Goal: Task Accomplishment & Management: Manage account settings

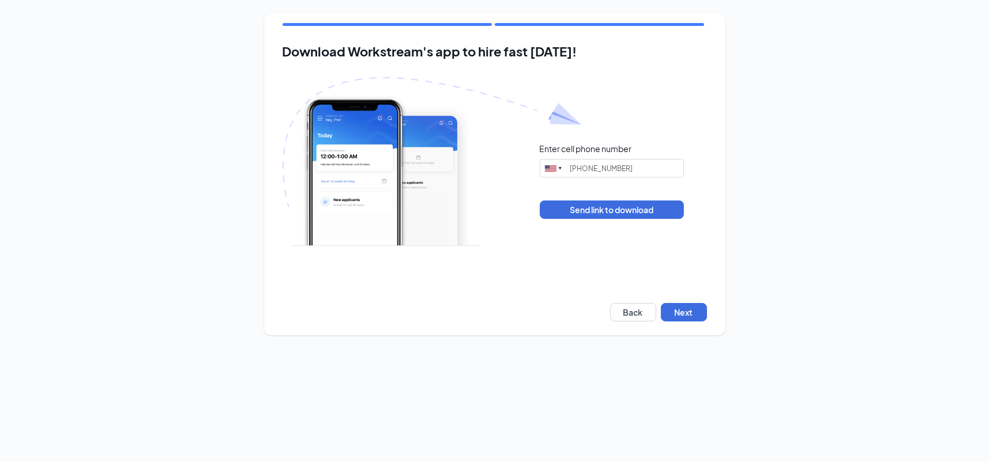
type input "(708) 942-1697"
click at [683, 306] on button "Next" at bounding box center [684, 312] width 46 height 18
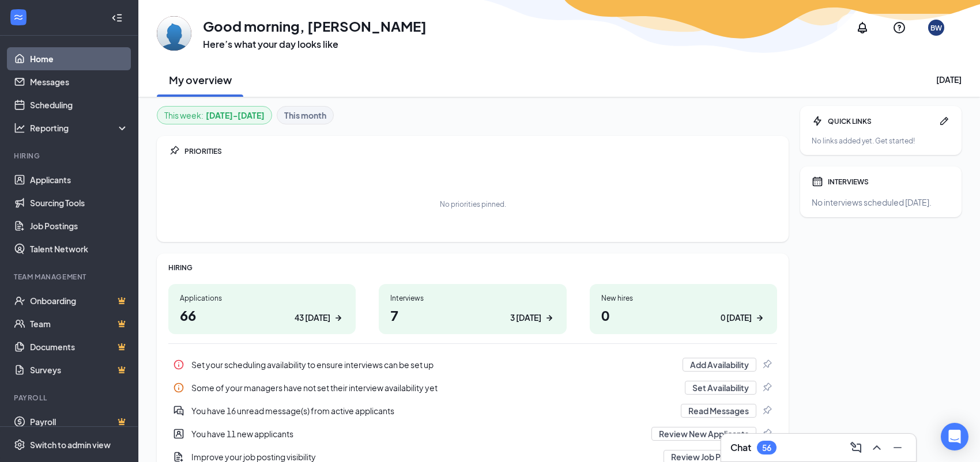
click at [931, 29] on div "BW" at bounding box center [937, 28] width 12 height 10
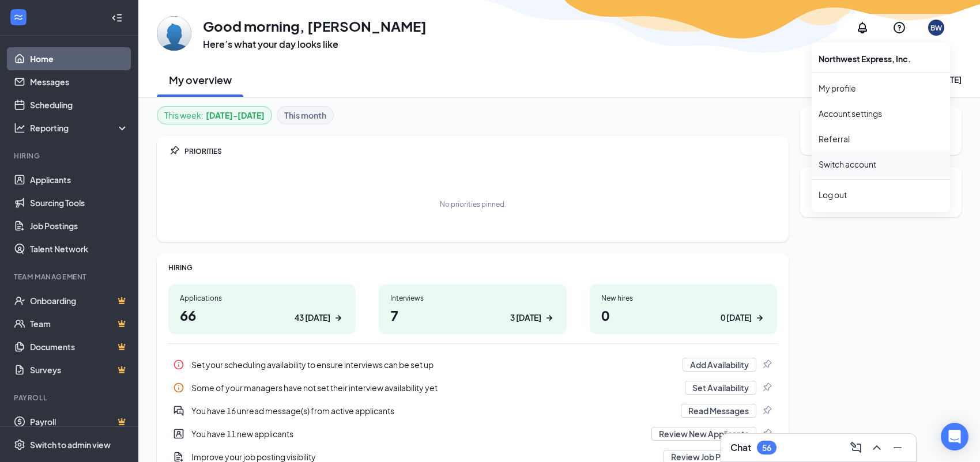
click at [850, 167] on link "Switch account" at bounding box center [848, 164] width 58 height 10
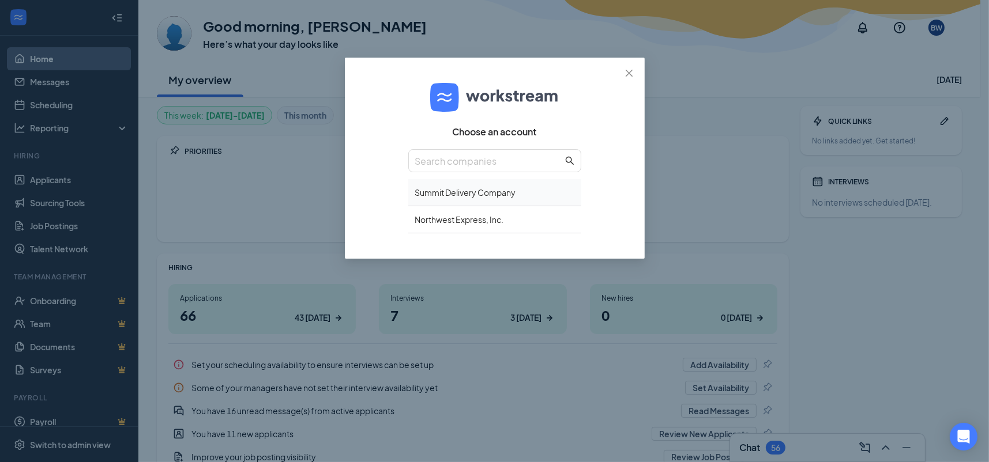
click at [495, 199] on div "Summit Delivery Company" at bounding box center [494, 192] width 173 height 27
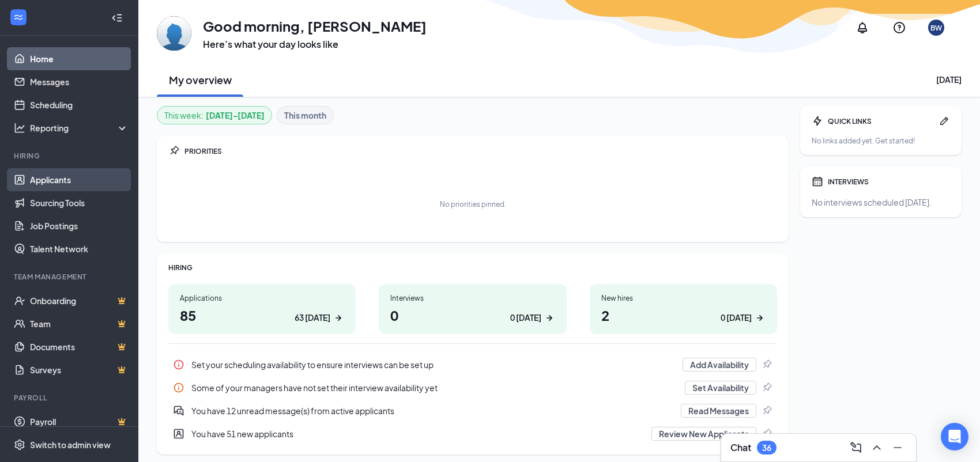
click at [71, 175] on link "Applicants" at bounding box center [79, 179] width 99 height 23
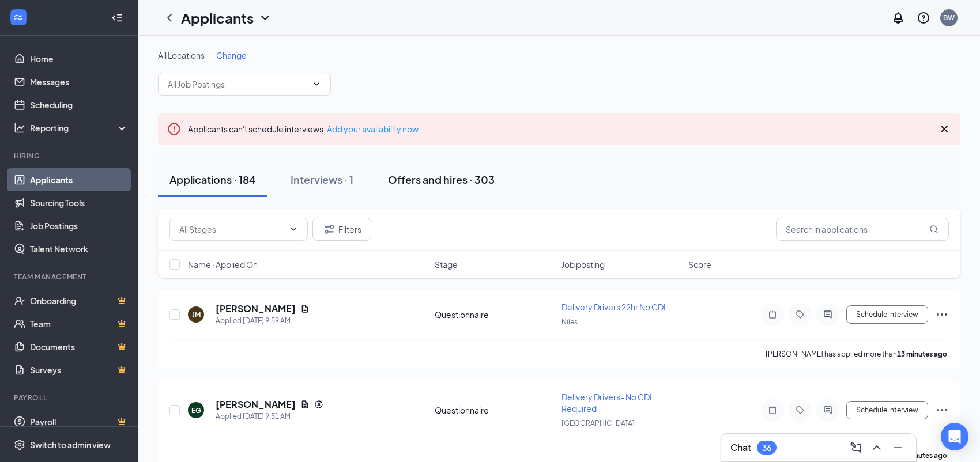
click at [483, 186] on div "Offers and hires · 303" at bounding box center [441, 179] width 107 height 14
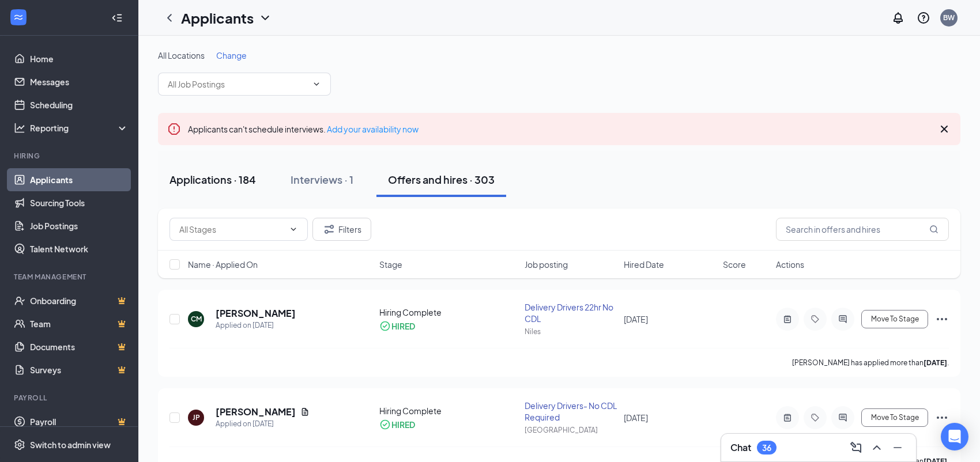
click at [190, 187] on button "Applications · 184" at bounding box center [213, 180] width 110 height 35
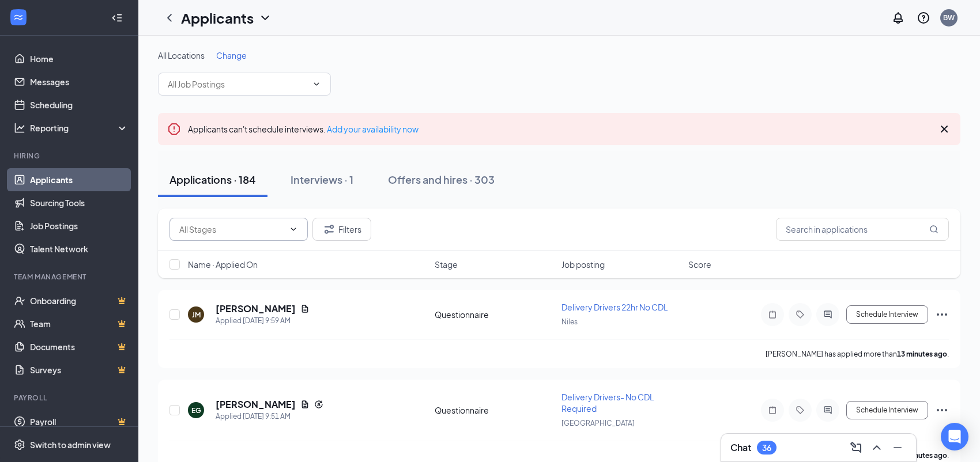
click at [191, 227] on input "text" at bounding box center [231, 229] width 105 height 13
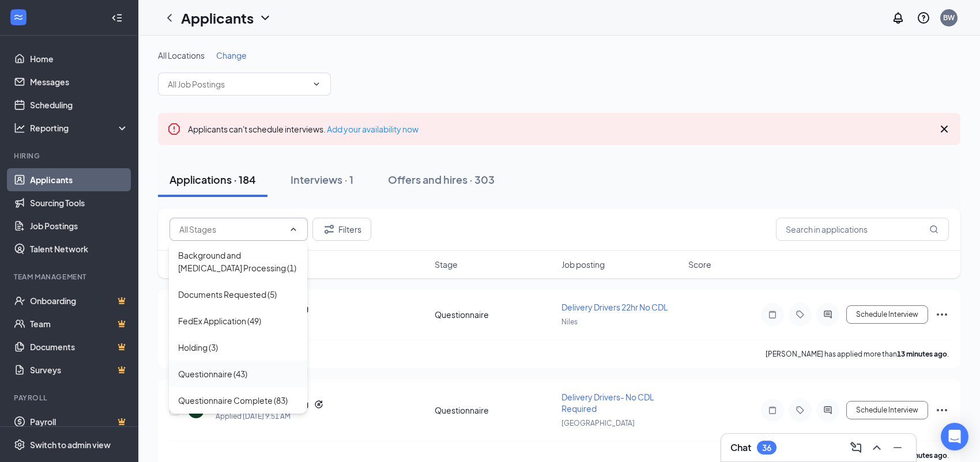
scroll to position [58, 0]
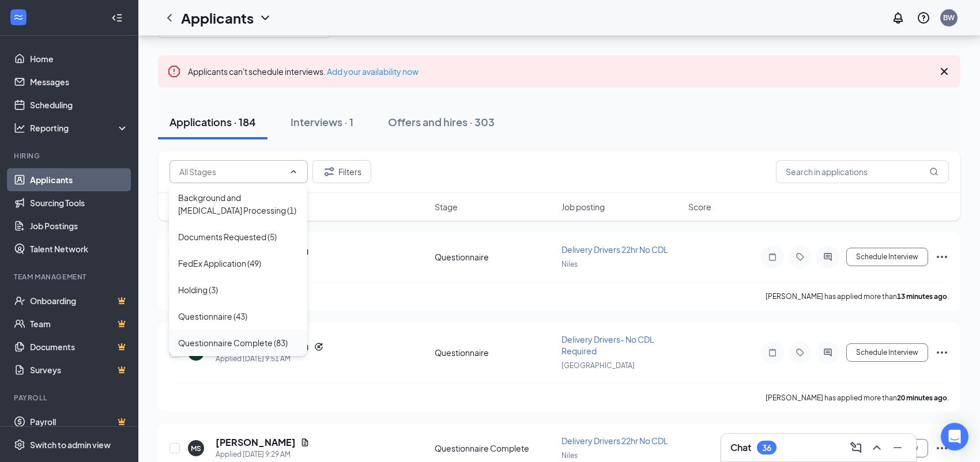
click at [264, 345] on div "Questionnaire Complete (83)" at bounding box center [233, 343] width 110 height 13
type input "Questionnaire Complete (83)"
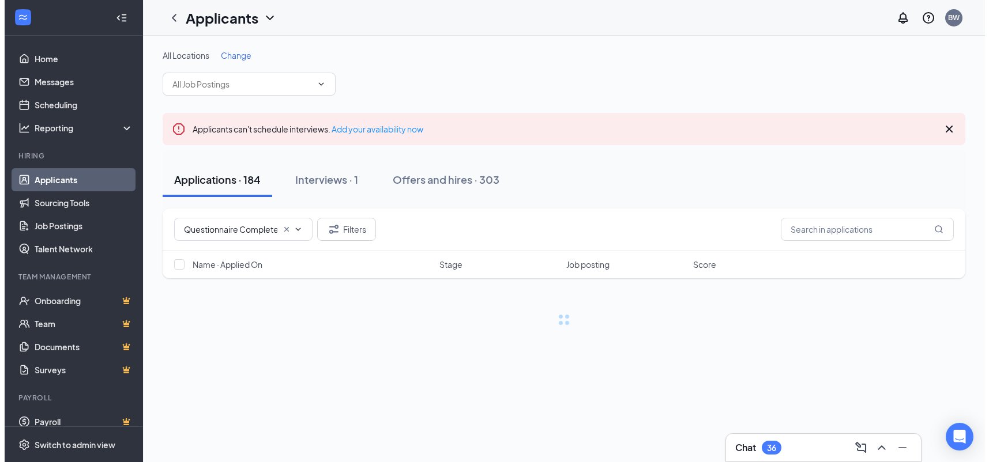
scroll to position [0, 0]
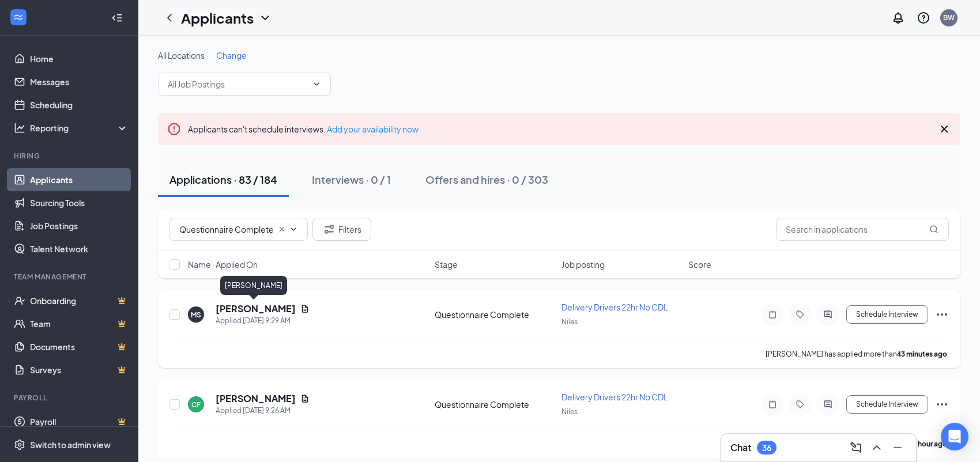
click at [268, 304] on h5 "[PERSON_NAME]" at bounding box center [256, 309] width 80 height 13
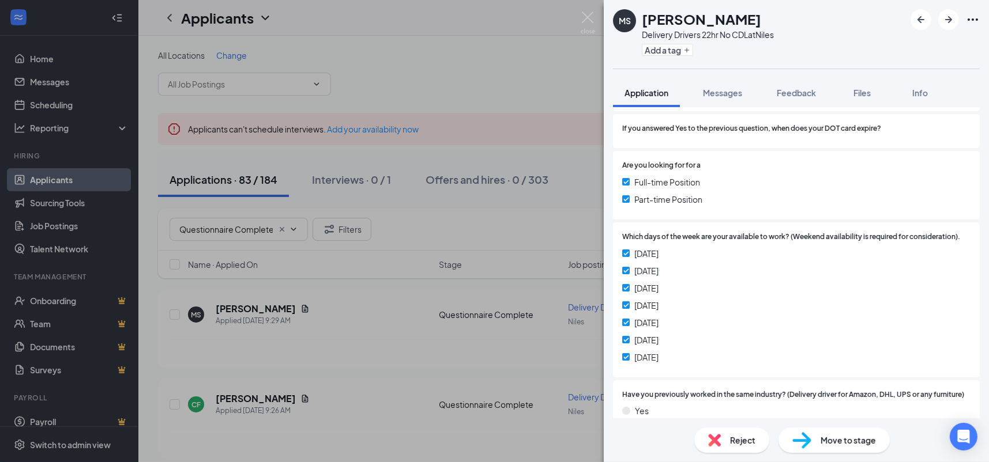
scroll to position [768, 0]
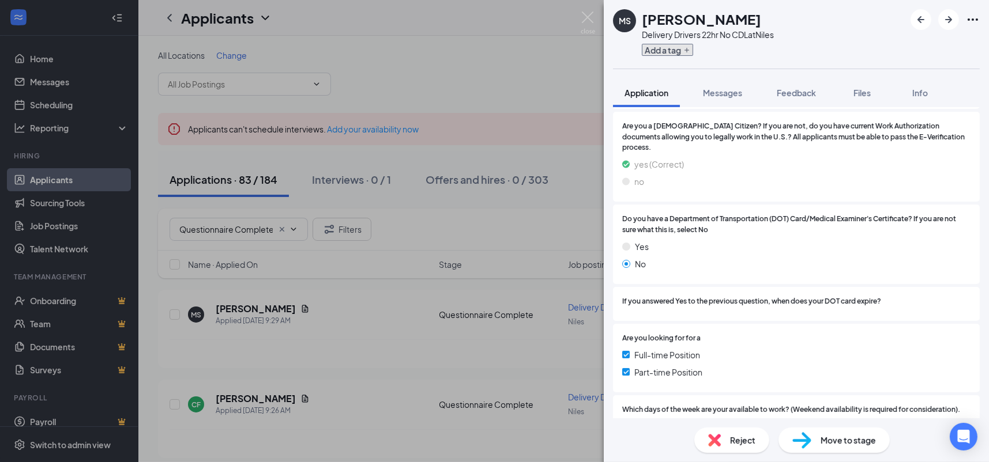
click at [658, 46] on button "Add a tag" at bounding box center [667, 50] width 51 height 12
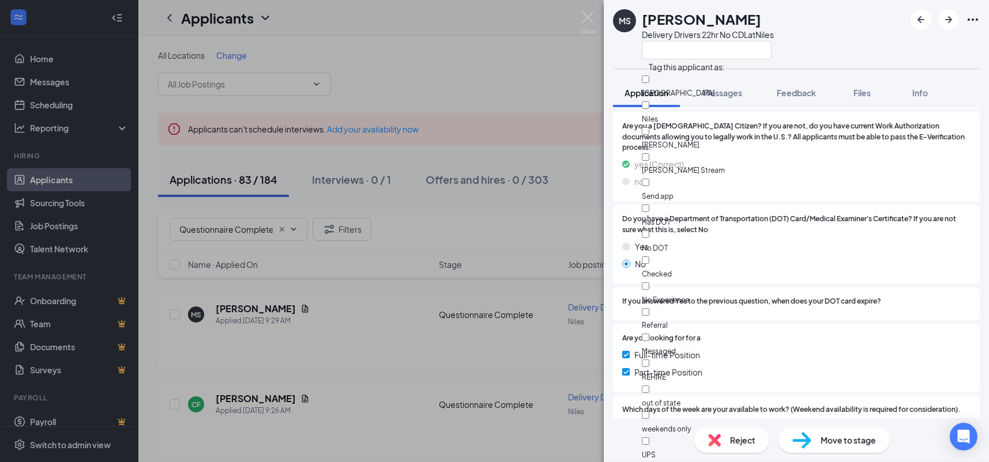
click at [698, 228] on div "No DOT" at bounding box center [707, 241] width 130 height 26
checkbox input "true"
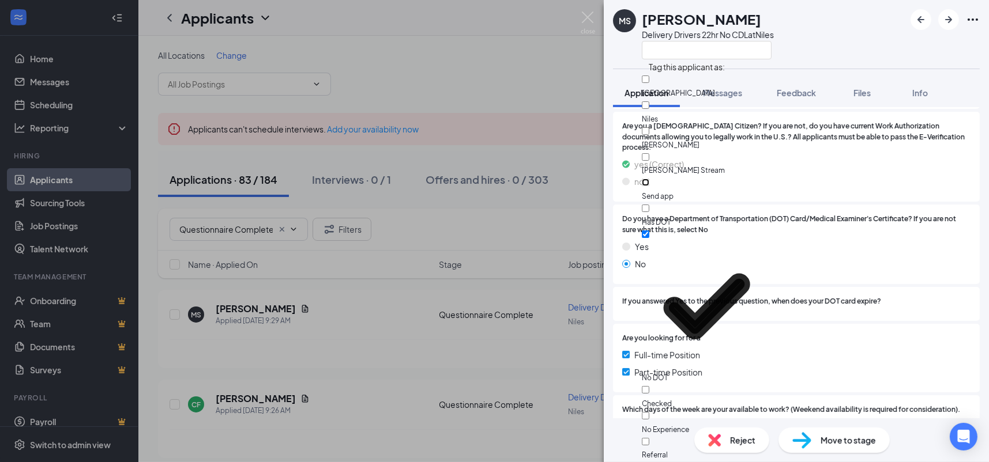
click at [649, 179] on input "Send app" at bounding box center [645, 182] width 7 height 7
checkbox input "true"
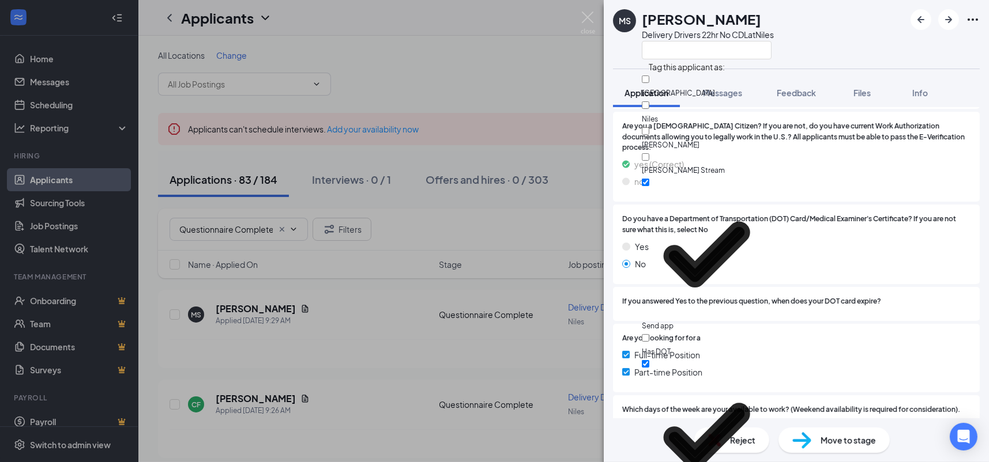
click at [904, 180] on div "Are you a [DEMOGRAPHIC_DATA] Citizen? If you are not, do you have current Work …" at bounding box center [796, 157] width 348 height 72
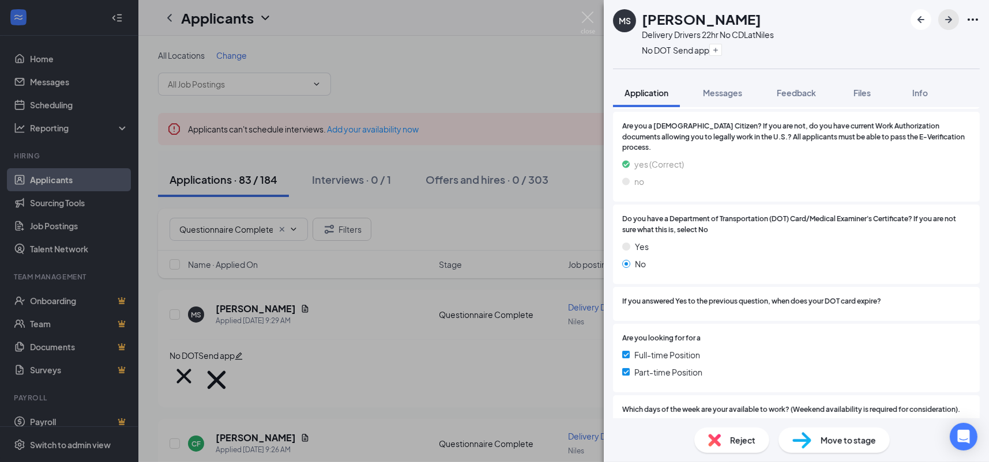
click at [944, 22] on icon "ArrowRight" at bounding box center [949, 20] width 14 height 14
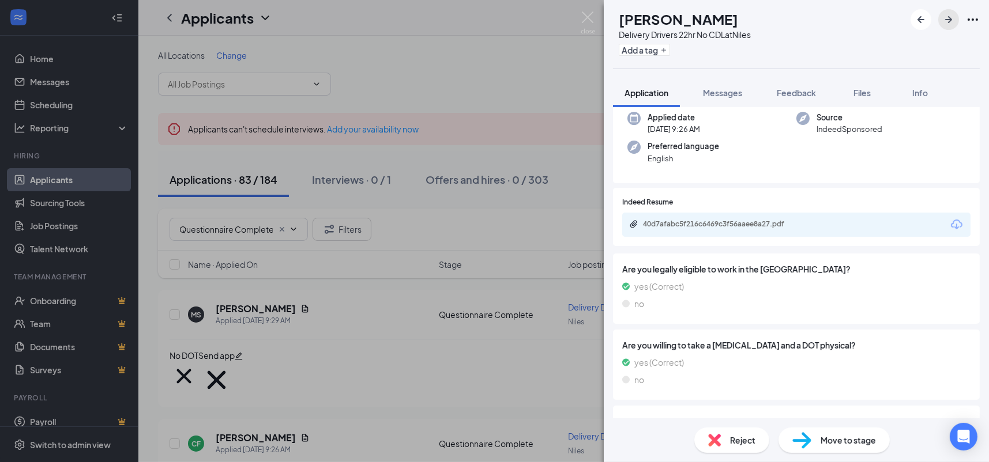
scroll to position [31, 0]
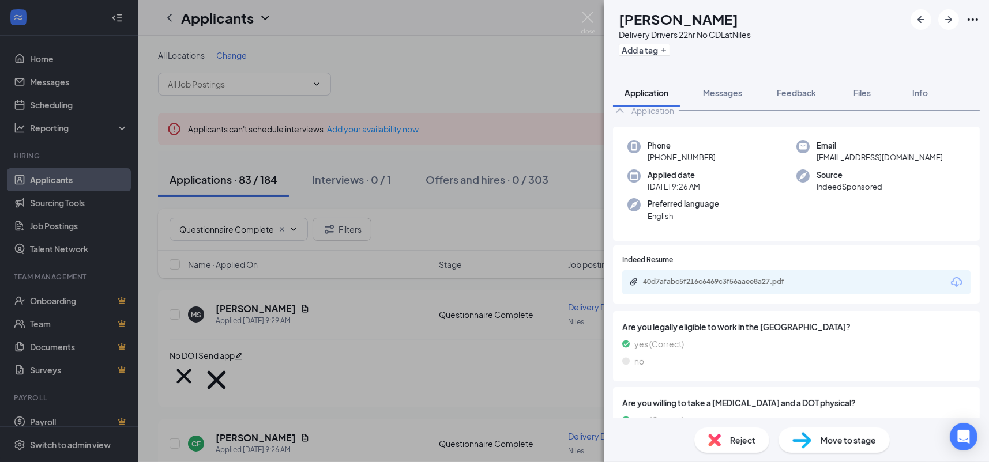
click at [793, 279] on div "40d7afabc5f216c6469c3f56aaee8a27.pdf" at bounding box center [723, 281] width 161 height 9
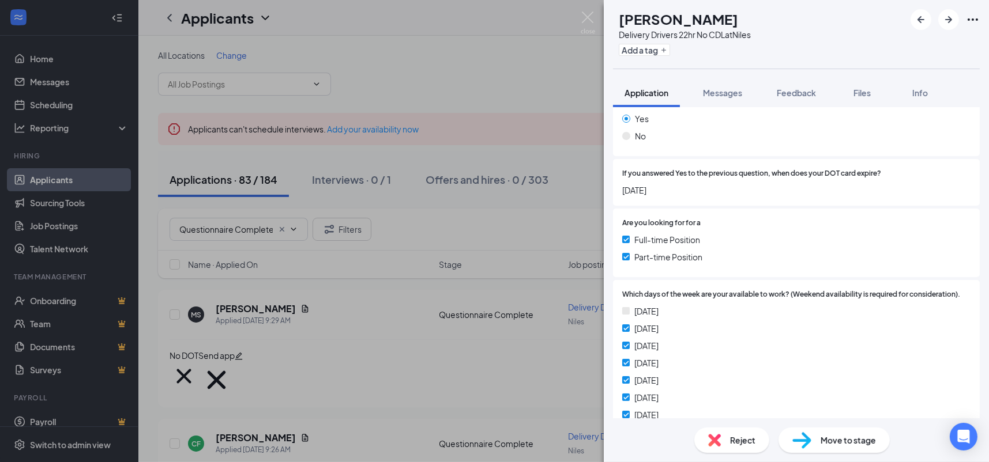
scroll to position [1184, 0]
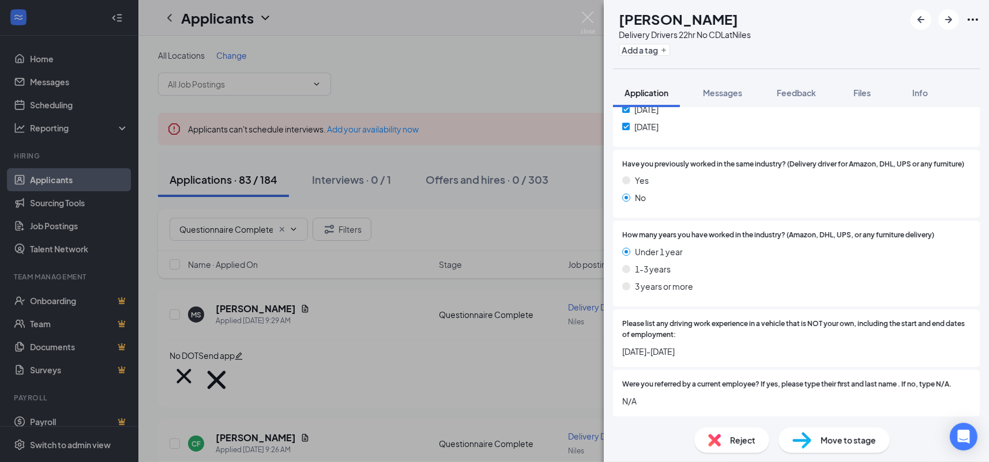
click at [735, 447] on div "Reject" at bounding box center [731, 440] width 75 height 25
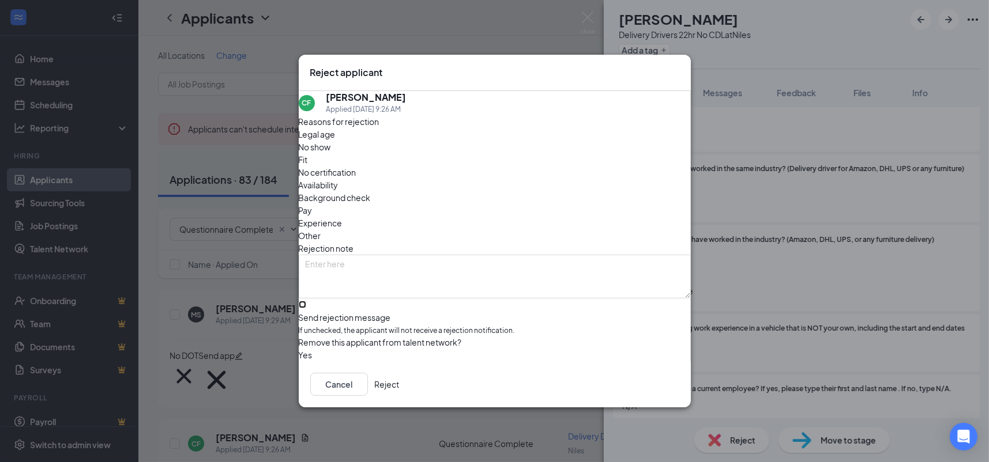
click at [306, 301] on input "Send rejection message If unchecked, the applicant will not receive a rejection…" at bounding box center [302, 304] width 7 height 7
checkbox input "true"
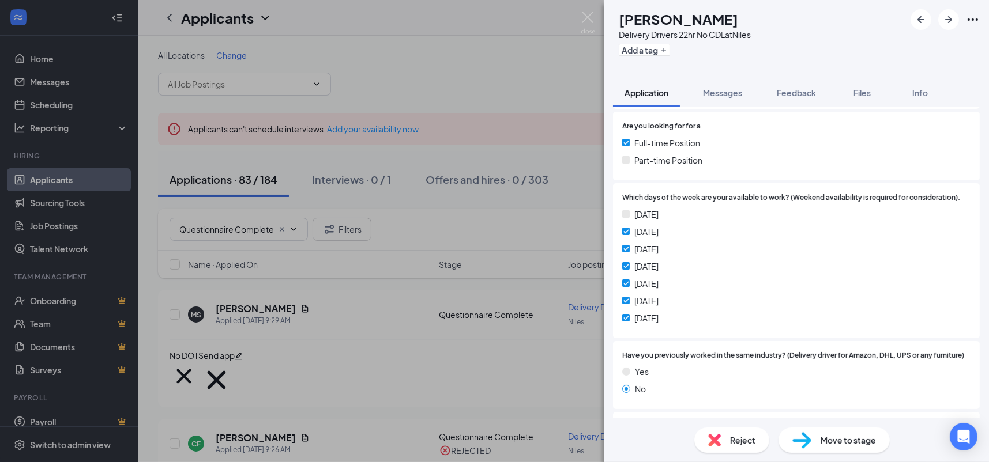
scroll to position [1172, 0]
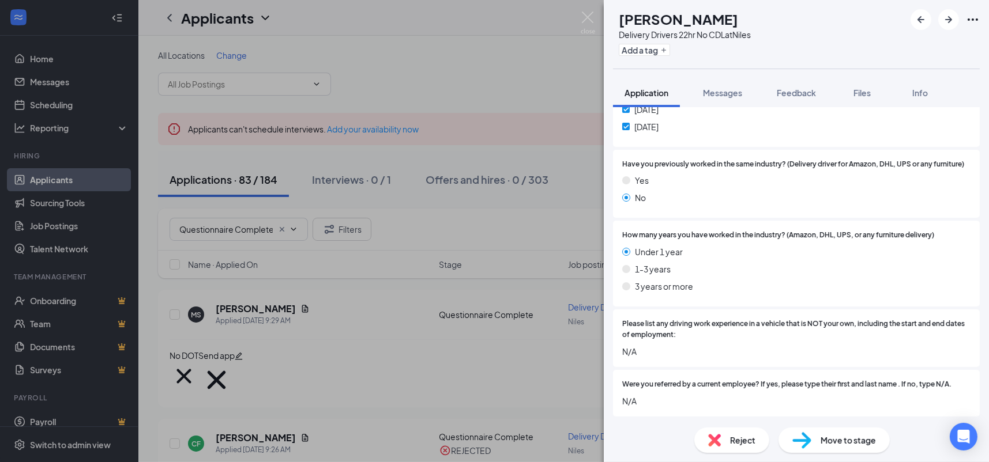
click at [732, 439] on span "Reject" at bounding box center [742, 440] width 25 height 13
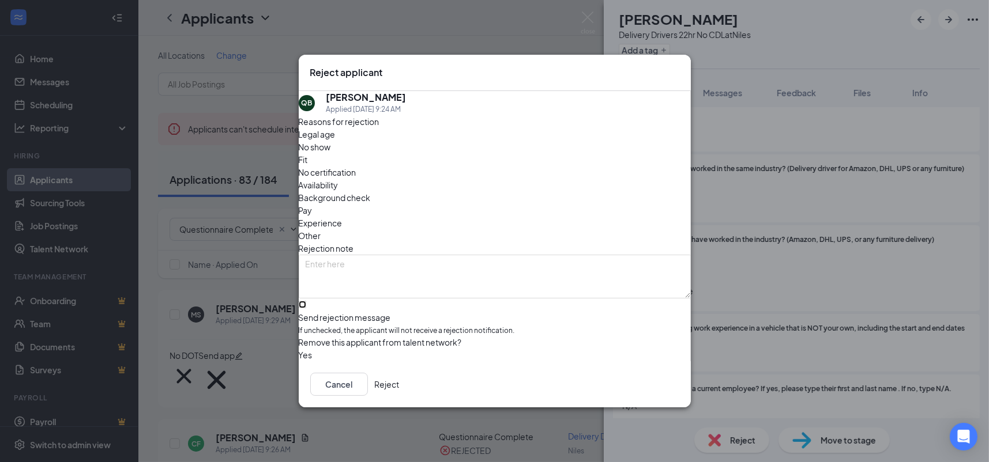
click at [306, 301] on input "Send rejection message If unchecked, the applicant will not receive a rejection…" at bounding box center [302, 304] width 7 height 7
checkbox input "true"
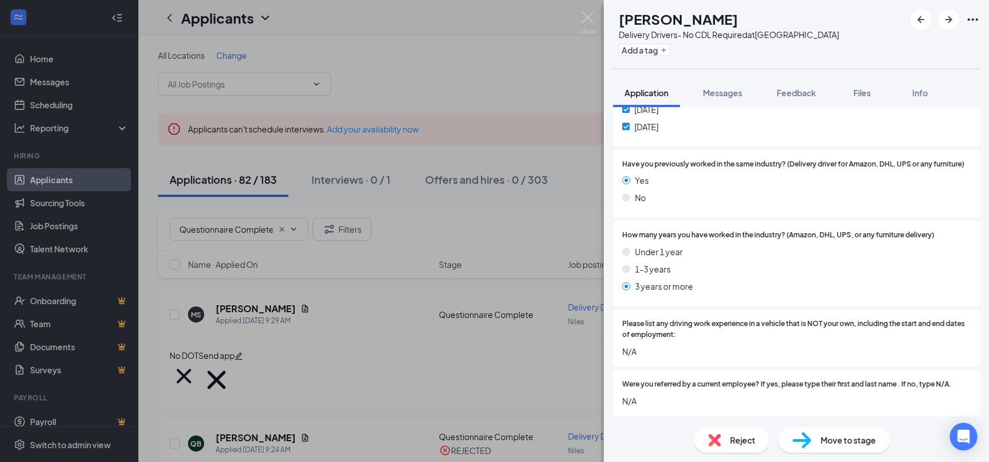
click at [734, 438] on span "Reject" at bounding box center [742, 440] width 25 height 13
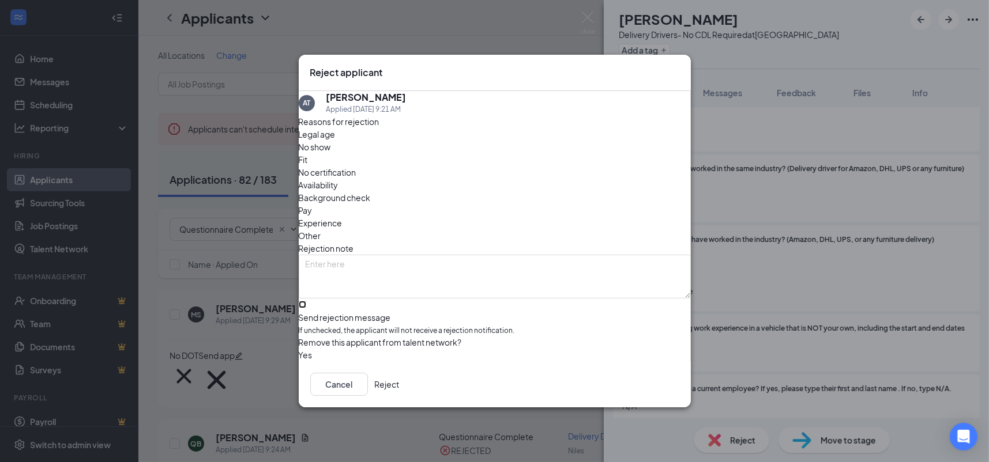
click at [306, 301] on input "Send rejection message If unchecked, the applicant will not receive a rejection…" at bounding box center [302, 304] width 7 height 7
checkbox input "true"
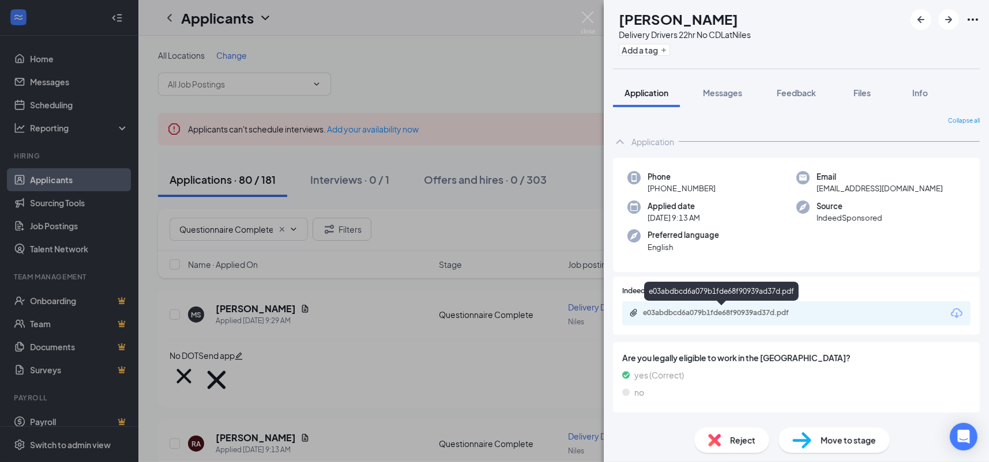
click at [778, 318] on div "e03abdbcd6a079b1fde68f90939ad37d.pdf" at bounding box center [722, 314] width 187 height 11
click at [751, 437] on span "Reject" at bounding box center [742, 440] width 25 height 13
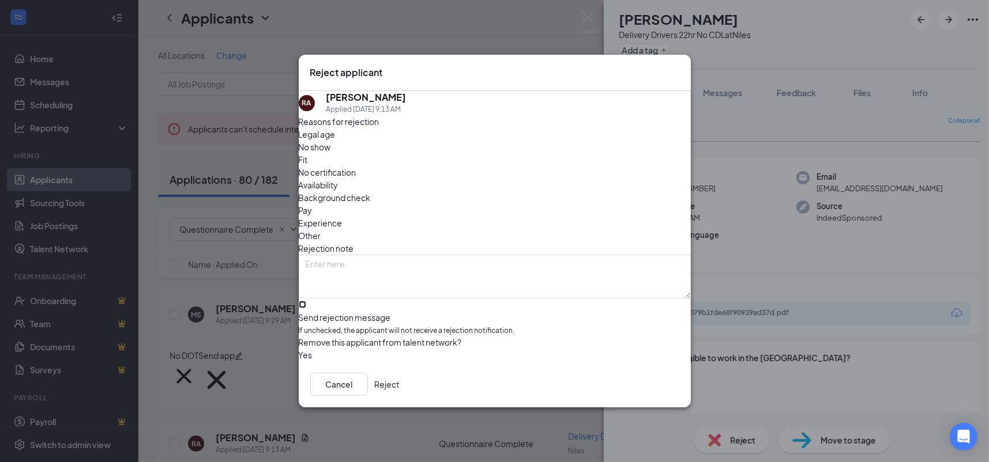
click at [306, 303] on input "Send rejection message If unchecked, the applicant will not receive a rejection…" at bounding box center [302, 304] width 7 height 7
checkbox input "true"
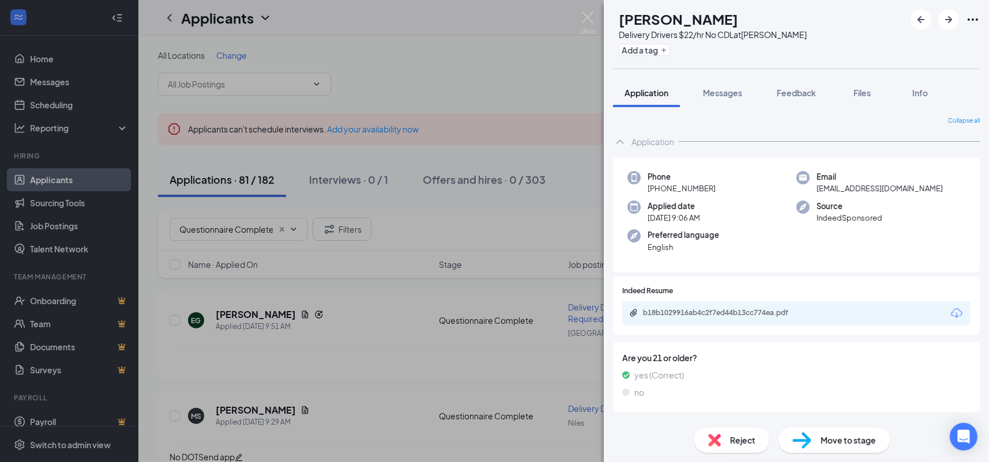
click at [808, 299] on div "Indeed Resume b18b1029916ab4c2f7ed44b13cc774ea.pdf" at bounding box center [796, 306] width 348 height 40
click at [808, 311] on div "b18b1029916ab4c2f7ed44b13cc774ea.pdf" at bounding box center [722, 313] width 187 height 9
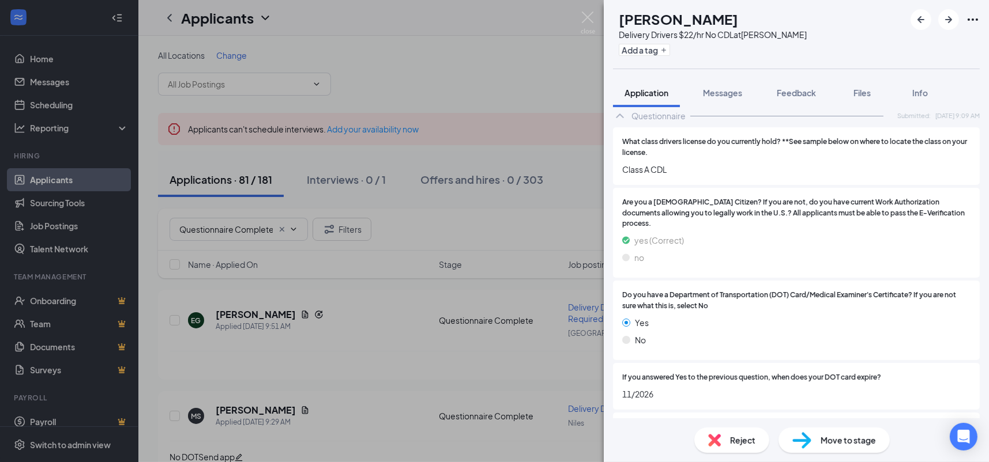
scroll to position [807, 0]
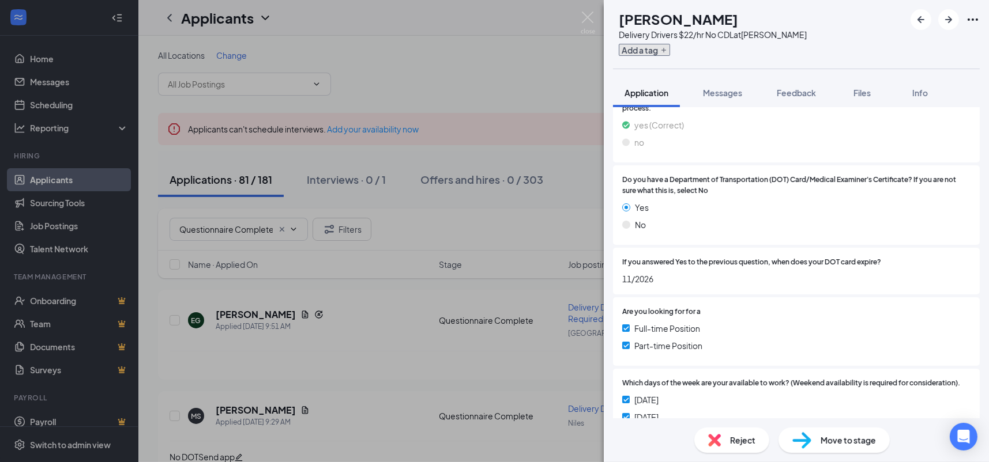
click at [670, 50] on button "Add a tag" at bounding box center [644, 50] width 51 height 12
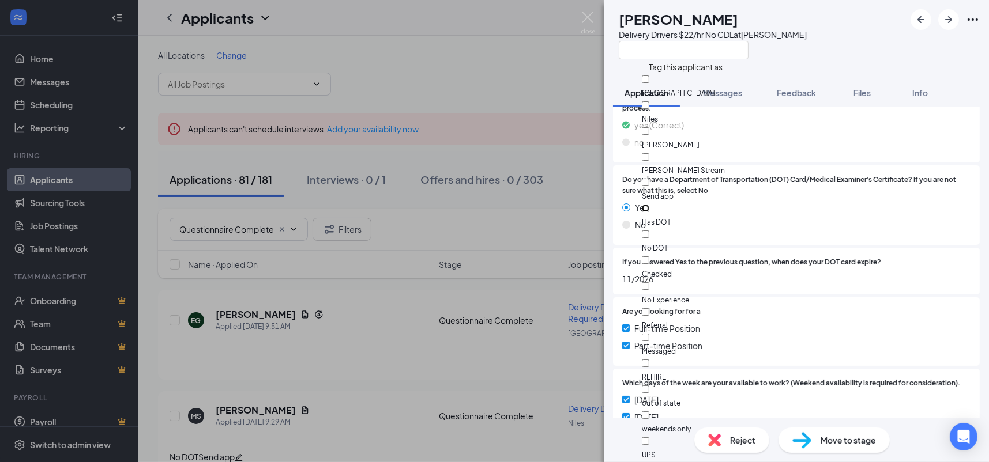
click at [649, 205] on input "Has DOT" at bounding box center [645, 208] width 7 height 7
checkbox input "true"
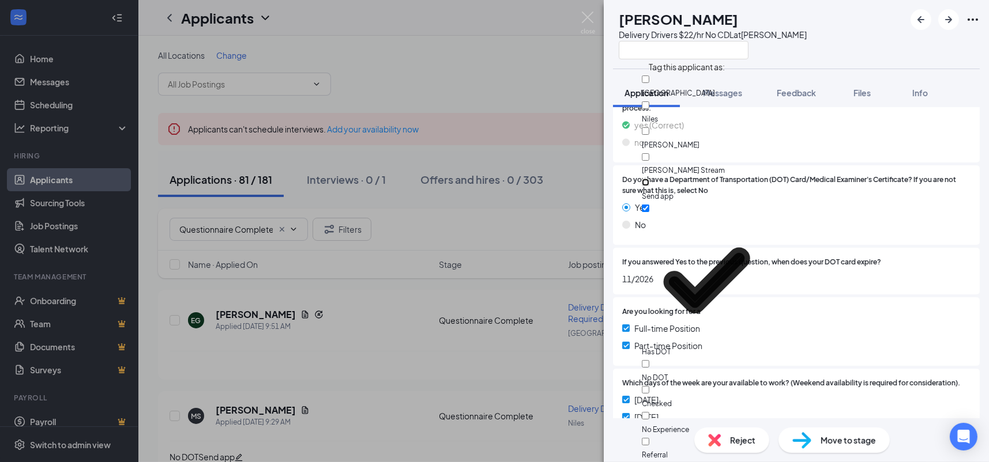
click at [649, 179] on input "Send app" at bounding box center [645, 182] width 7 height 7
checkbox input "true"
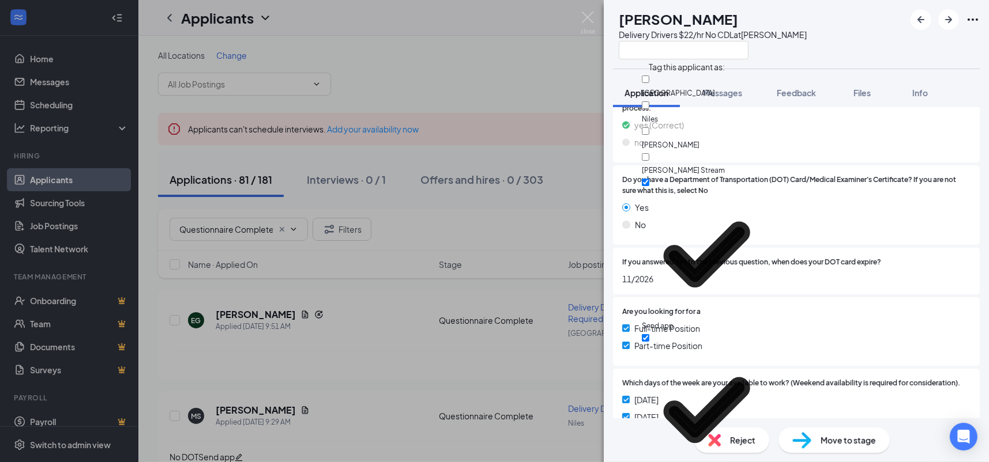
click at [892, 180] on span "Do you have a Department of Transportation (DOT) Card/Medical Examiner's Certif…" at bounding box center [796, 186] width 348 height 22
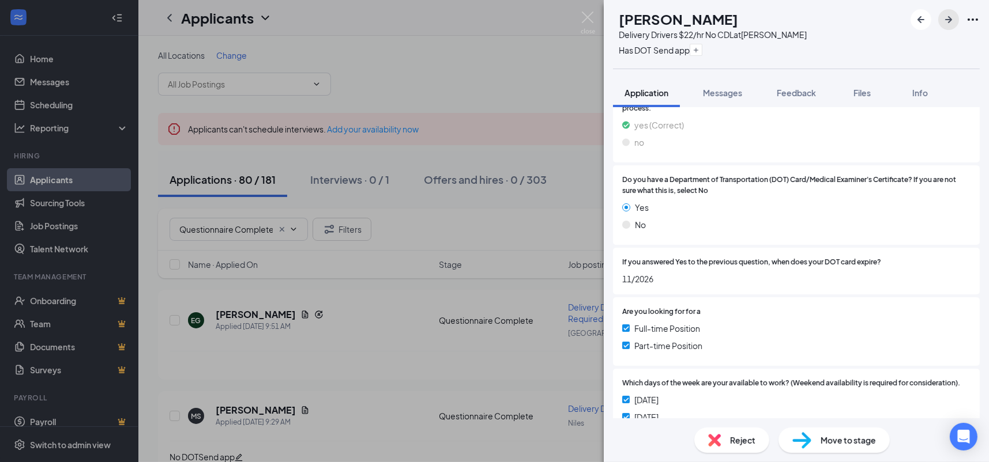
click at [943, 21] on icon "ArrowRight" at bounding box center [949, 20] width 14 height 14
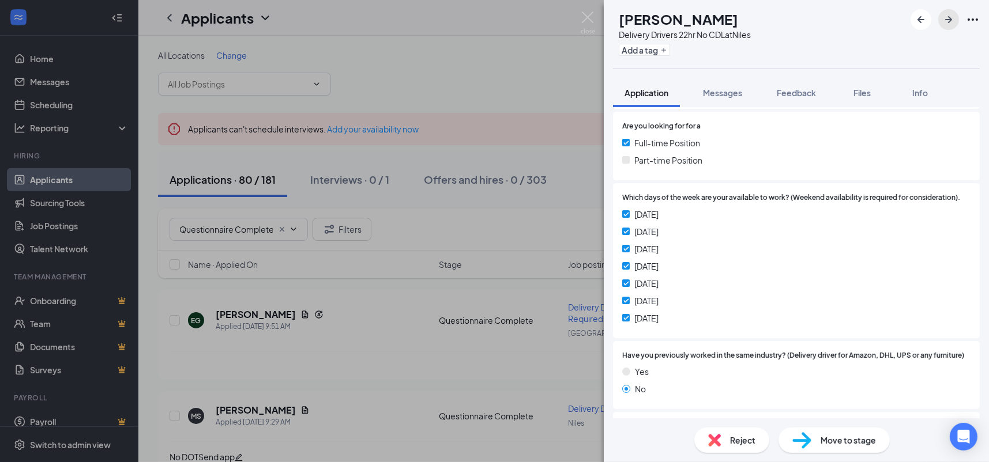
scroll to position [1172, 0]
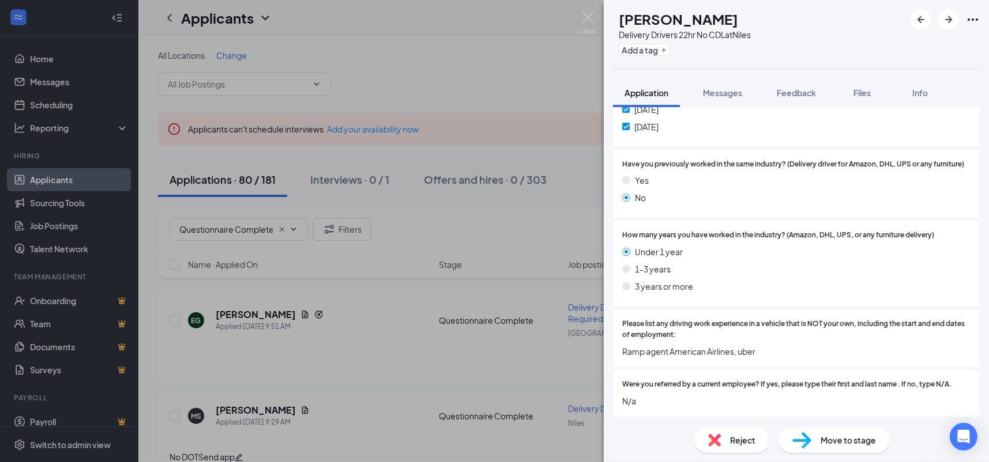
click at [742, 441] on span "Reject" at bounding box center [742, 440] width 25 height 13
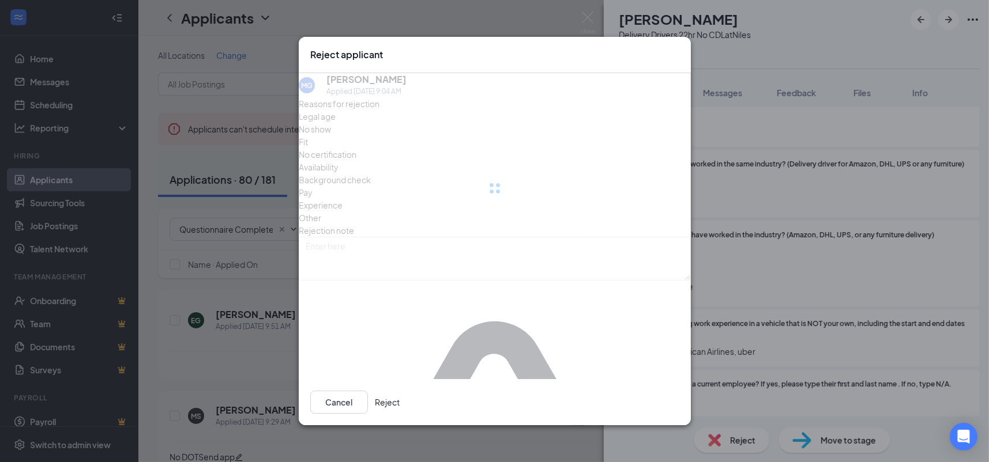
scroll to position [1167, 0]
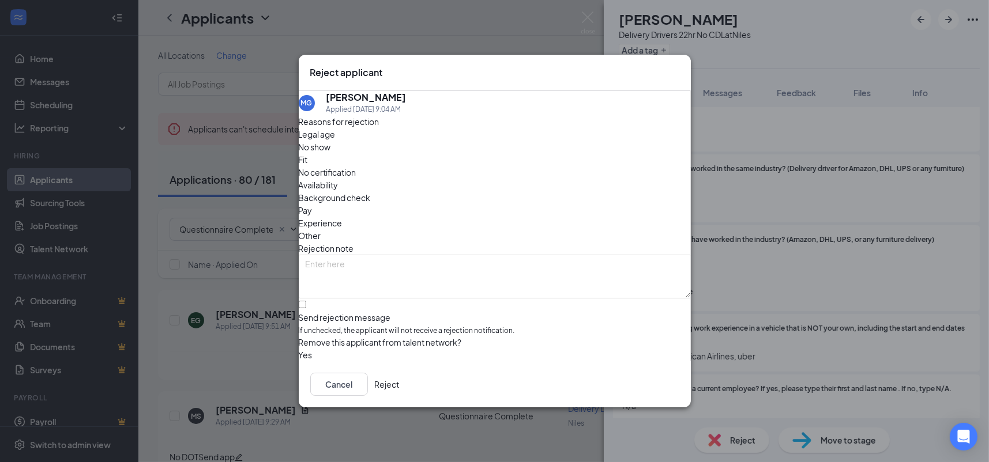
drag, startPoint x: 396, startPoint y: 281, endPoint x: 411, endPoint y: 283, distance: 15.2
click at [395, 282] on div "Reasons for rejection Legal age No show Fit No certification Availability Backg…" at bounding box center [495, 238] width 392 height 247
click at [379, 309] on div "Reasons for rejection Legal age No show Fit No certification Availability Backg…" at bounding box center [495, 238] width 392 height 247
click at [306, 301] on input "Send rejection message If unchecked, the applicant will not receive a rejection…" at bounding box center [302, 304] width 7 height 7
checkbox input "true"
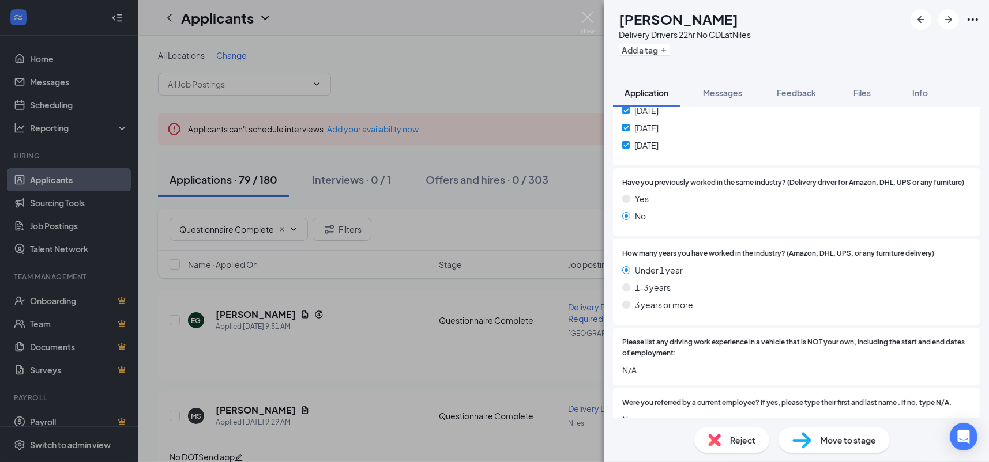
scroll to position [1172, 0]
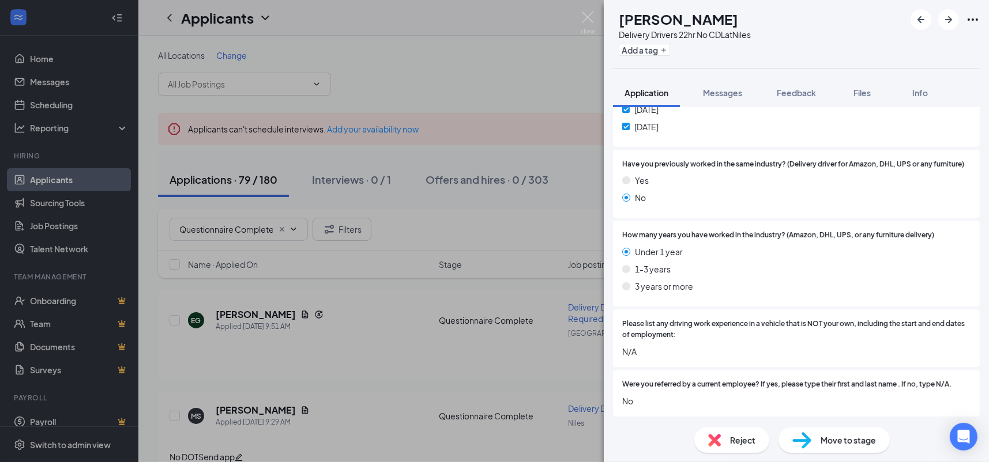
click at [724, 450] on div "Reject" at bounding box center [731, 440] width 75 height 25
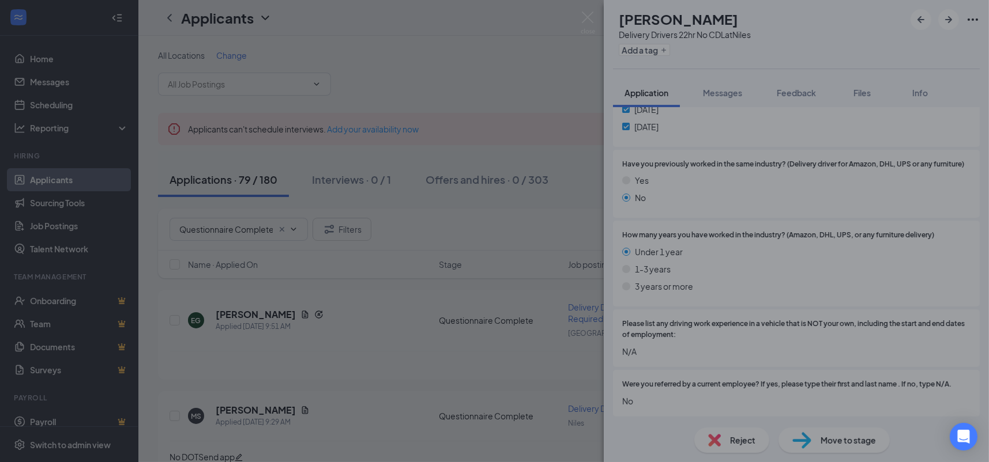
scroll to position [1167, 0]
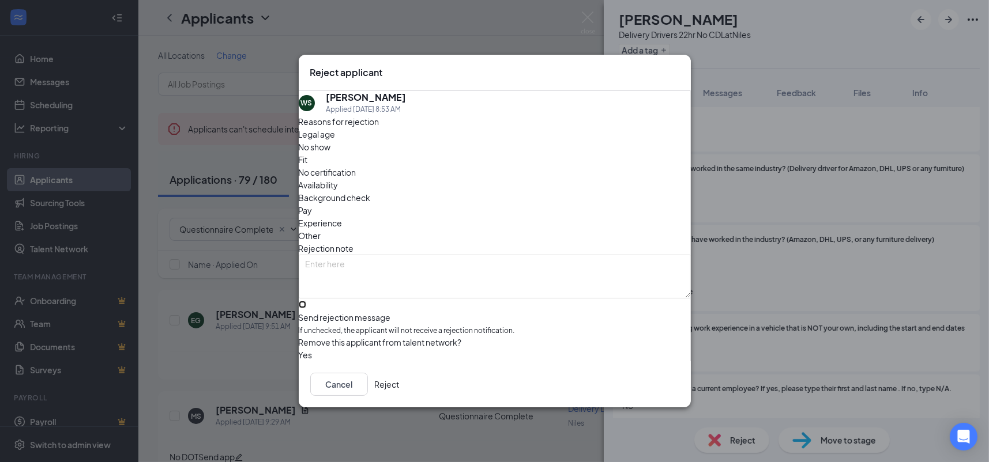
drag, startPoint x: 387, startPoint y: 284, endPoint x: 416, endPoint y: 296, distance: 31.1
click at [306, 301] on input "Send rejection message If unchecked, the applicant will not receive a rejection…" at bounding box center [302, 304] width 7 height 7
checkbox input "true"
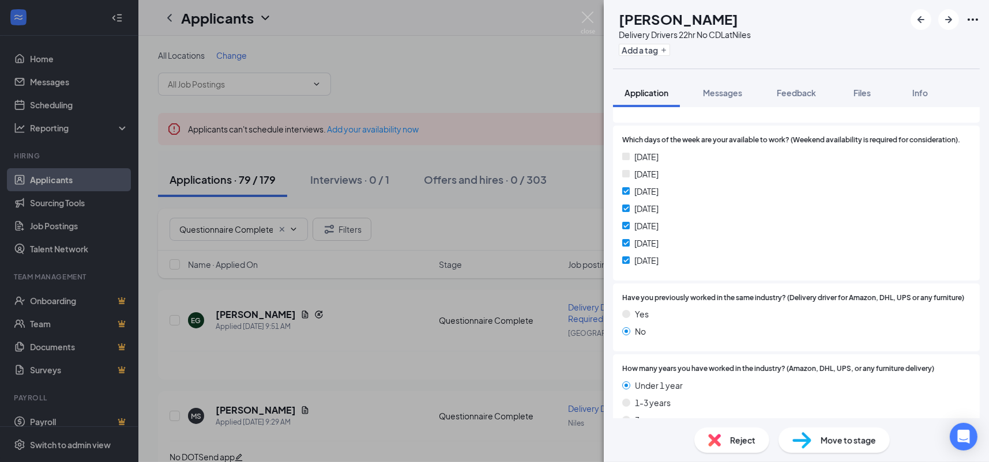
scroll to position [1172, 0]
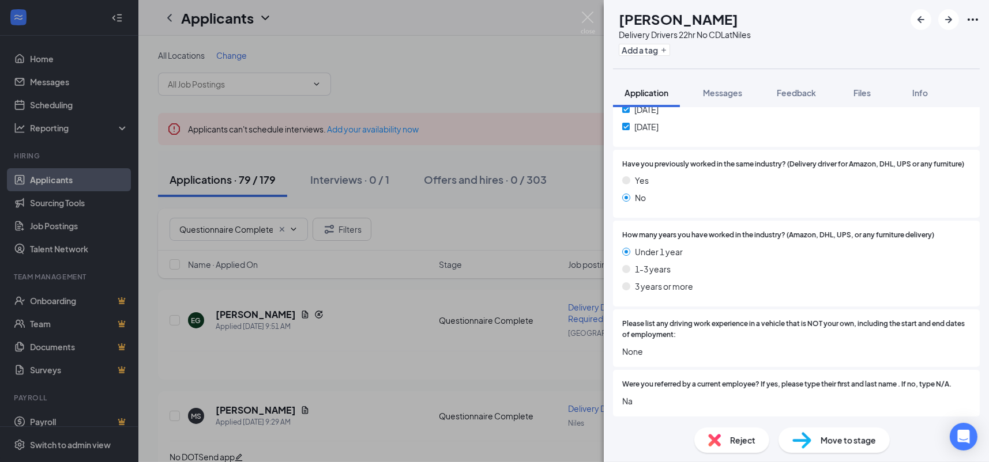
click at [744, 436] on span "Reject" at bounding box center [742, 440] width 25 height 13
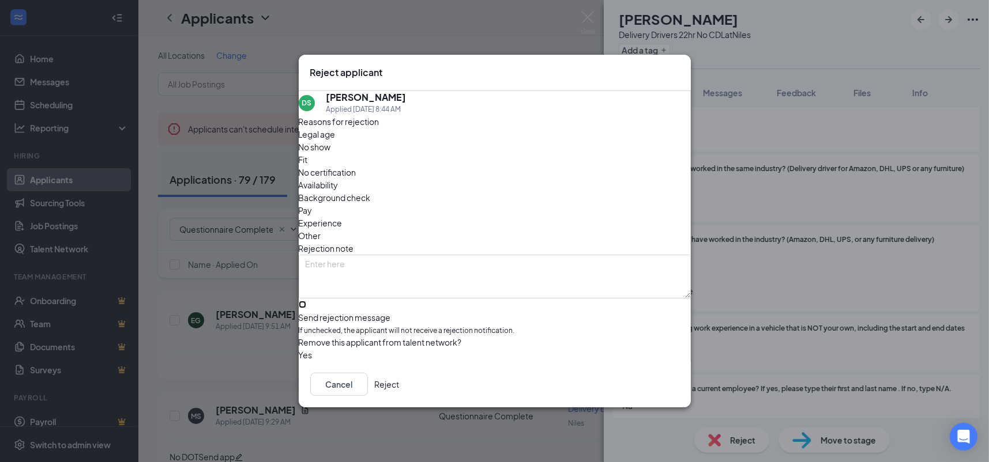
click at [306, 301] on input "Send rejection message If unchecked, the applicant will not receive a rejection…" at bounding box center [302, 304] width 7 height 7
checkbox input "true"
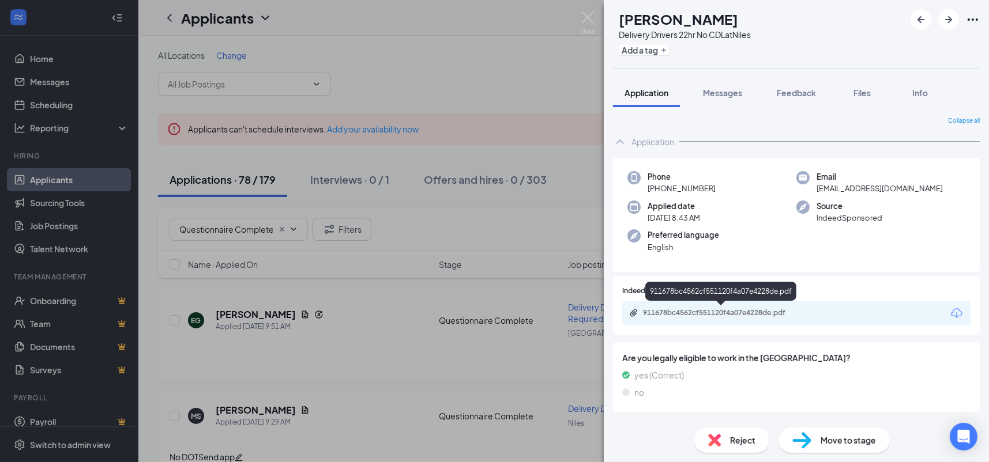
click at [791, 314] on div "911678bc4562cf551120f4a07e4228de.pdf" at bounding box center [723, 313] width 161 height 9
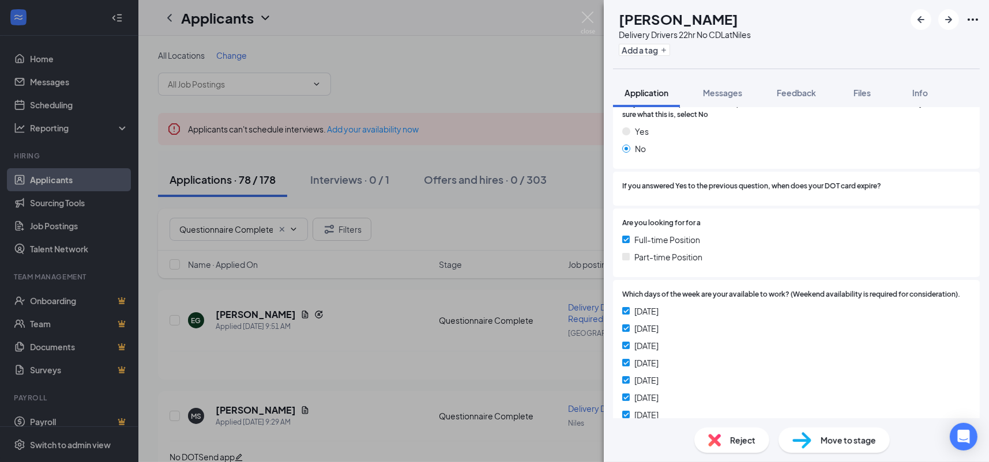
scroll to position [768, 0]
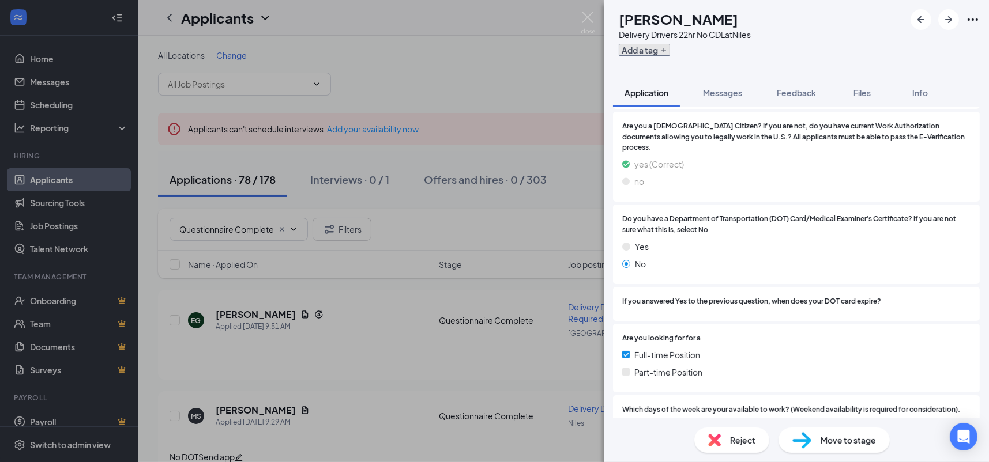
click at [670, 46] on button "Add a tag" at bounding box center [644, 50] width 51 height 12
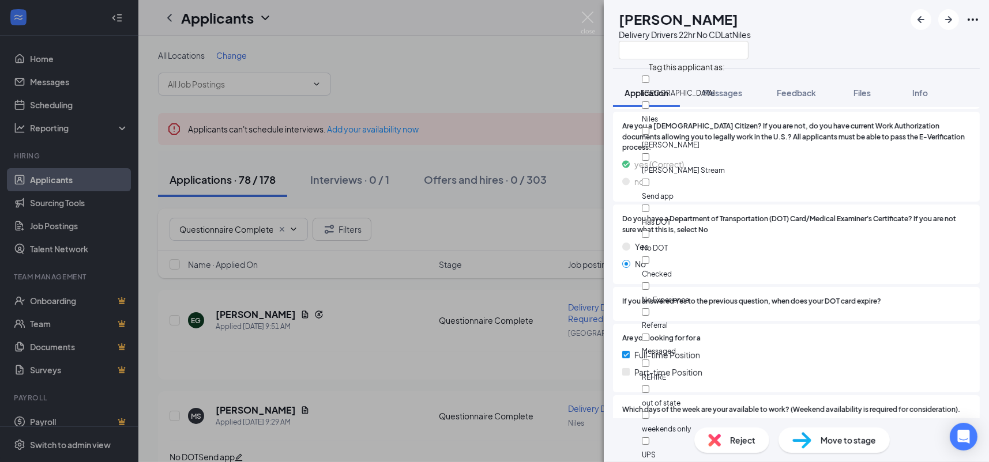
click at [705, 228] on div "No DOT" at bounding box center [707, 241] width 130 height 26
checkbox input "true"
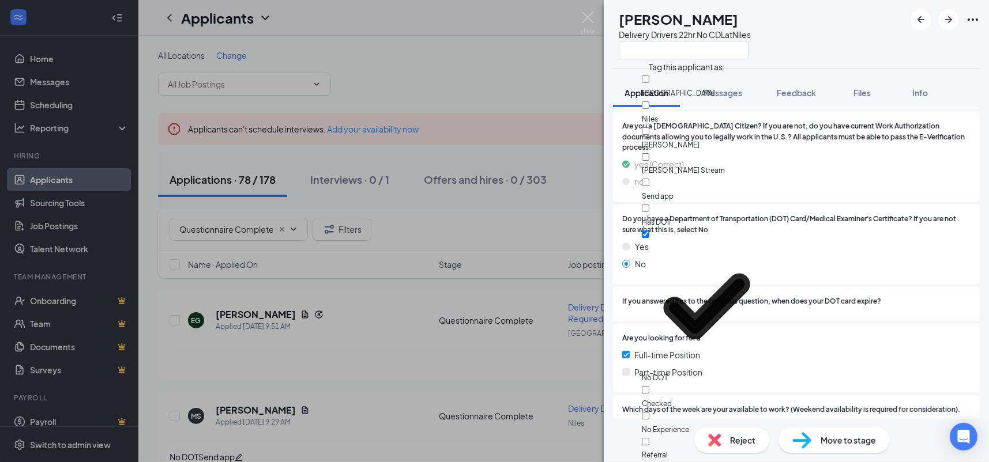
click at [706, 176] on div "Send app" at bounding box center [707, 189] width 130 height 26
checkbox input "true"
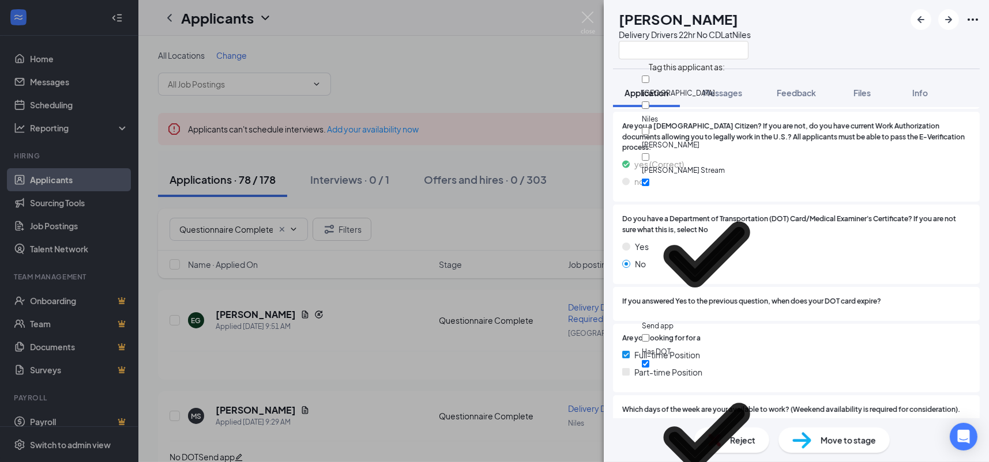
click at [772, 358] on div "No DOT" at bounding box center [707, 436] width 130 height 156
click at [702, 358] on div "No DOT" at bounding box center [707, 371] width 130 height 26
checkbox input "true"
click at [923, 175] on div "no" at bounding box center [796, 181] width 348 height 13
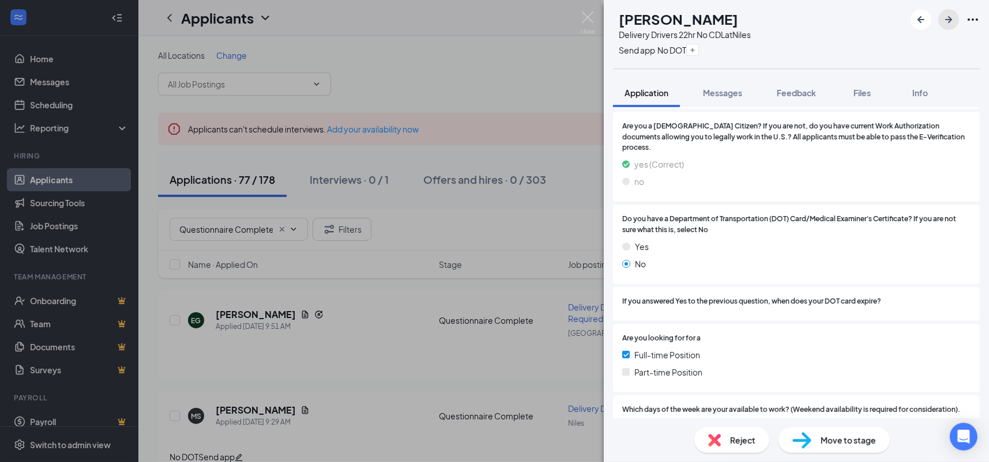
click at [949, 24] on icon "ArrowRight" at bounding box center [949, 20] width 14 height 14
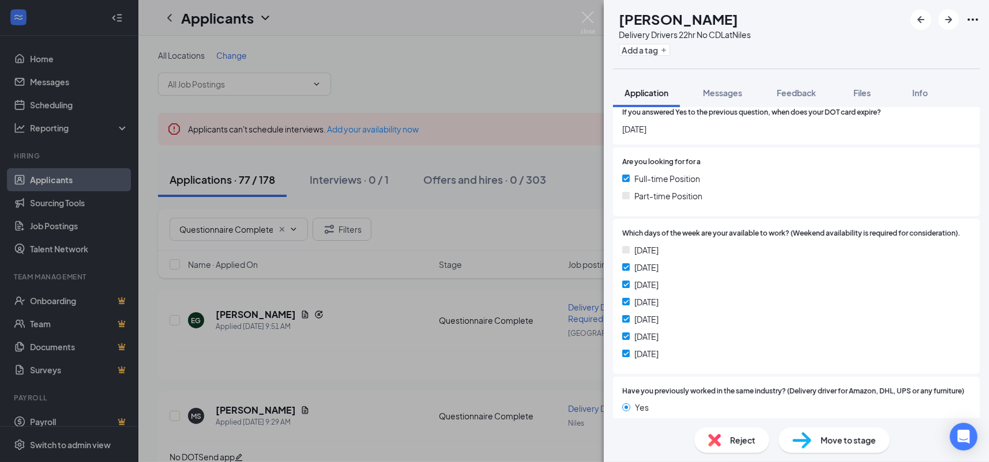
scroll to position [883, 0]
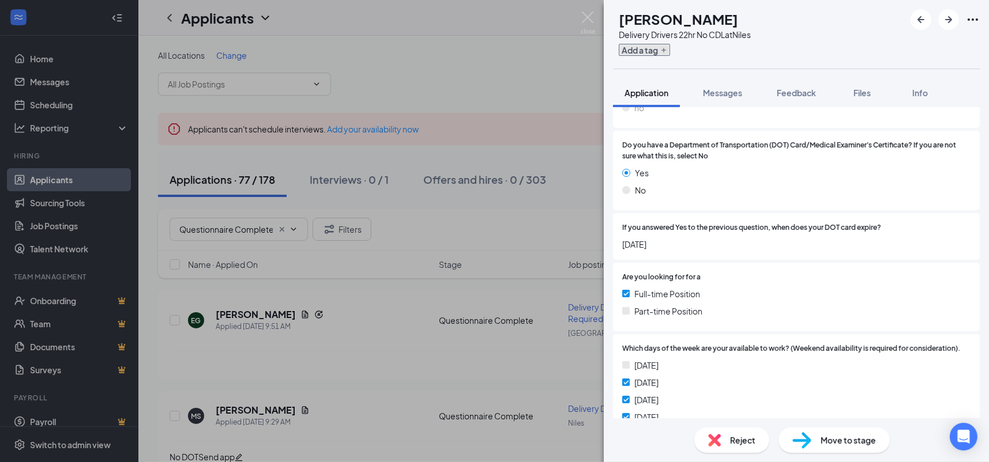
click at [669, 55] on button "Add a tag" at bounding box center [644, 50] width 51 height 12
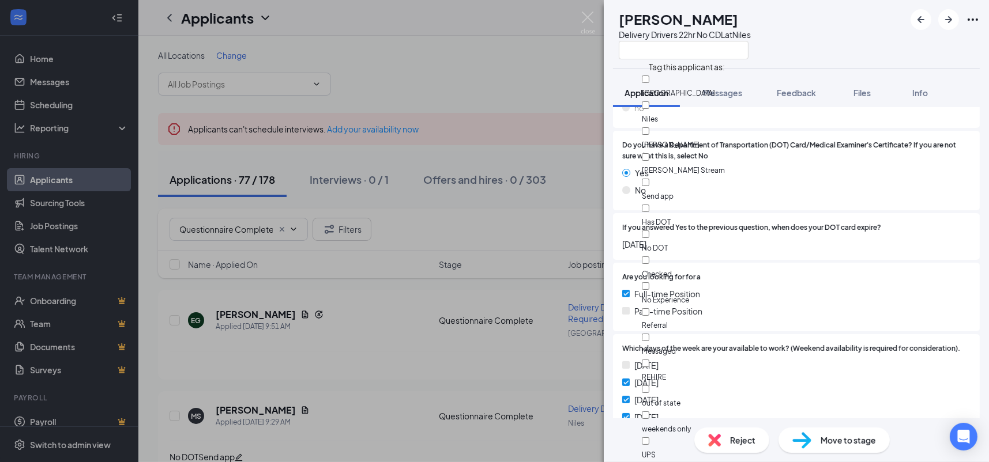
click at [706, 202] on div "Has DOT" at bounding box center [707, 215] width 130 height 26
checkbox input "true"
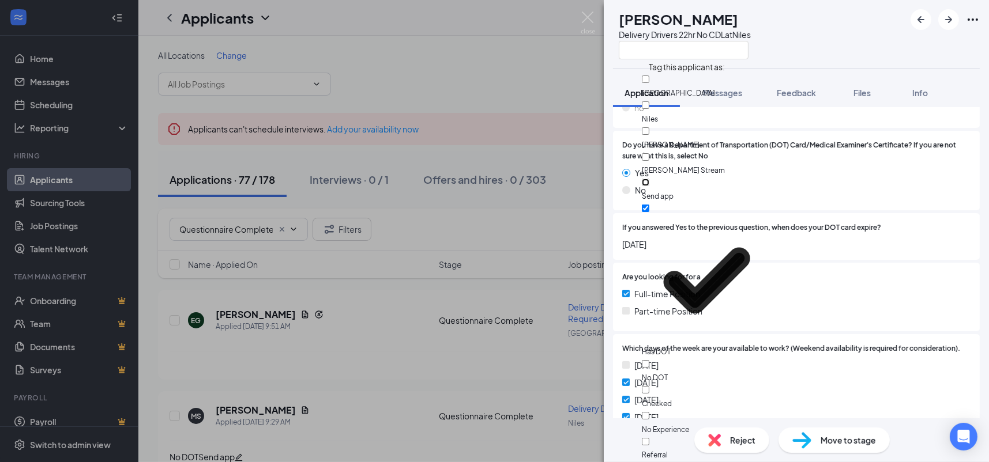
click at [649, 179] on input "Send app" at bounding box center [645, 182] width 7 height 7
checkbox input "true"
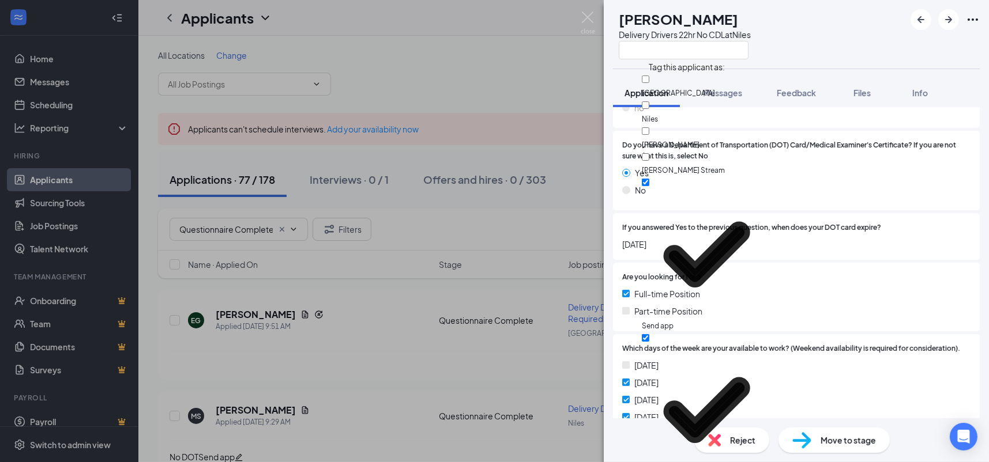
click at [893, 223] on div at bounding box center [925, 228] width 89 height 11
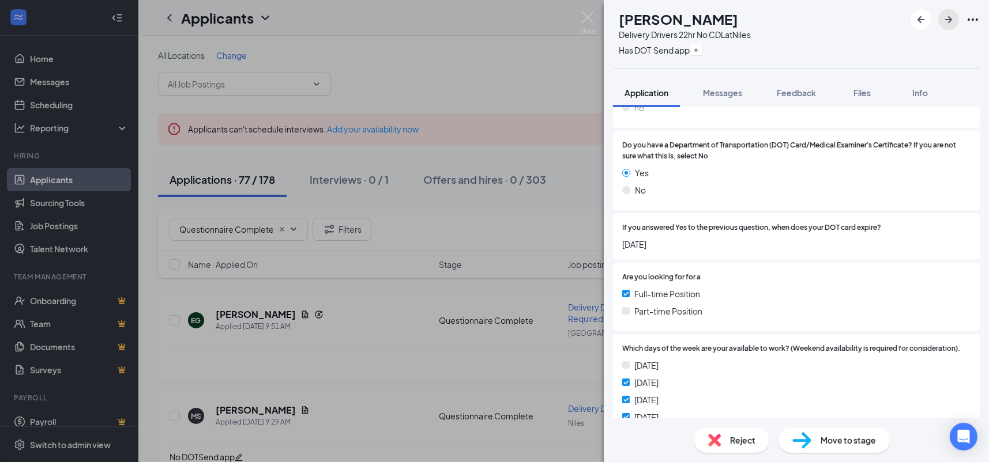
drag, startPoint x: 946, startPoint y: 25, endPoint x: 879, endPoint y: 190, distance: 177.4
click at [946, 25] on icon "ArrowRight" at bounding box center [949, 20] width 14 height 14
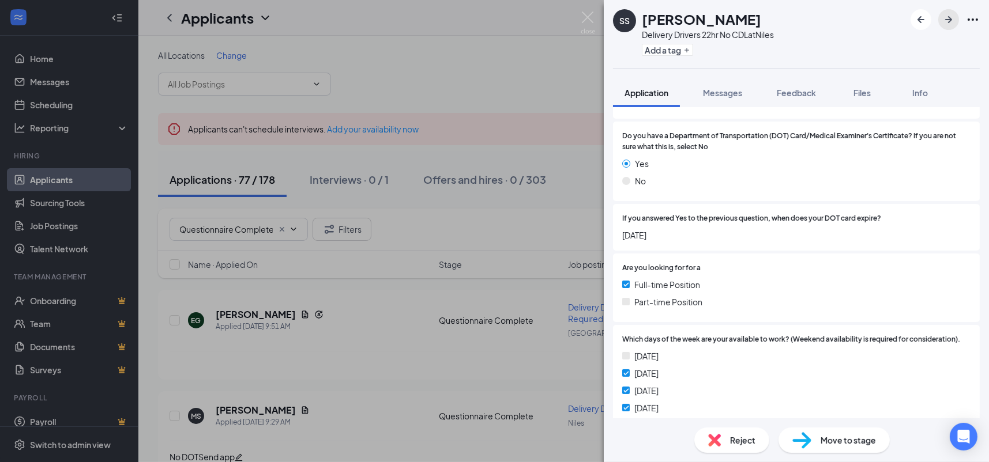
scroll to position [793, 0]
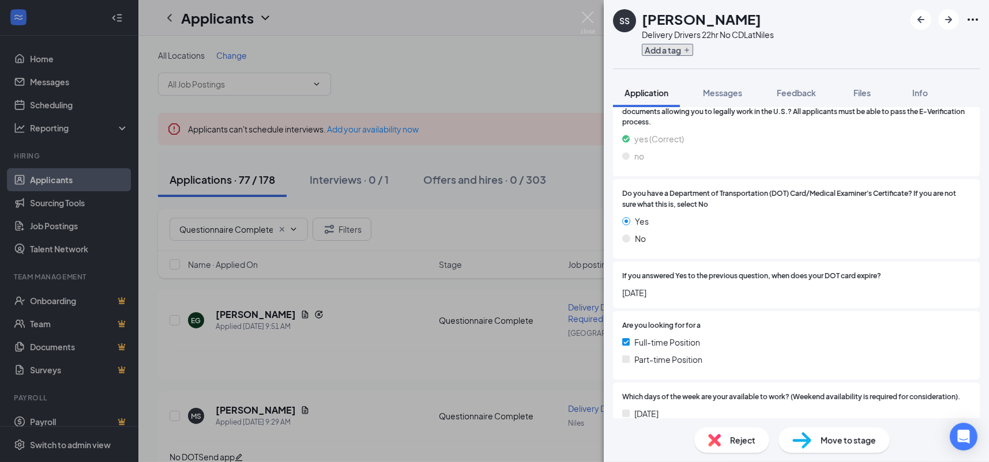
click at [671, 52] on button "Add a tag" at bounding box center [667, 50] width 51 height 12
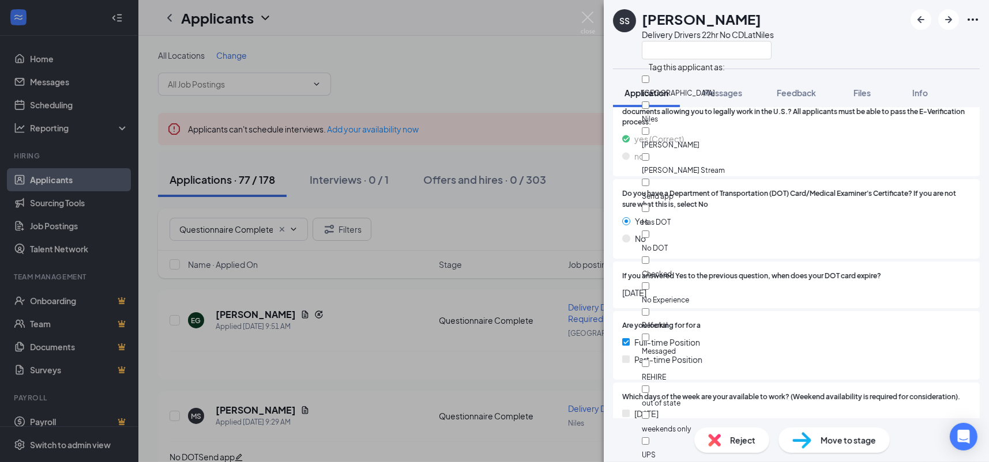
click at [694, 202] on div "Has DOT" at bounding box center [707, 215] width 130 height 26
checkbox input "true"
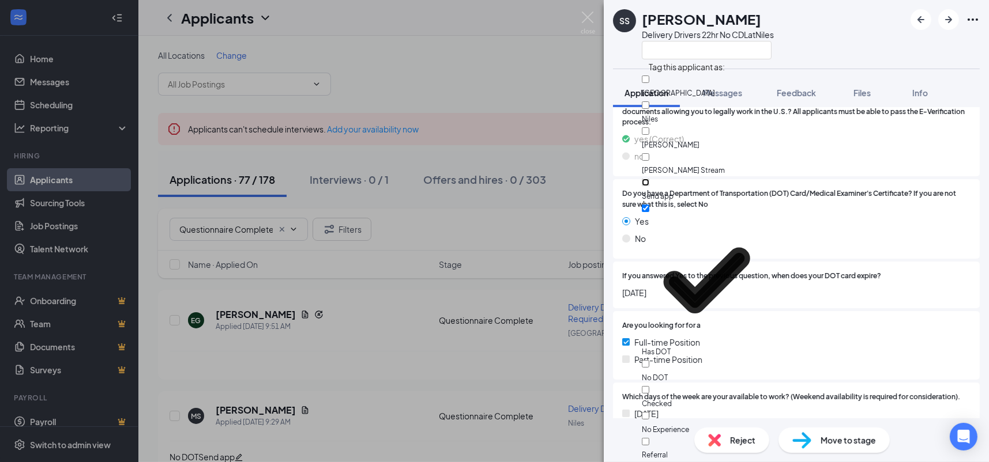
click at [649, 179] on input "Send app" at bounding box center [645, 182] width 7 height 7
checkbox input "true"
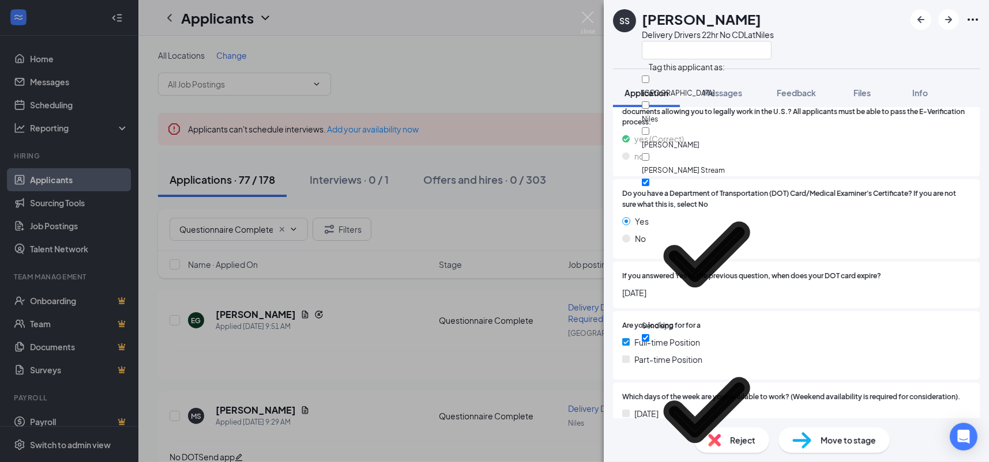
click at [871, 215] on div "Yes" at bounding box center [796, 221] width 348 height 13
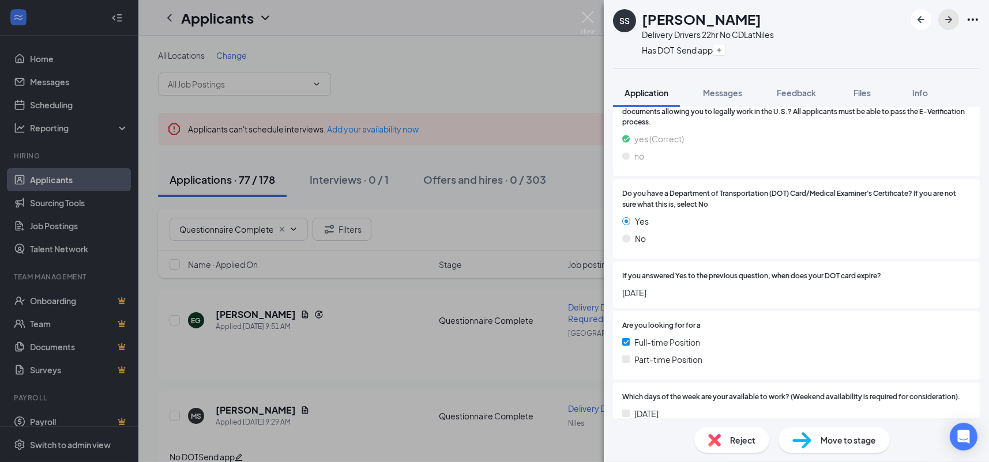
click at [949, 22] on icon "ArrowRight" at bounding box center [948, 19] width 7 height 7
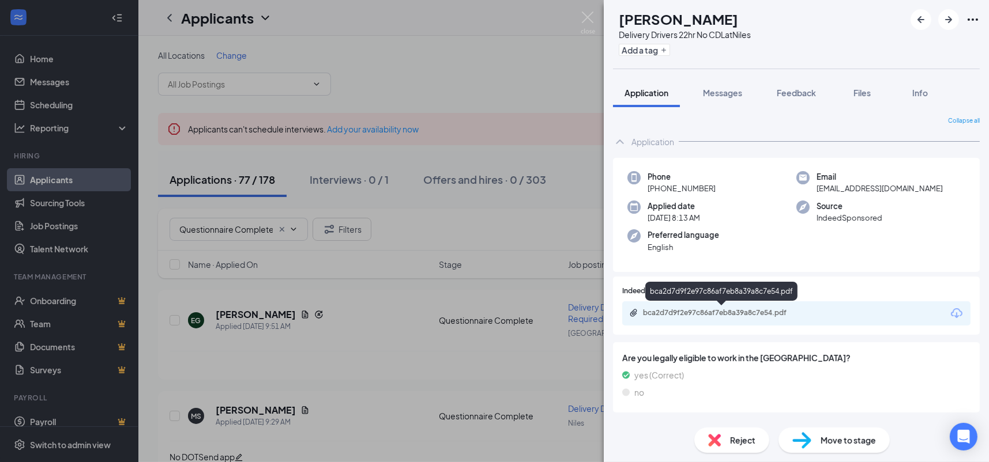
click at [750, 310] on div "bca2d7d9f2e97c86af7eb8a39a8c7e54.pdf" at bounding box center [723, 313] width 161 height 9
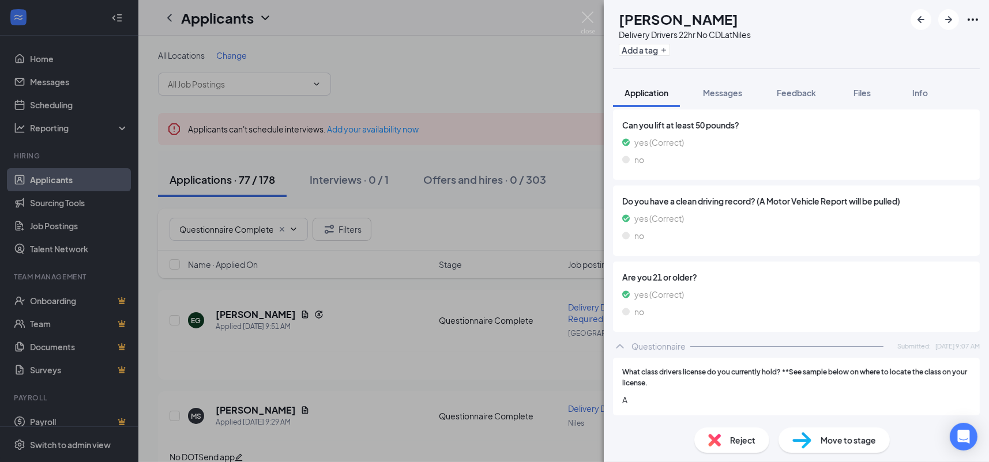
scroll to position [692, 0]
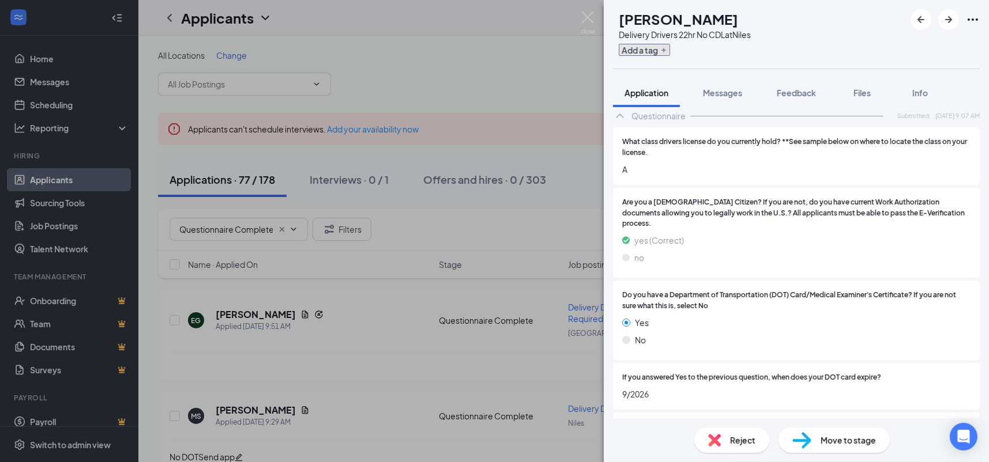
click at [668, 54] on button "Add a tag" at bounding box center [644, 50] width 51 height 12
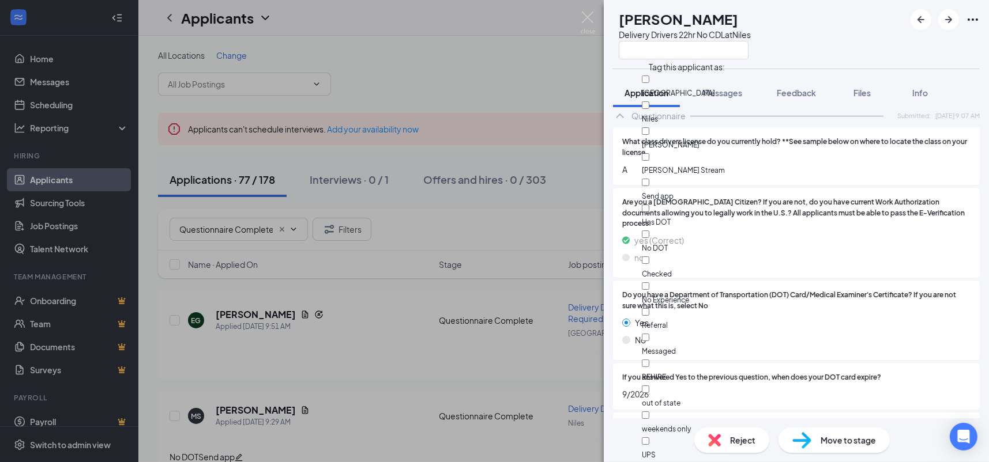
click at [702, 202] on div "Has DOT" at bounding box center [707, 215] width 130 height 26
checkbox input "true"
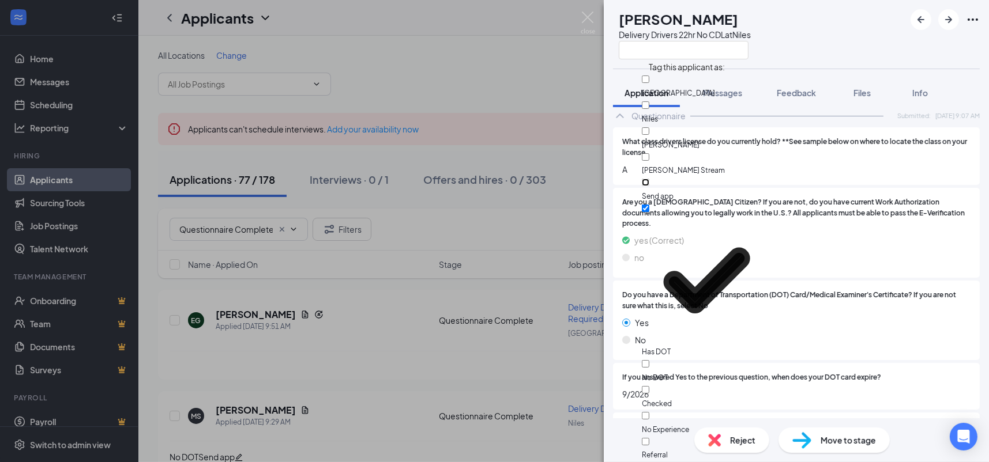
click at [649, 179] on input "Send app" at bounding box center [645, 182] width 7 height 7
checkbox input "true"
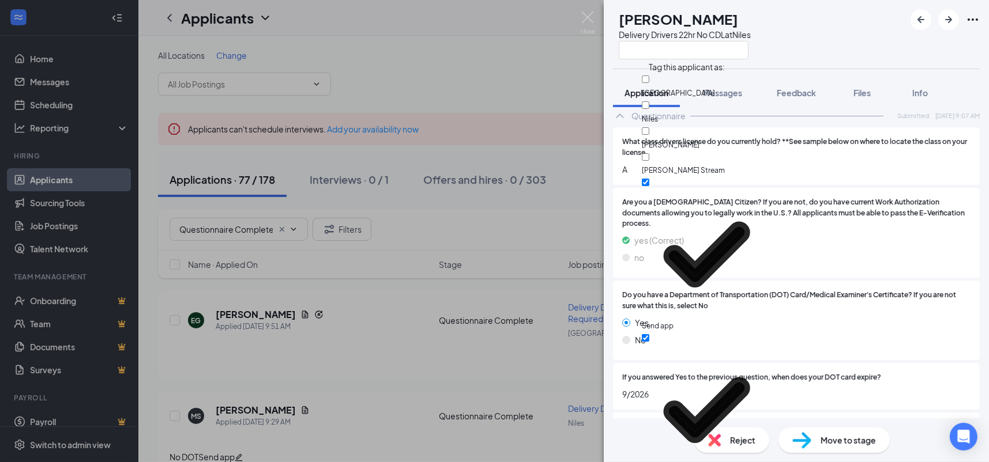
click at [833, 203] on span "Are you a [DEMOGRAPHIC_DATA] Citizen? If you are not, do you have current Work …" at bounding box center [796, 213] width 348 height 33
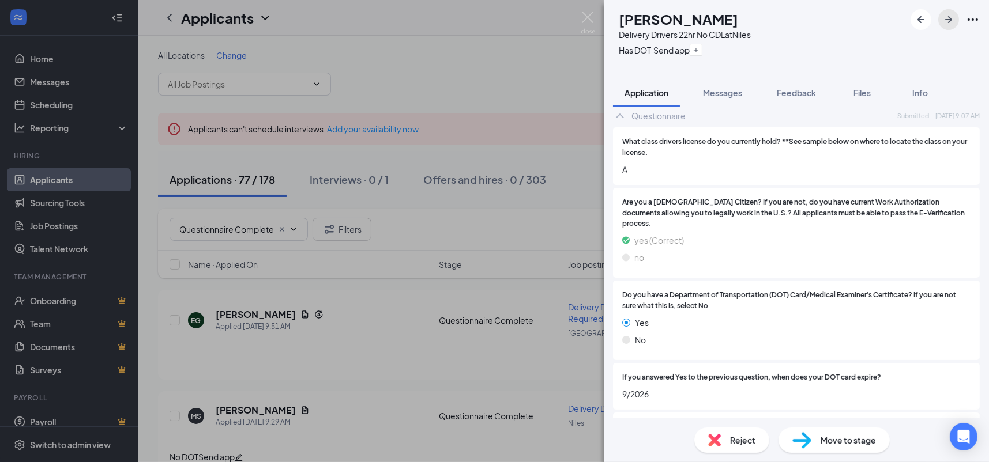
click at [950, 25] on icon "ArrowRight" at bounding box center [949, 20] width 14 height 14
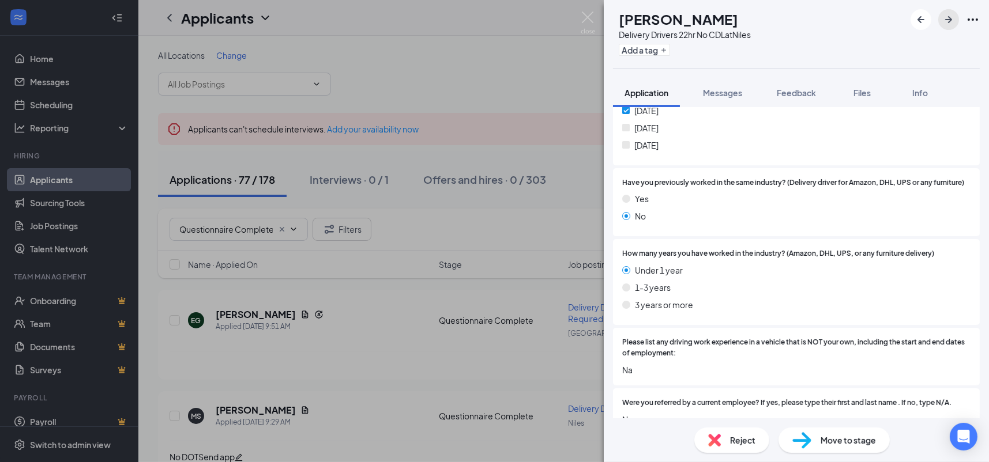
scroll to position [1172, 0]
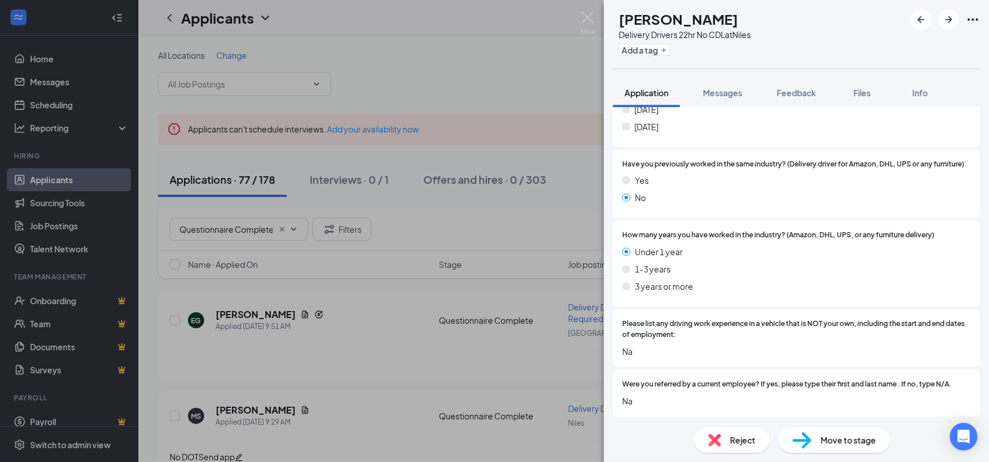
click at [730, 441] on span "Reject" at bounding box center [742, 440] width 25 height 13
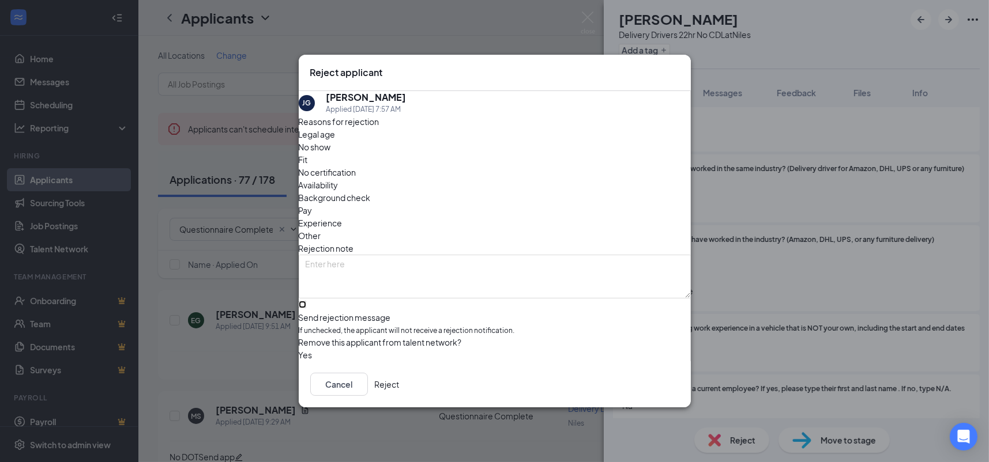
click at [306, 301] on input "Send rejection message If unchecked, the applicant will not receive a rejection…" at bounding box center [302, 304] width 7 height 7
checkbox input "true"
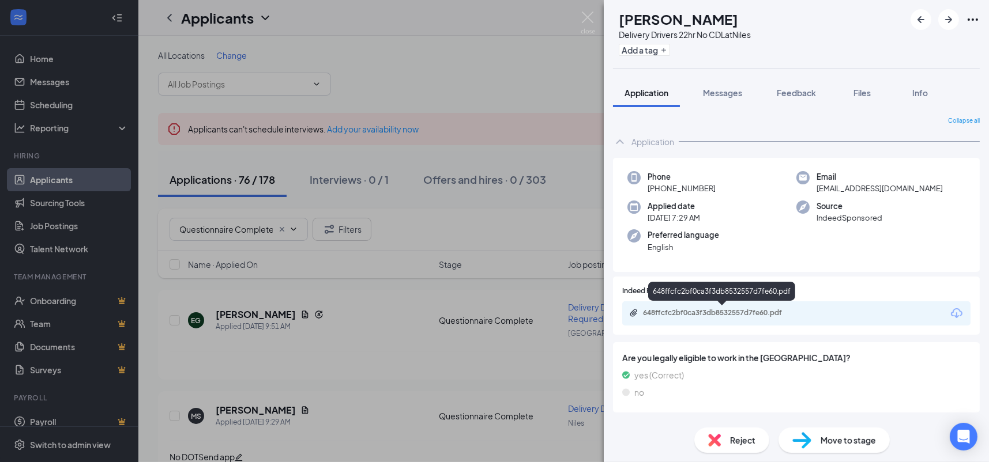
click at [796, 310] on div "648ffcfc2bf0ca3f3db8532557d7fe60.pdf" at bounding box center [723, 313] width 161 height 9
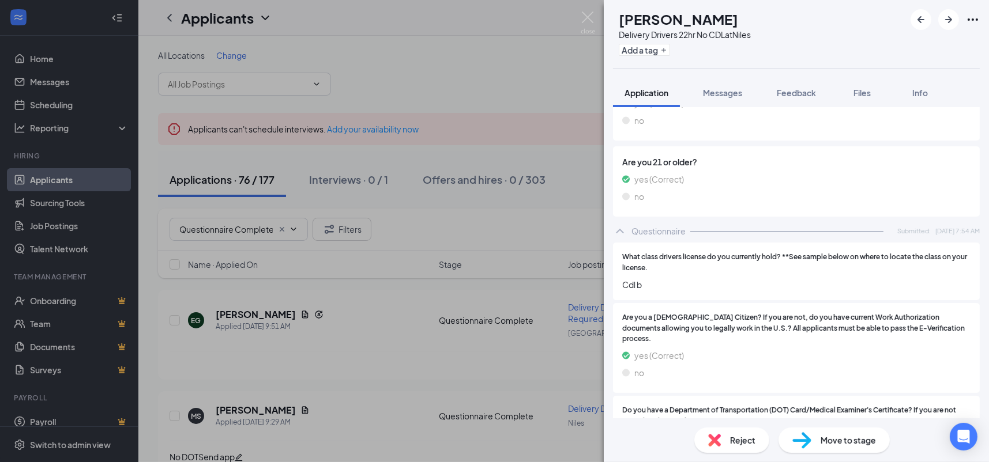
scroll to position [750, 0]
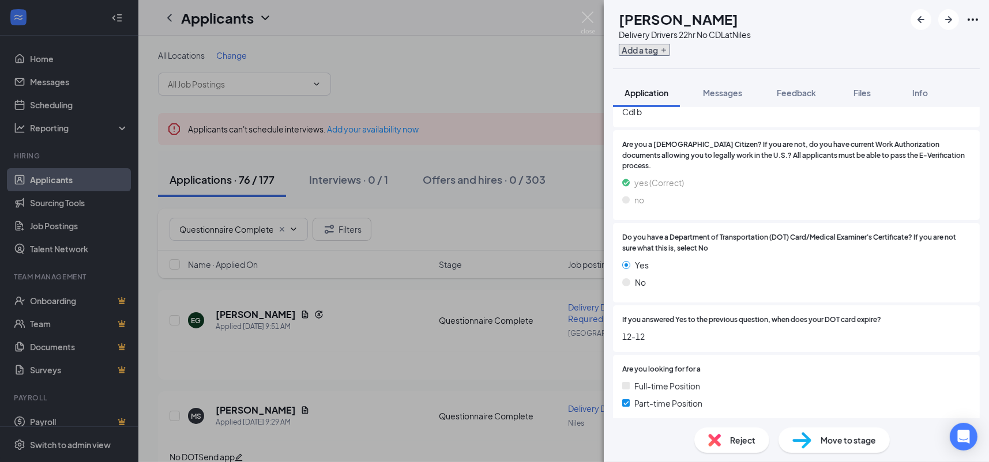
click at [647, 51] on button "Add a tag" at bounding box center [644, 50] width 51 height 12
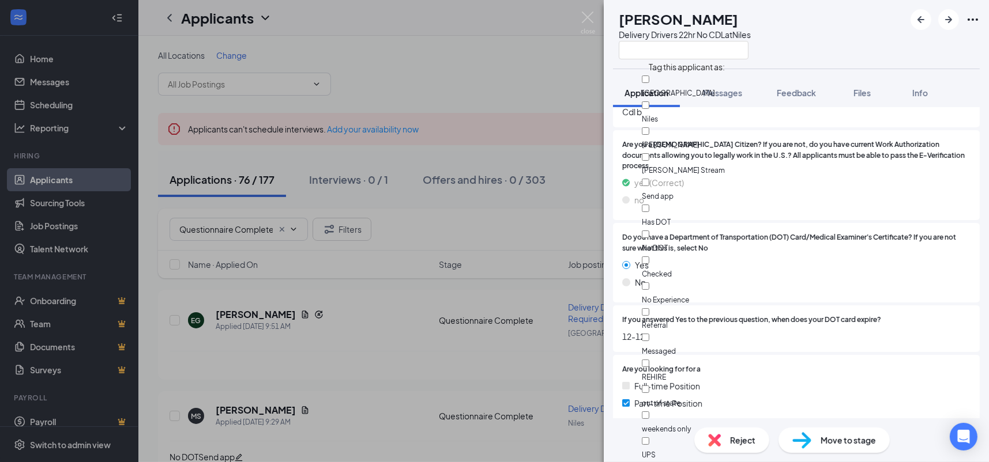
click at [707, 202] on div "Has DOT" at bounding box center [707, 215] width 130 height 26
checkbox input "true"
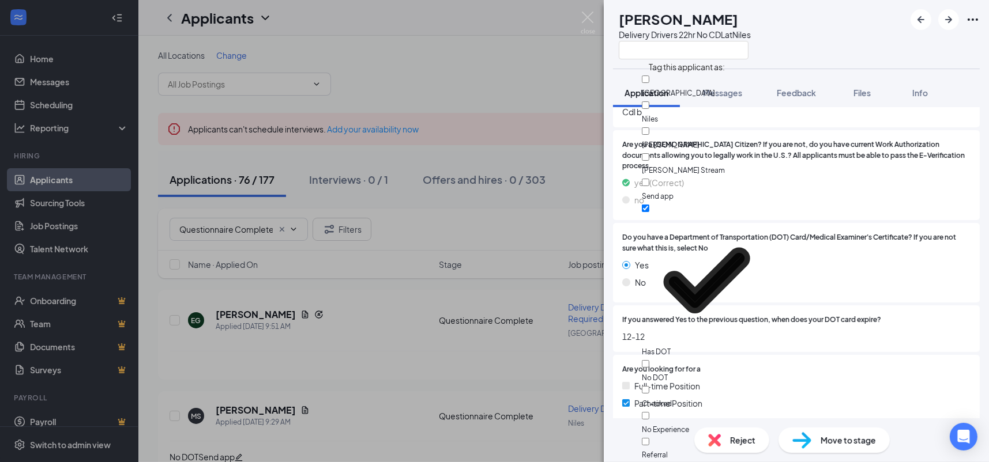
click at [704, 176] on div "Send app" at bounding box center [707, 189] width 130 height 26
checkbox input "true"
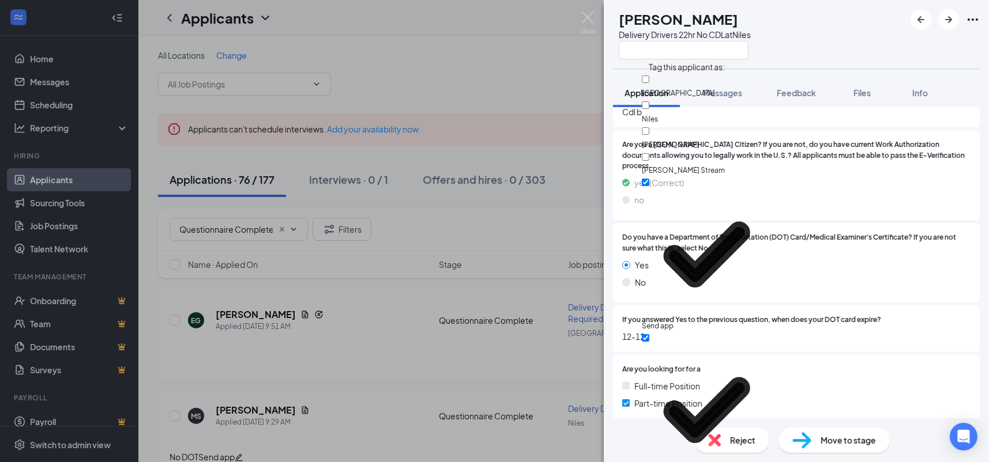
click at [859, 223] on div "Do you have a Department of Transportation (DOT) Card/Medical Examiner's Certif…" at bounding box center [796, 263] width 367 height 80
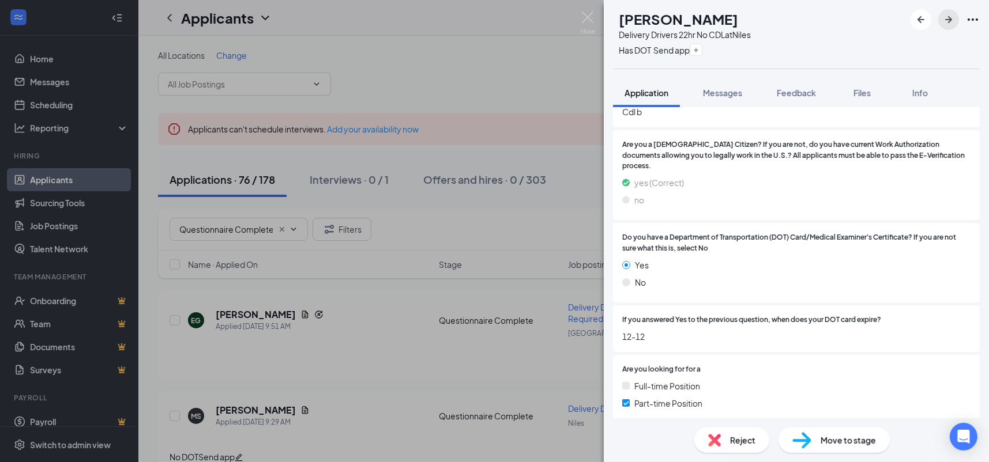
click at [953, 21] on icon "ArrowRight" at bounding box center [949, 20] width 14 height 14
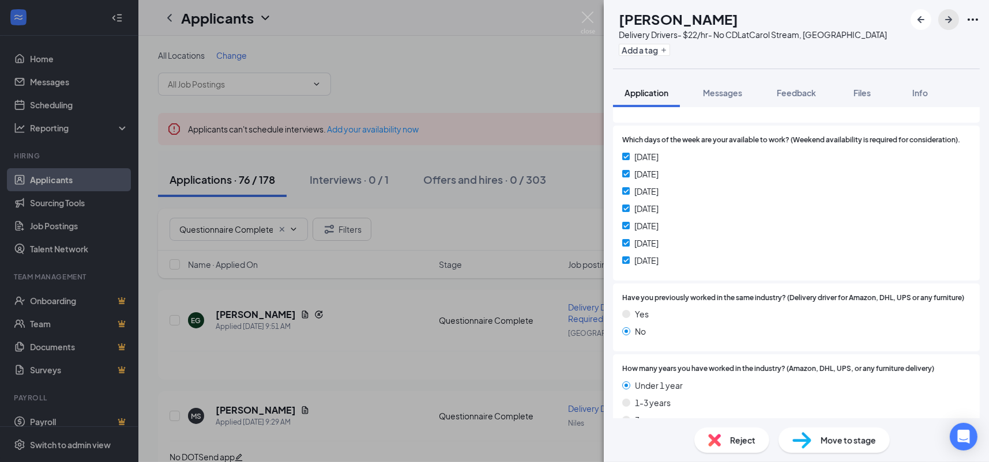
scroll to position [1172, 0]
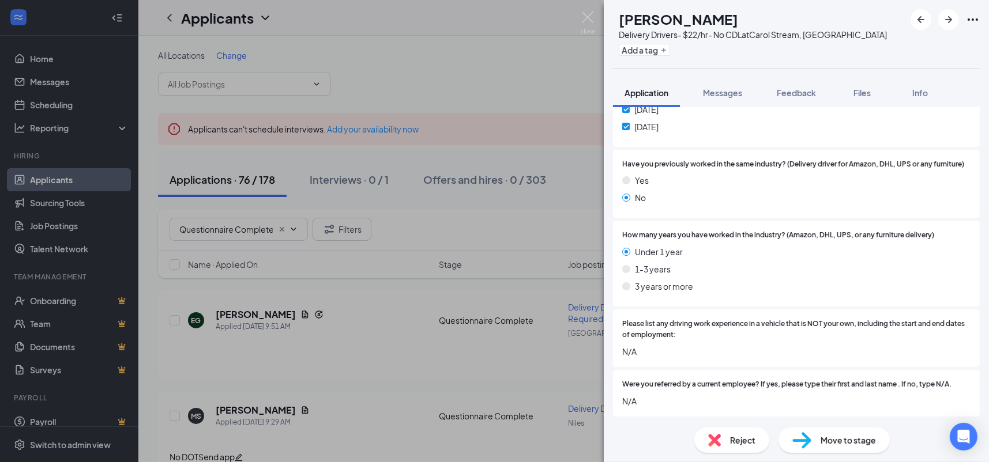
click at [759, 435] on div "Reject" at bounding box center [731, 440] width 75 height 25
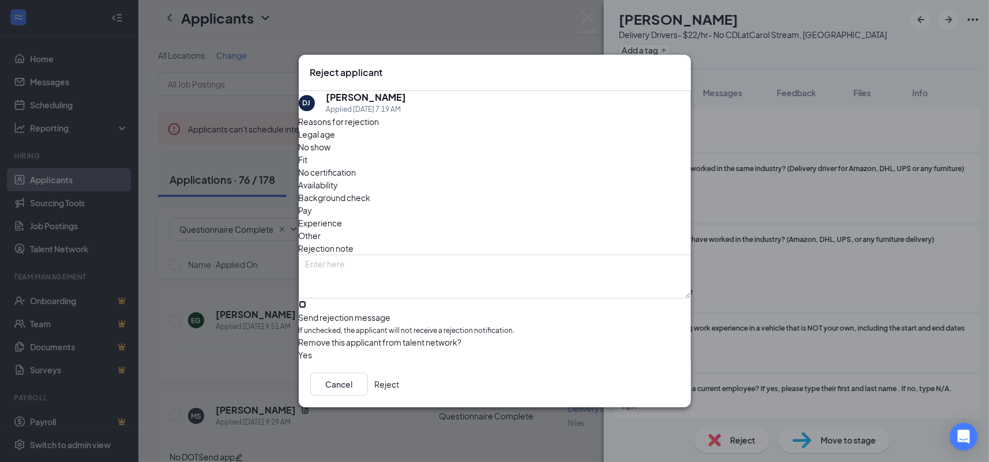
click at [306, 304] on input "Send rejection message If unchecked, the applicant will not receive a rejection…" at bounding box center [302, 304] width 7 height 7
checkbox input "true"
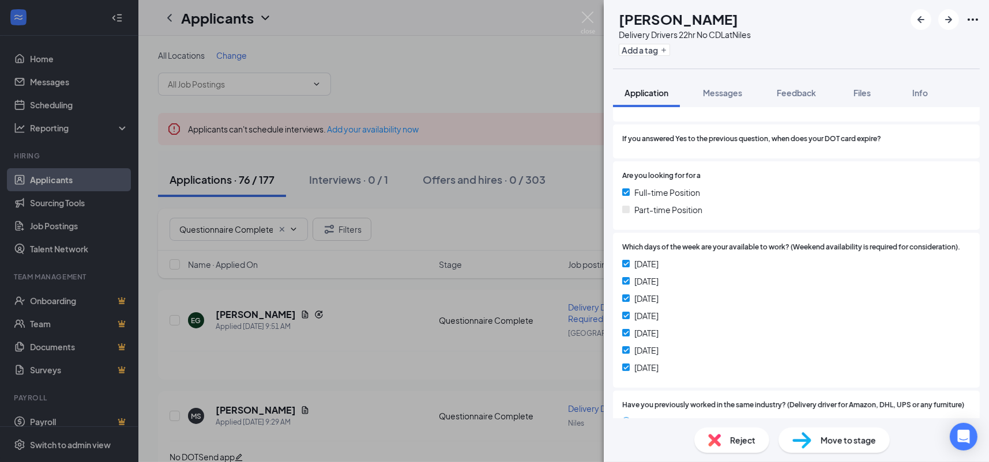
scroll to position [742, 0]
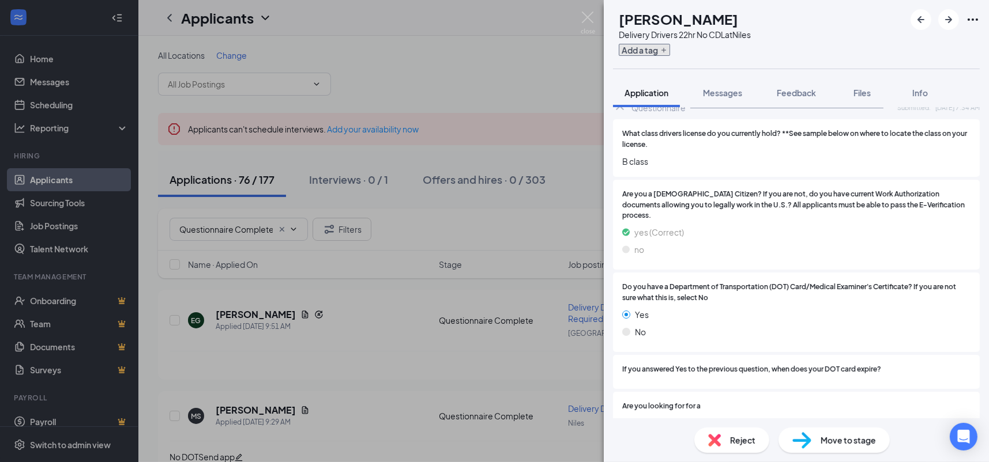
click at [657, 54] on button "Add a tag" at bounding box center [644, 50] width 51 height 12
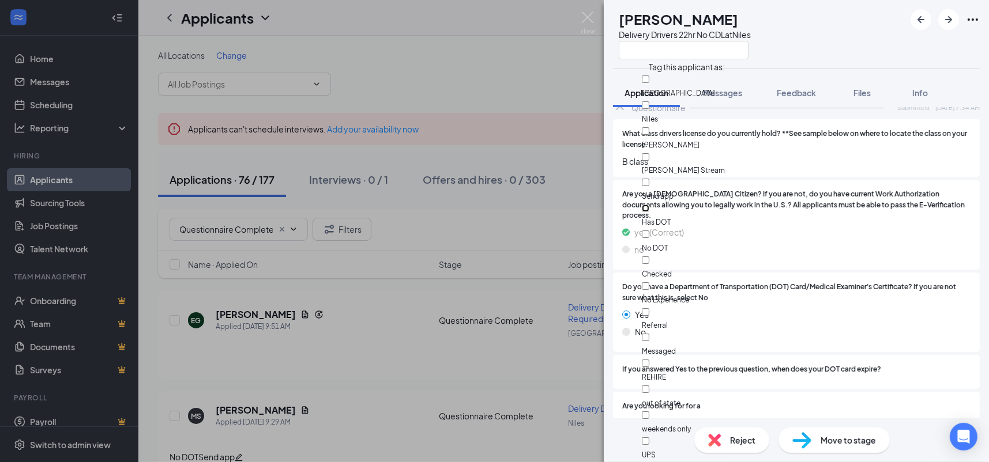
click at [649, 205] on input "Has DOT" at bounding box center [645, 208] width 7 height 7
checkbox input "true"
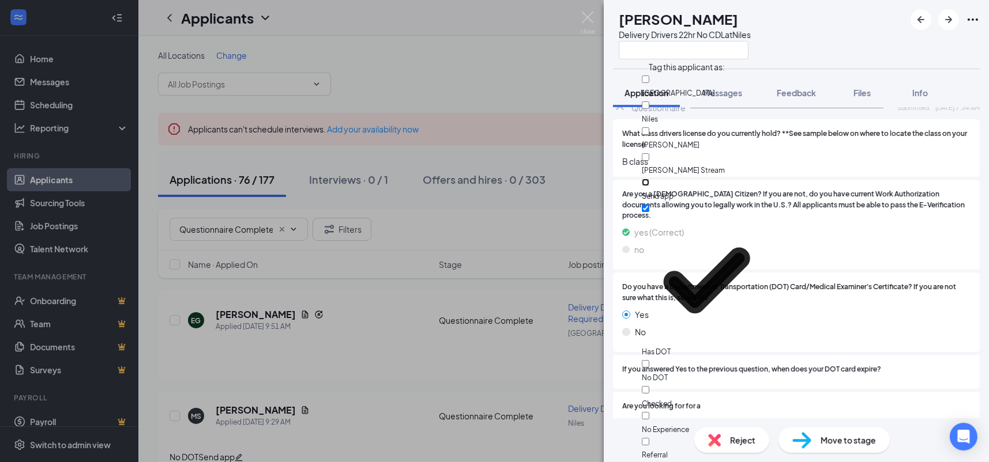
click at [649, 179] on input "Send app" at bounding box center [645, 182] width 7 height 7
checkbox input "true"
click at [859, 201] on div "Are you a [DEMOGRAPHIC_DATA] Citizen? If you are not, do you have current Work …" at bounding box center [796, 225] width 348 height 72
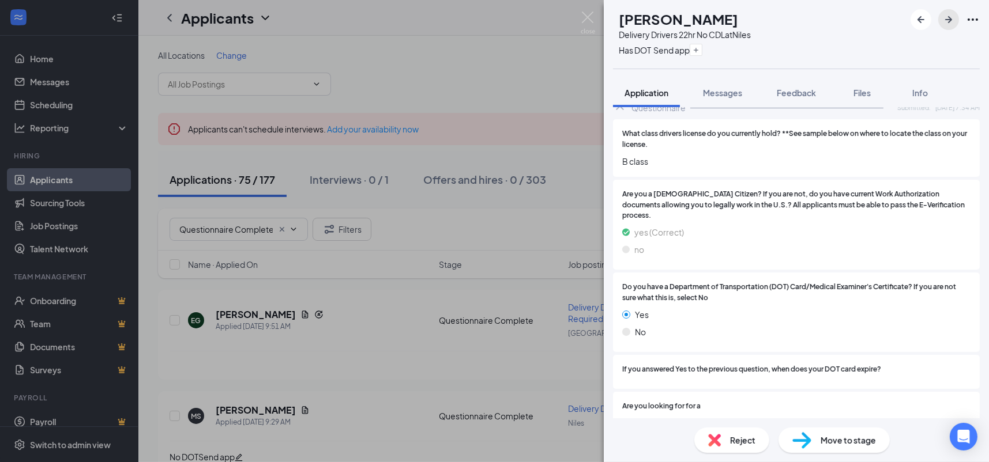
click at [950, 17] on icon "ArrowRight" at bounding box center [949, 20] width 14 height 14
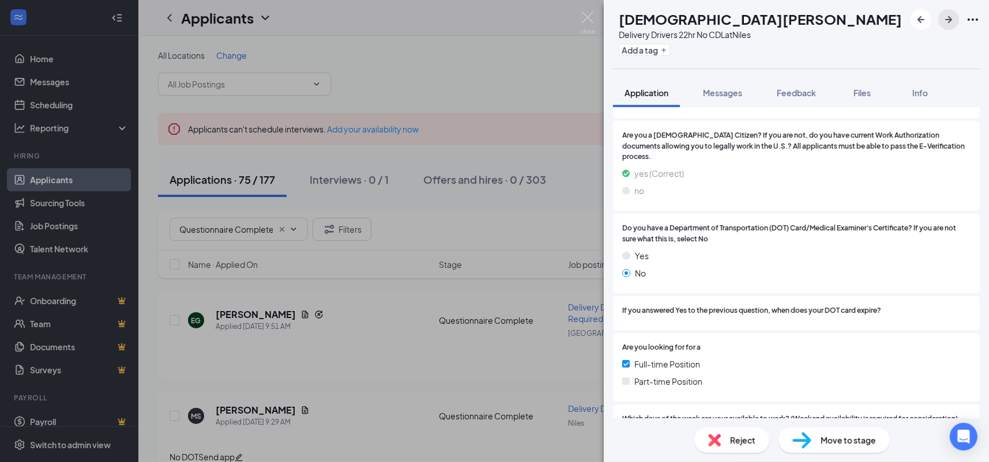
scroll to position [685, 0]
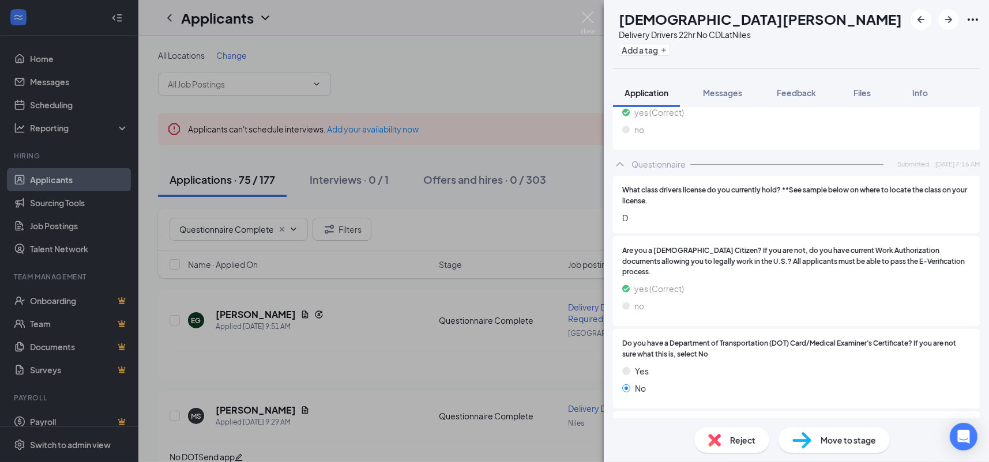
click at [661, 37] on div "Delivery Drivers 22hr No CDL at [GEOGRAPHIC_DATA]" at bounding box center [760, 35] width 283 height 12
click at [700, 61] on div "[PERSON_NAME][DEMOGRAPHIC_DATA] Delivery Drivers 22hr No CDL at Niles Add a tag" at bounding box center [796, 34] width 385 height 69
click at [670, 51] on button "Add a tag" at bounding box center [644, 50] width 51 height 12
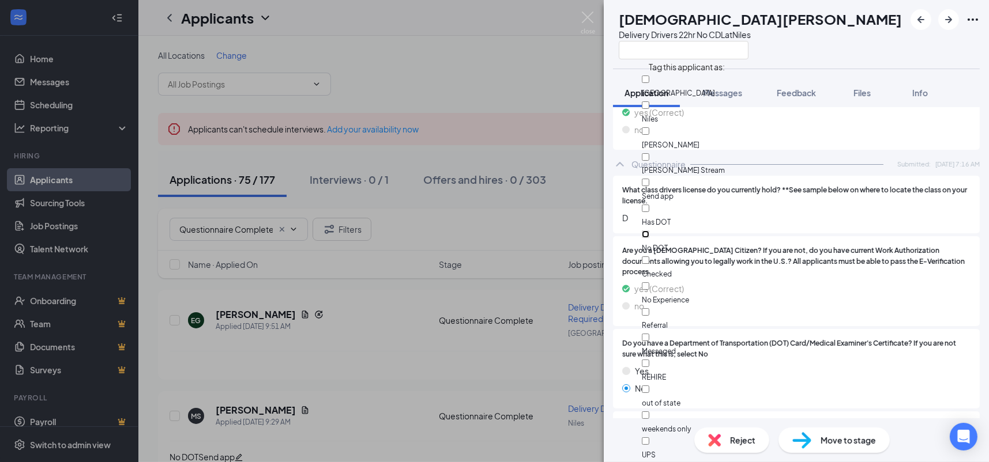
click at [649, 231] on input "No DOT" at bounding box center [645, 234] width 7 height 7
checkbox input "true"
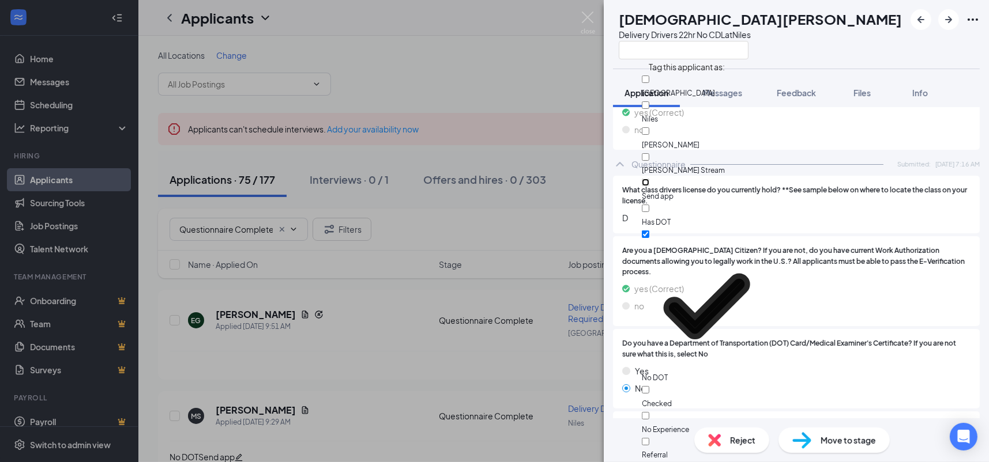
click at [649, 179] on input "Send app" at bounding box center [645, 182] width 7 height 7
checkbox input "true"
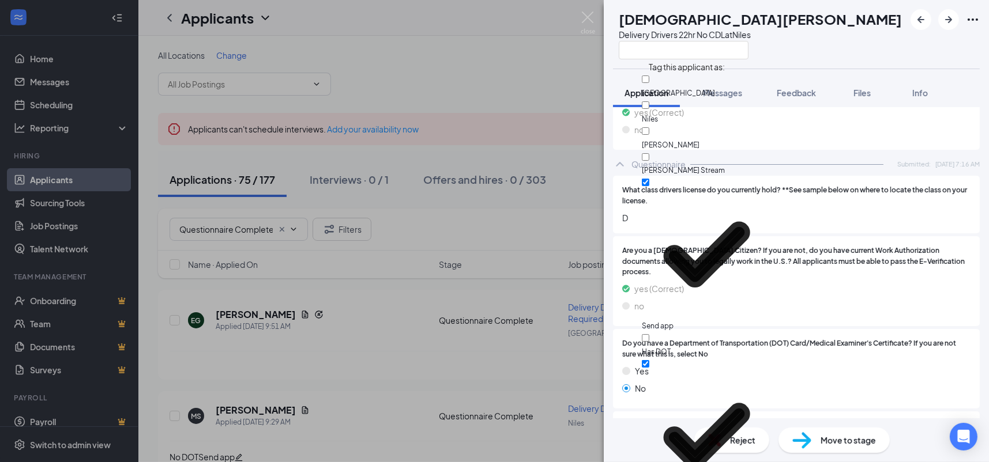
click at [847, 201] on div "What class drivers license do you currently hold? **See sample below on where t…" at bounding box center [796, 204] width 348 height 39
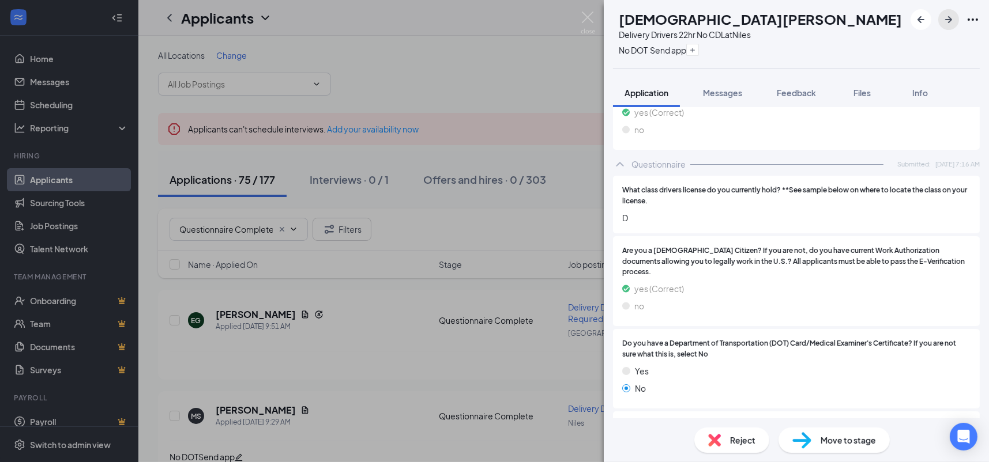
click at [951, 21] on icon "ArrowRight" at bounding box center [948, 19] width 7 height 7
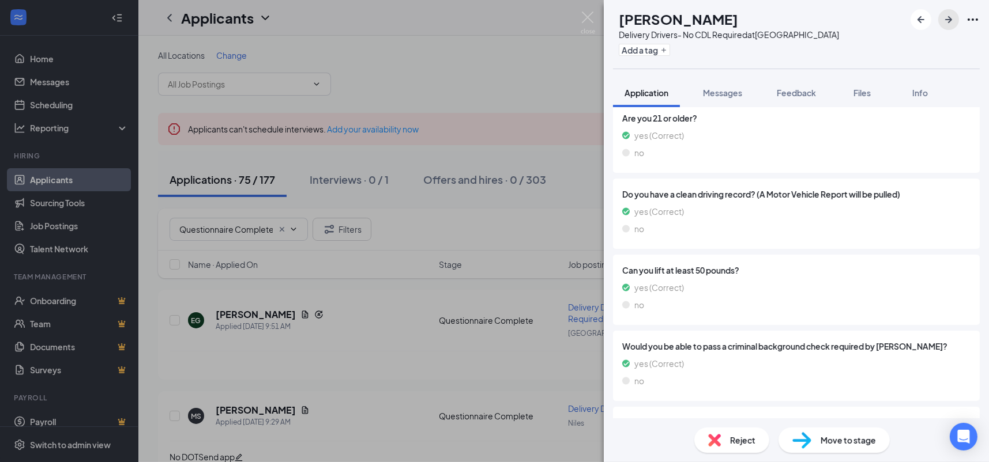
scroll to position [51, 0]
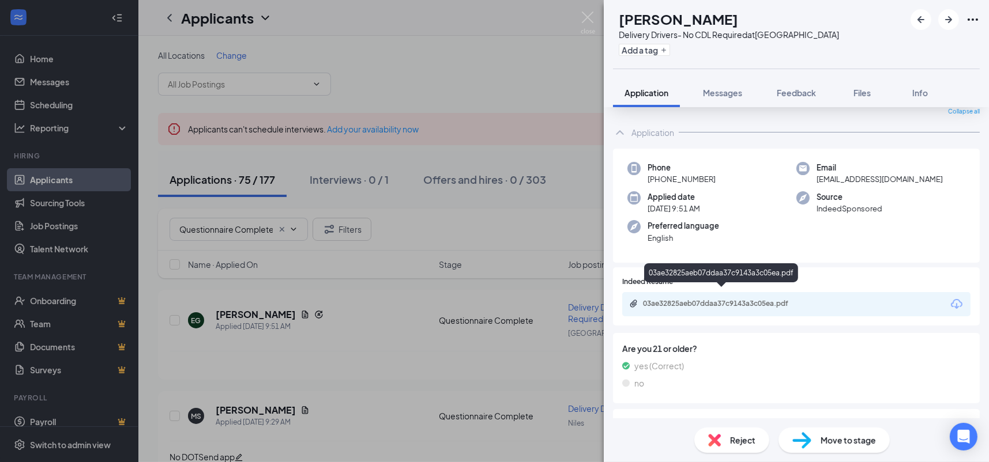
click at [776, 299] on div "03ae32825aeb07ddaa37c9143a3c05ea.pdf" at bounding box center [723, 303] width 161 height 9
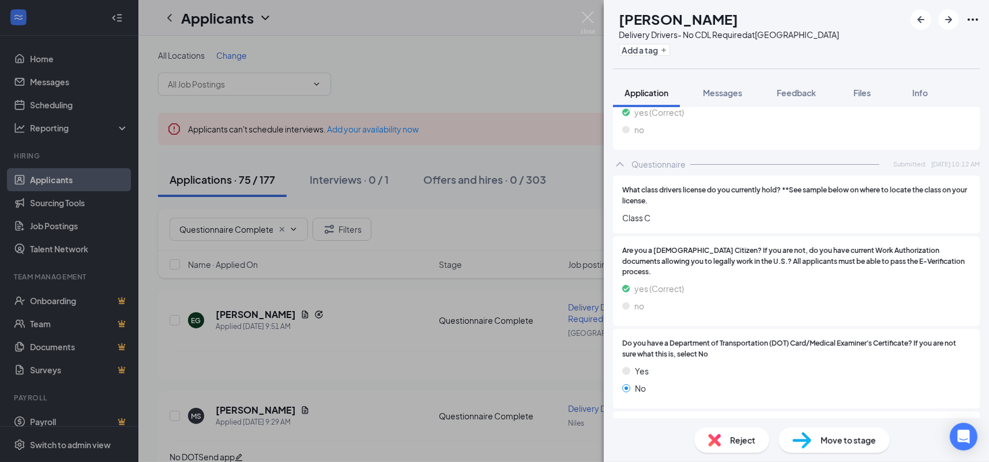
scroll to position [800, 0]
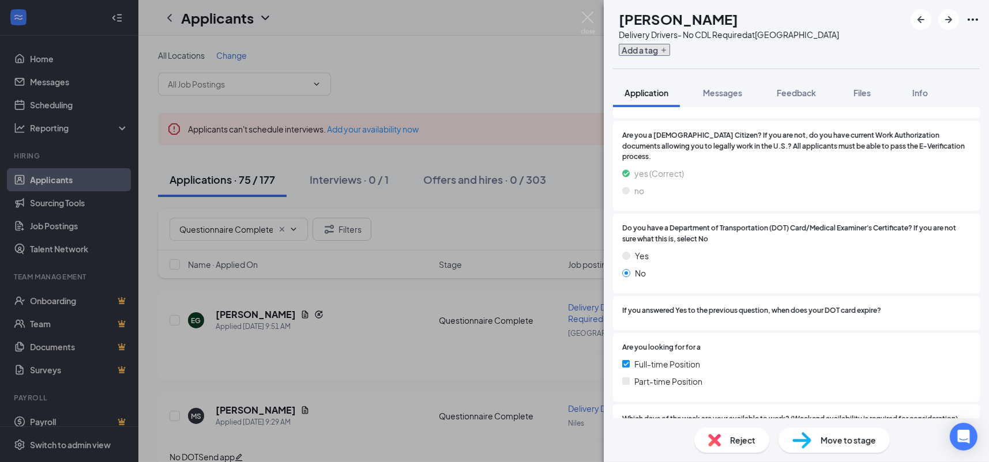
click at [670, 55] on button "Add a tag" at bounding box center [644, 50] width 51 height 12
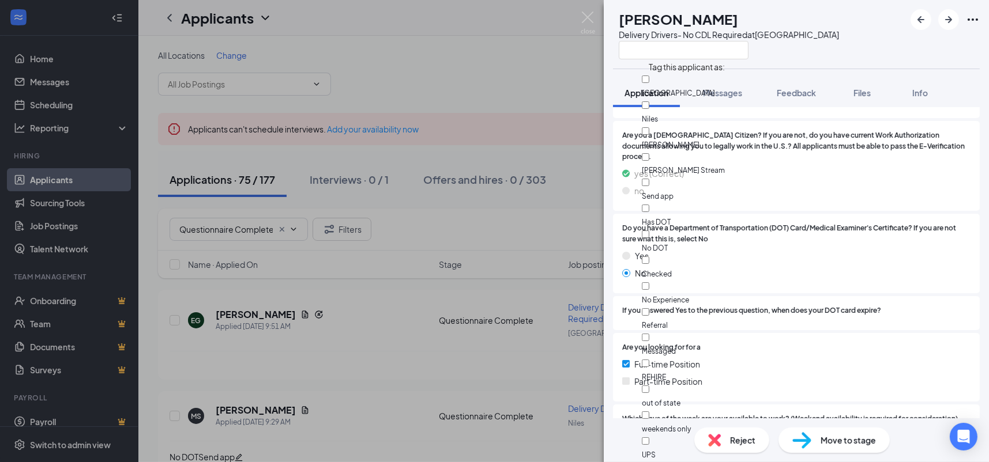
click at [701, 228] on div "No DOT" at bounding box center [707, 241] width 130 height 26
checkbox input "true"
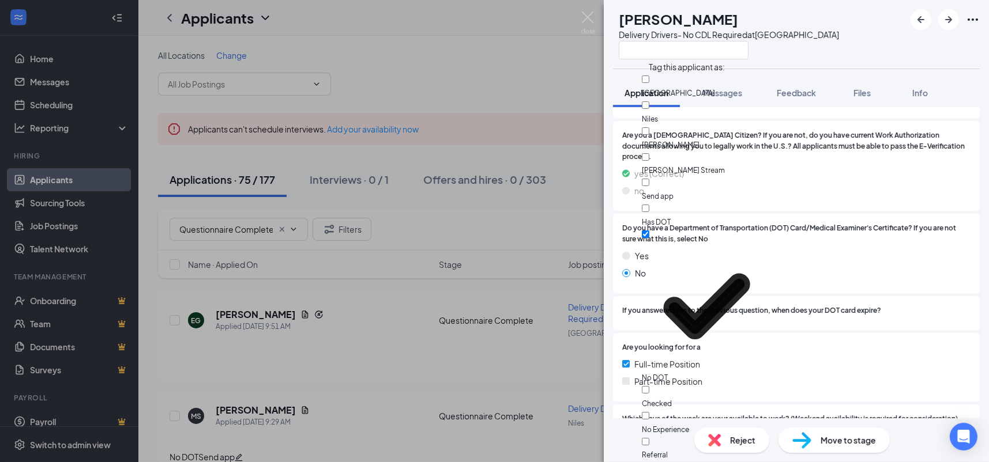
click at [699, 176] on div "Send app" at bounding box center [707, 189] width 130 height 26
checkbox input "true"
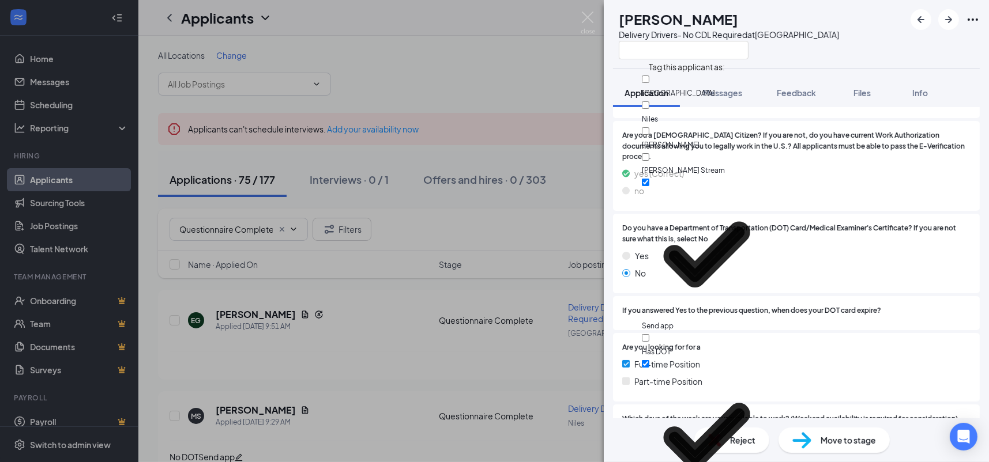
click at [817, 191] on div "What class drivers license do you currently hold? **See sample below on where t…" at bounding box center [796, 447] width 367 height 772
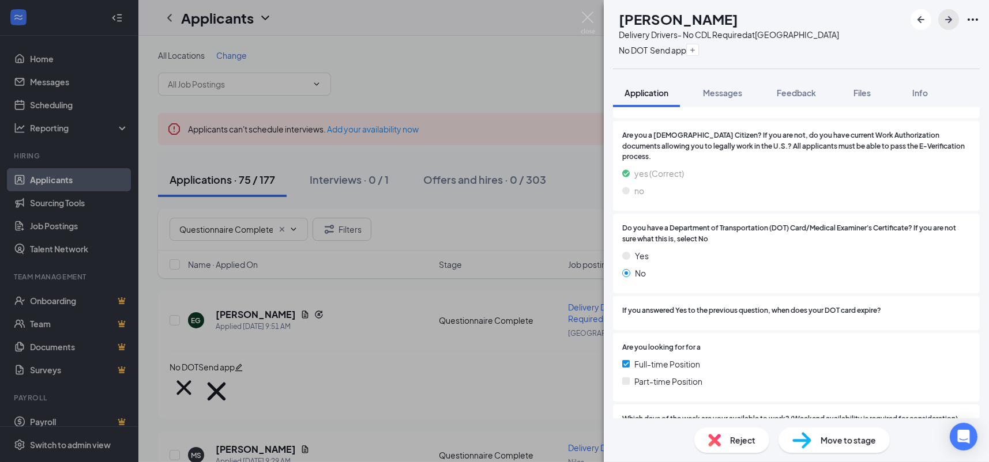
click at [948, 20] on icon "ArrowRight" at bounding box center [948, 19] width 7 height 7
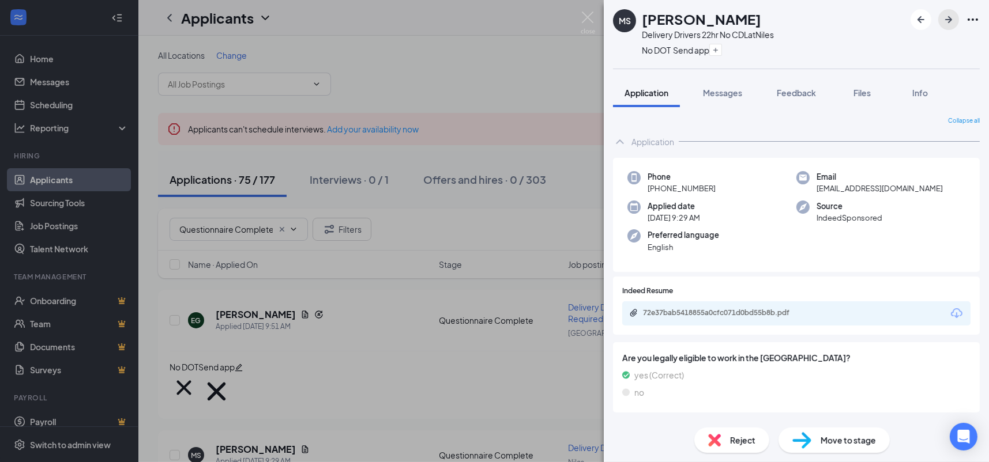
click at [949, 21] on icon "ArrowRight" at bounding box center [948, 19] width 7 height 7
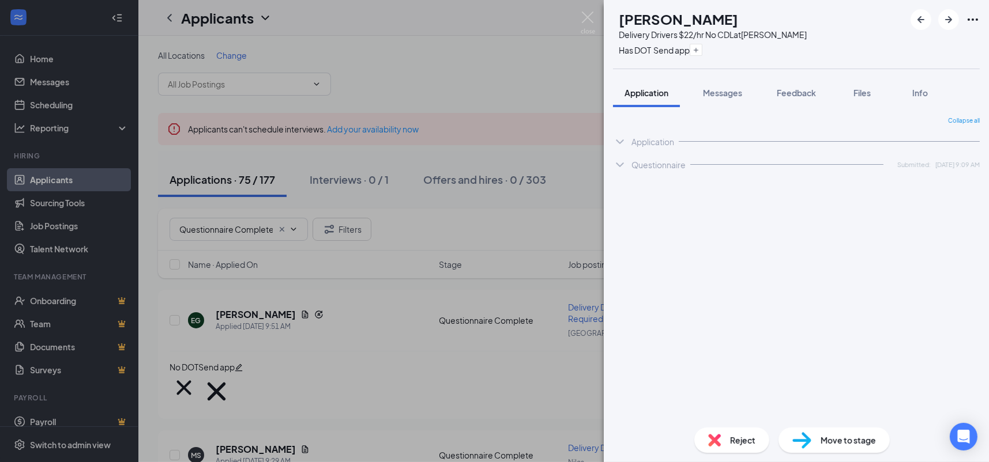
click at [486, 294] on div "TB [PERSON_NAME] Delivery Drivers $22/hr No CDL at [PERSON_NAME] Has DOT Send a…" at bounding box center [494, 231] width 989 height 462
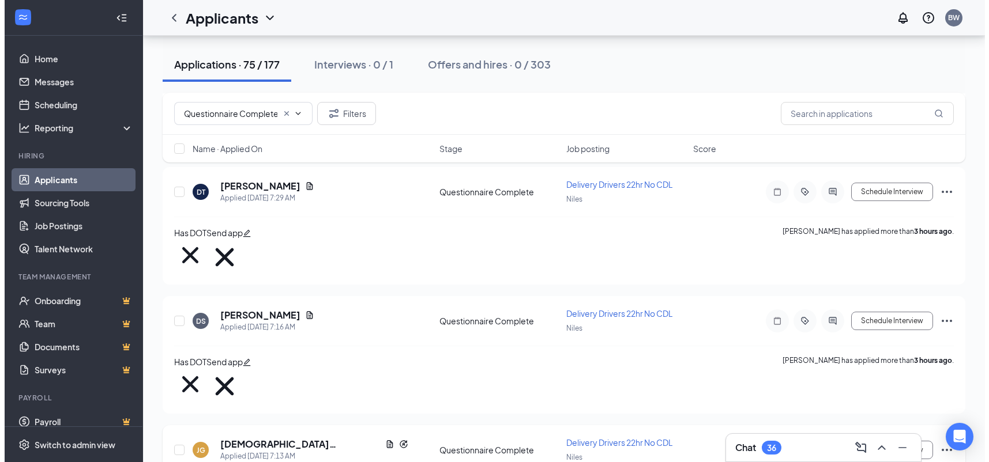
scroll to position [923, 0]
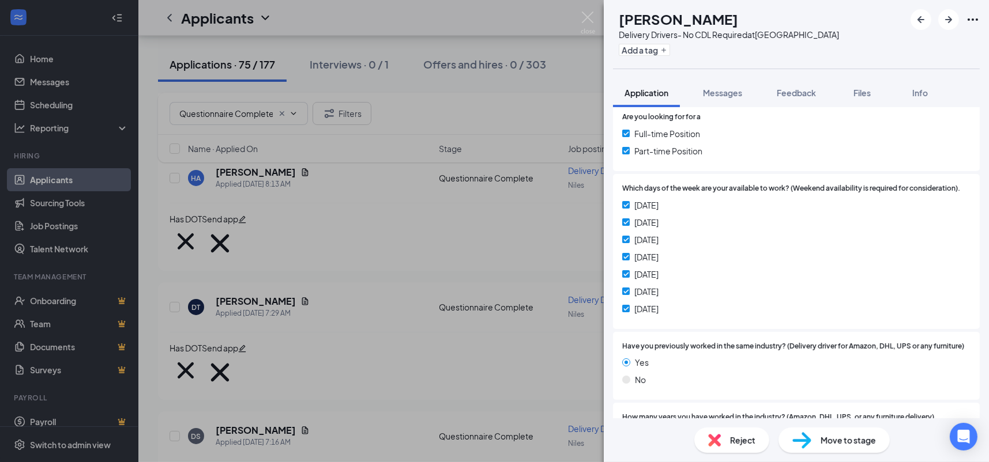
scroll to position [800, 0]
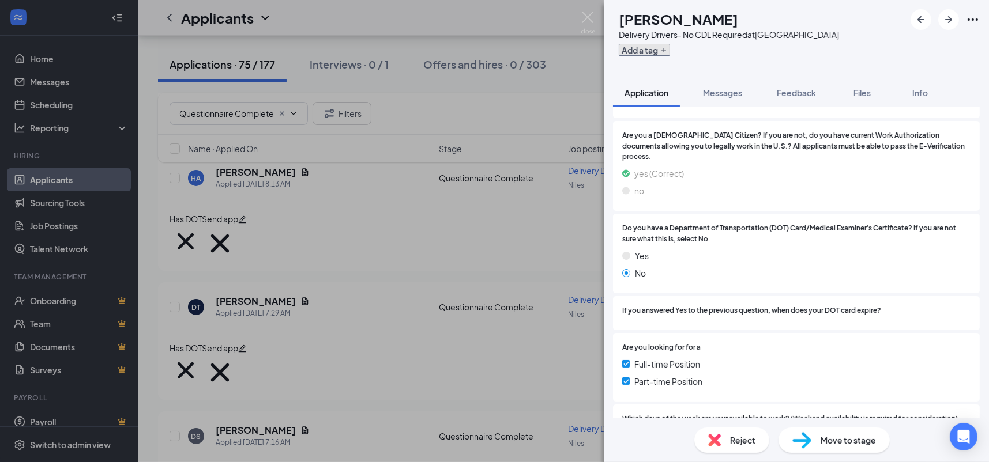
click at [651, 47] on button "Add a tag" at bounding box center [644, 50] width 51 height 12
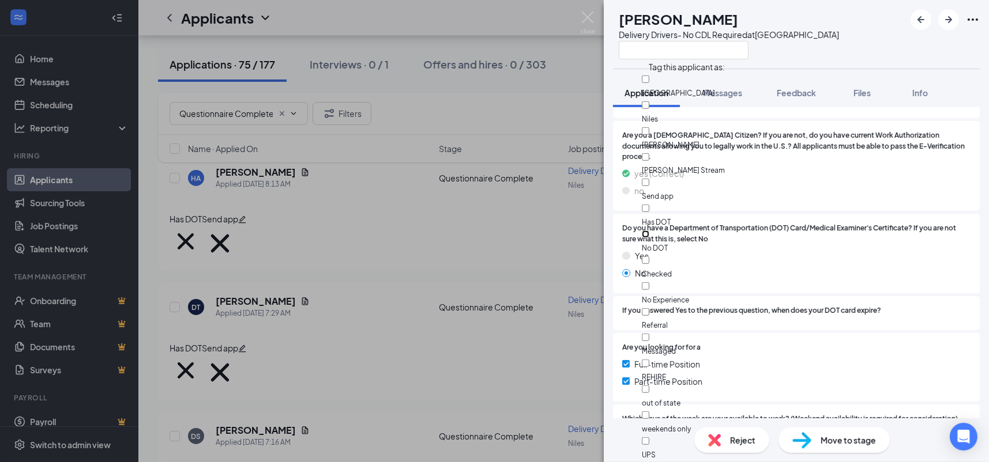
click at [649, 231] on input "No DOT" at bounding box center [645, 234] width 7 height 7
checkbox input "true"
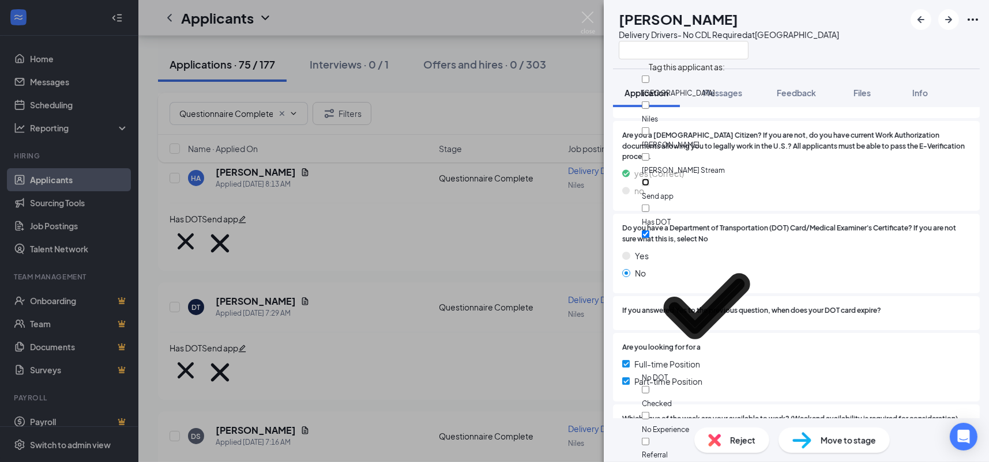
click at [649, 179] on input "Send app" at bounding box center [645, 182] width 7 height 7
checkbox input "true"
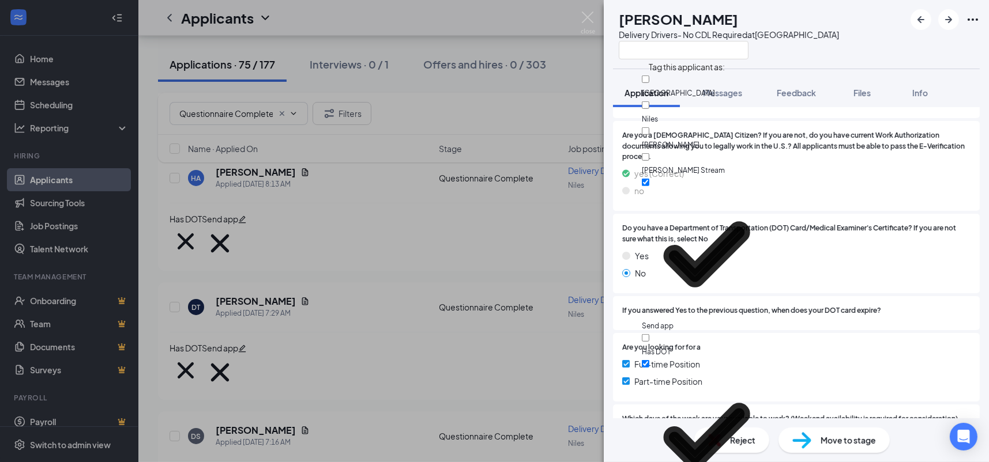
click at [837, 167] on div "yes (Correct)" at bounding box center [796, 173] width 348 height 13
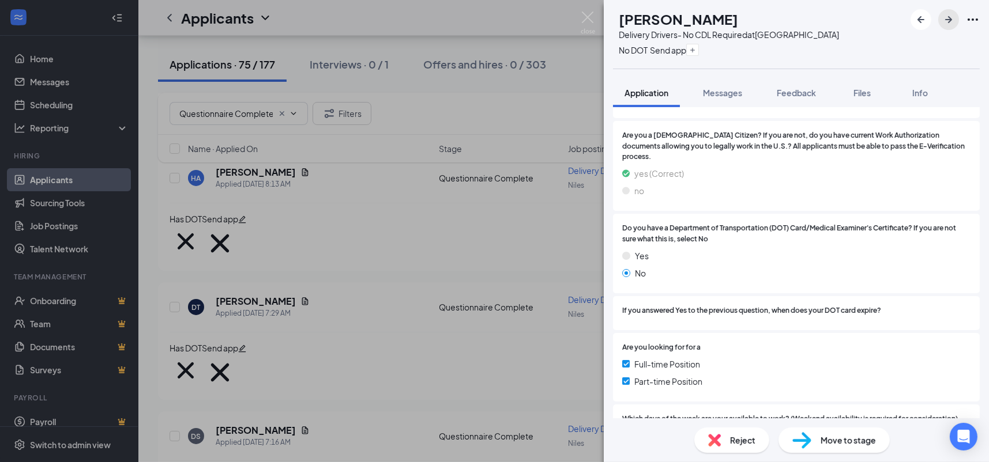
drag, startPoint x: 942, startPoint y: 17, endPoint x: 699, endPoint y: 334, distance: 399.0
click at [942, 17] on icon "ArrowRight" at bounding box center [949, 20] width 14 height 14
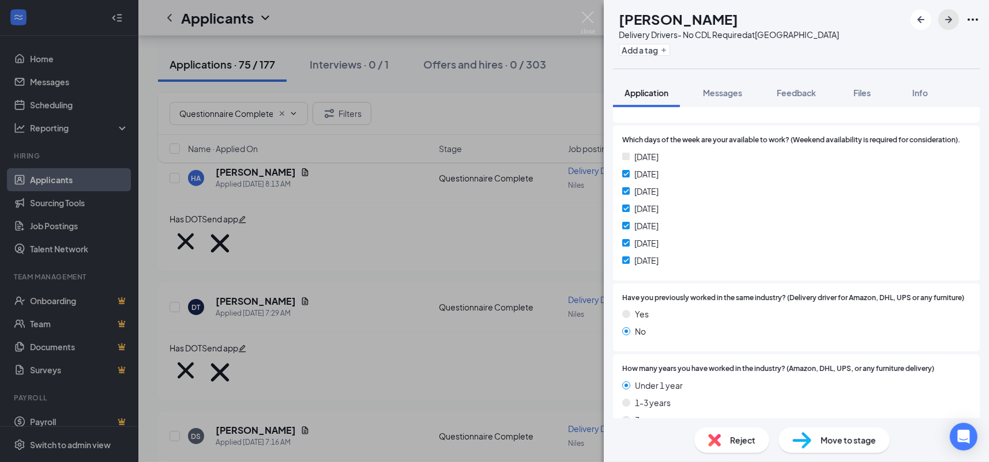
scroll to position [1172, 0]
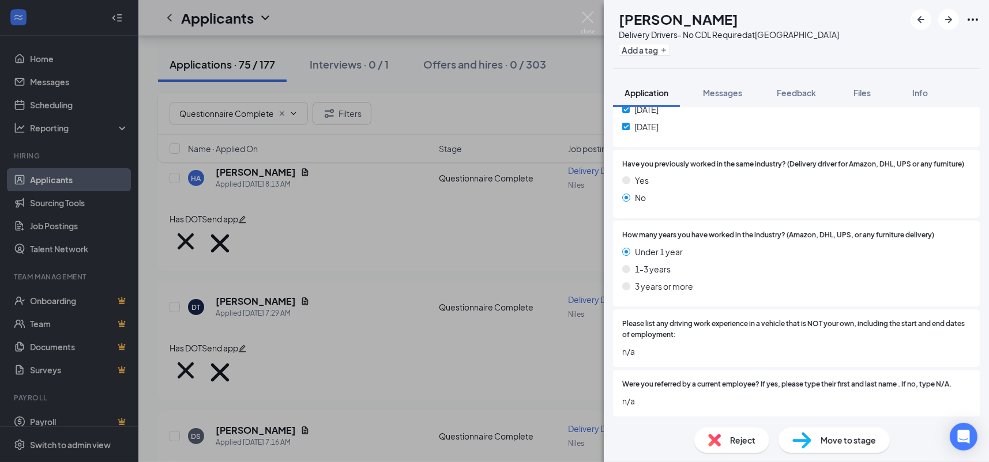
click at [710, 439] on img at bounding box center [714, 440] width 13 height 13
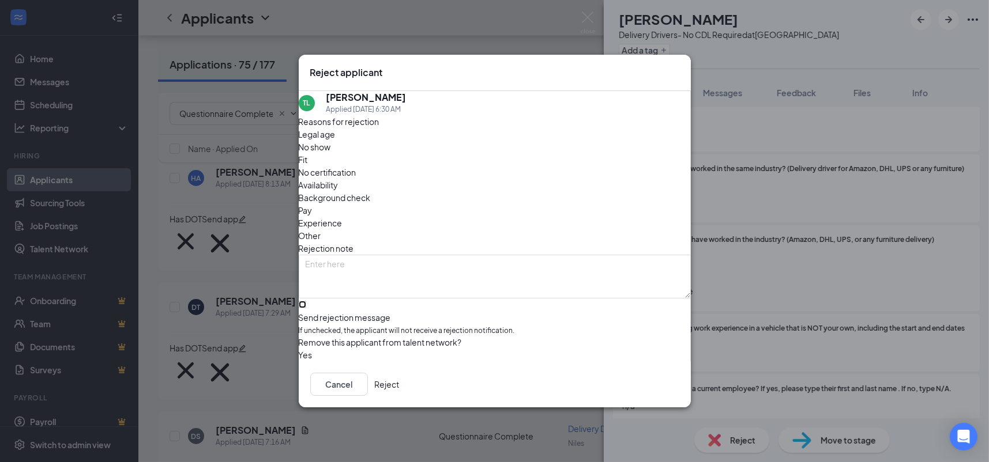
click at [306, 301] on input "Send rejection message If unchecked, the applicant will not receive a rejection…" at bounding box center [302, 304] width 7 height 7
checkbox input "true"
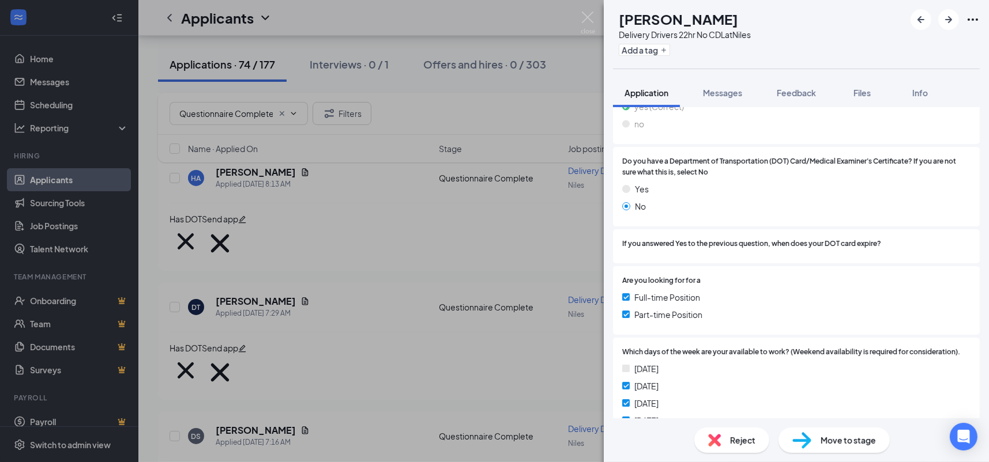
scroll to position [710, 0]
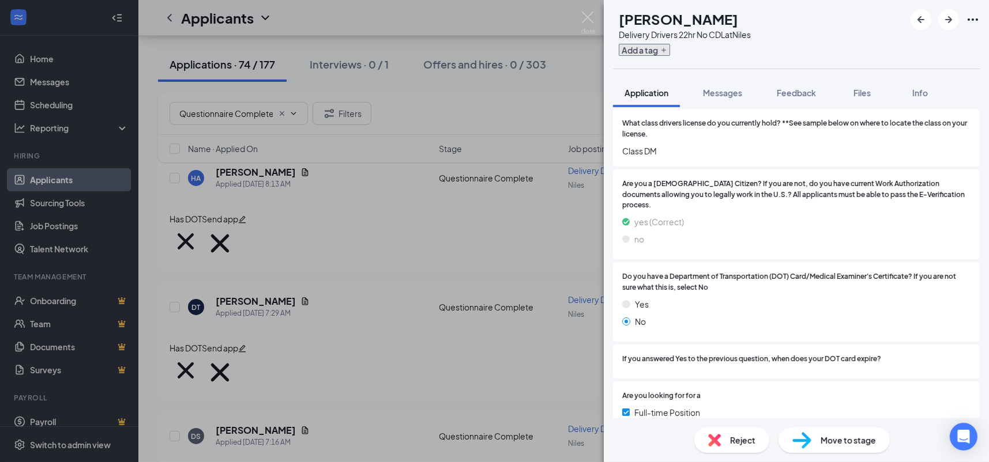
click at [669, 47] on button "Add a tag" at bounding box center [644, 50] width 51 height 12
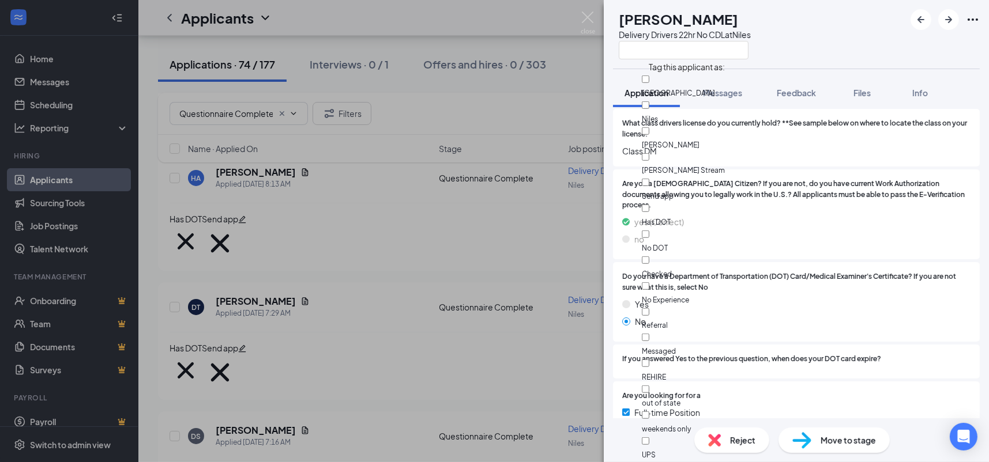
click at [705, 228] on div "No DOT" at bounding box center [707, 241] width 130 height 26
checkbox input "true"
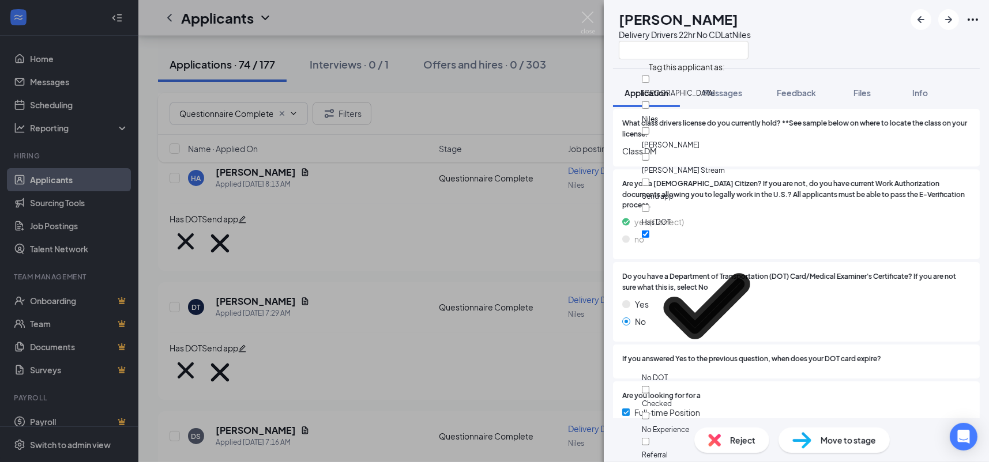
click at [695, 176] on div "Send app" at bounding box center [707, 189] width 130 height 26
checkbox input "true"
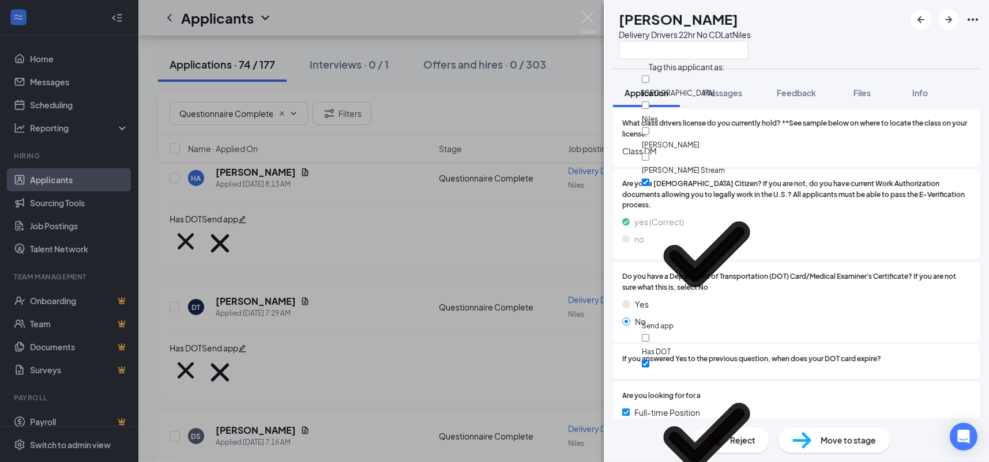
click at [874, 216] on div "yes (Correct)" at bounding box center [796, 222] width 348 height 13
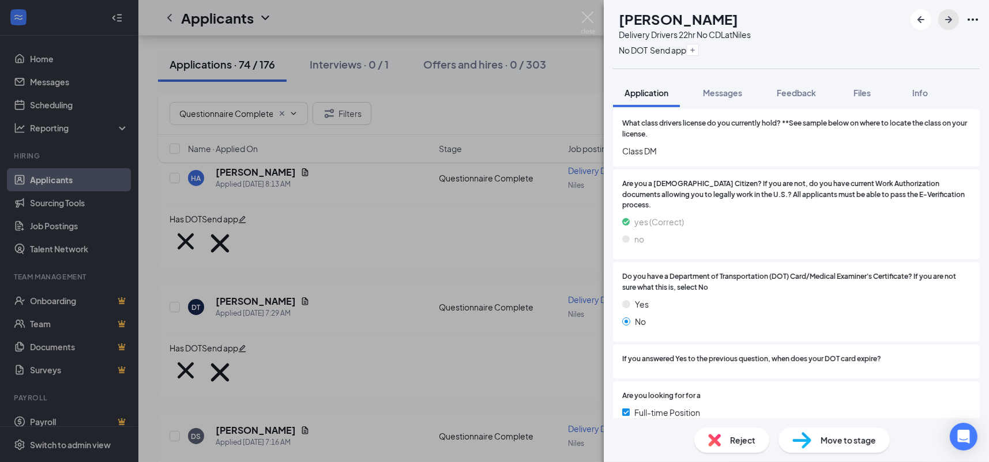
click at [950, 21] on icon "ArrowRight" at bounding box center [948, 19] width 7 height 7
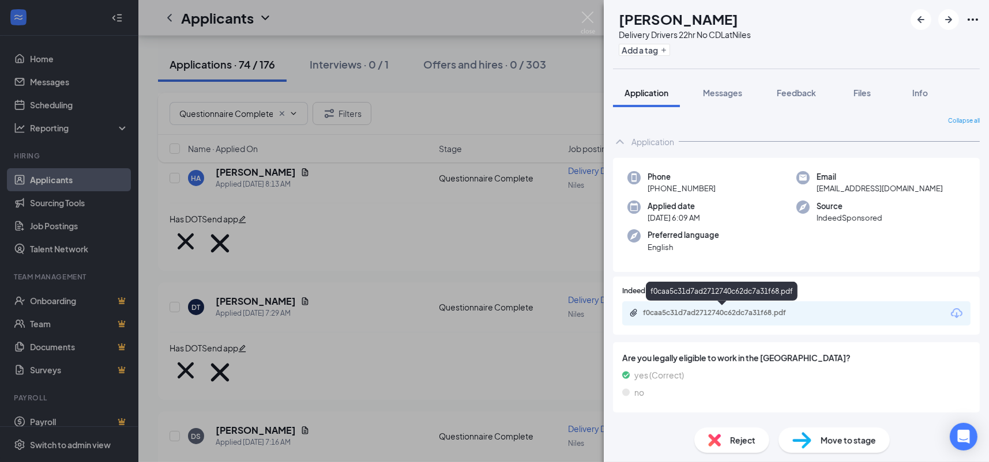
click at [769, 315] on div "f0caa5c31d7ad2712740c62dc7a31f68.pdf" at bounding box center [723, 313] width 161 height 9
click at [667, 48] on icon "Plus" at bounding box center [663, 50] width 7 height 7
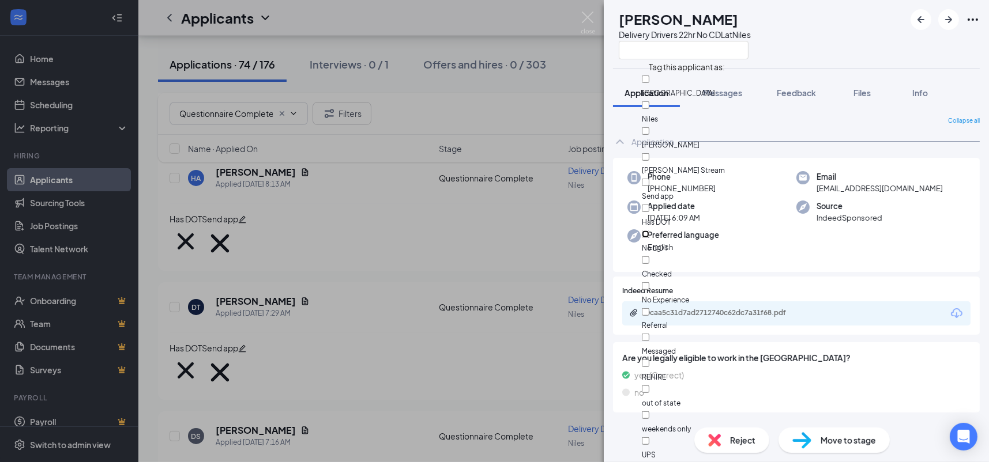
click at [649, 231] on input "No DOT" at bounding box center [645, 234] width 7 height 7
checkbox input "true"
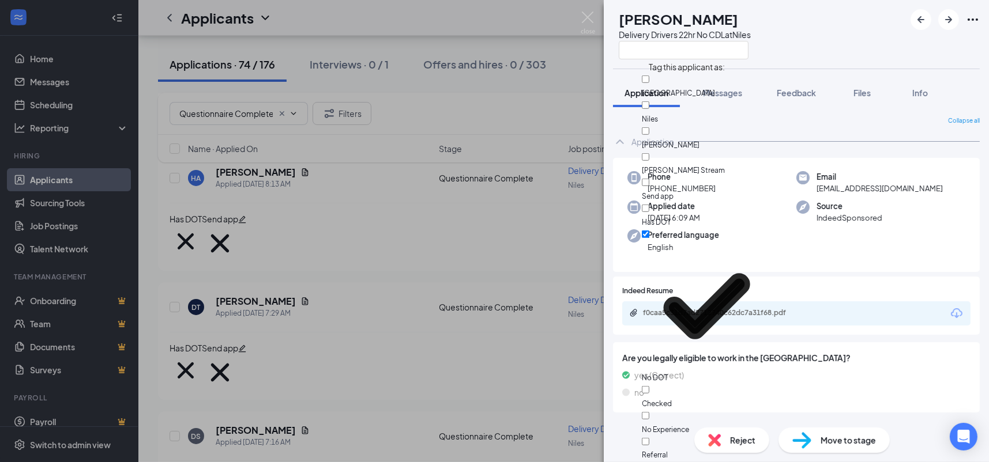
click at [698, 176] on div "Send app" at bounding box center [707, 189] width 130 height 26
checkbox input "true"
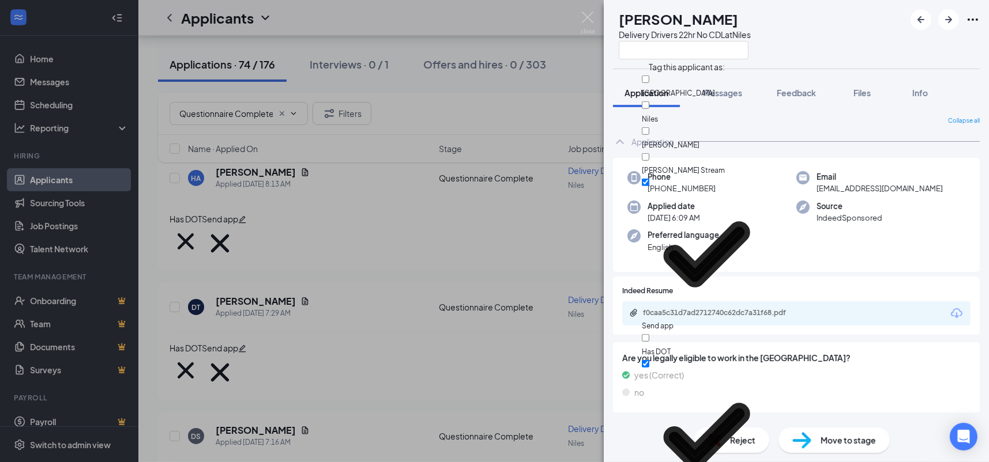
click at [813, 241] on div "Phone [PHONE_NUMBER] Email [EMAIL_ADDRESS][DOMAIN_NAME] Applied date [DATE] 6:0…" at bounding box center [796, 215] width 367 height 115
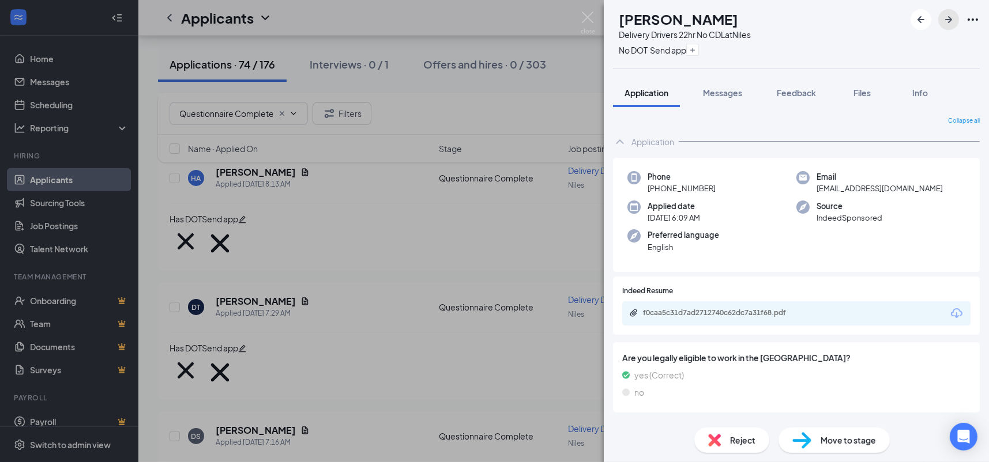
click at [950, 16] on icon "ArrowRight" at bounding box center [949, 20] width 14 height 14
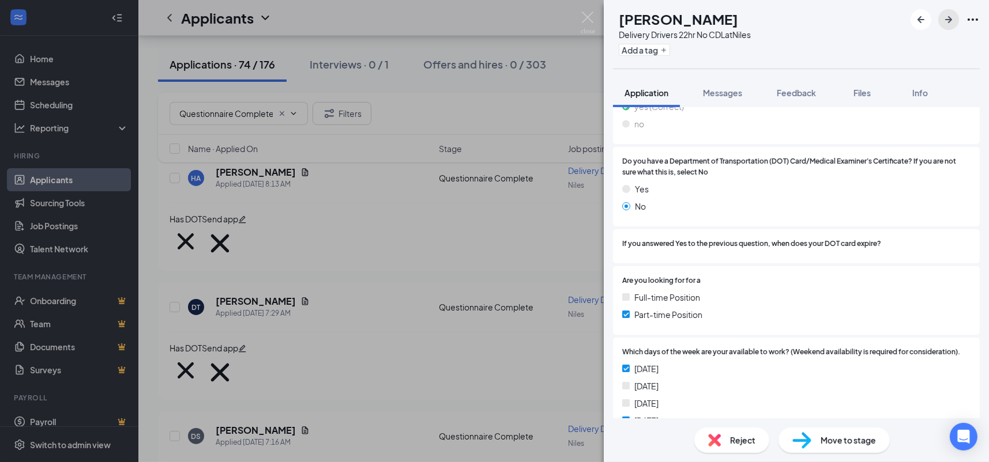
scroll to position [768, 0]
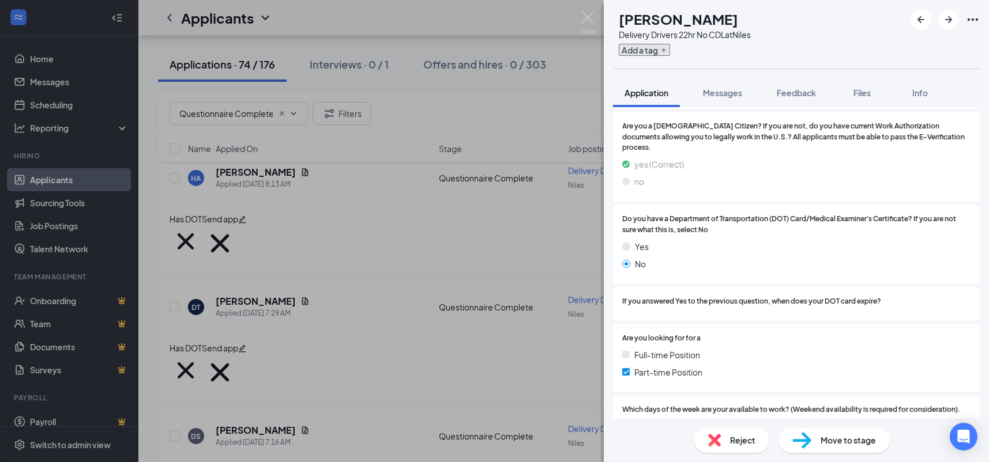
click at [667, 54] on button "Add a tag" at bounding box center [644, 50] width 51 height 12
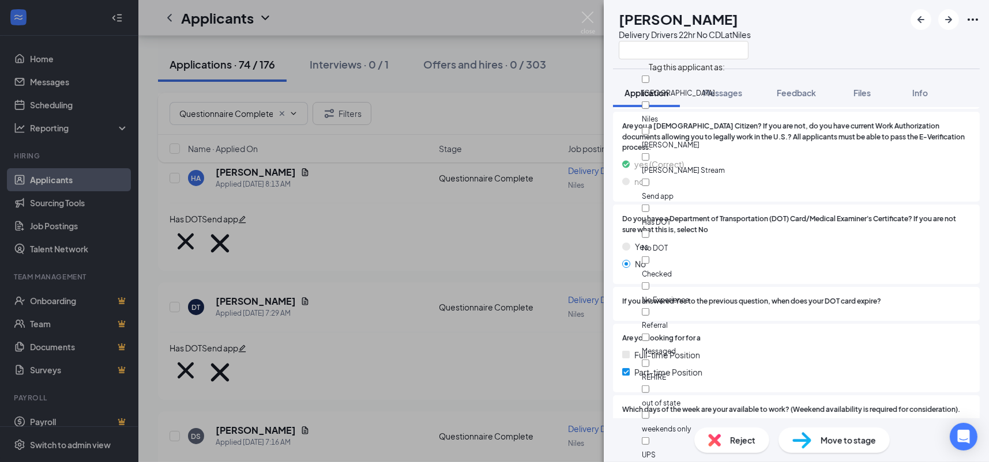
click at [692, 228] on div "No DOT" at bounding box center [707, 241] width 130 height 26
checkbox input "true"
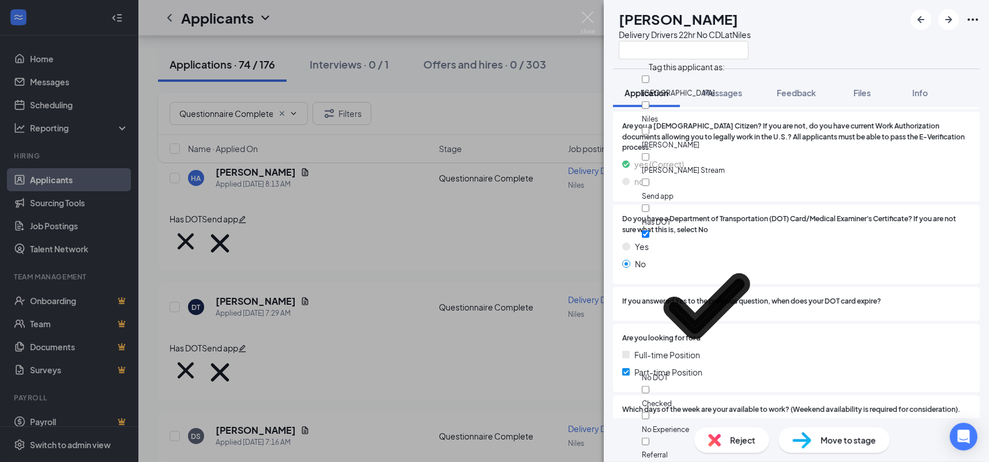
click at [697, 176] on div "Send app" at bounding box center [707, 189] width 130 height 26
checkbox input "true"
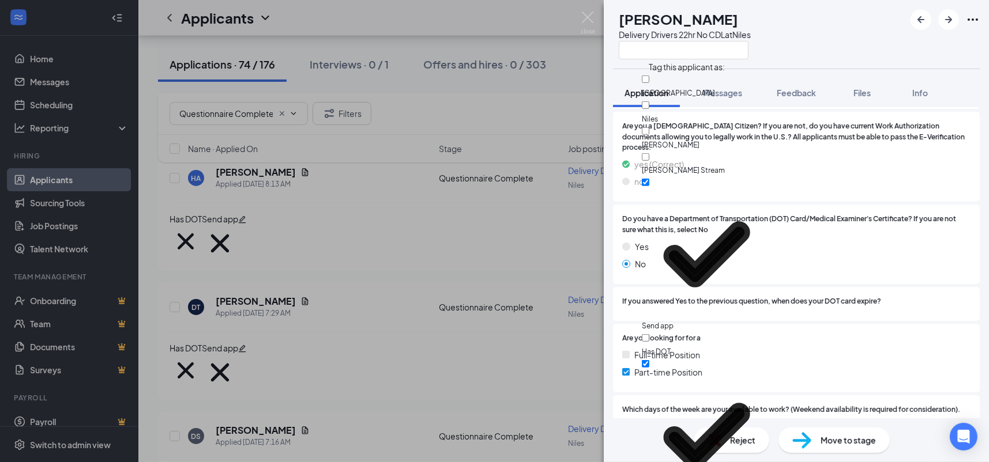
click at [848, 214] on span "Do you have a Department of Transportation (DOT) Card/Medical Examiner's Certif…" at bounding box center [796, 225] width 348 height 22
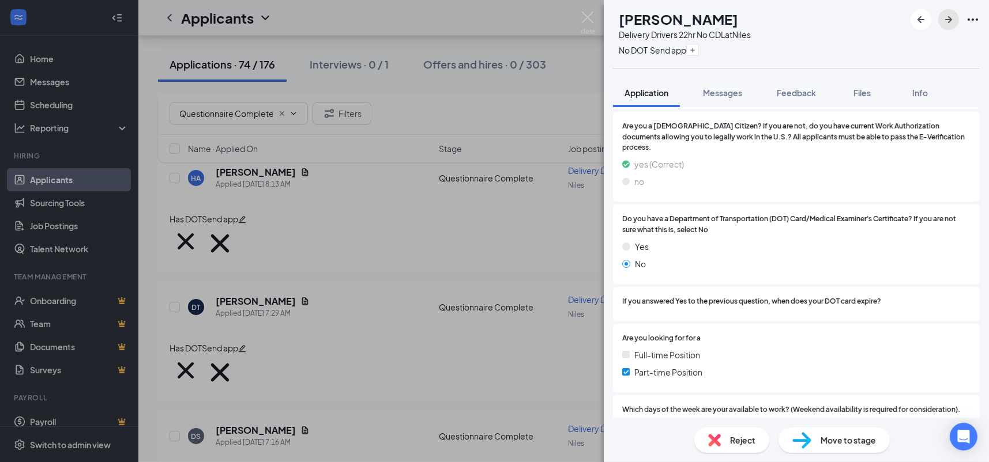
click at [947, 21] on icon "ArrowRight" at bounding box center [949, 20] width 14 height 14
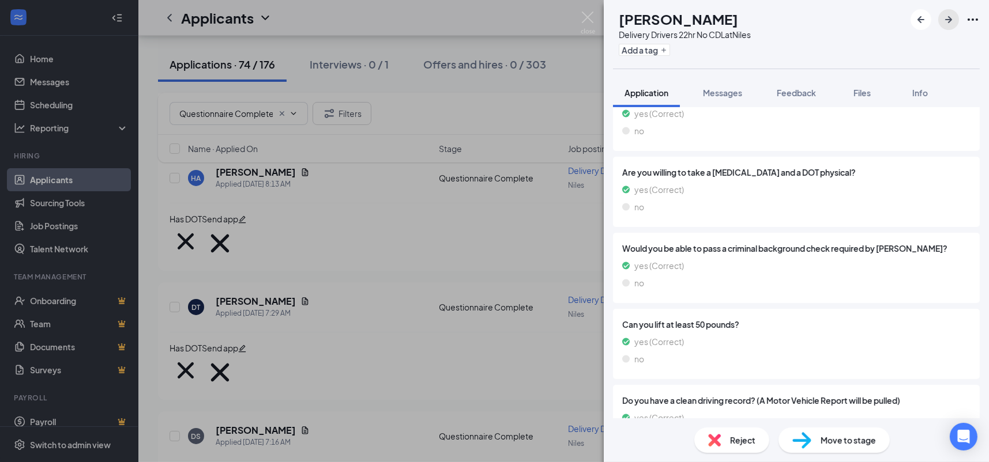
scroll to position [31, 0]
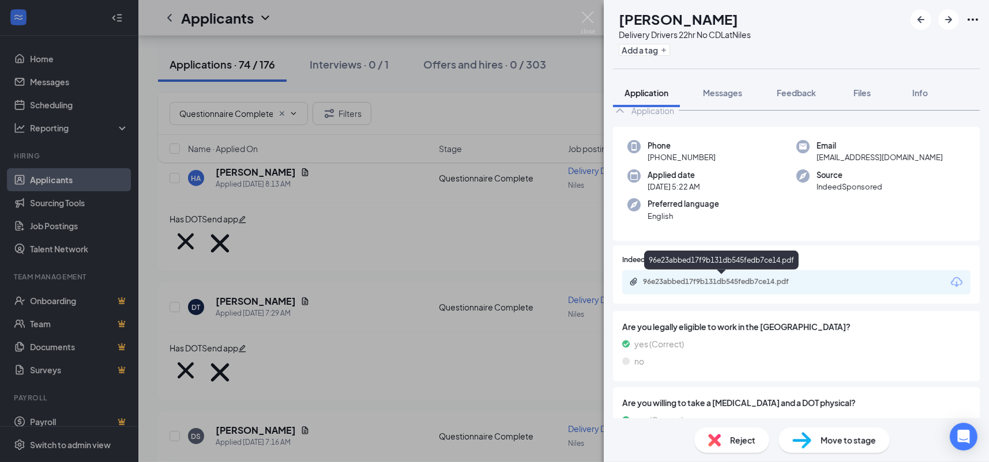
click at [754, 274] on div "96e23abbed17f9b131db545fedb7ce14.pdf" at bounding box center [721, 263] width 155 height 24
click at [755, 282] on div "96e23abbed17f9b131db545fedb7ce14.pdf" at bounding box center [723, 281] width 161 height 9
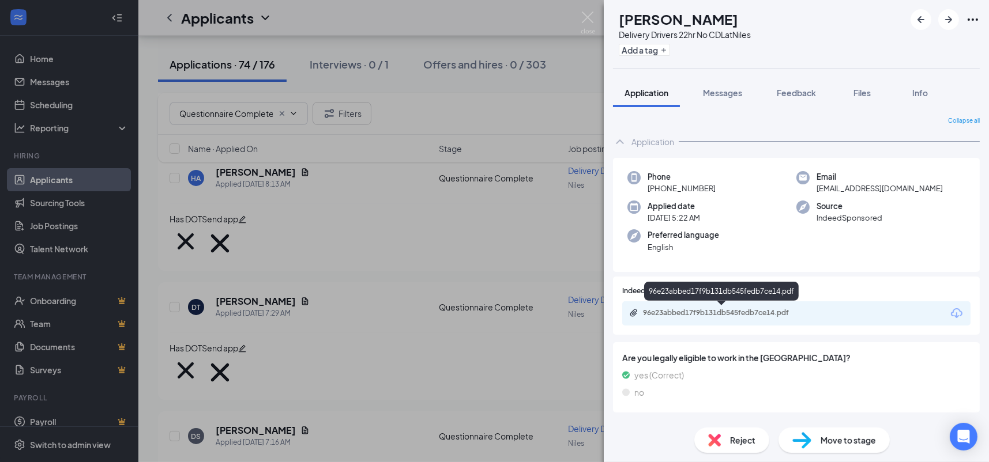
click at [785, 324] on div "96e23abbed17f9b131db545fedb7ce14.pdf" at bounding box center [796, 314] width 348 height 24
click at [783, 317] on div "96e23abbed17f9b131db545fedb7ce14.pdf" at bounding box center [723, 313] width 161 height 9
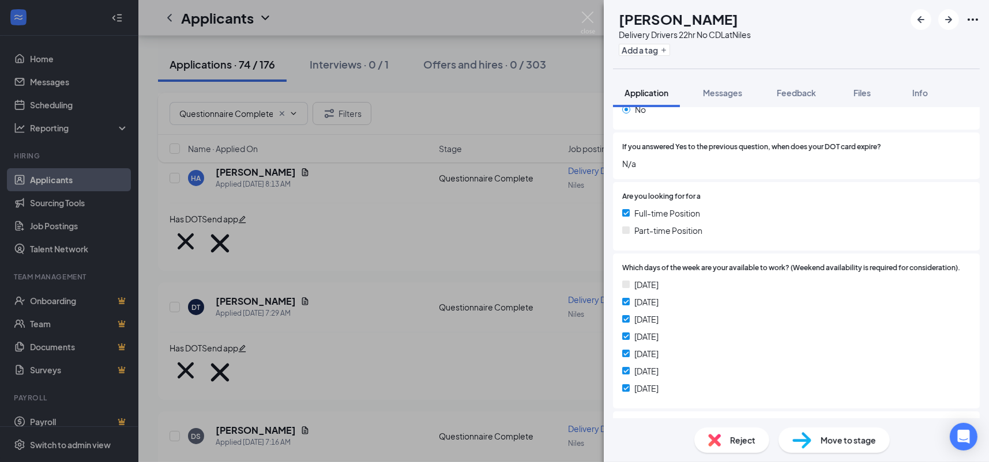
scroll to position [750, 0]
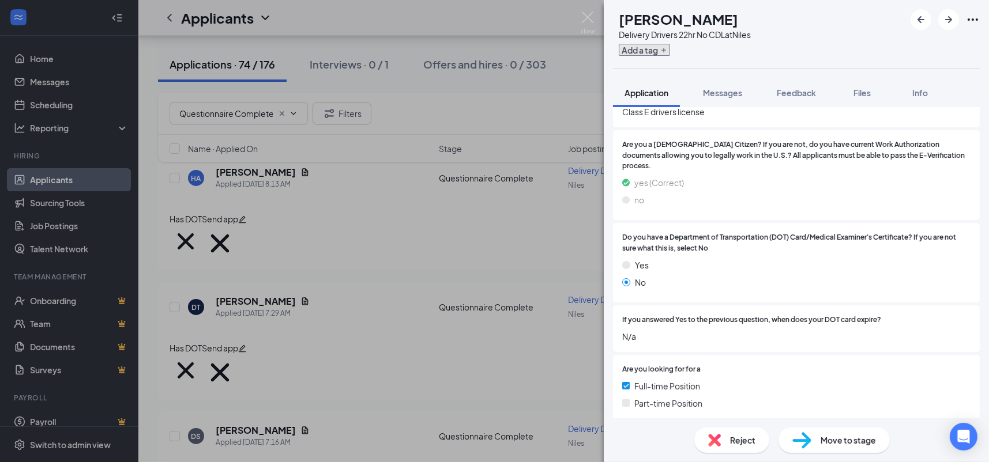
click at [670, 54] on button "Add a tag" at bounding box center [644, 50] width 51 height 12
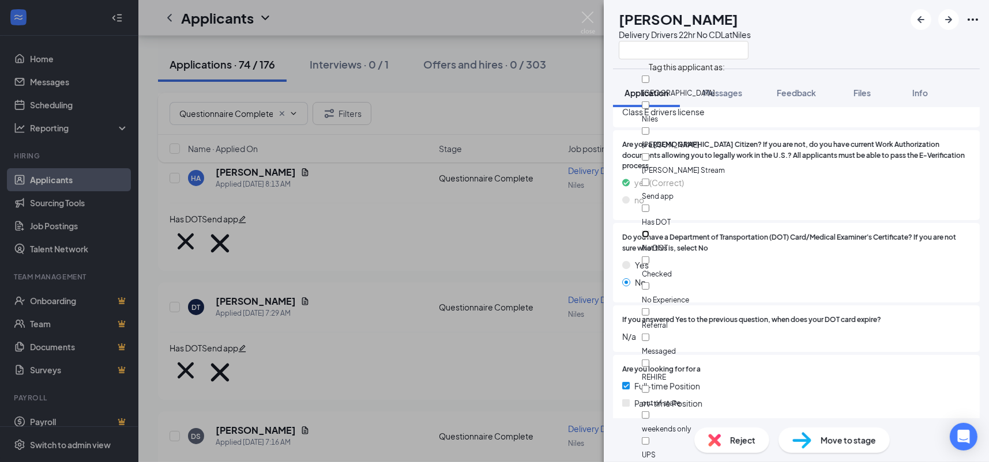
click at [649, 231] on input "No DOT" at bounding box center [645, 234] width 7 height 7
checkbox input "true"
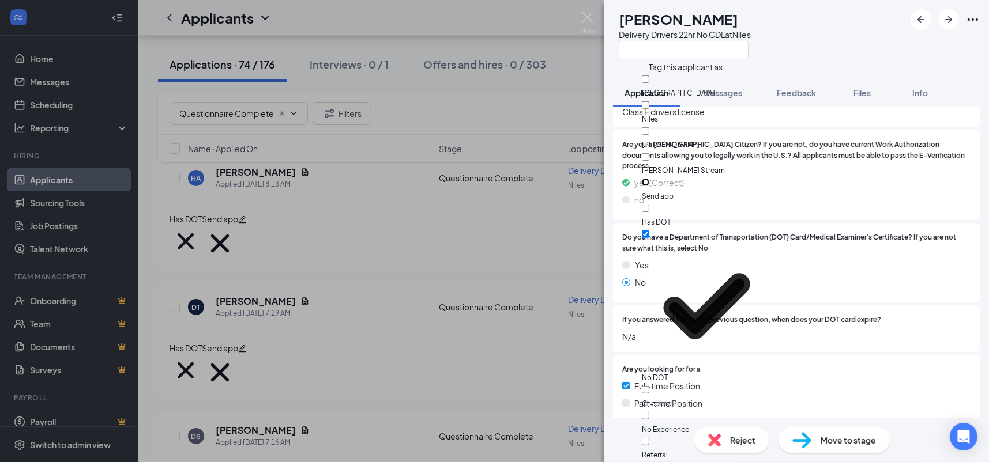
click at [649, 179] on input "Send app" at bounding box center [645, 182] width 7 height 7
checkbox input "true"
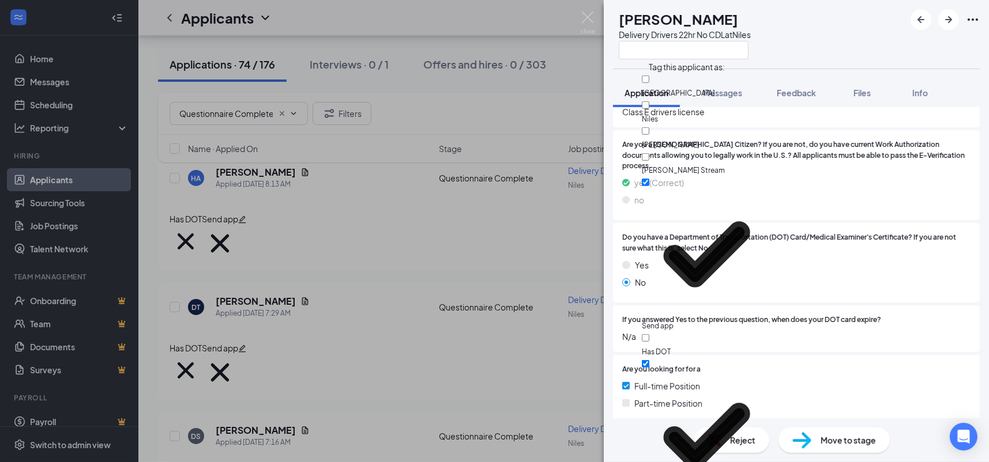
click at [936, 201] on div "Are you a [DEMOGRAPHIC_DATA] Citizen? If you are not, do you have current Work …" at bounding box center [796, 175] width 367 height 91
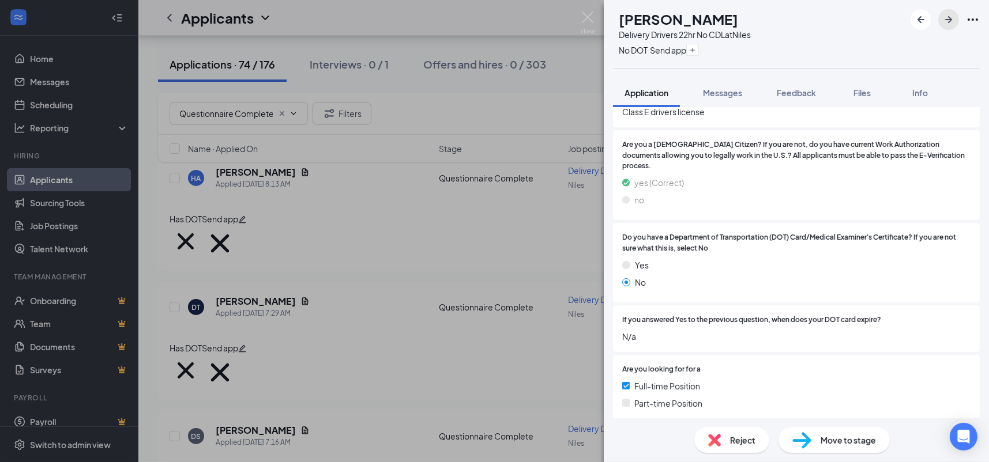
click at [956, 21] on button "button" at bounding box center [948, 19] width 21 height 21
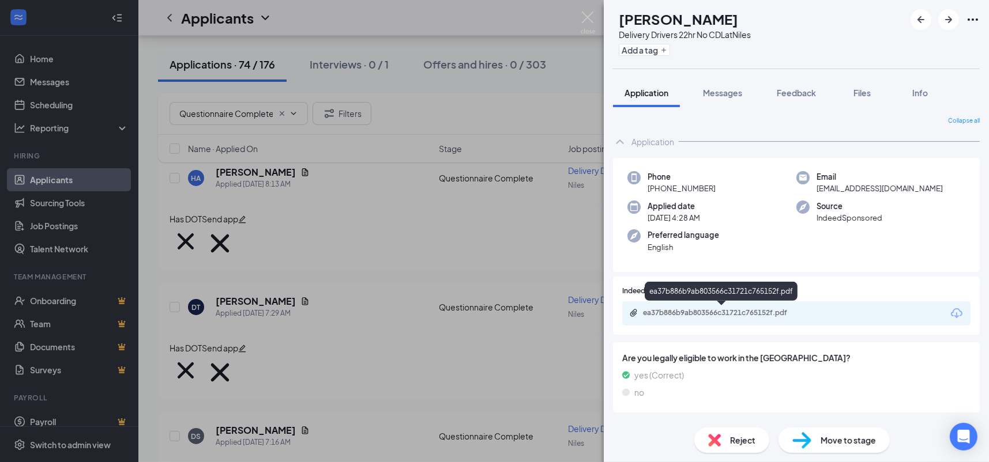
click at [772, 315] on div "ea37b886b9ab803566c31721c765152f.pdf" at bounding box center [723, 313] width 161 height 9
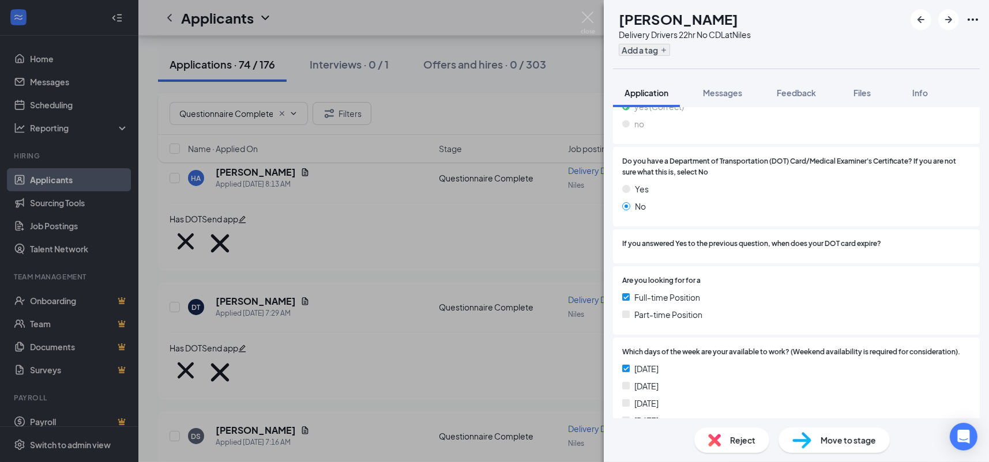
scroll to position [710, 0]
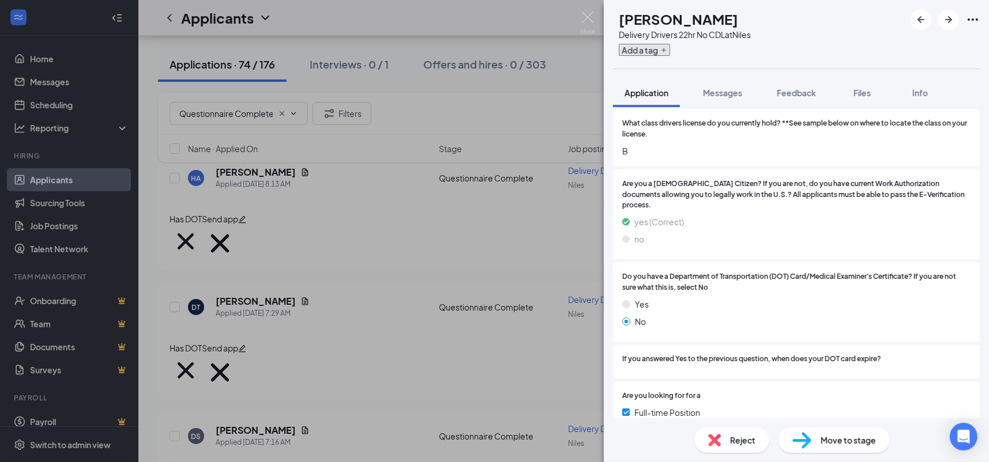
click at [670, 54] on button "Add a tag" at bounding box center [644, 50] width 51 height 12
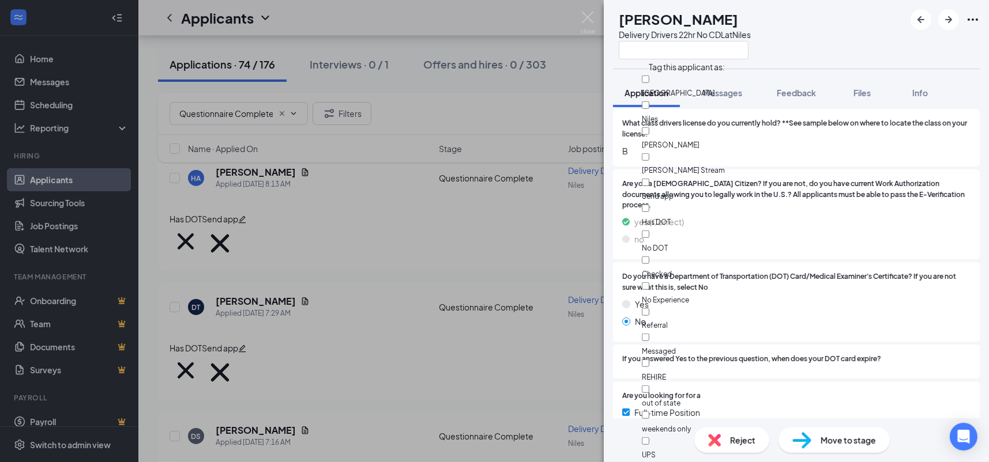
click at [690, 228] on div "No DOT" at bounding box center [707, 241] width 130 height 26
checkbox input "true"
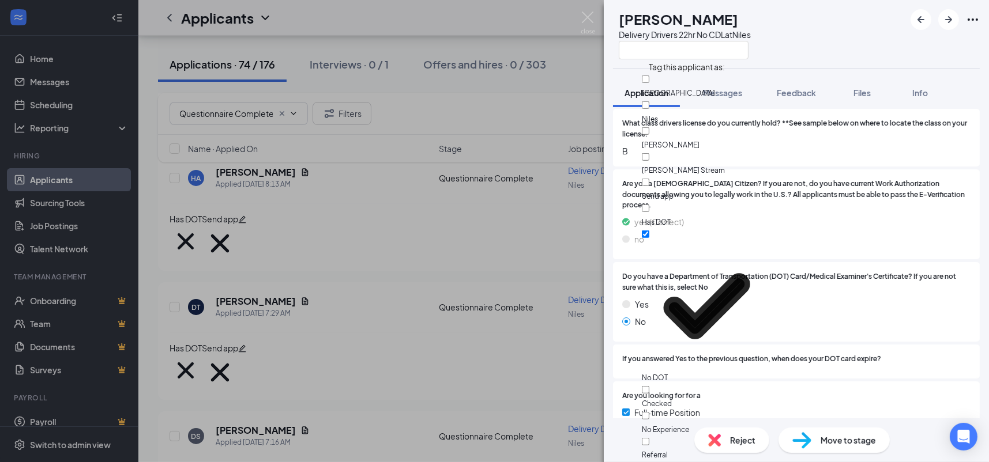
click at [695, 176] on div "Send app" at bounding box center [707, 189] width 130 height 26
checkbox input "true"
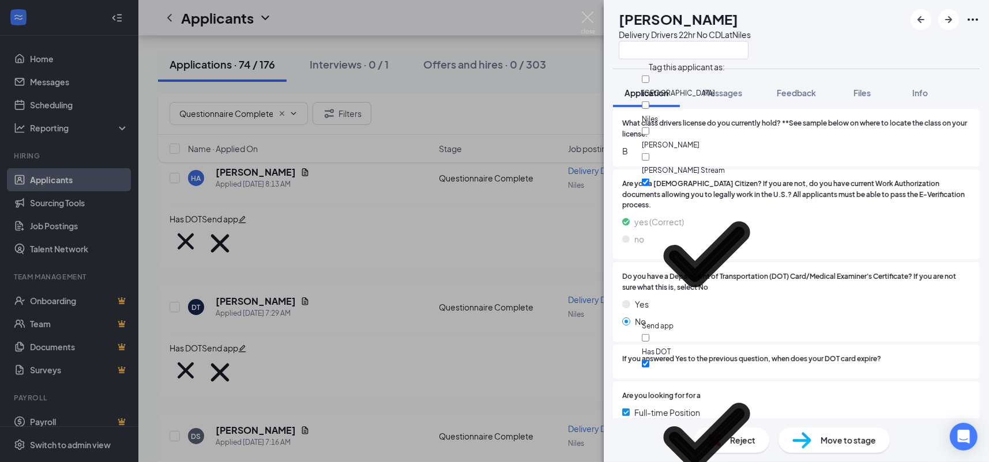
click at [912, 62] on div "DR [PERSON_NAME] Delivery Drivers 22hr No CDL at Niles" at bounding box center [796, 34] width 385 height 69
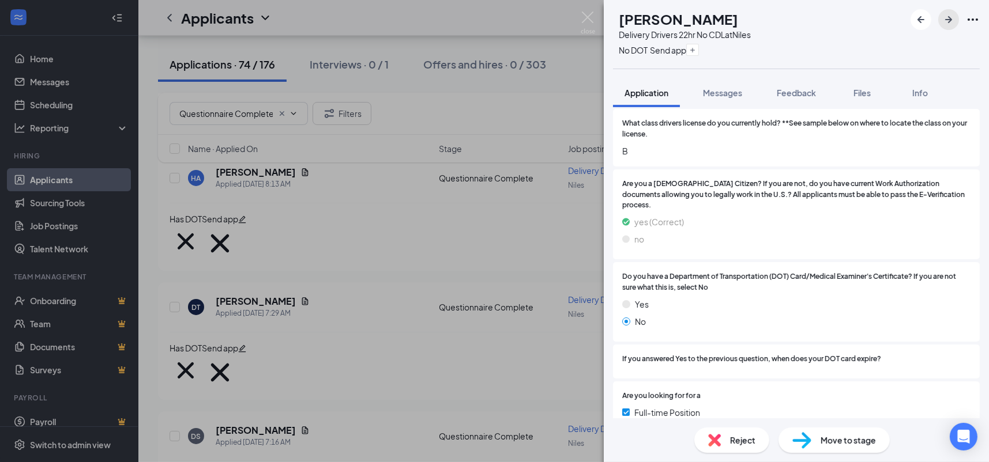
click at [953, 21] on icon "ArrowRight" at bounding box center [949, 20] width 14 height 14
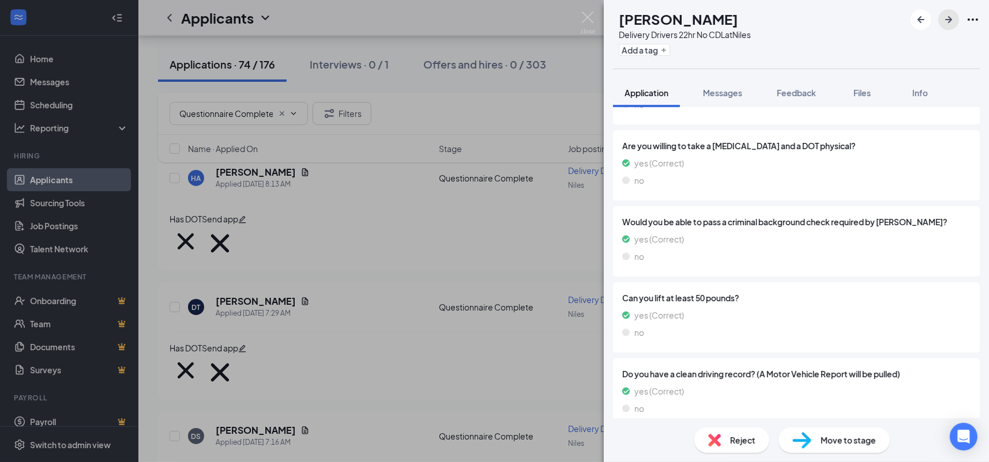
scroll to position [58, 0]
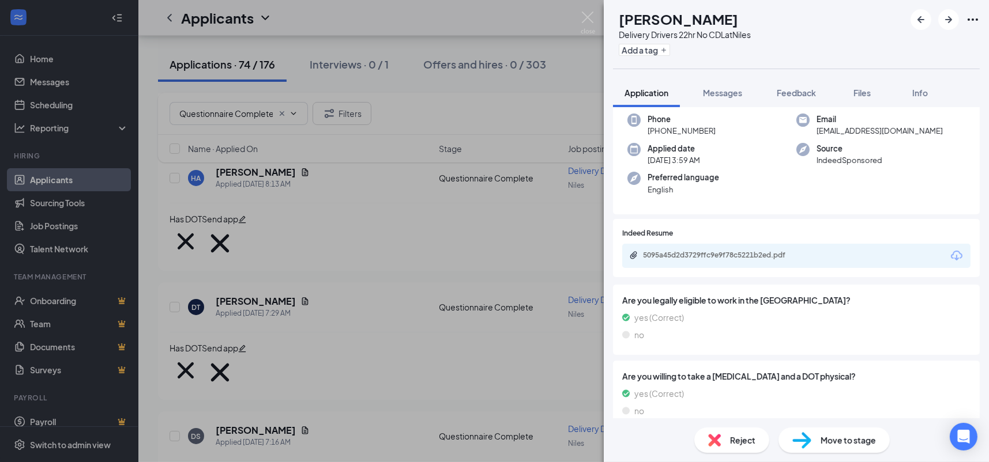
click at [770, 262] on div "5095a45d2d3729ffc9e9f78c5221b2ed.pdf" at bounding box center [796, 256] width 348 height 24
click at [773, 252] on div "5095a45d2d3729ffc9e9f78c5221b2ed.pdf" at bounding box center [723, 255] width 161 height 9
click at [735, 446] on span "Reject" at bounding box center [742, 440] width 25 height 13
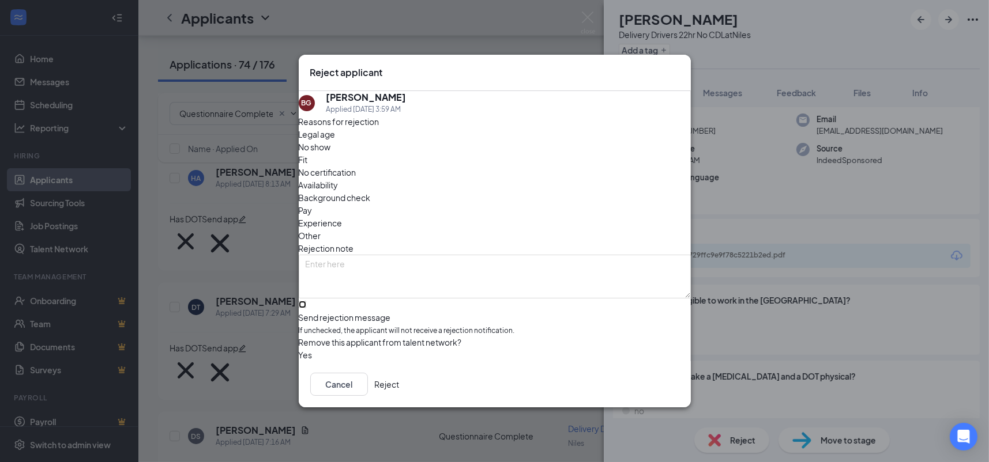
click at [306, 301] on input "Send rejection message If unchecked, the applicant will not receive a rejection…" at bounding box center [302, 304] width 7 height 7
checkbox input "true"
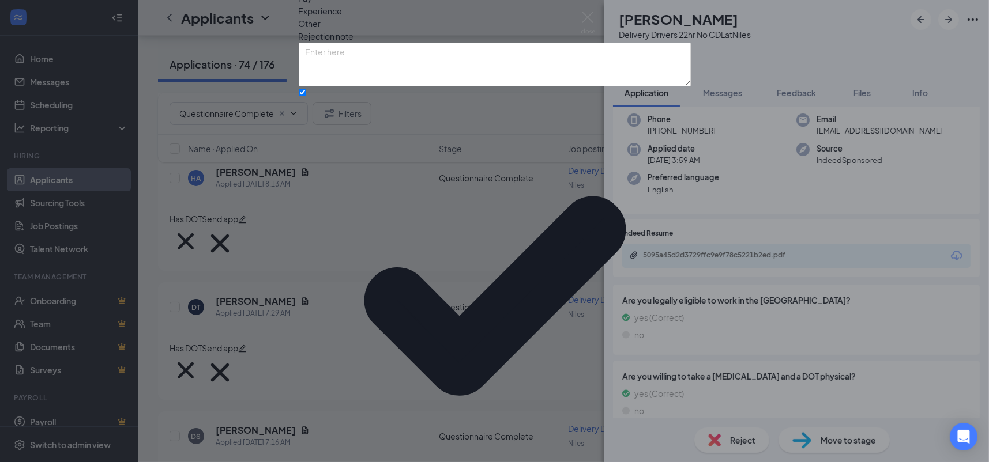
click at [386, 296] on div "Reasons for rejection Legal age No show Fit No certification Availability Backg…" at bounding box center [495, 244] width 392 height 683
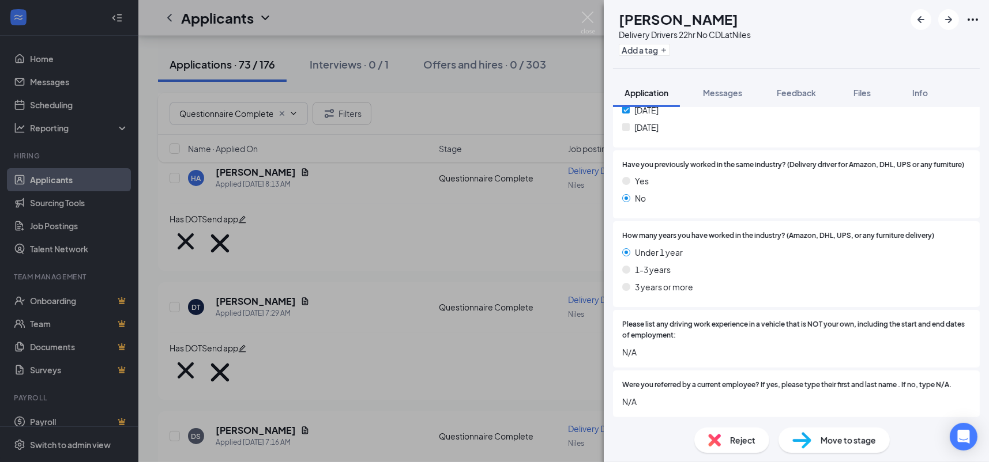
click at [739, 444] on span "Reject" at bounding box center [742, 440] width 25 height 13
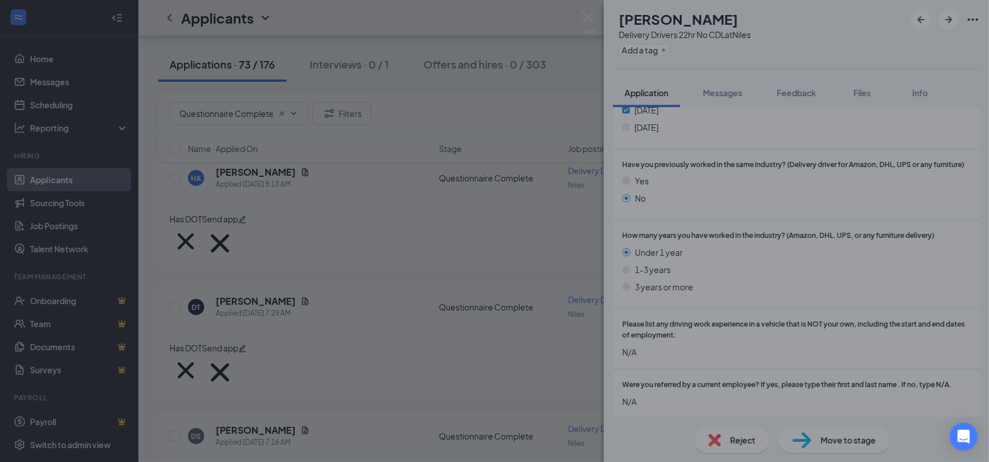
scroll to position [1167, 0]
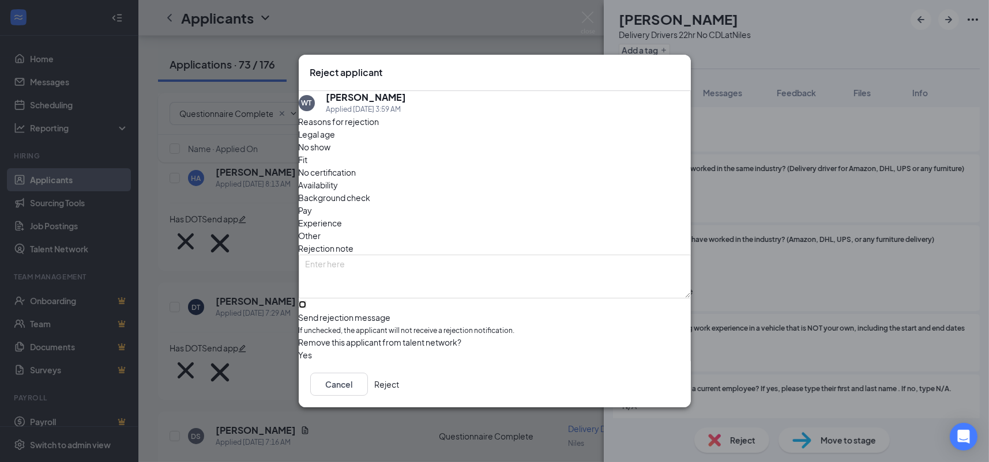
click at [306, 301] on input "Send rejection message If unchecked, the applicant will not receive a rejection…" at bounding box center [302, 304] width 7 height 7
checkbox input "true"
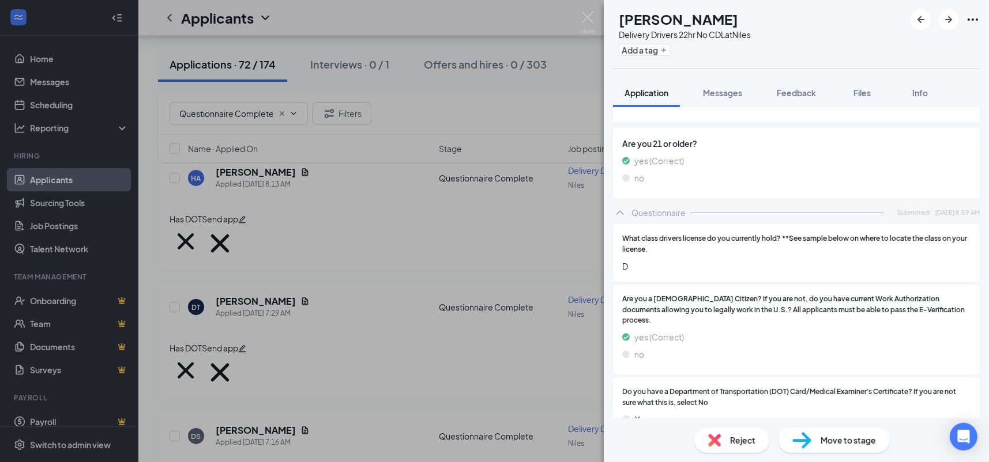
scroll to position [249, 0]
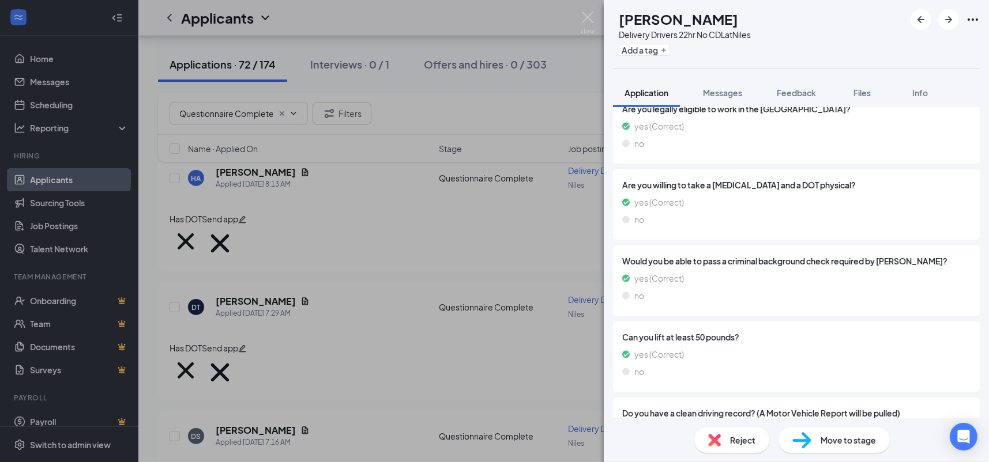
click at [732, 439] on span "Reject" at bounding box center [742, 440] width 25 height 13
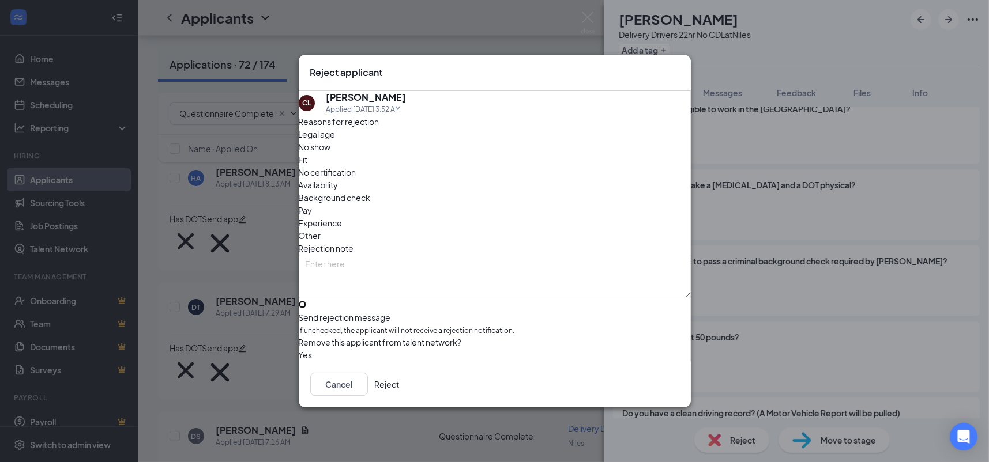
click at [306, 301] on input "Send rejection message If unchecked, the applicant will not receive a rejection…" at bounding box center [302, 304] width 7 height 7
checkbox input "true"
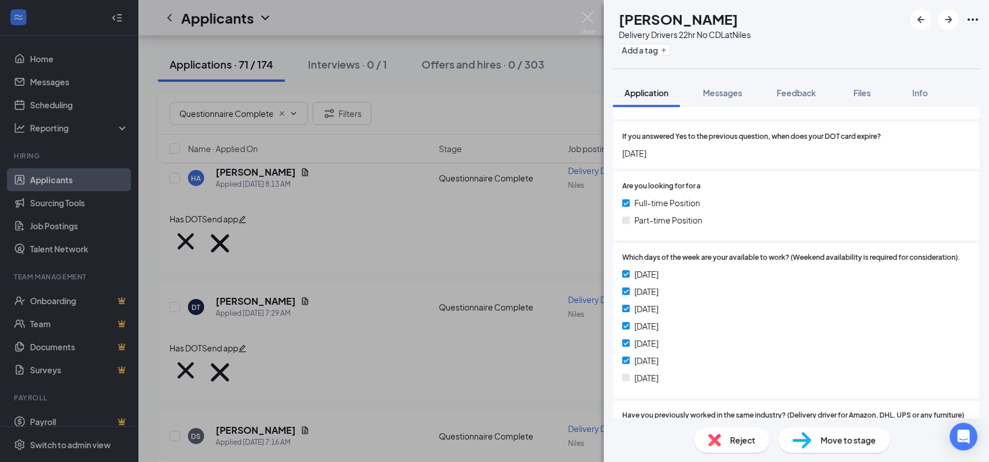
scroll to position [813, 0]
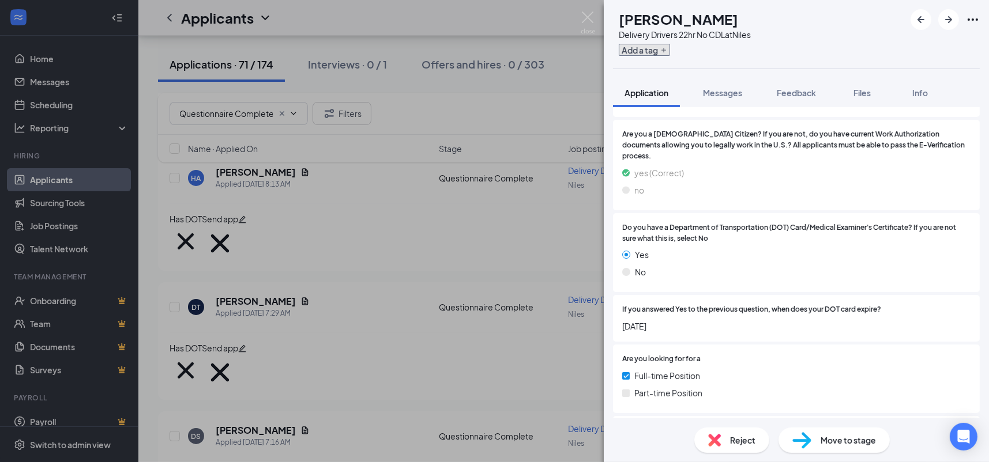
click at [663, 50] on button "Add a tag" at bounding box center [644, 50] width 51 height 12
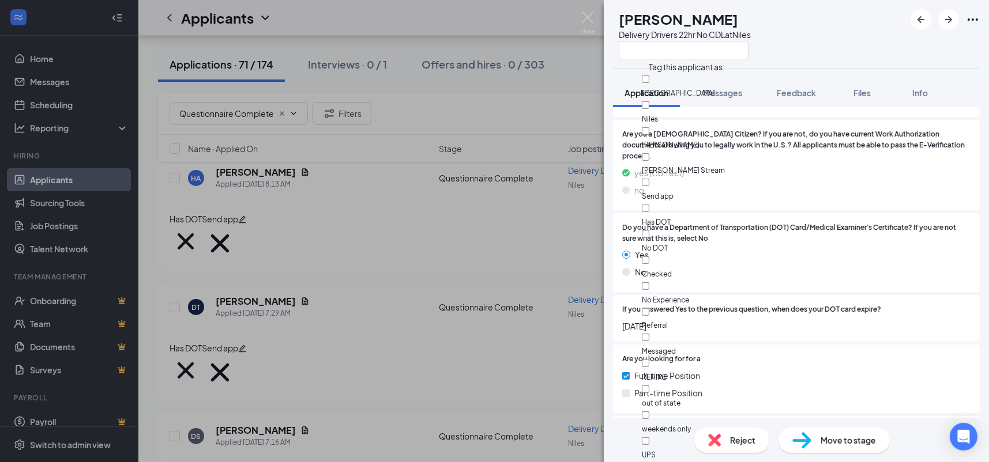
click at [706, 202] on div "Has DOT" at bounding box center [707, 215] width 130 height 26
checkbox input "true"
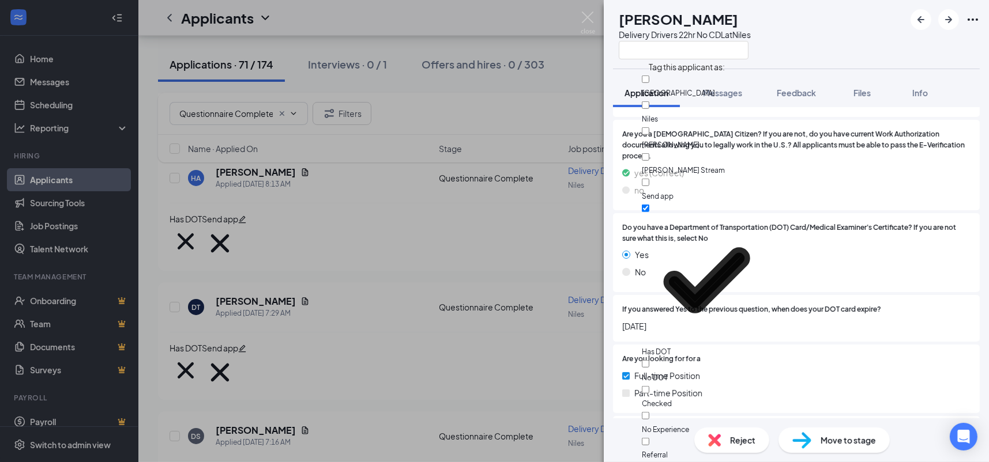
click at [700, 176] on div "Send app" at bounding box center [707, 189] width 130 height 26
checkbox input "true"
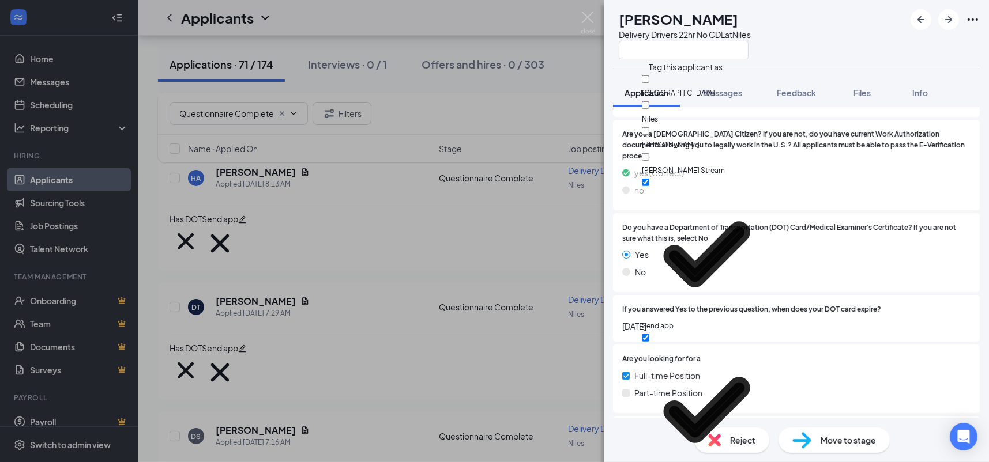
click at [828, 175] on div "Are you a [DEMOGRAPHIC_DATA] Citizen? If you are not, do you have current Work …" at bounding box center [796, 165] width 367 height 91
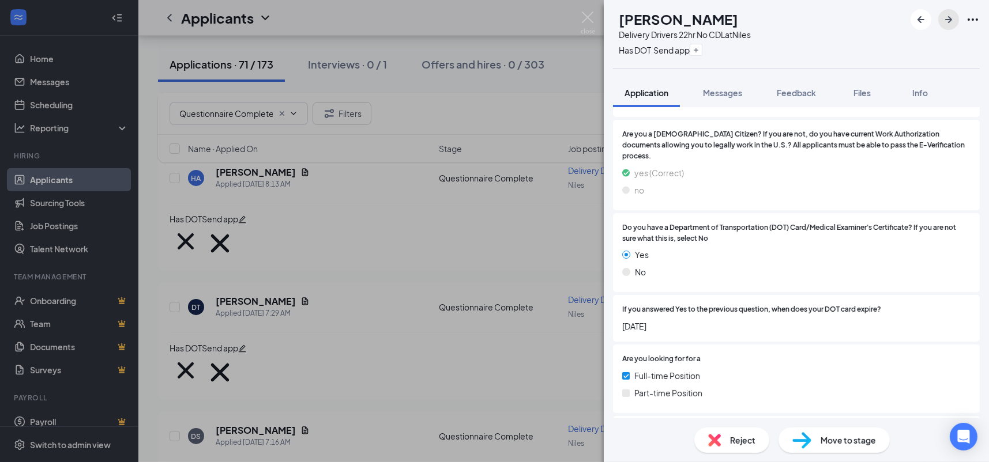
click at [946, 22] on icon "ArrowRight" at bounding box center [949, 20] width 14 height 14
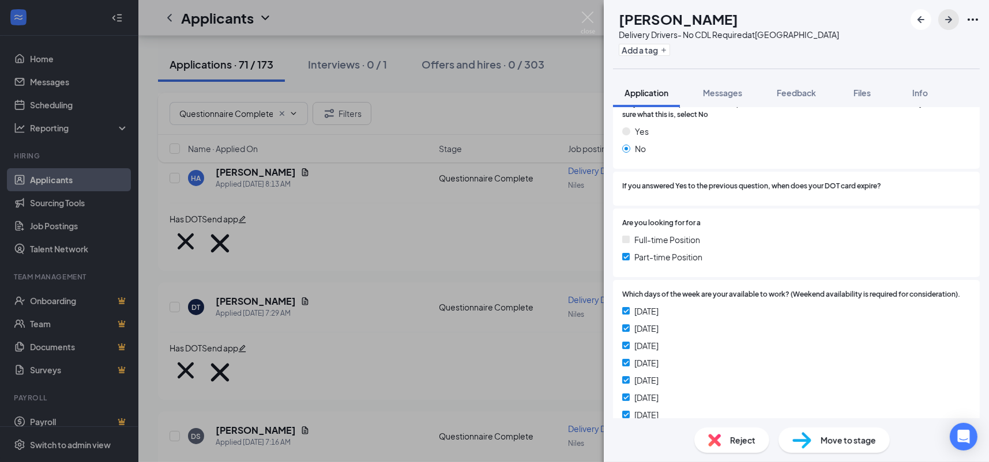
scroll to position [768, 0]
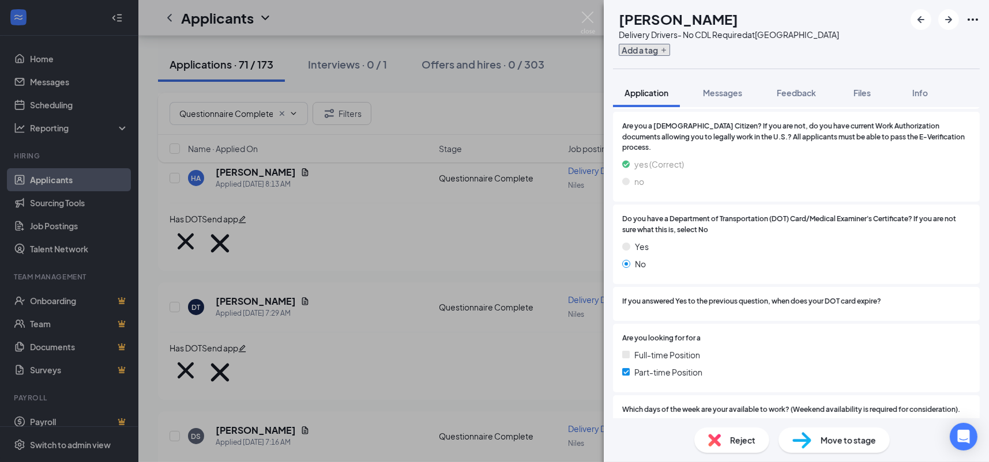
click at [670, 54] on button "Add a tag" at bounding box center [644, 50] width 51 height 12
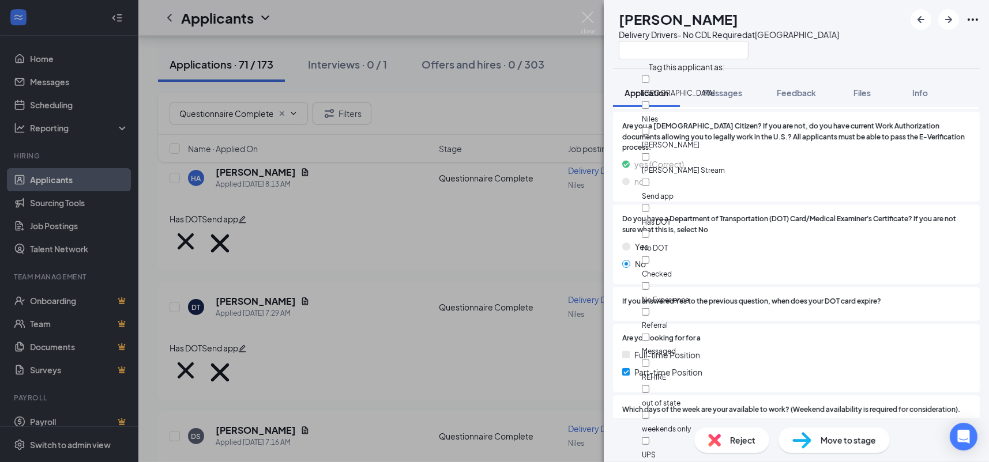
click at [706, 228] on div "No DOT" at bounding box center [707, 241] width 130 height 26
checkbox input "true"
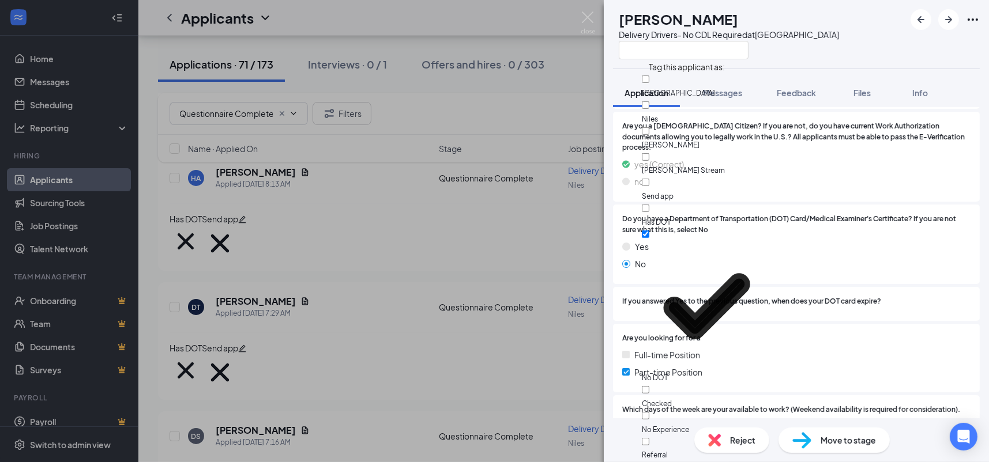
click at [703, 176] on div "Send app" at bounding box center [707, 189] width 130 height 26
checkbox input "true"
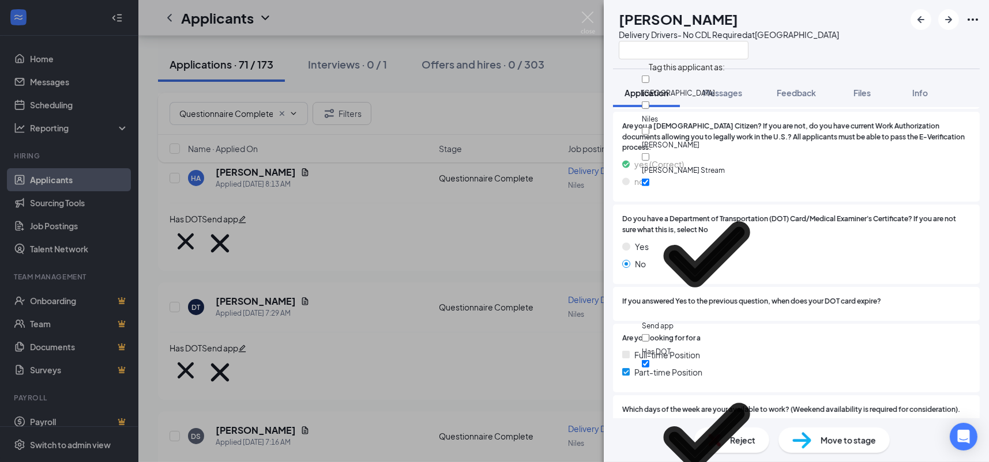
click at [826, 175] on div "no" at bounding box center [796, 181] width 348 height 13
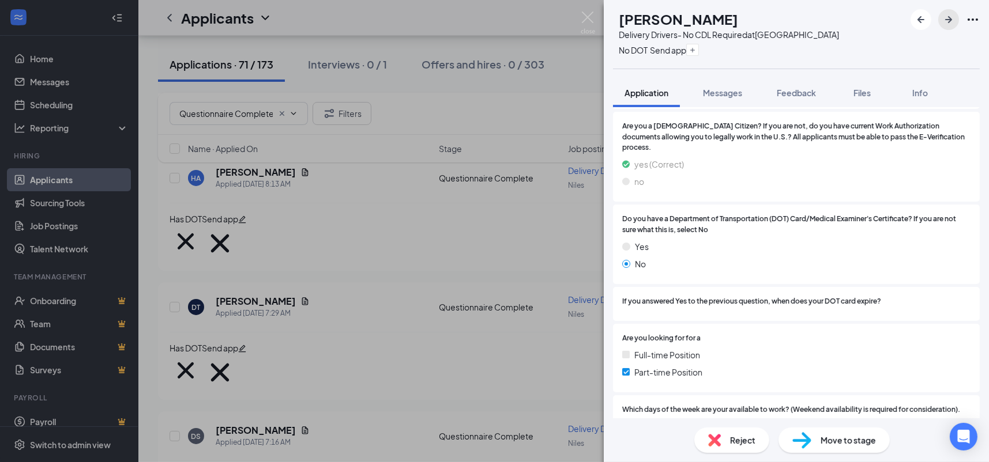
click at [943, 18] on icon "ArrowRight" at bounding box center [949, 20] width 14 height 14
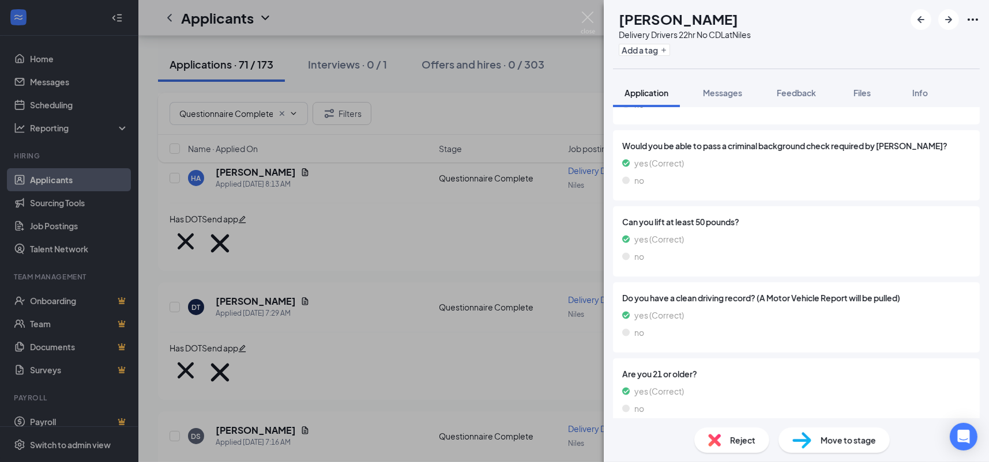
scroll to position [134, 0]
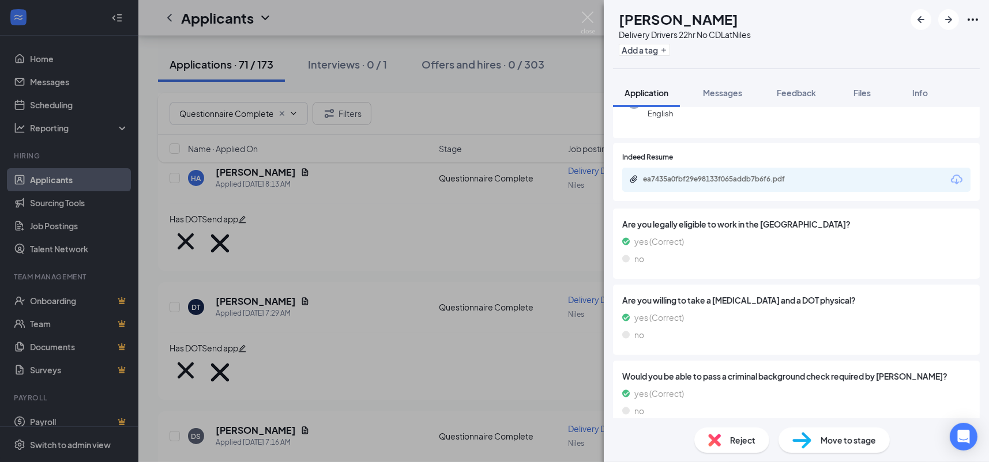
click at [795, 175] on div "ea7435a0fbf29e98133f065addb7b6f6.pdf" at bounding box center [723, 179] width 161 height 9
click at [722, 423] on div "Reject Move to stage" at bounding box center [796, 441] width 385 height 44
click at [725, 431] on div "Reject" at bounding box center [731, 440] width 75 height 25
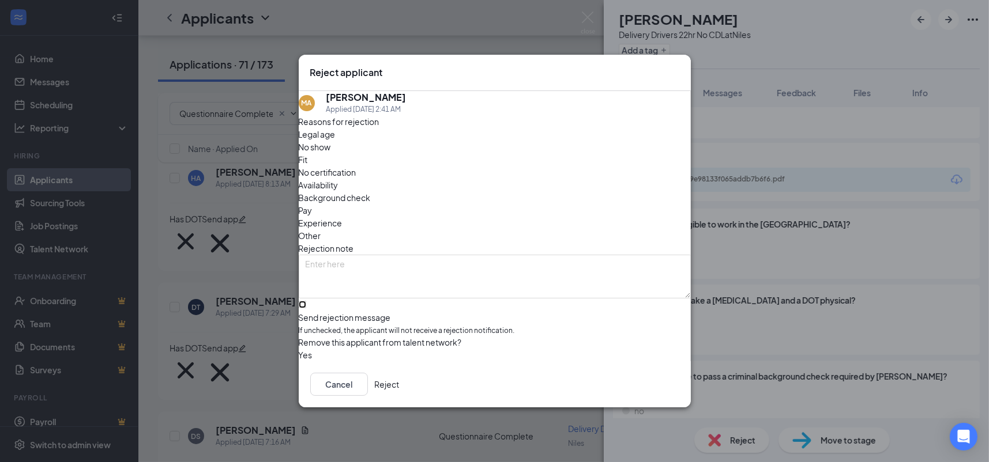
click at [306, 301] on input "Send rejection message If unchecked, the applicant will not receive a rejection…" at bounding box center [302, 304] width 7 height 7
checkbox input "true"
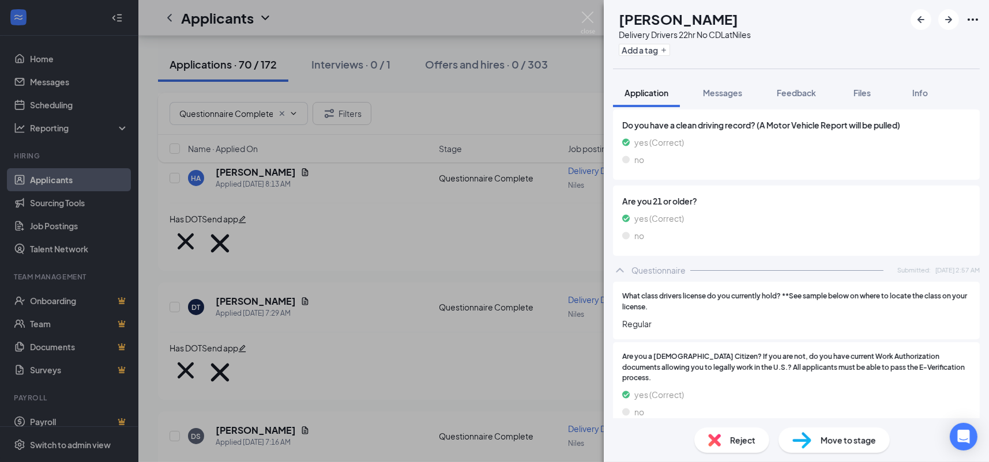
scroll to position [710, 0]
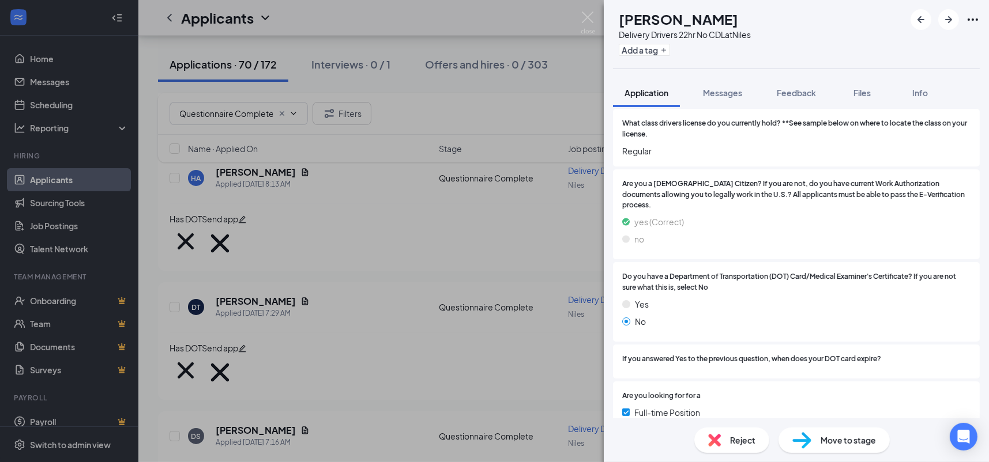
click at [657, 56] on div "Add a tag" at bounding box center [685, 49] width 132 height 19
click at [657, 51] on button "Add a tag" at bounding box center [644, 50] width 51 height 12
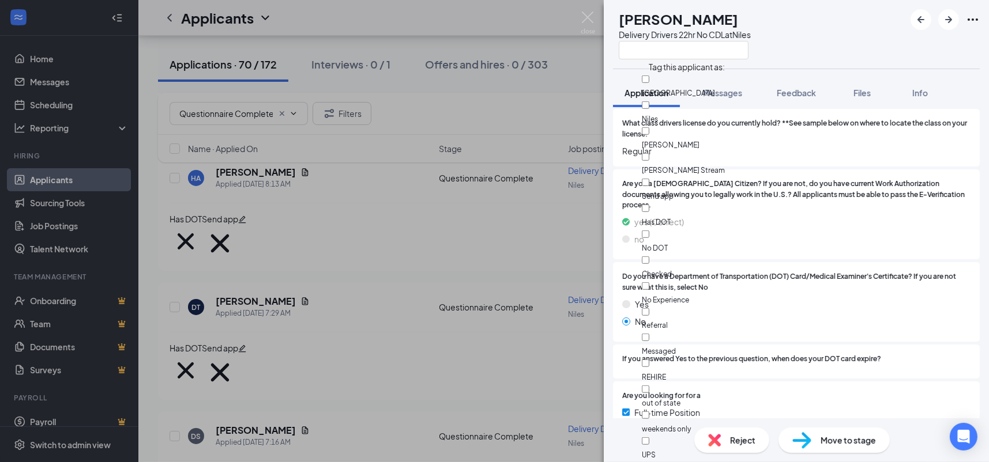
click at [709, 228] on div "No DOT" at bounding box center [707, 241] width 130 height 26
checkbox input "true"
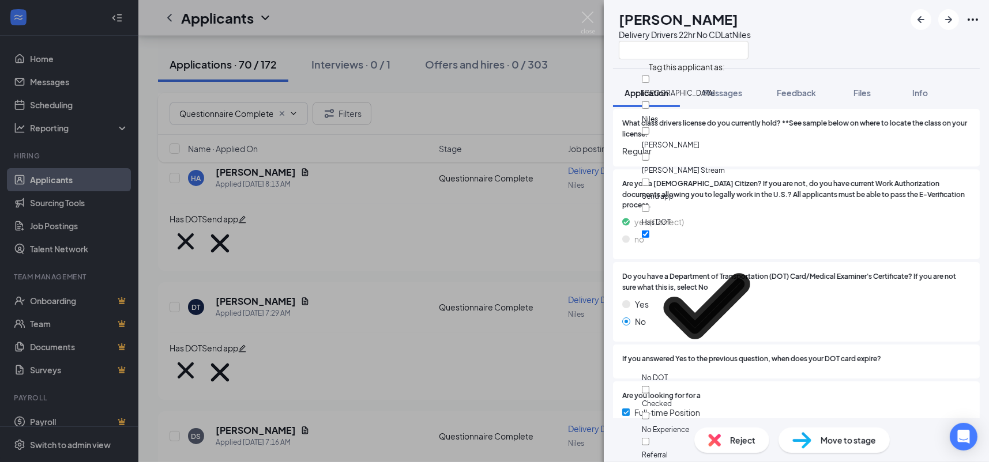
click at [705, 176] on div "Send app" at bounding box center [707, 189] width 130 height 26
checkbox input "true"
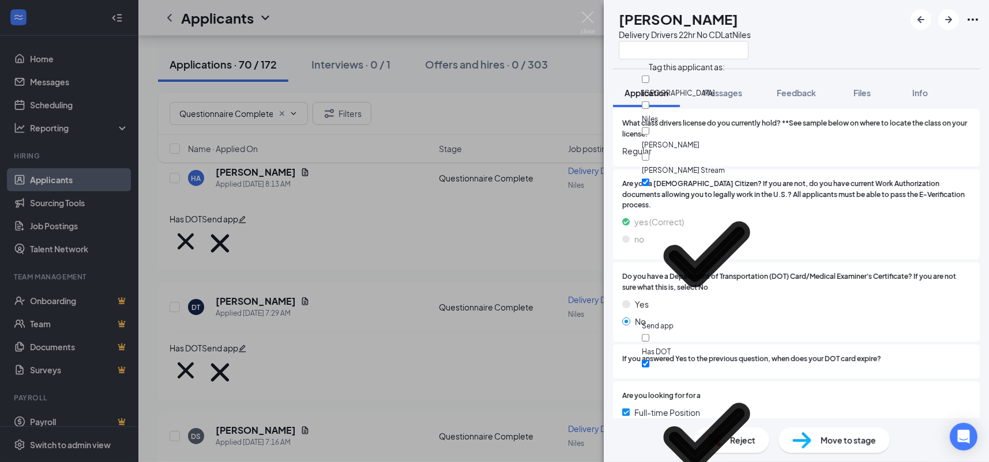
click at [844, 197] on span "Are you a [DEMOGRAPHIC_DATA] Citizen? If you are not, do you have current Work …" at bounding box center [796, 195] width 348 height 33
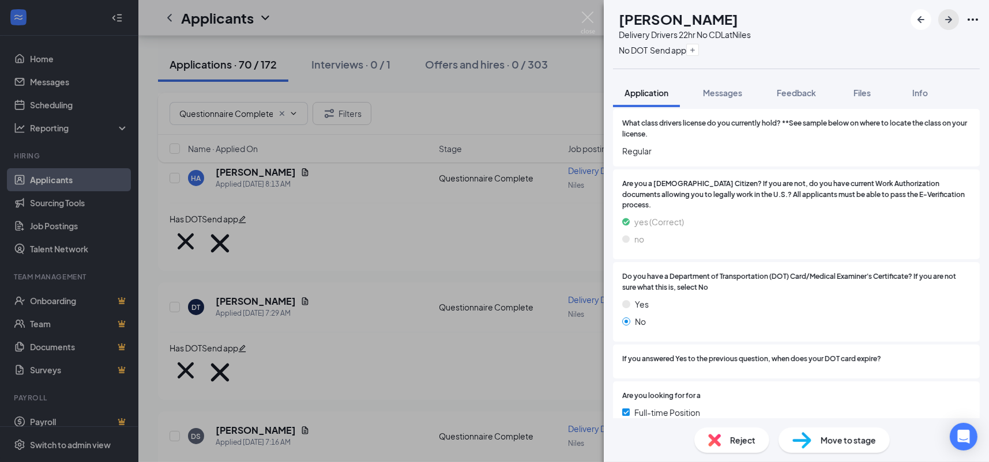
click at [945, 17] on icon "ArrowRight" at bounding box center [949, 20] width 14 height 14
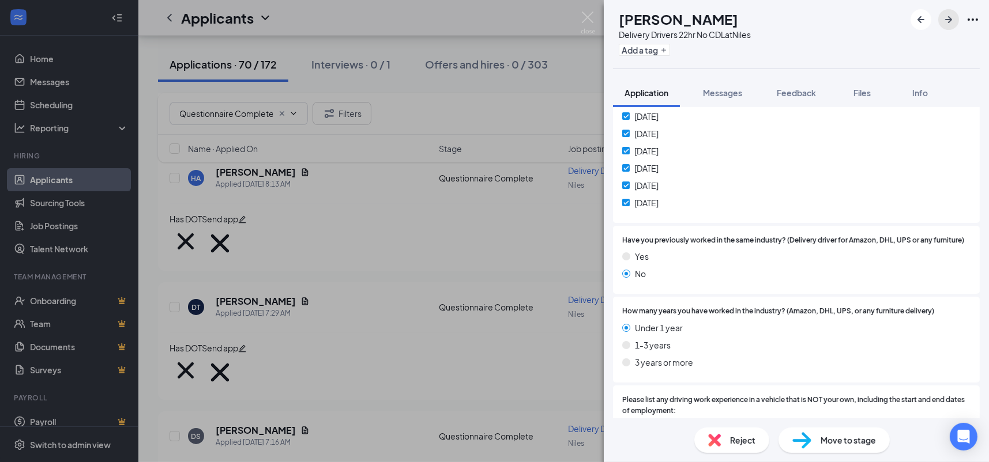
scroll to position [1172, 0]
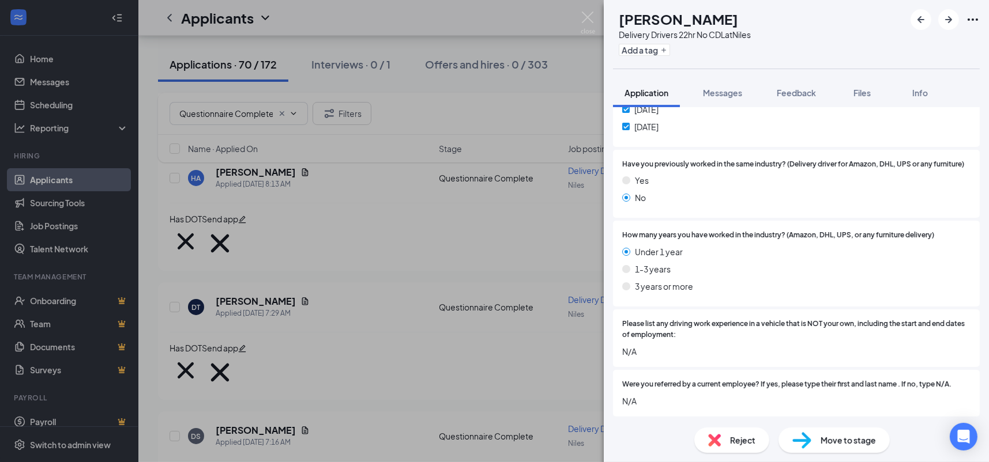
click at [722, 449] on div "Reject" at bounding box center [731, 440] width 75 height 25
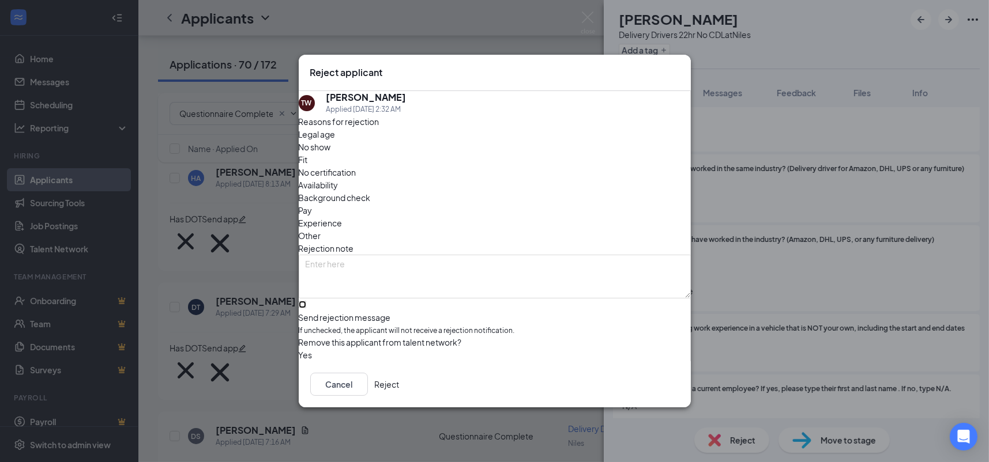
click at [306, 301] on input "Send rejection message If unchecked, the applicant will not receive a rejection…" at bounding box center [302, 304] width 7 height 7
checkbox input "true"
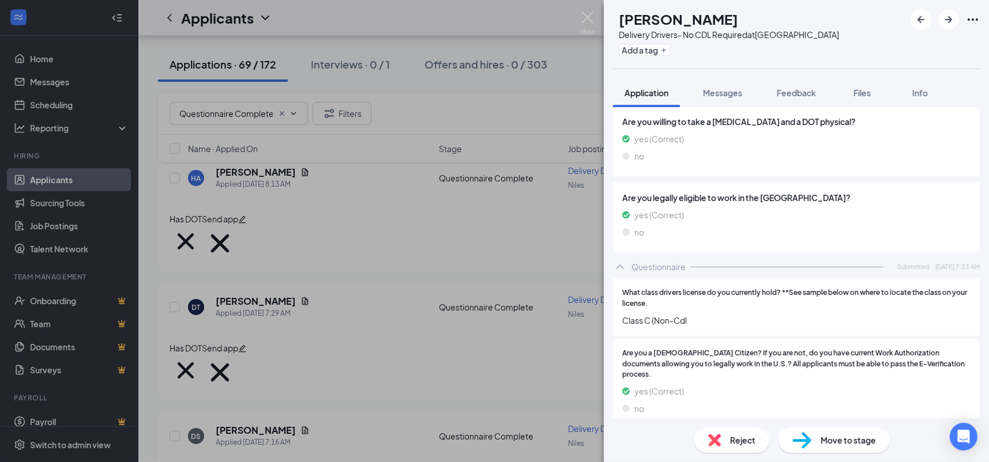
scroll to position [813, 0]
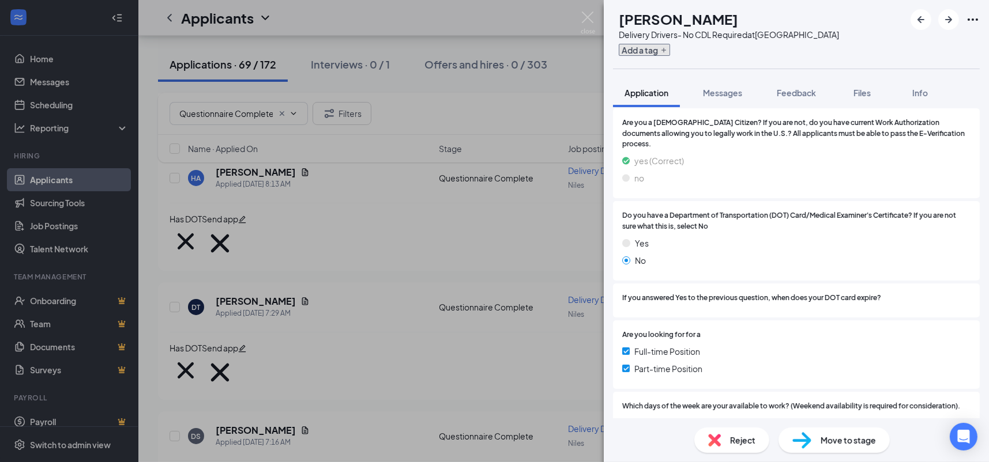
click at [670, 50] on button "Add a tag" at bounding box center [644, 50] width 51 height 12
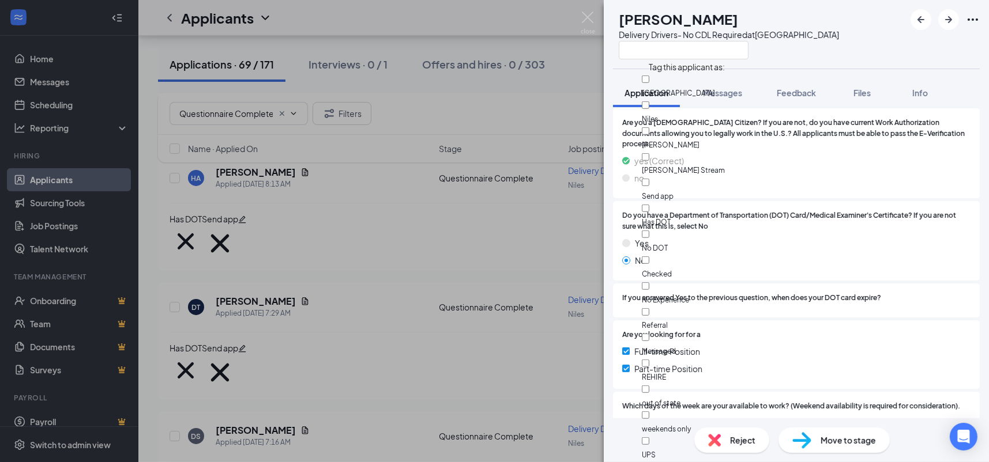
click at [695, 228] on div "No DOT" at bounding box center [707, 241] width 130 height 26
checkbox input "true"
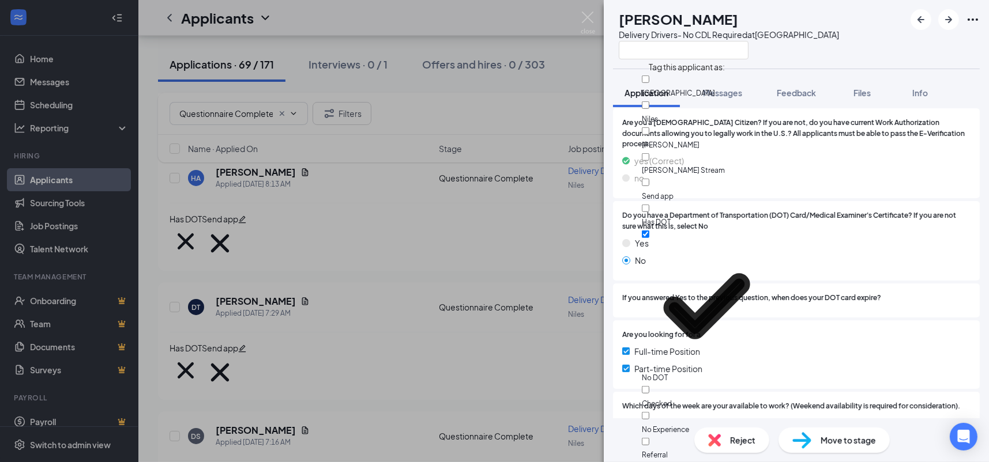
click at [697, 176] on div "Send app" at bounding box center [707, 189] width 130 height 26
checkbox input "true"
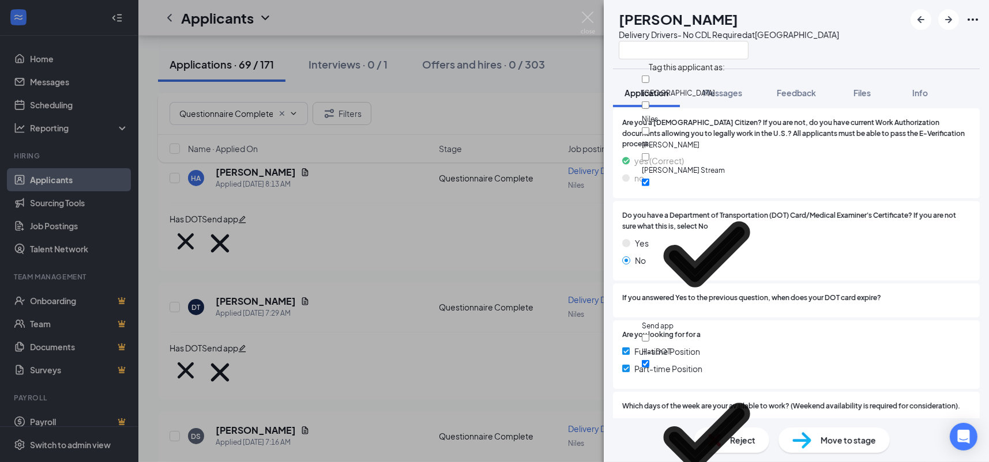
click at [849, 201] on div "Do you have a Department of Transportation (DOT) Card/Medical Examiner's Certif…" at bounding box center [796, 241] width 367 height 80
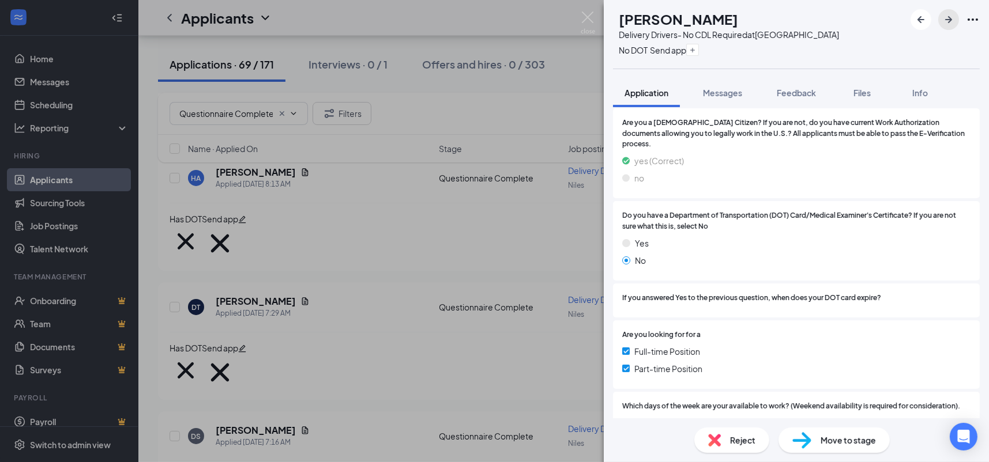
click at [949, 17] on icon "ArrowRight" at bounding box center [949, 20] width 14 height 14
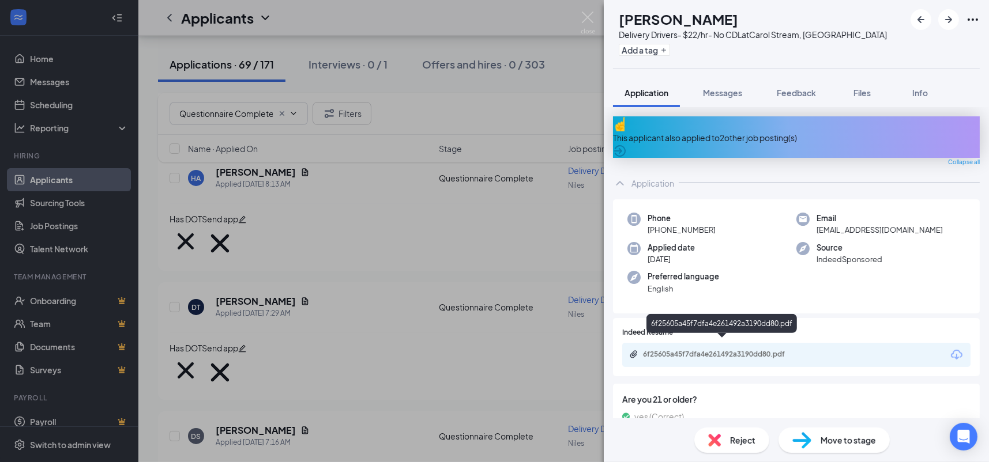
click at [770, 337] on div "6f25605a45f7dfa4e261492a3190dd80.pdf" at bounding box center [721, 326] width 151 height 24
click at [770, 343] on div "6f25605a45f7dfa4e261492a3190dd80.pdf" at bounding box center [796, 355] width 348 height 24
click at [781, 343] on div "6f25605a45f7dfa4e261492a3190dd80.pdf" at bounding box center [796, 355] width 348 height 24
click at [790, 350] on div "6f25605a45f7dfa4e261492a3190dd80.pdf" at bounding box center [722, 355] width 187 height 11
click at [723, 443] on div "Reject" at bounding box center [731, 440] width 75 height 25
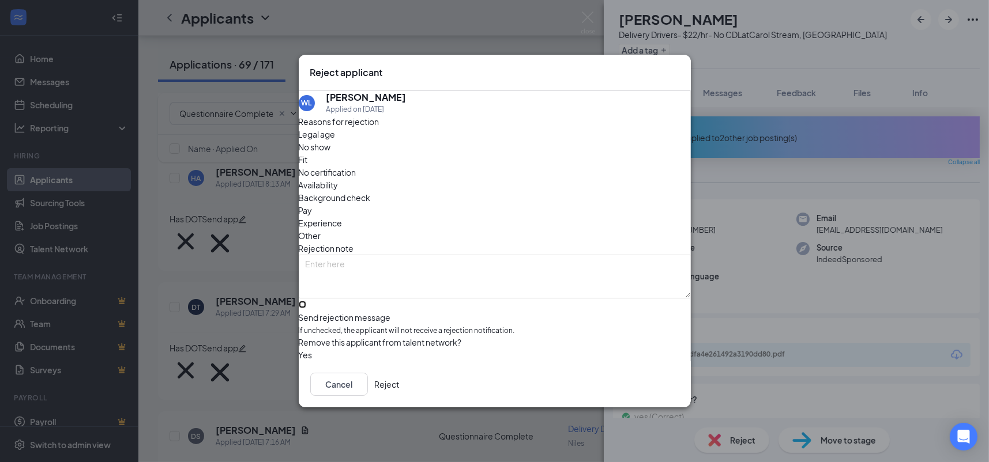
click at [306, 304] on input "Send rejection message If unchecked, the applicant will not receive a rejection…" at bounding box center [302, 304] width 7 height 7
checkbox input "true"
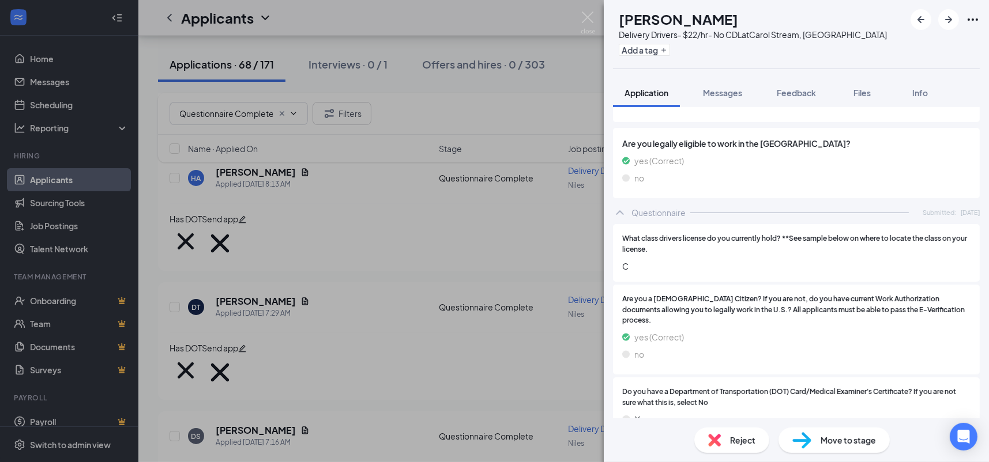
scroll to position [768, 0]
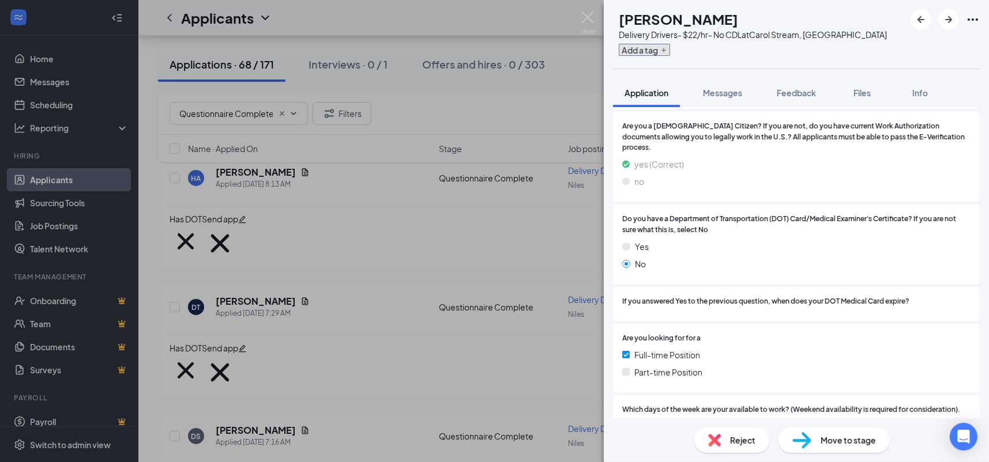
click at [666, 50] on icon "Plus" at bounding box center [663, 50] width 5 height 5
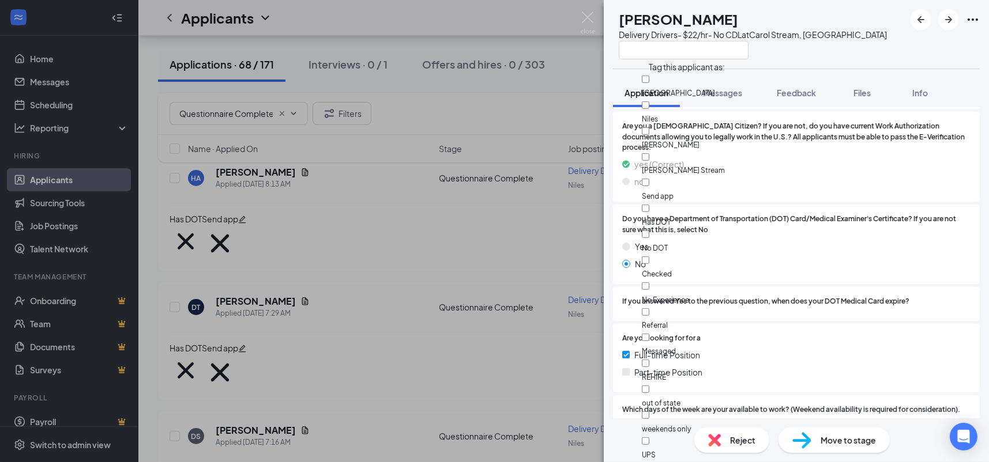
click at [690, 228] on div "No DOT" at bounding box center [707, 241] width 130 height 26
checkbox input "true"
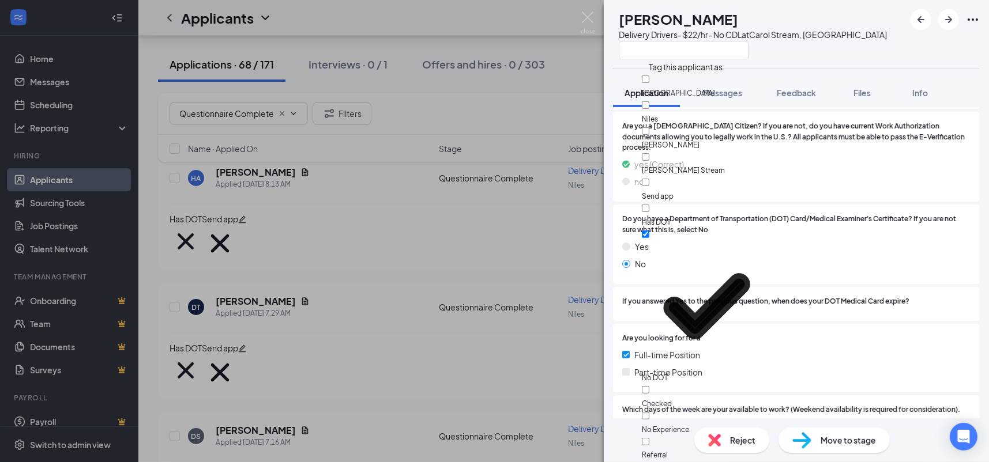
click at [693, 202] on div "Has DOT" at bounding box center [707, 215] width 130 height 26
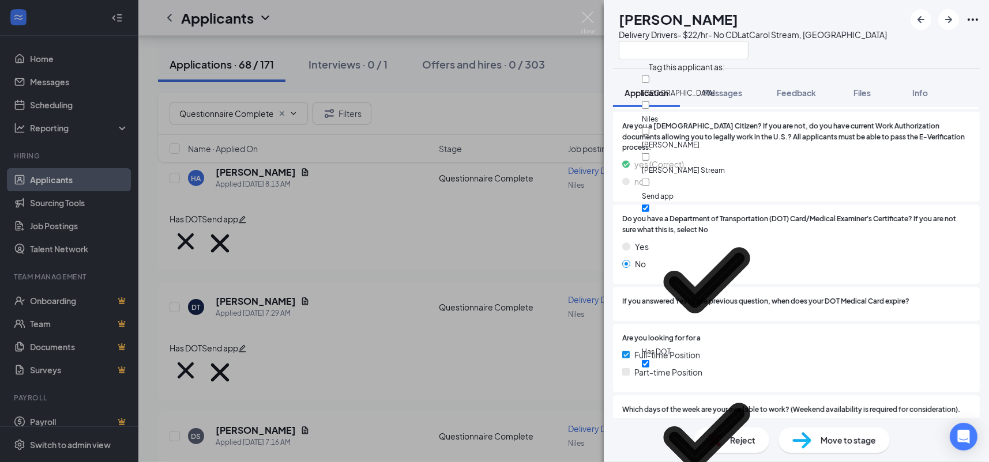
click at [705, 202] on div "Has DOT" at bounding box center [707, 280] width 130 height 156
checkbox input "false"
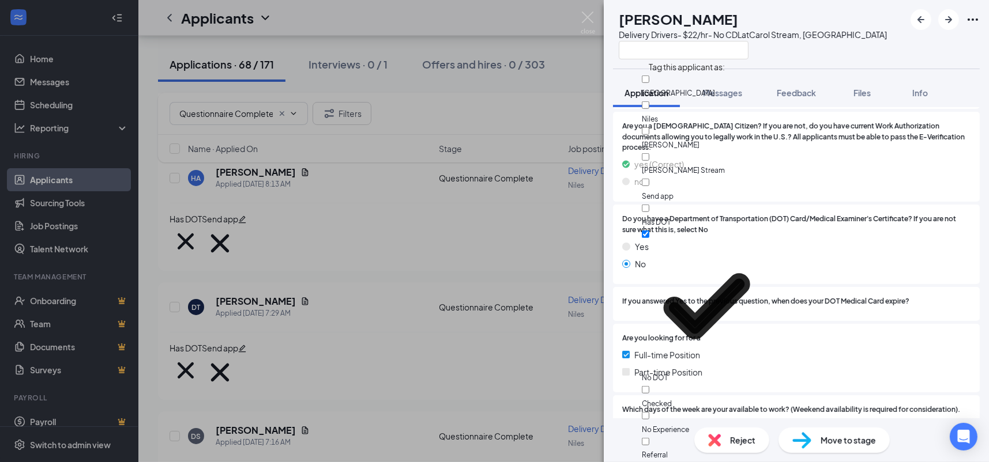
click at [704, 176] on div "Send app" at bounding box center [707, 189] width 130 height 26
checkbox input "true"
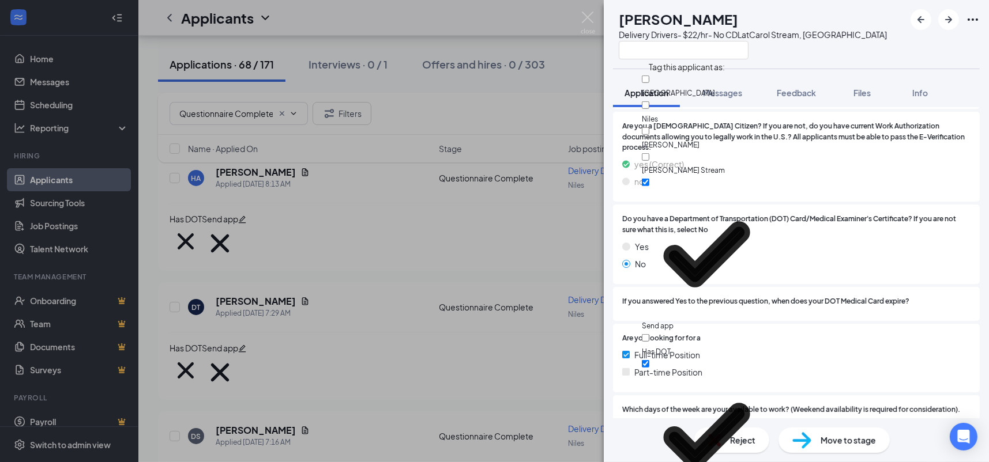
click at [840, 214] on span "Do you have a Department of Transportation (DOT) Card/Medical Examiner's Certif…" at bounding box center [796, 225] width 348 height 22
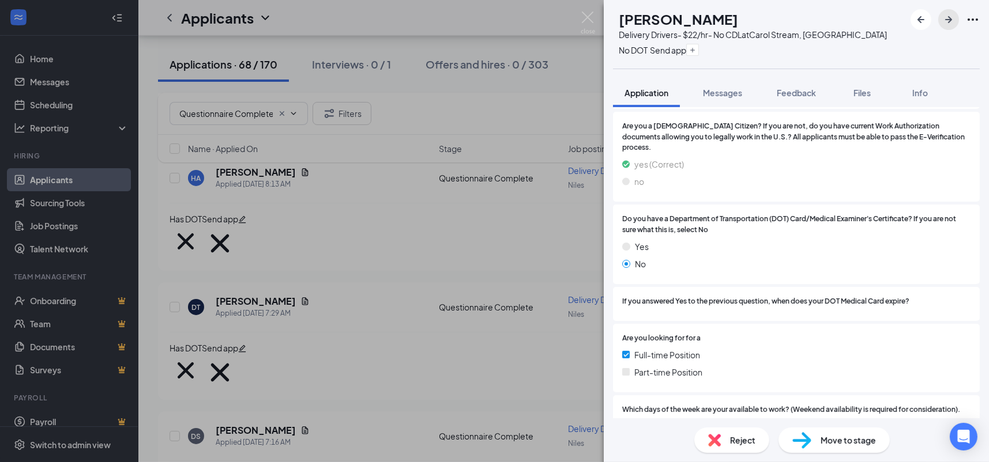
click at [947, 17] on icon "ArrowRight" at bounding box center [949, 20] width 14 height 14
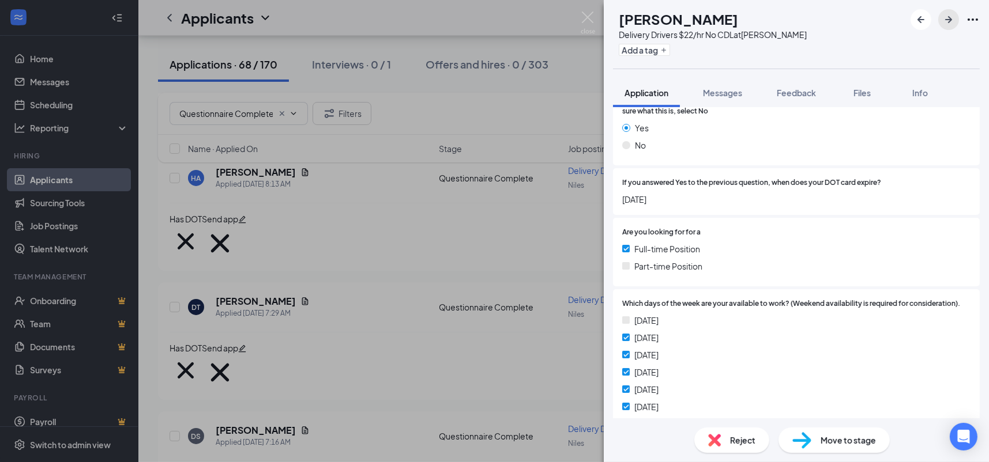
scroll to position [698, 0]
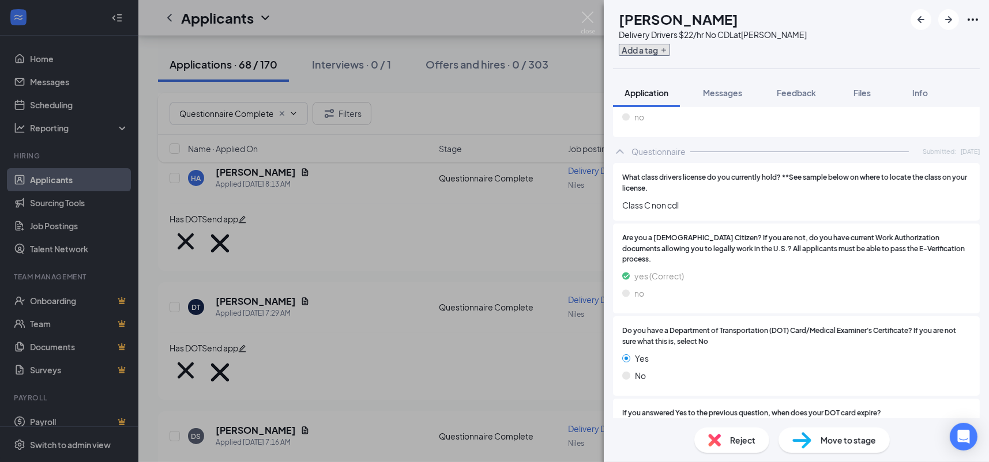
click at [654, 47] on button "Add a tag" at bounding box center [644, 50] width 51 height 12
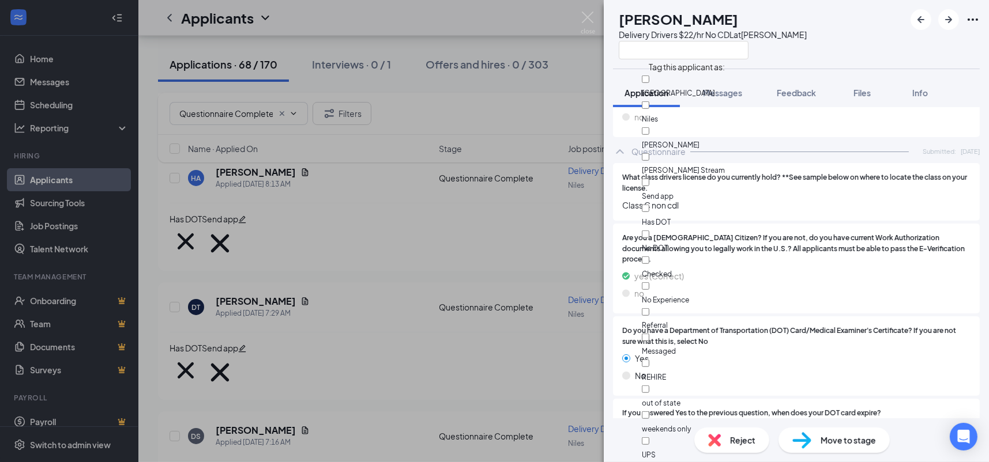
click at [694, 202] on div "Has DOT" at bounding box center [707, 215] width 130 height 26
checkbox input "true"
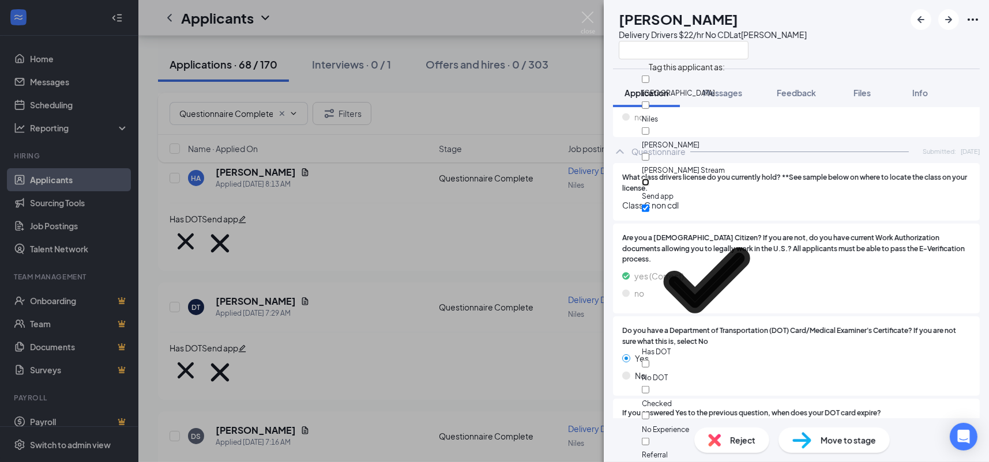
click at [649, 179] on input "Send app" at bounding box center [645, 182] width 7 height 7
checkbox input "true"
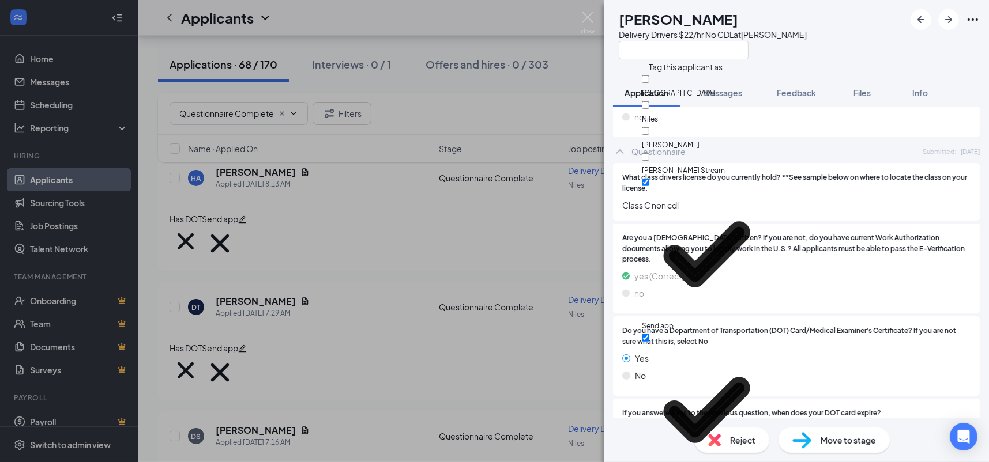
click at [870, 199] on span "Class C non cdl" at bounding box center [796, 205] width 348 height 13
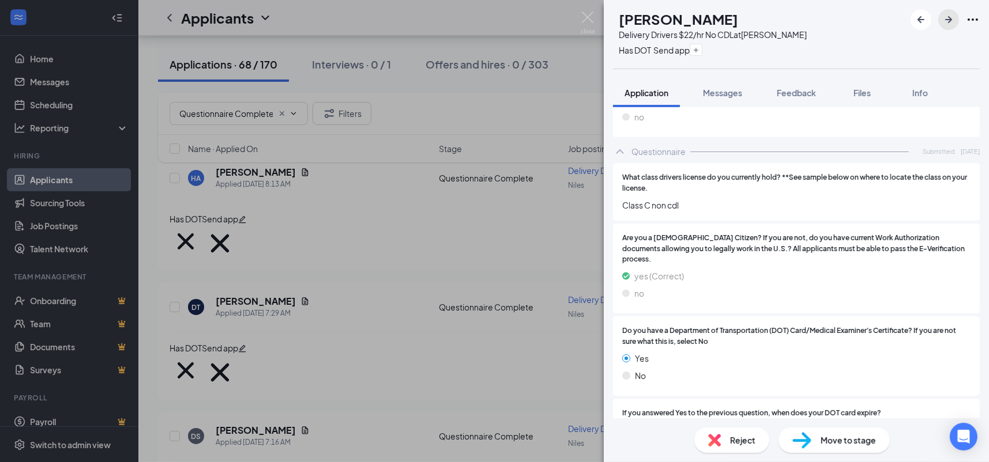
click at [954, 21] on icon "ArrowRight" at bounding box center [949, 20] width 14 height 14
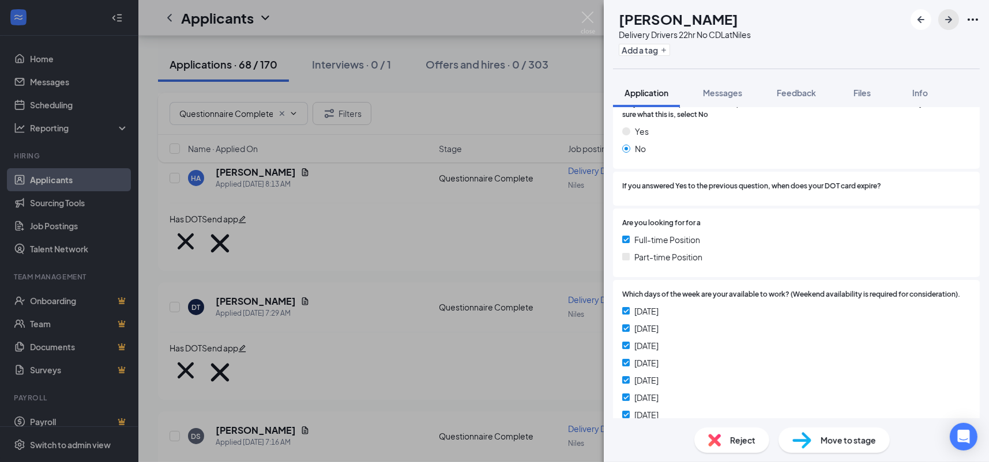
scroll to position [710, 0]
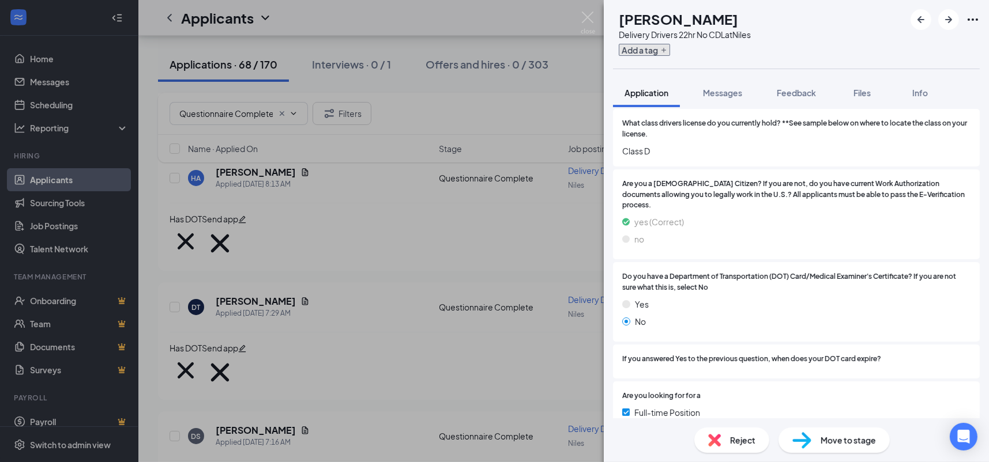
click at [670, 51] on button "Add a tag" at bounding box center [644, 50] width 51 height 12
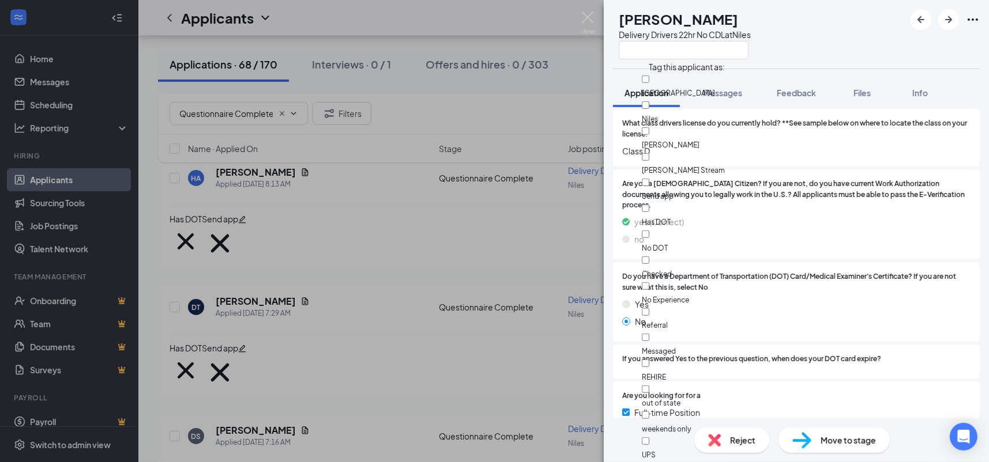
click at [699, 228] on div "No DOT" at bounding box center [707, 241] width 130 height 26
checkbox input "true"
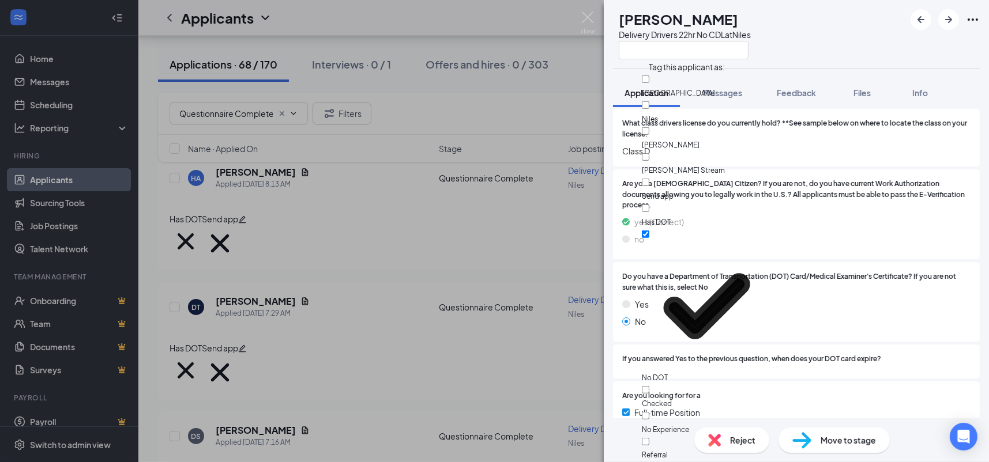
click at [703, 176] on div "Send app" at bounding box center [707, 189] width 130 height 26
checkbox input "true"
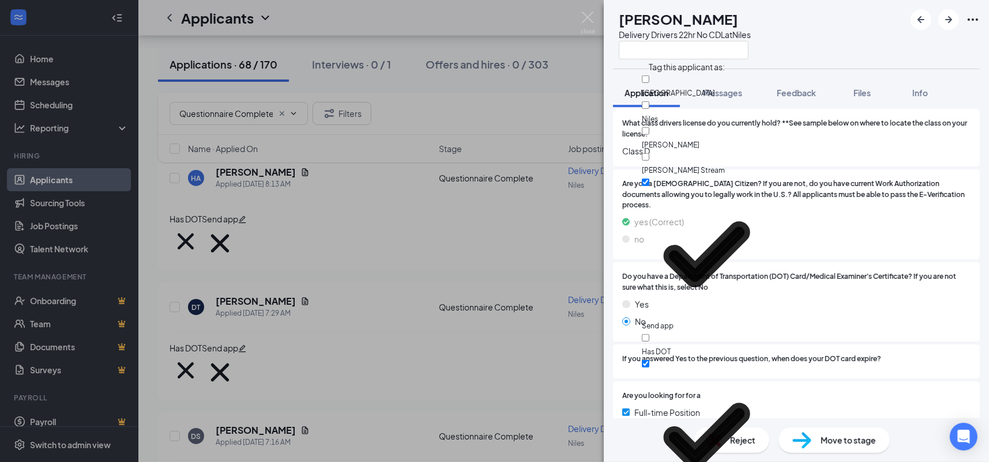
click at [872, 163] on div "What class drivers license do you currently hold? **See sample below on where t…" at bounding box center [796, 138] width 367 height 58
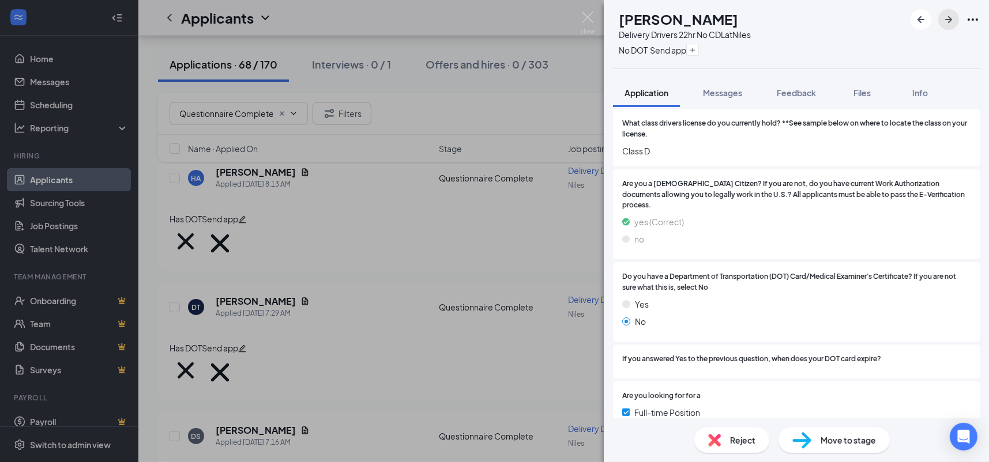
click at [950, 21] on icon "ArrowRight" at bounding box center [948, 19] width 7 height 7
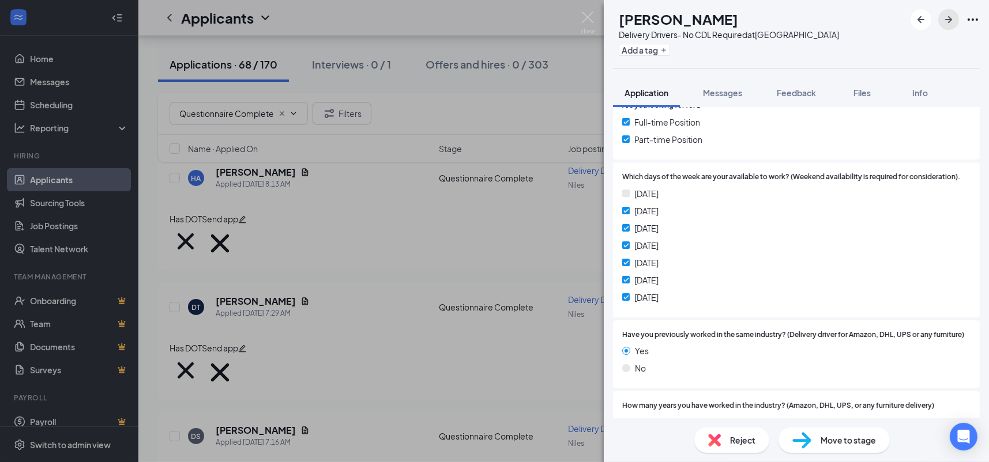
scroll to position [1199, 0]
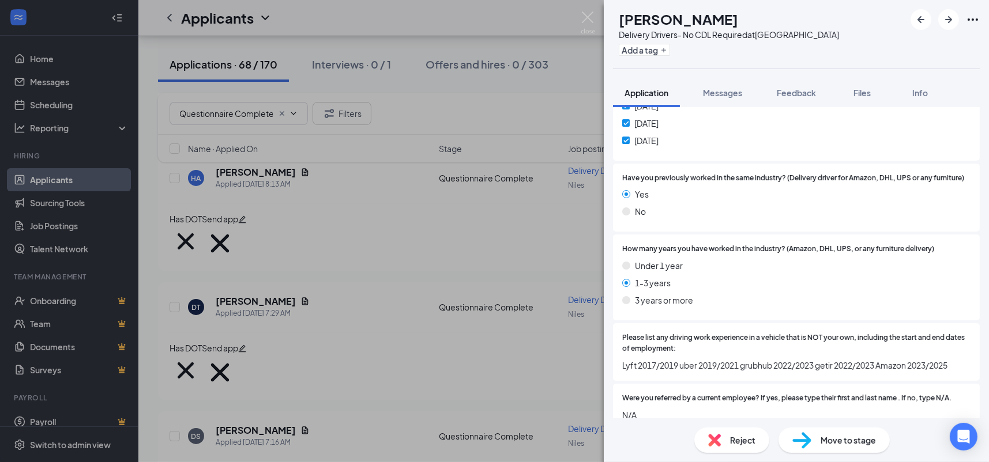
click at [731, 434] on span "Reject" at bounding box center [742, 440] width 25 height 13
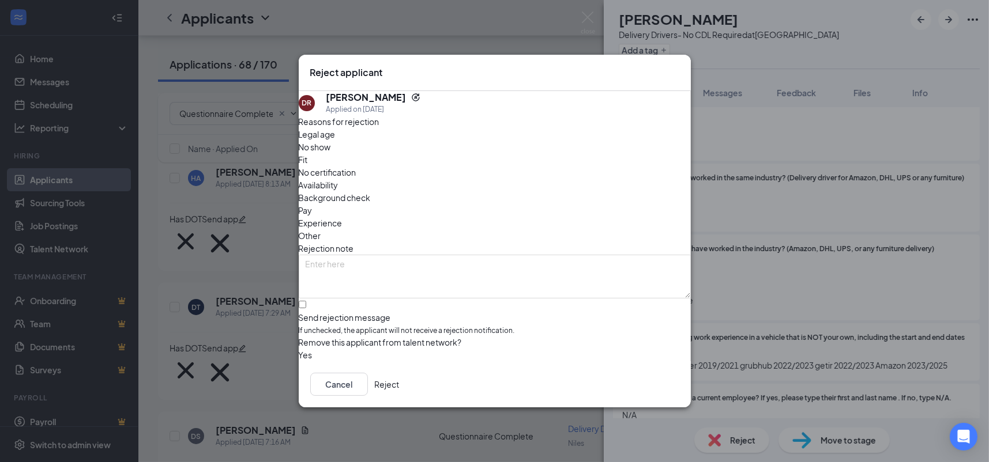
drag, startPoint x: 670, startPoint y: 65, endPoint x: 755, endPoint y: 151, distance: 121.5
click at [679, 66] on icon "Cross" at bounding box center [679, 66] width 0 height 0
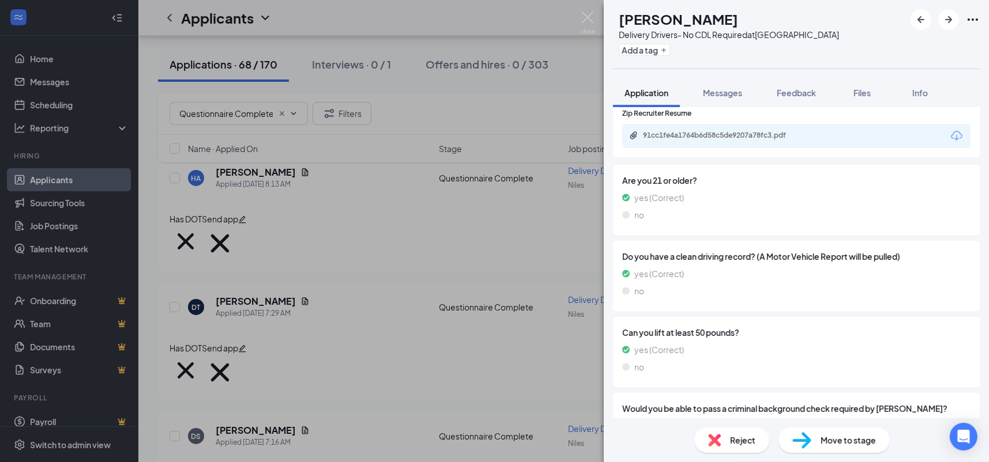
scroll to position [0, 0]
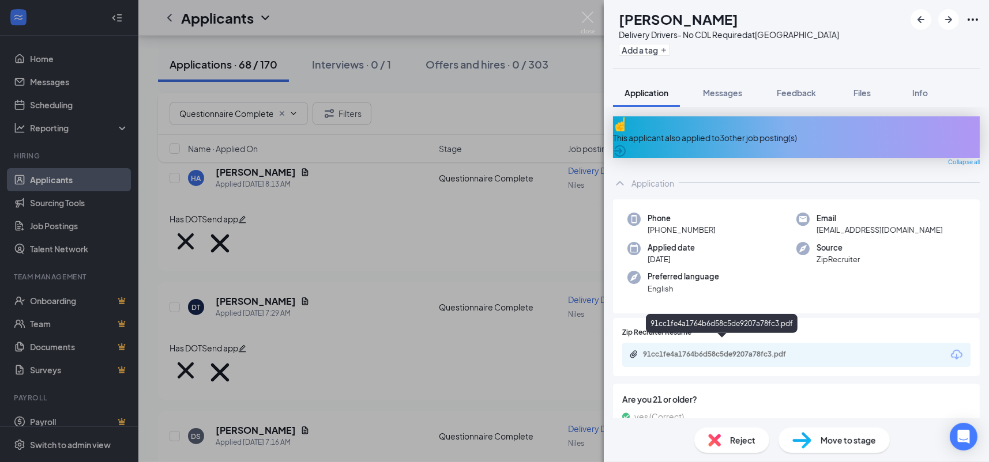
click at [797, 350] on div "91cc1fe4a1764b6d58c5de9207a78fc3.pdf" at bounding box center [723, 354] width 161 height 9
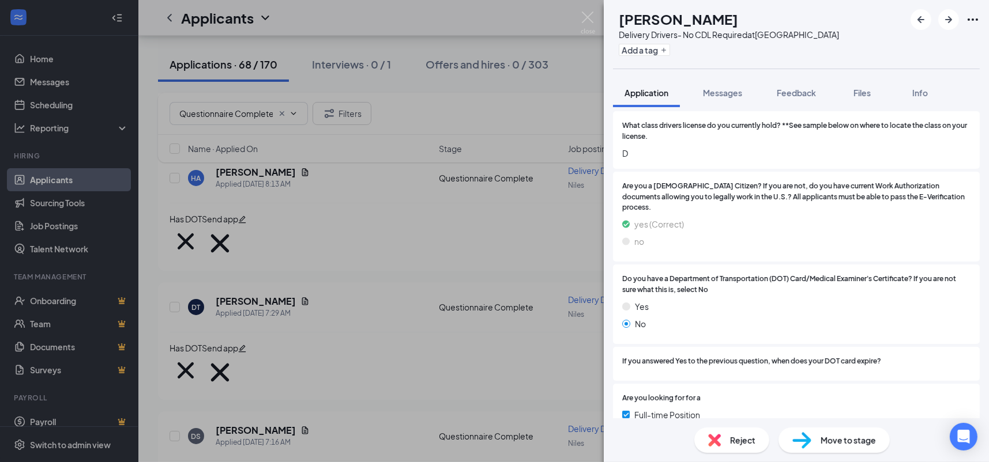
scroll to position [865, 0]
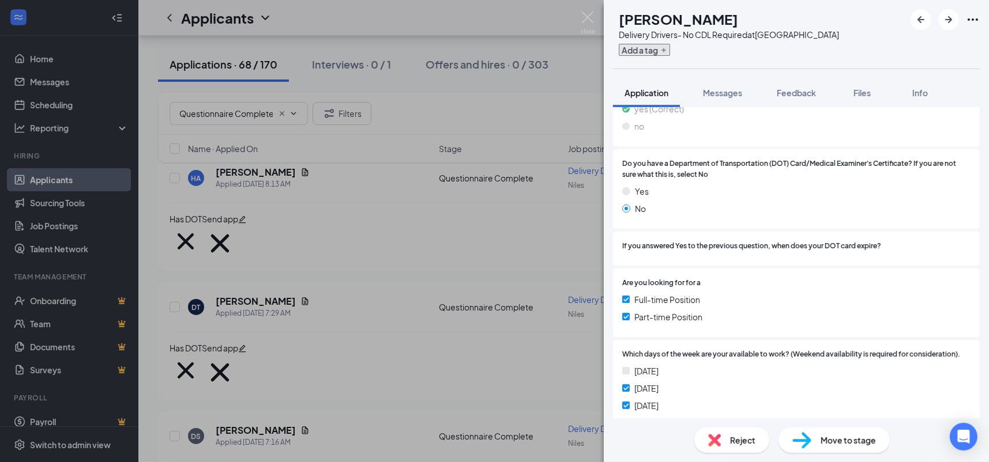
click at [670, 52] on button "Add a tag" at bounding box center [644, 50] width 51 height 12
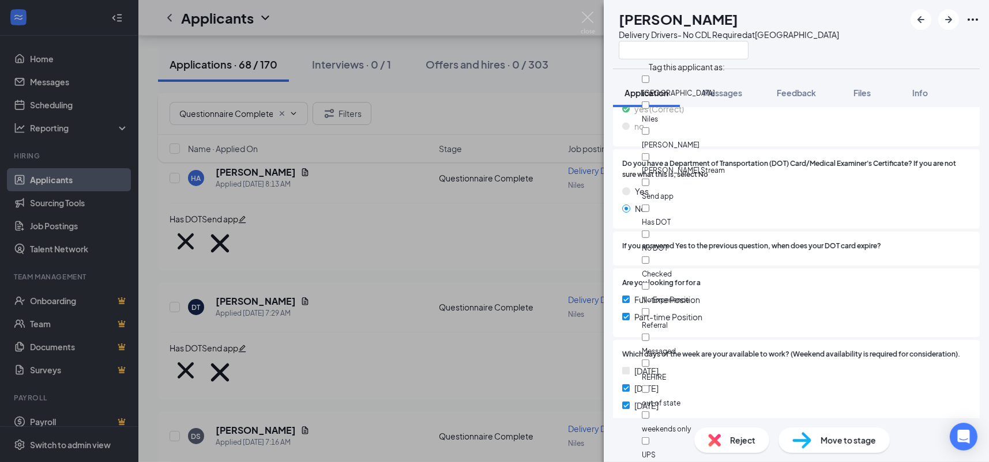
click at [697, 228] on div "No DOT" at bounding box center [707, 241] width 130 height 26
checkbox input "true"
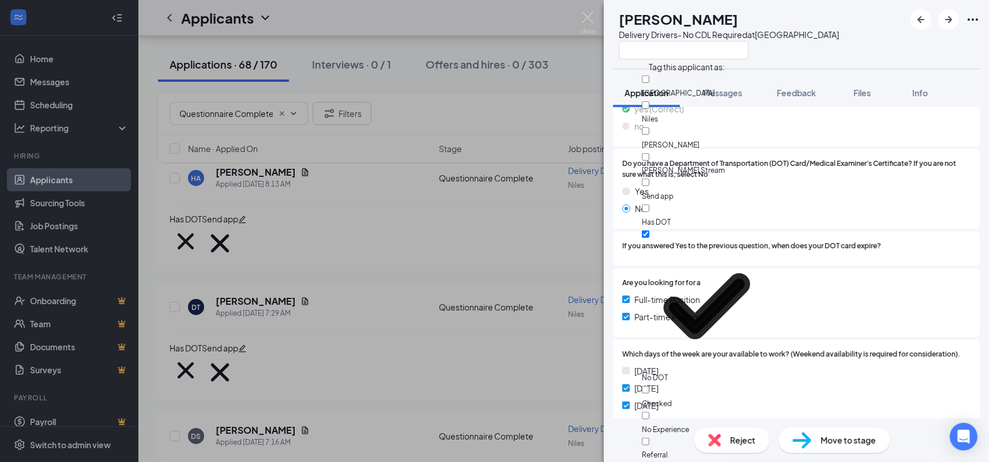
click at [701, 176] on div "Send app" at bounding box center [707, 189] width 130 height 26
checkbox input "true"
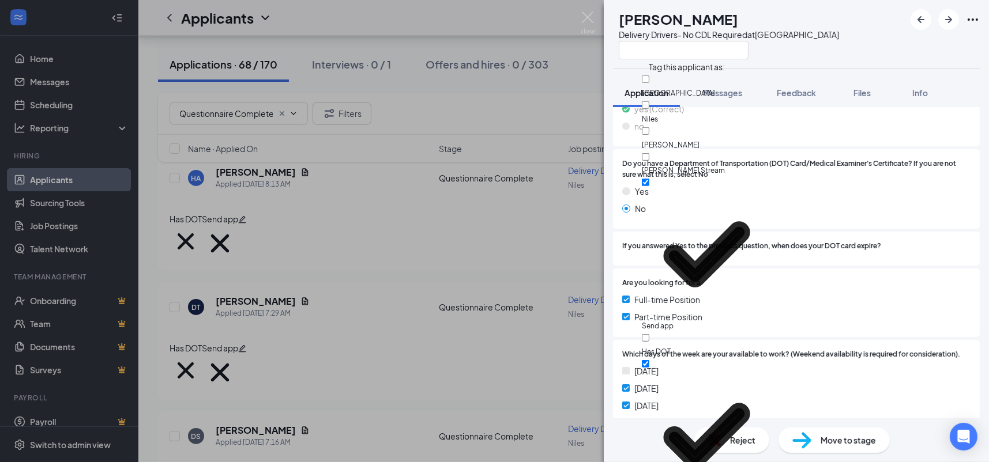
click at [874, 232] on div "If you answered Yes to the previous question, when does your DOT card expire?" at bounding box center [796, 249] width 367 height 34
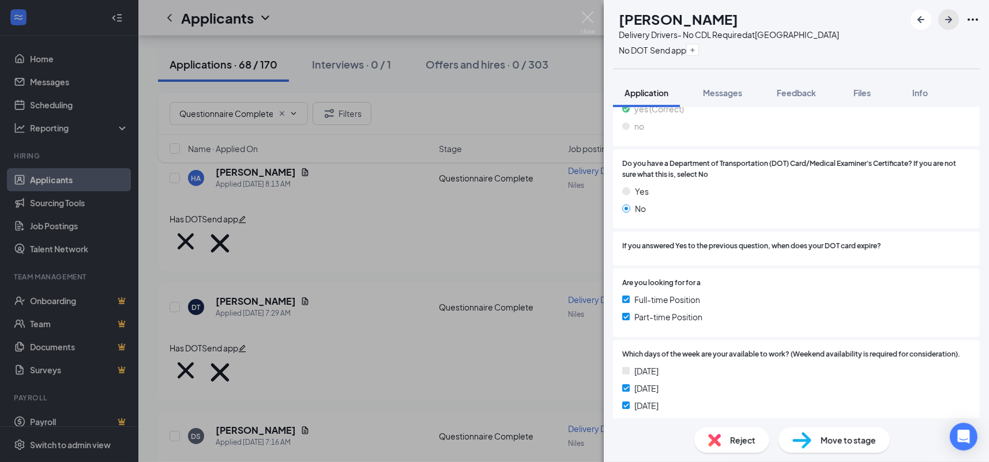
click at [943, 22] on icon "ArrowRight" at bounding box center [949, 20] width 14 height 14
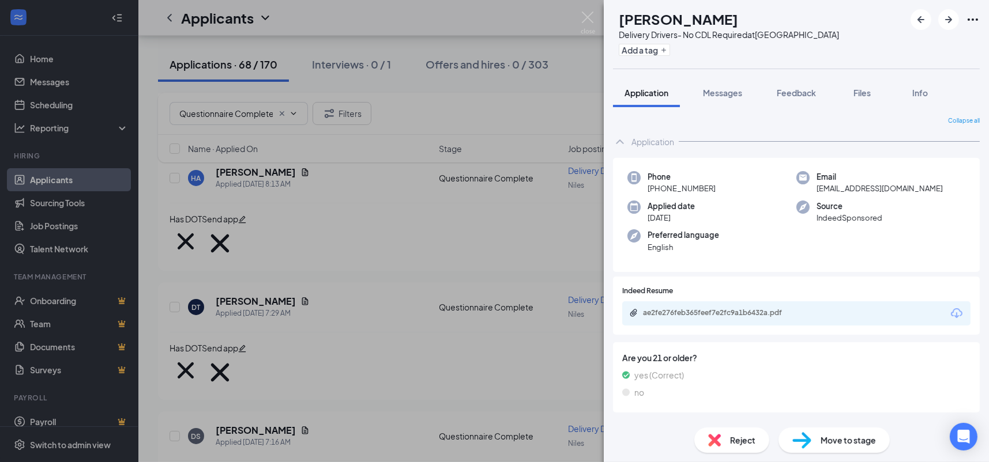
click at [749, 310] on div "ae2fe276feb365feef7e2fc9a1b6432a.pdf" at bounding box center [723, 313] width 161 height 9
click at [724, 445] on div "Reject" at bounding box center [731, 440] width 75 height 25
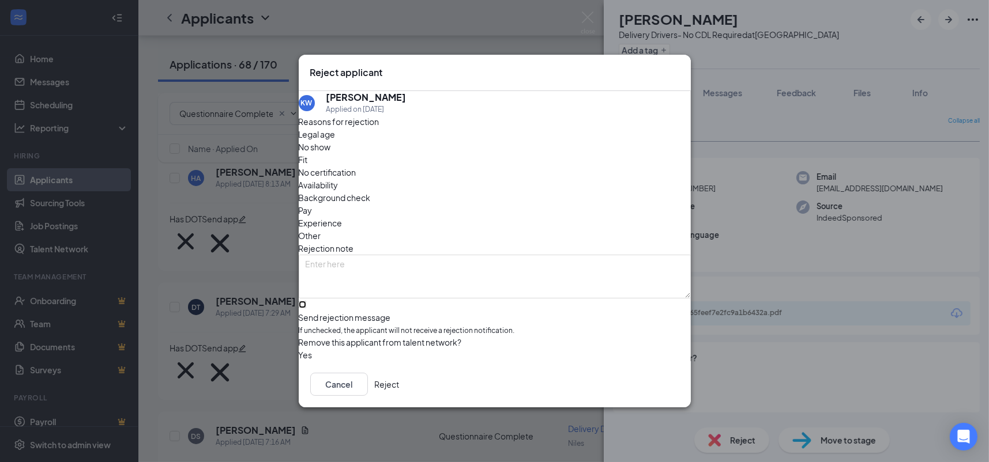
click at [306, 301] on input "Send rejection message If unchecked, the applicant will not receive a rejection…" at bounding box center [302, 304] width 7 height 7
checkbox input "true"
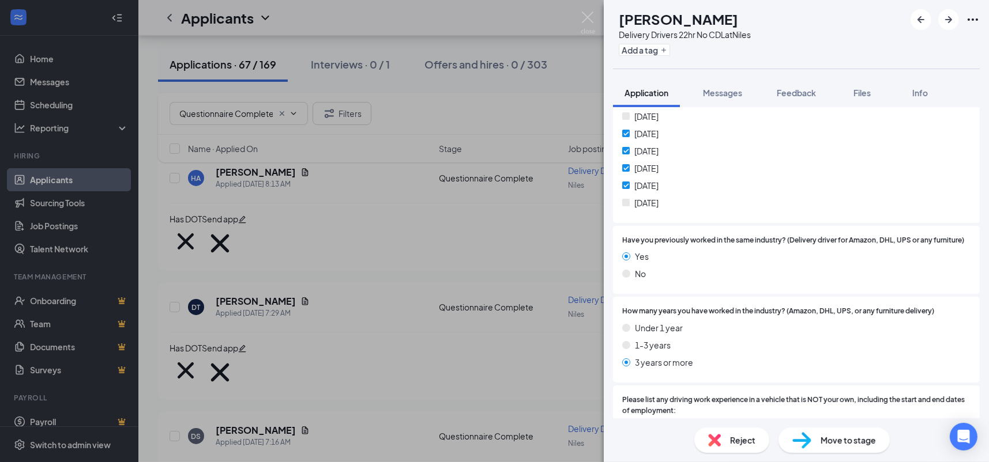
scroll to position [1172, 0]
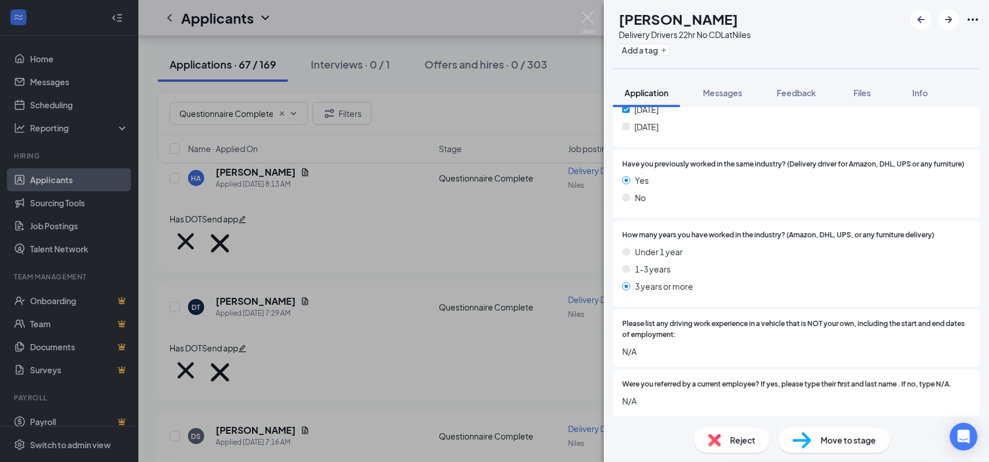
click at [718, 442] on img at bounding box center [714, 440] width 13 height 13
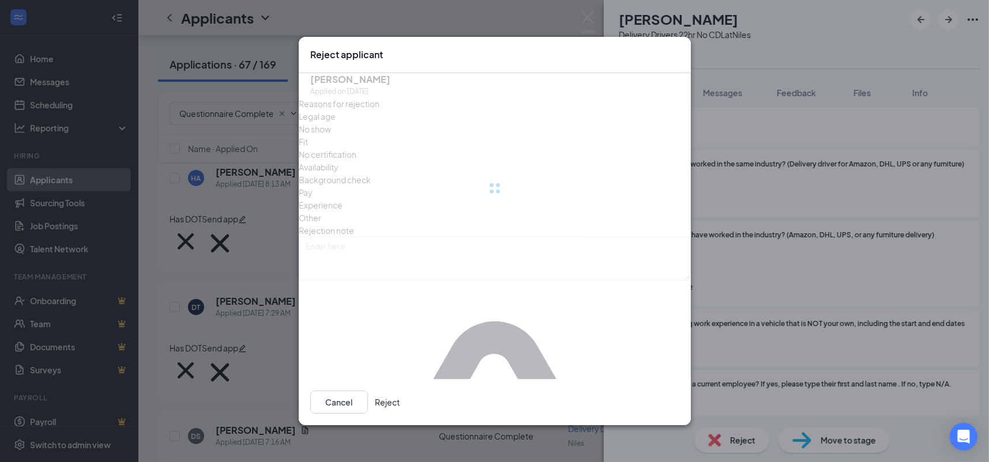
scroll to position [1167, 0]
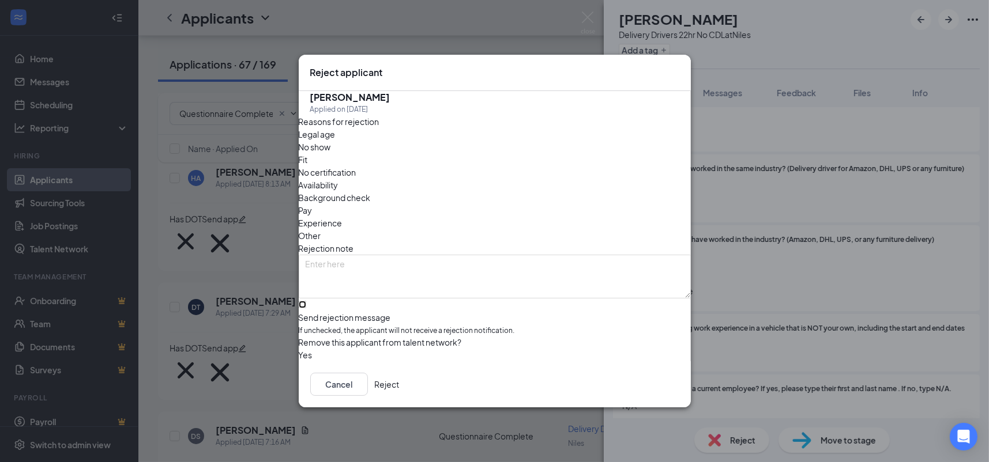
click at [306, 301] on input "Send rejection message If unchecked, the applicant will not receive a rejection…" at bounding box center [302, 304] width 7 height 7
checkbox input "true"
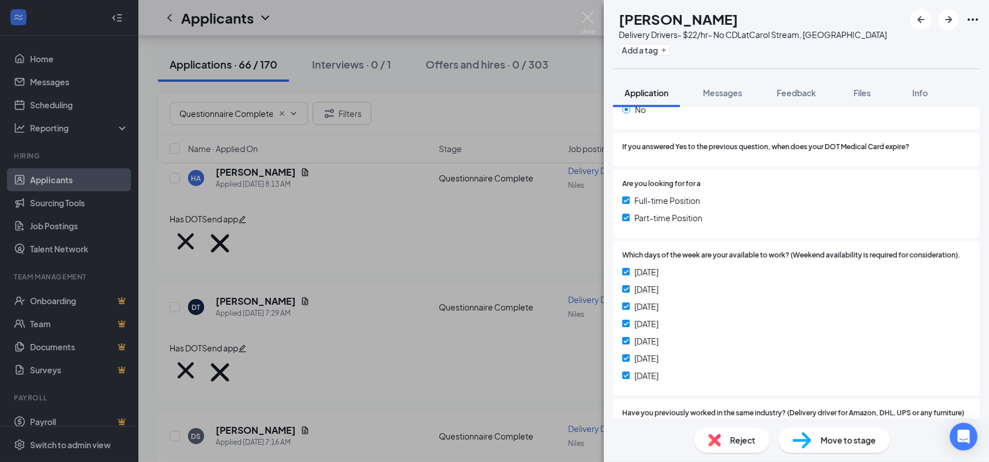
scroll to position [1163, 0]
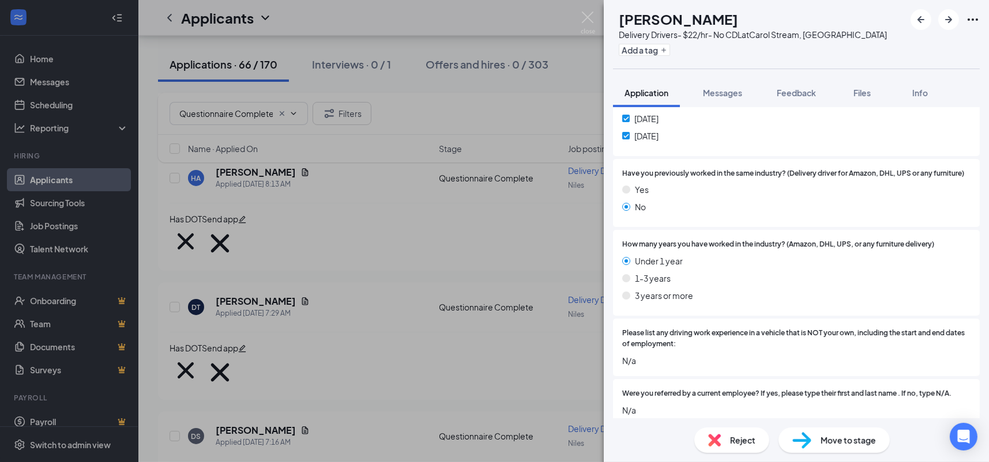
click at [755, 442] on div "Reject" at bounding box center [731, 440] width 75 height 25
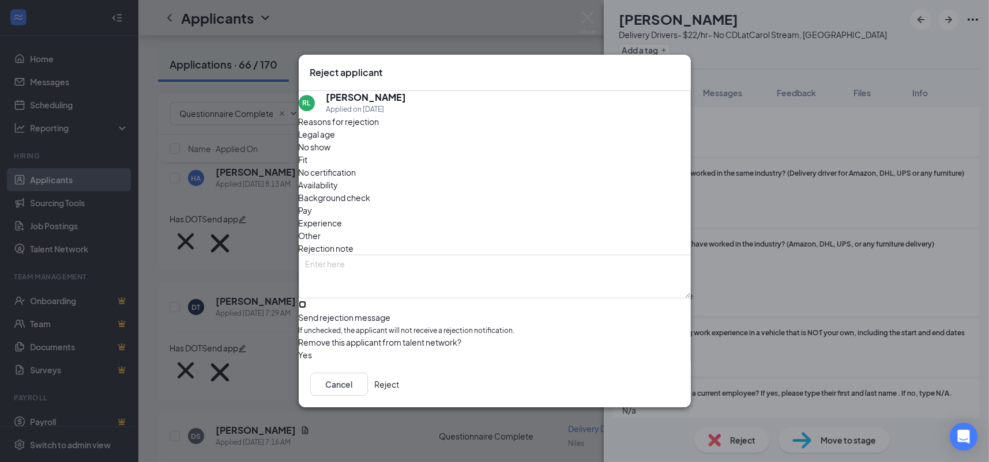
click at [306, 301] on input "Send rejection message If unchecked, the applicant will not receive a rejection…" at bounding box center [302, 304] width 7 height 7
checkbox input "true"
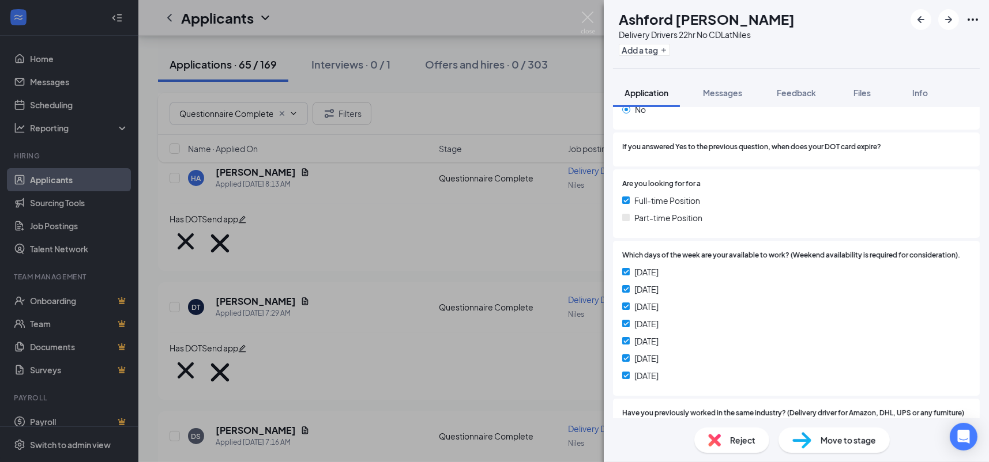
scroll to position [1172, 0]
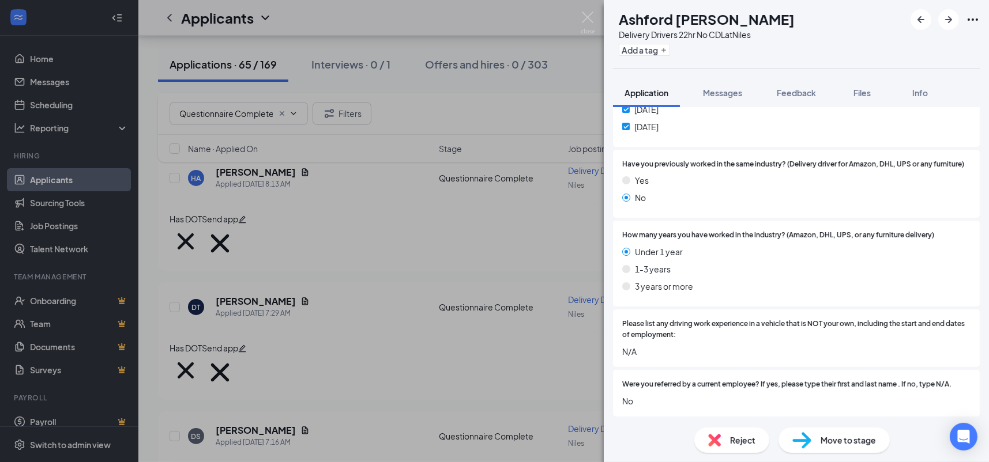
click at [744, 435] on span "Reject" at bounding box center [742, 440] width 25 height 13
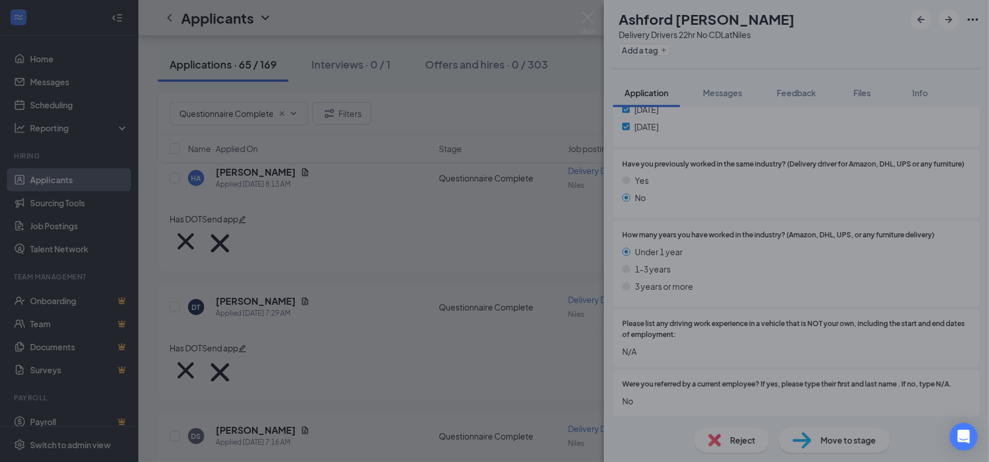
scroll to position [1167, 0]
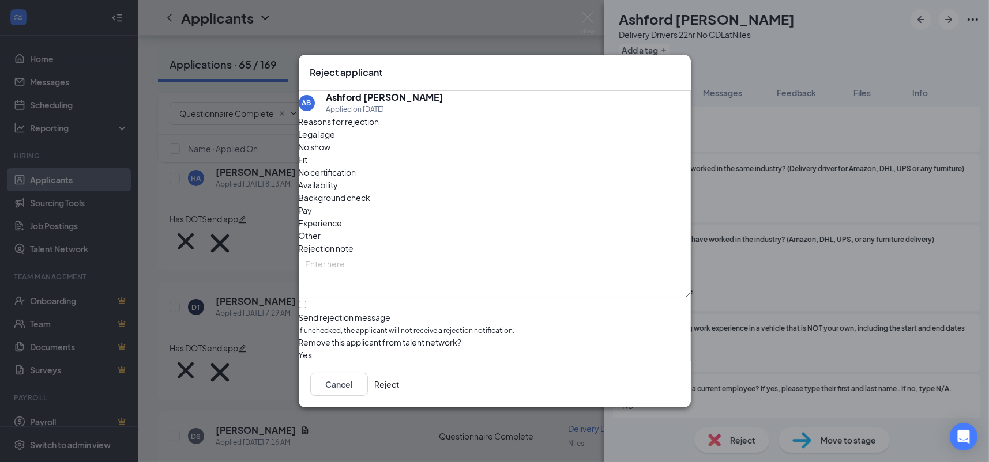
click at [360, 310] on div "Reasons for rejection Legal age No show Fit No certification Availability Backg…" at bounding box center [495, 238] width 392 height 247
click at [306, 303] on input "Send rejection message If unchecked, the applicant will not receive a rejection…" at bounding box center [302, 304] width 7 height 7
checkbox input "true"
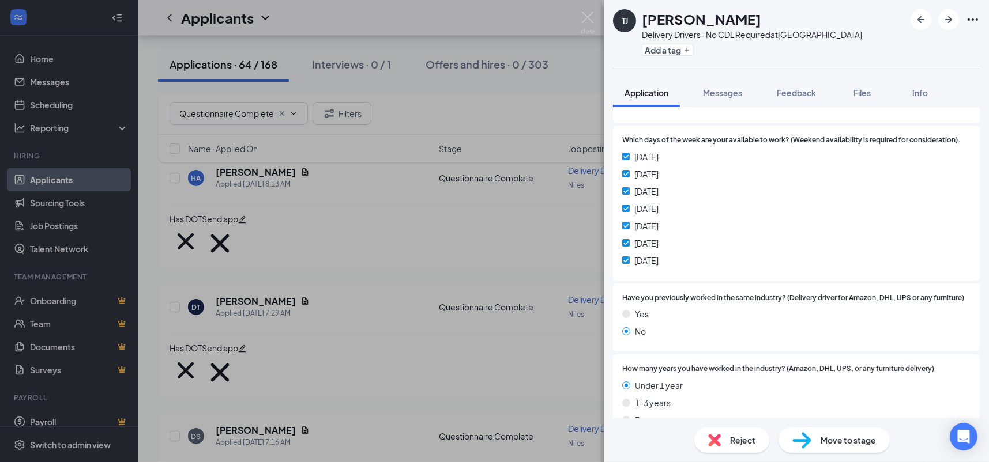
scroll to position [1172, 0]
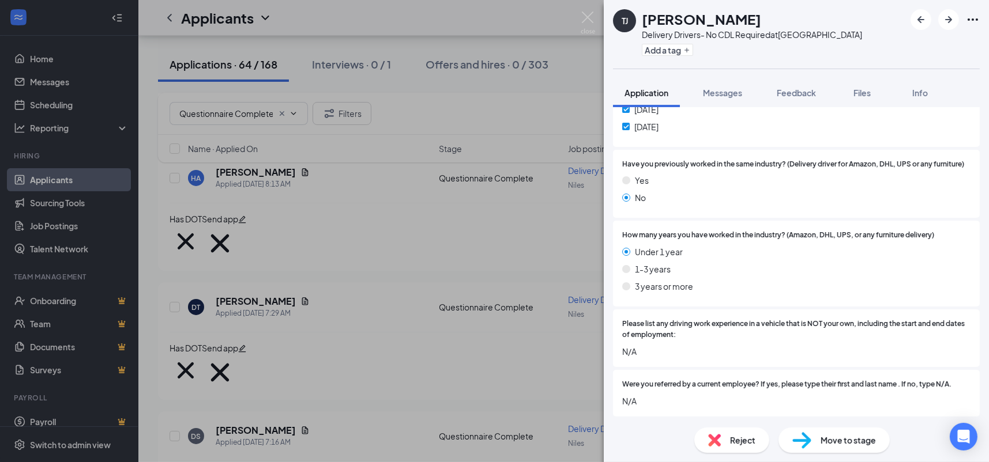
click at [742, 448] on div "Reject" at bounding box center [731, 440] width 75 height 25
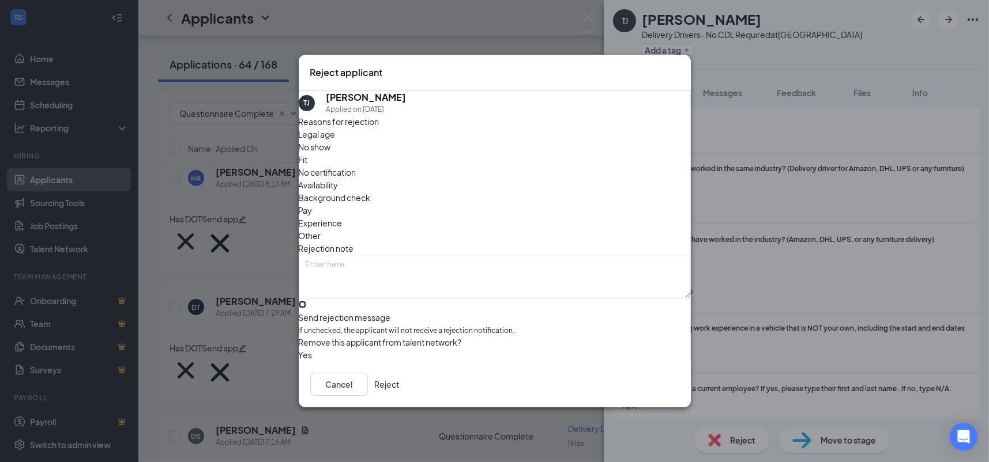
click at [306, 301] on input "Send rejection message If unchecked, the applicant will not receive a rejection…" at bounding box center [302, 304] width 7 height 7
checkbox input "true"
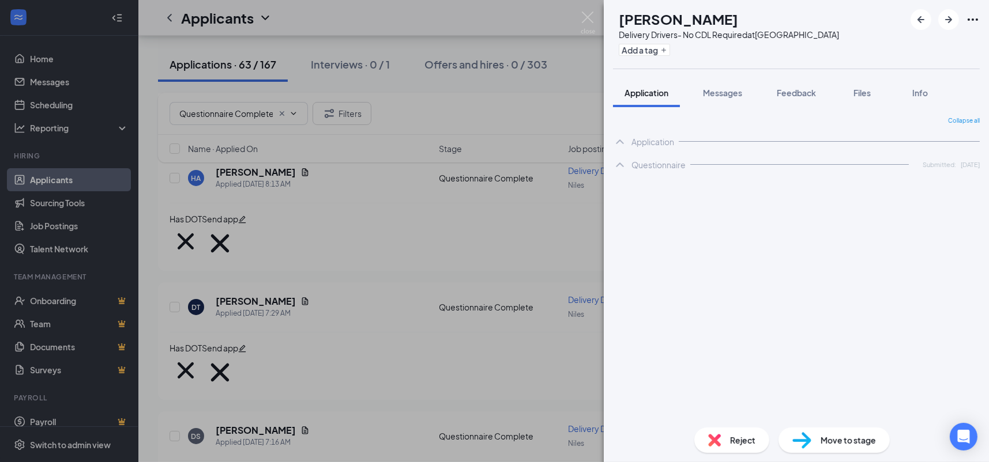
click at [877, 53] on div "CW [PERSON_NAME] Delivery Drivers- No CDL Required at [GEOGRAPHIC_DATA] Add a t…" at bounding box center [796, 34] width 385 height 69
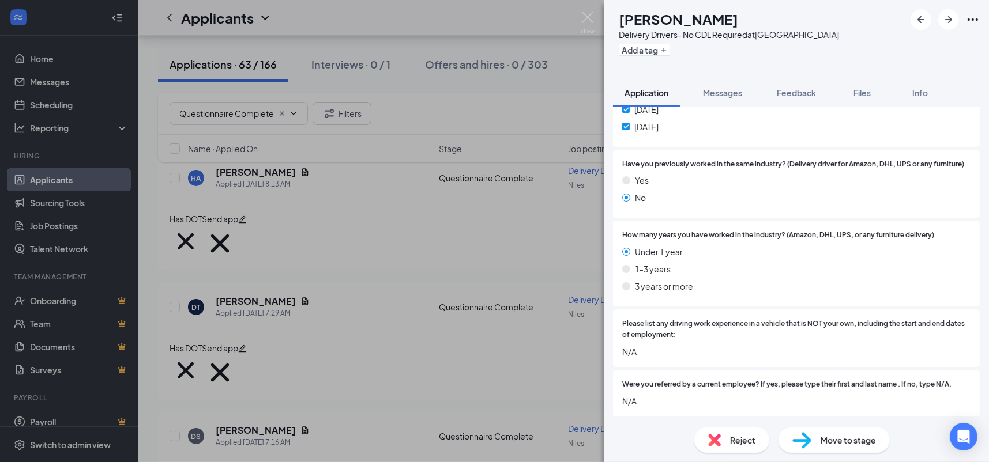
click at [721, 452] on div "Reject" at bounding box center [731, 440] width 75 height 25
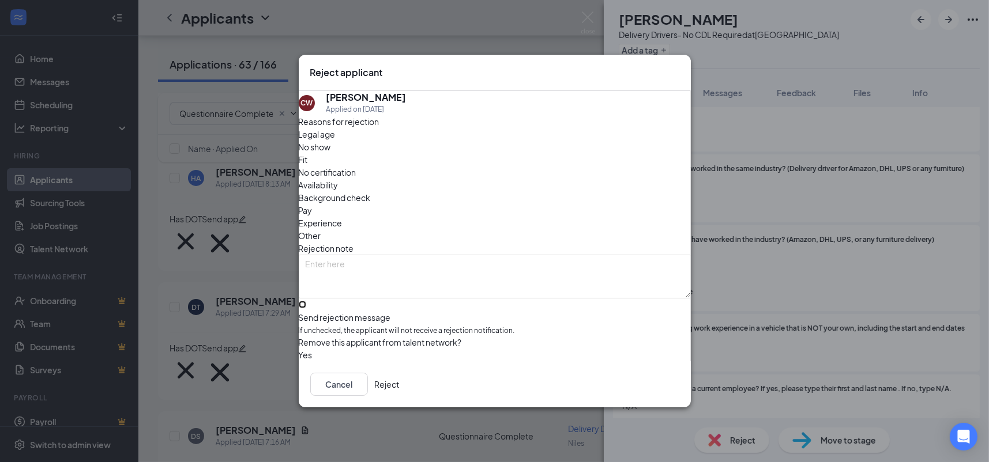
click at [306, 301] on input "Send rejection message If unchecked, the applicant will not receive a rejection…" at bounding box center [302, 304] width 7 height 7
checkbox input "true"
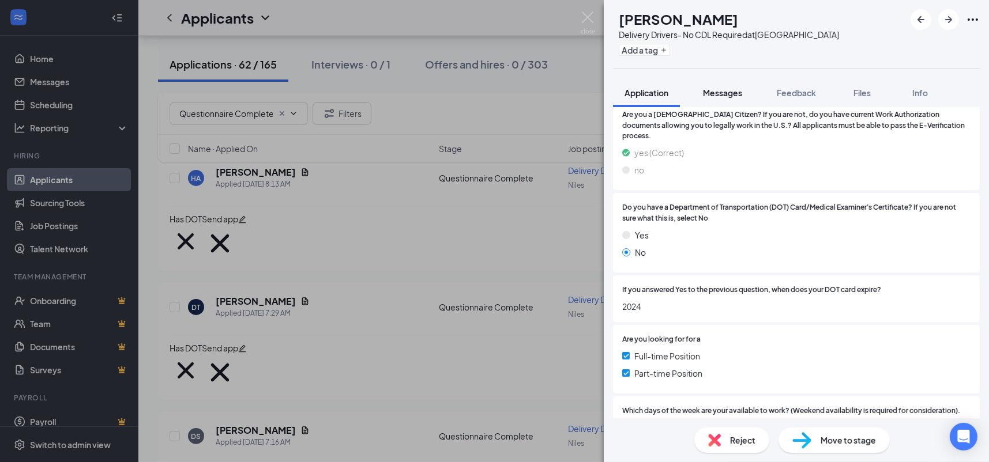
scroll to position [722, 0]
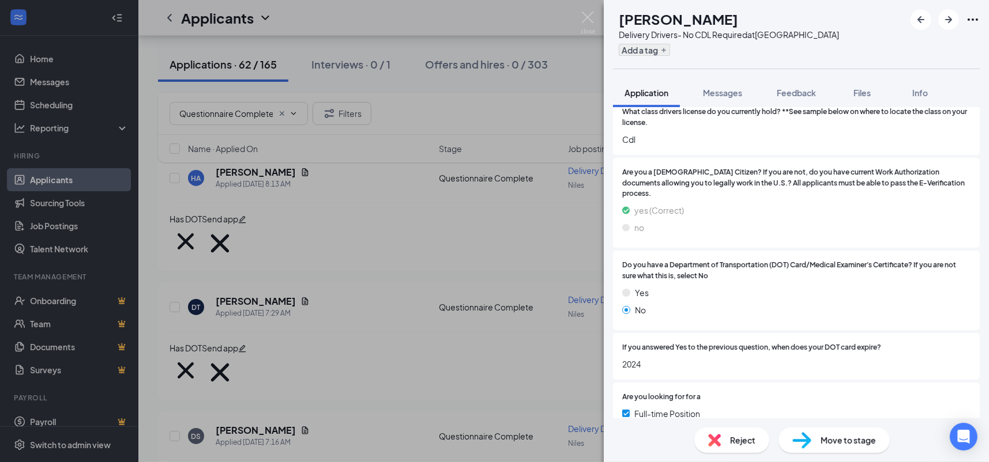
click at [666, 40] on div "Add a tag" at bounding box center [729, 49] width 220 height 19
click at [668, 46] on button "Add a tag" at bounding box center [644, 50] width 51 height 12
click at [668, 48] on input "text" at bounding box center [684, 50] width 130 height 18
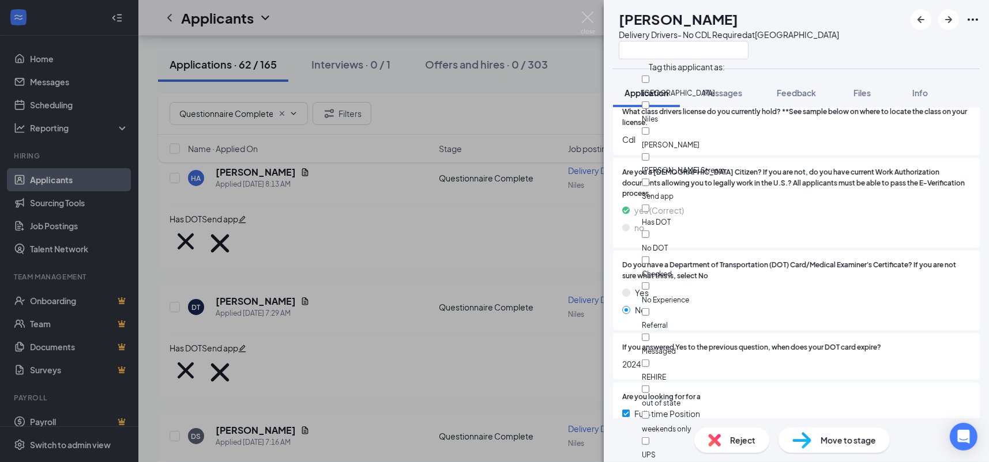
click at [826, 227] on div "Are you a [DEMOGRAPHIC_DATA] Citizen? If you are not, do you have current Work …" at bounding box center [796, 203] width 367 height 91
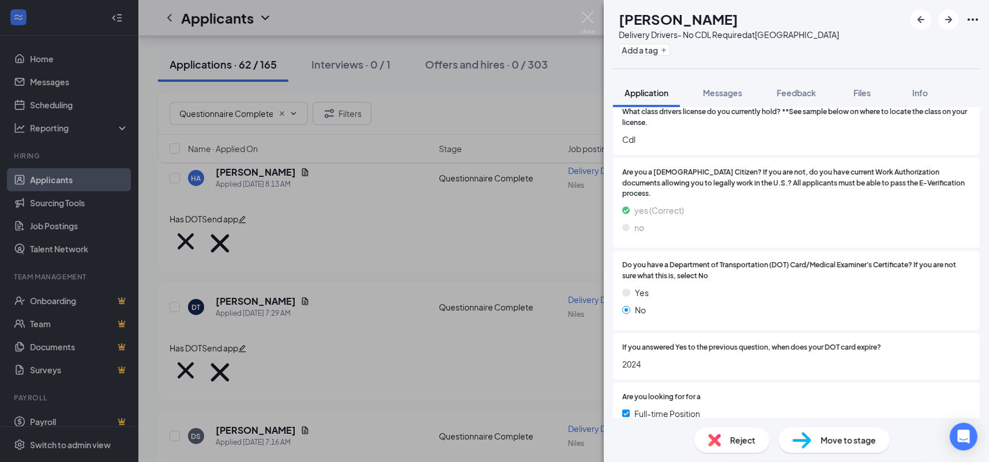
click at [674, 38] on div "Delivery Drivers- No CDL Required at [GEOGRAPHIC_DATA]" at bounding box center [729, 35] width 220 height 12
click at [670, 46] on button "Add a tag" at bounding box center [644, 50] width 51 height 12
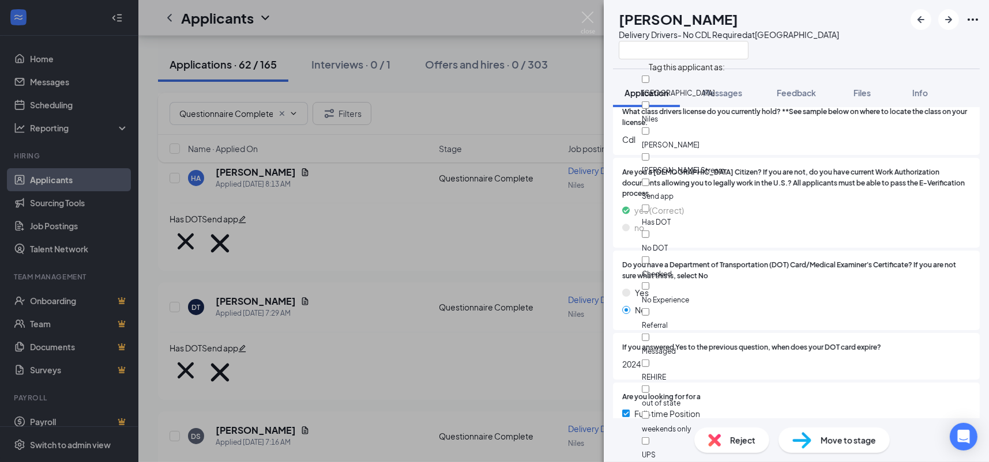
click at [711, 228] on div "No DOT" at bounding box center [707, 241] width 130 height 26
checkbox input "true"
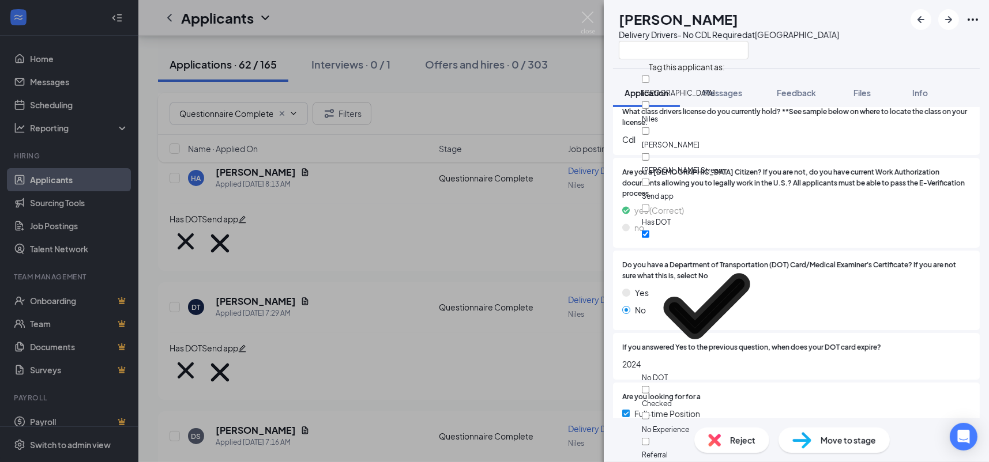
click at [704, 176] on div "Send app" at bounding box center [707, 189] width 130 height 26
checkbox input "true"
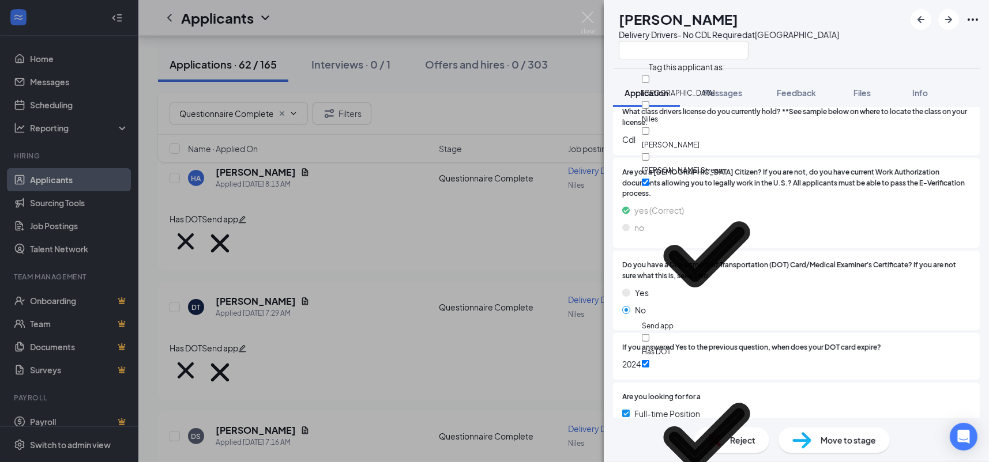
click at [885, 163] on div "Are you a [DEMOGRAPHIC_DATA] Citizen? If you are not, do you have current Work …" at bounding box center [796, 203] width 367 height 91
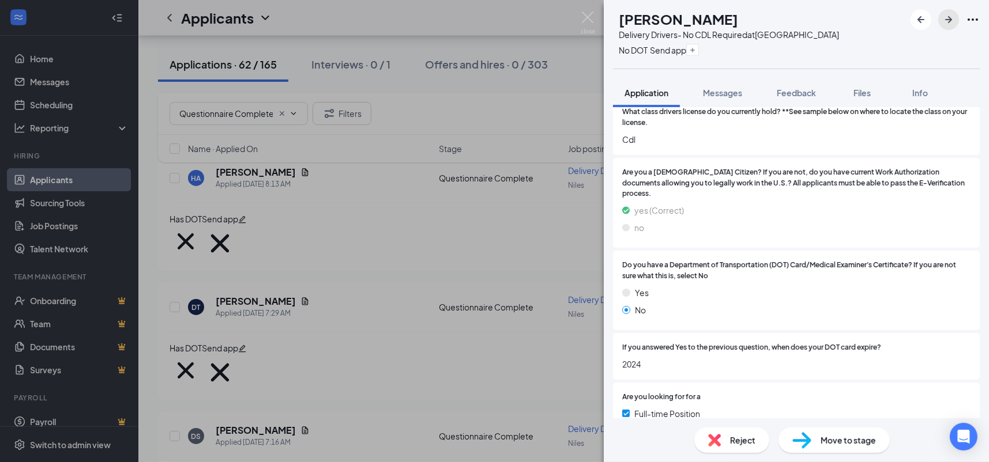
click at [950, 21] on icon "ArrowRight" at bounding box center [949, 20] width 14 height 14
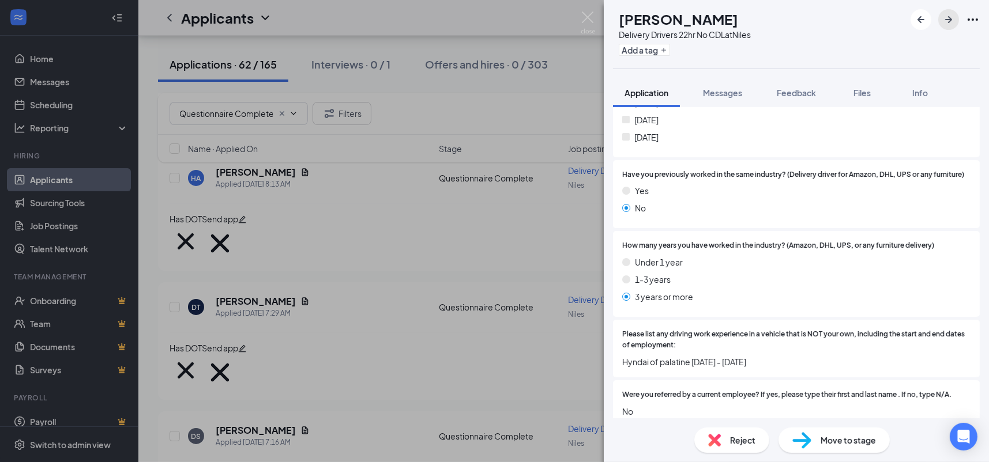
scroll to position [1204, 0]
click at [738, 446] on span "Reject" at bounding box center [742, 440] width 25 height 13
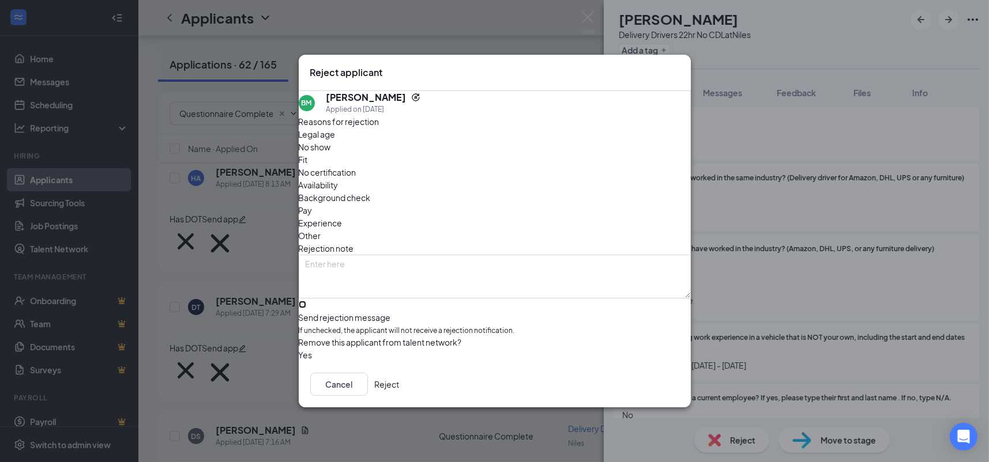
click at [306, 301] on input "Send rejection message If unchecked, the applicant will not receive a rejection…" at bounding box center [302, 304] width 7 height 7
checkbox input "true"
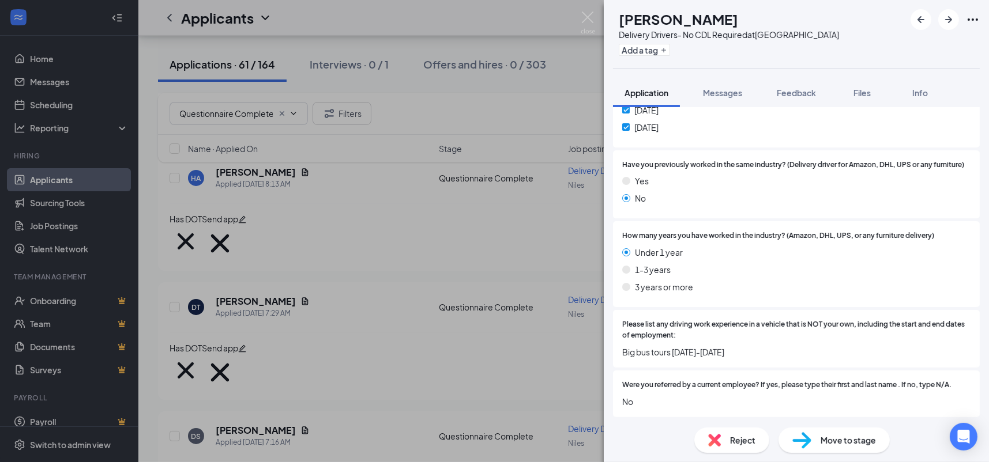
scroll to position [1172, 0]
click at [738, 443] on span "Reject" at bounding box center [742, 440] width 25 height 13
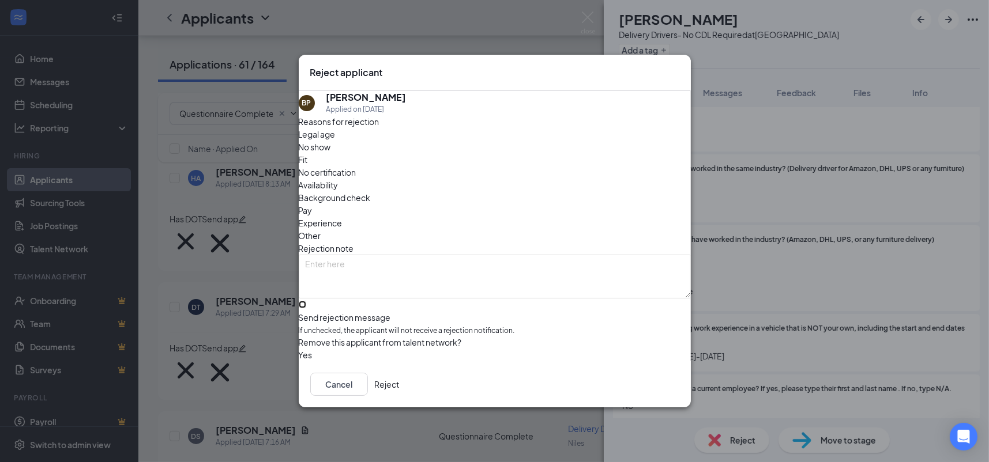
click at [306, 301] on input "Send rejection message If unchecked, the applicant will not receive a rejection…" at bounding box center [302, 304] width 7 height 7
checkbox input "true"
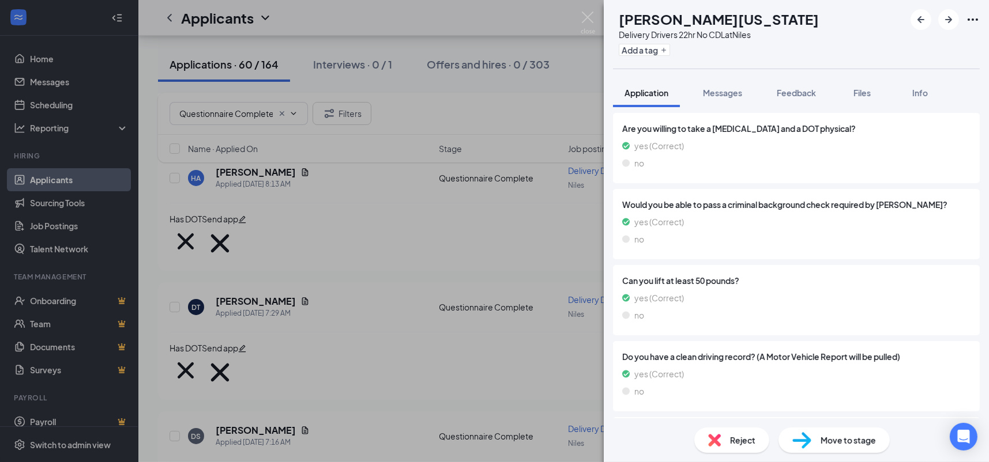
scroll to position [75, 0]
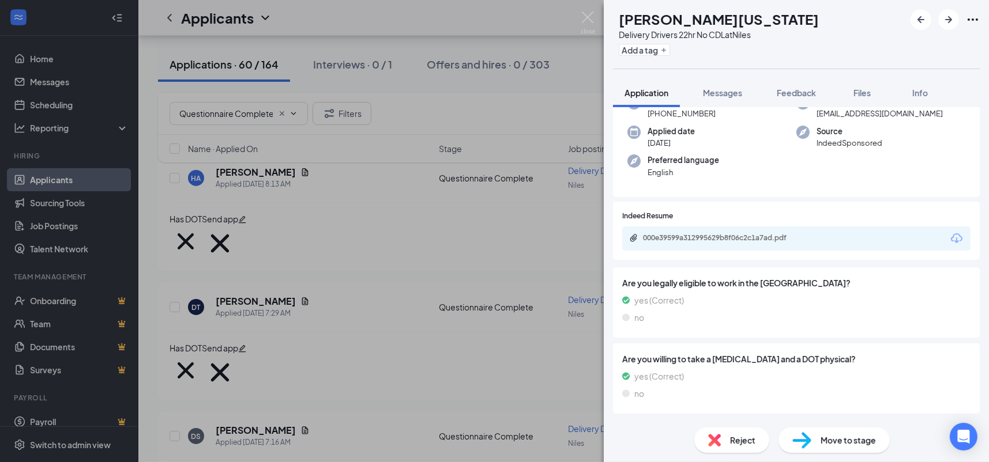
click at [793, 243] on div "000e39599a312995629b8f06c2c1a7ad.pdf" at bounding box center [722, 239] width 187 height 11
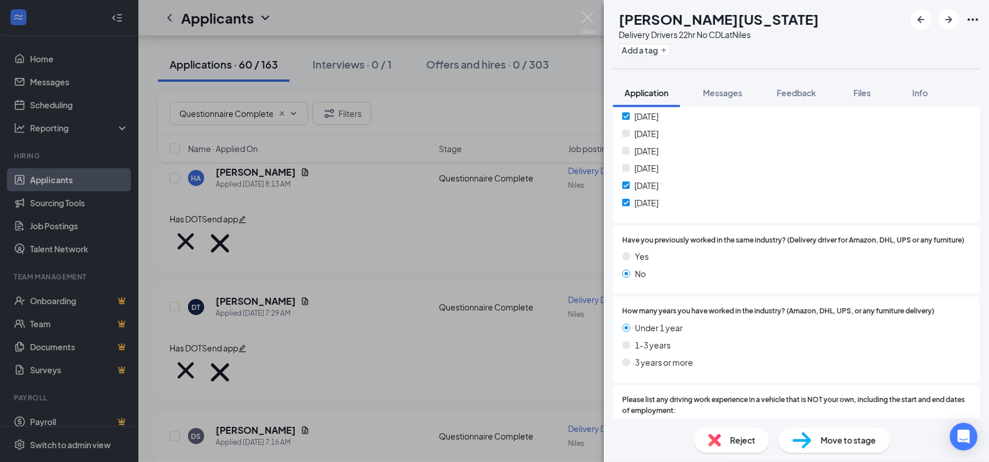
scroll to position [1172, 0]
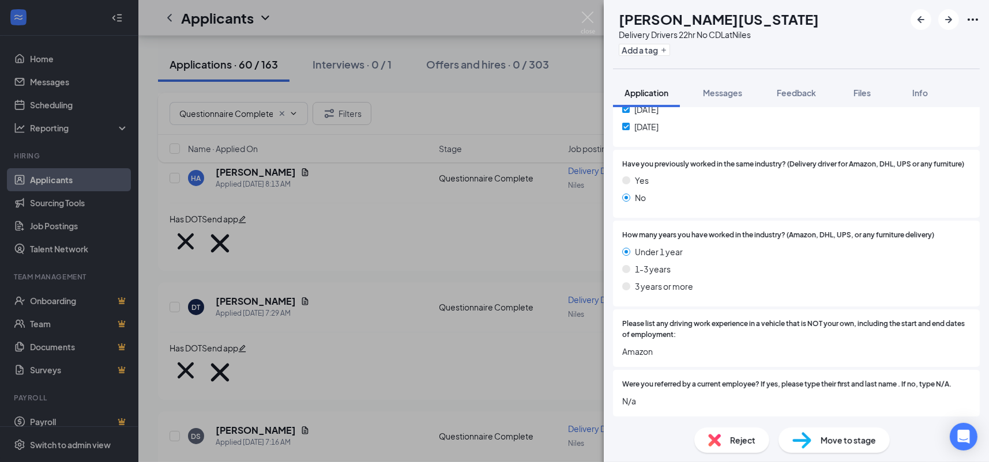
click at [722, 439] on div "Reject" at bounding box center [731, 440] width 75 height 25
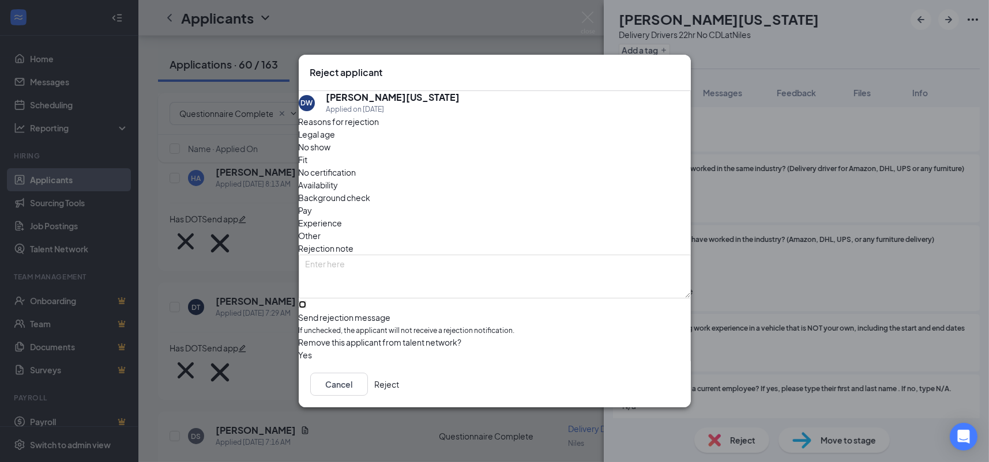
click at [306, 301] on input "Send rejection message If unchecked, the applicant will not receive a rejection…" at bounding box center [302, 304] width 7 height 7
checkbox input "true"
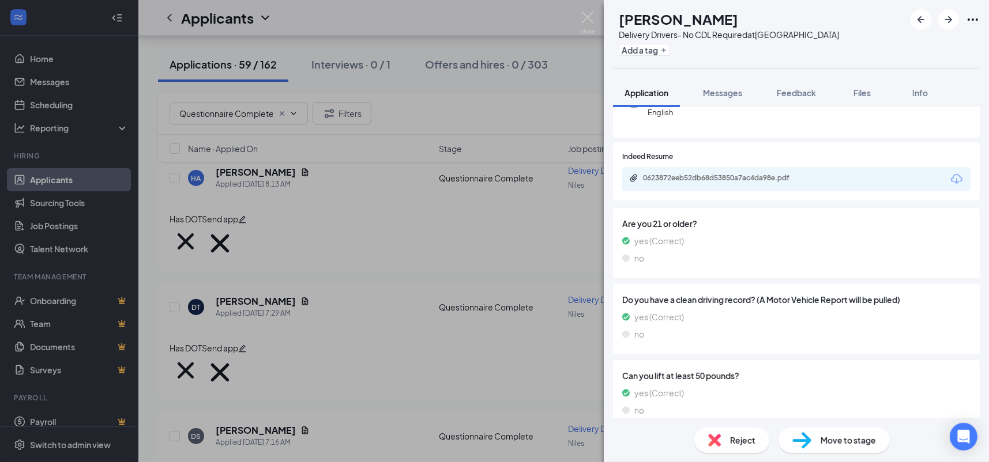
scroll to position [89, 0]
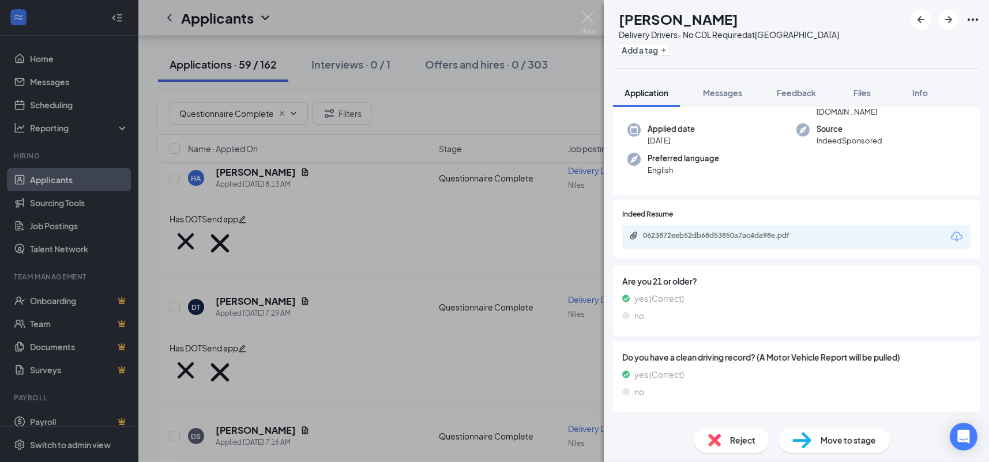
click at [742, 231] on div "0623872eeb52db68d53850a7ac4da98e.pdf" at bounding box center [723, 235] width 161 height 9
click at [670, 51] on button "Add a tag" at bounding box center [644, 50] width 51 height 12
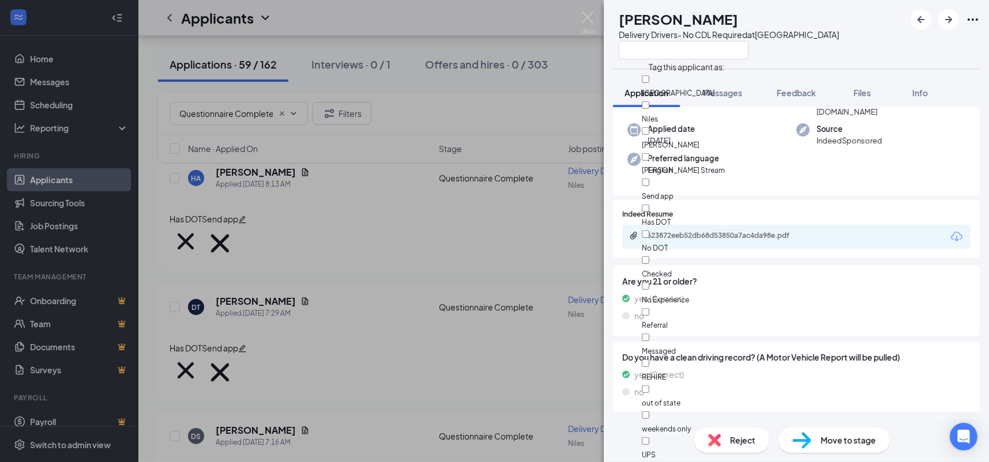
click at [693, 202] on div "Has DOT" at bounding box center [707, 215] width 130 height 26
checkbox input "true"
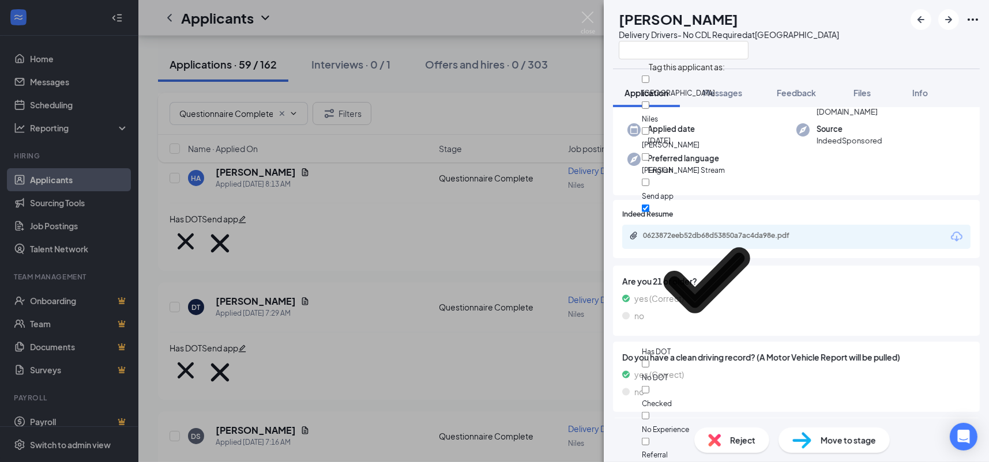
click at [696, 176] on div "Send app" at bounding box center [707, 189] width 130 height 26
checkbox input "true"
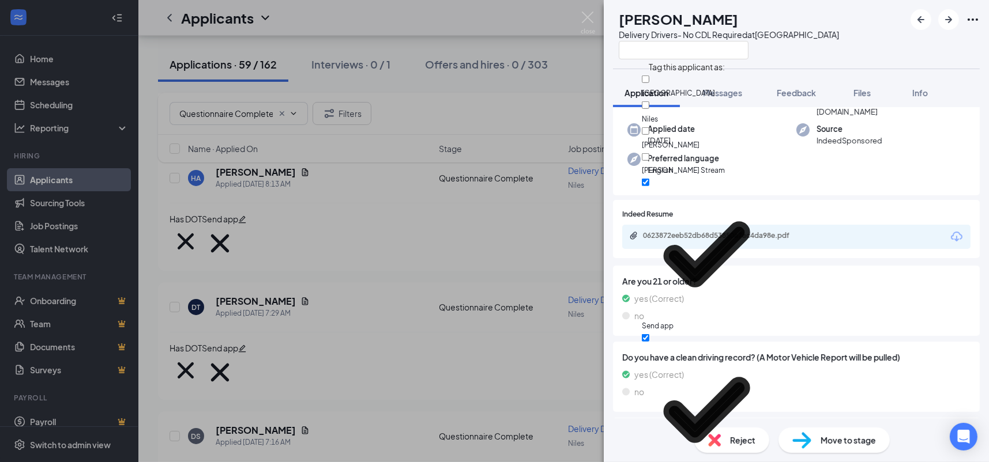
click at [817, 246] on div "Indeed Resume 0623872eeb52db68d53850a7ac4da98e.pdf" at bounding box center [796, 231] width 367 height 63
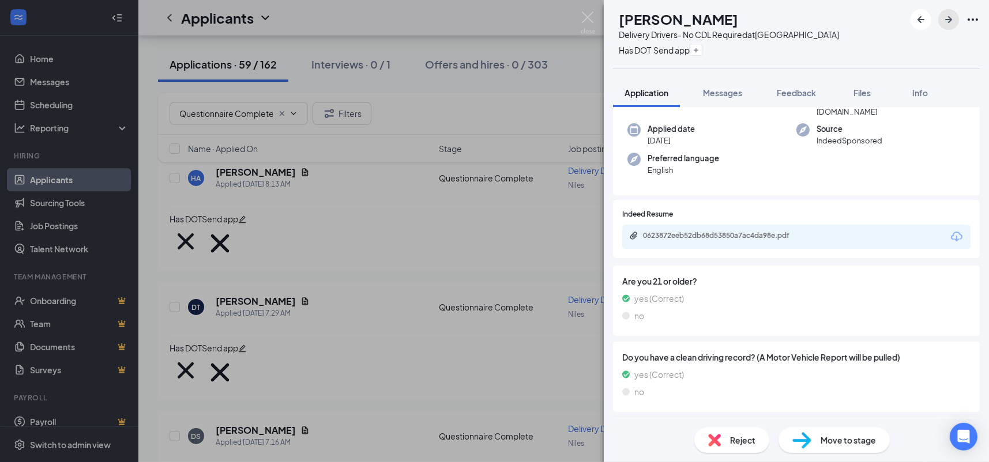
click at [950, 24] on icon "ArrowRight" at bounding box center [949, 20] width 14 height 14
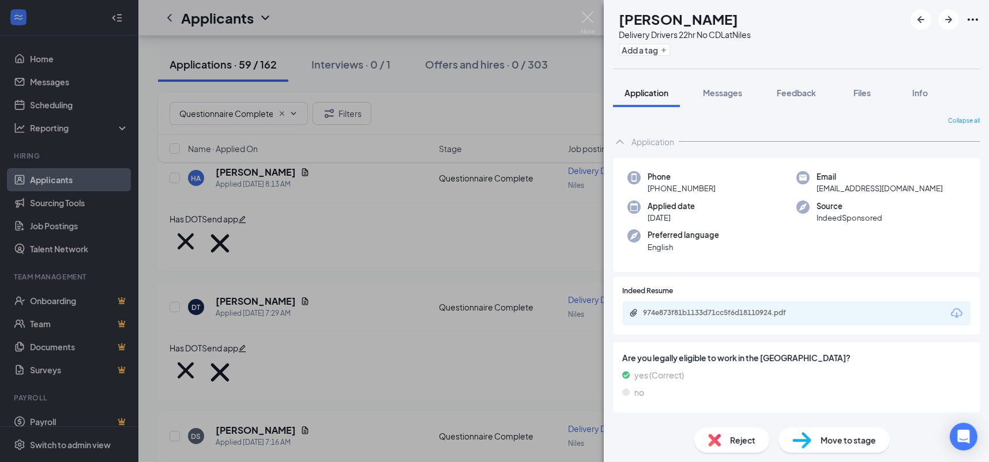
click at [802, 312] on div "974e873f81b1133d71cc5f6d18110924.pdf" at bounding box center [723, 313] width 161 height 9
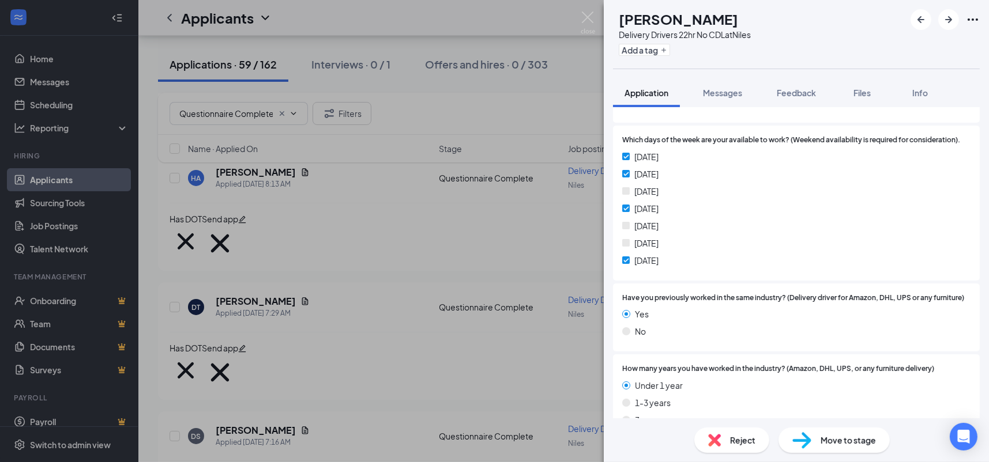
scroll to position [1172, 0]
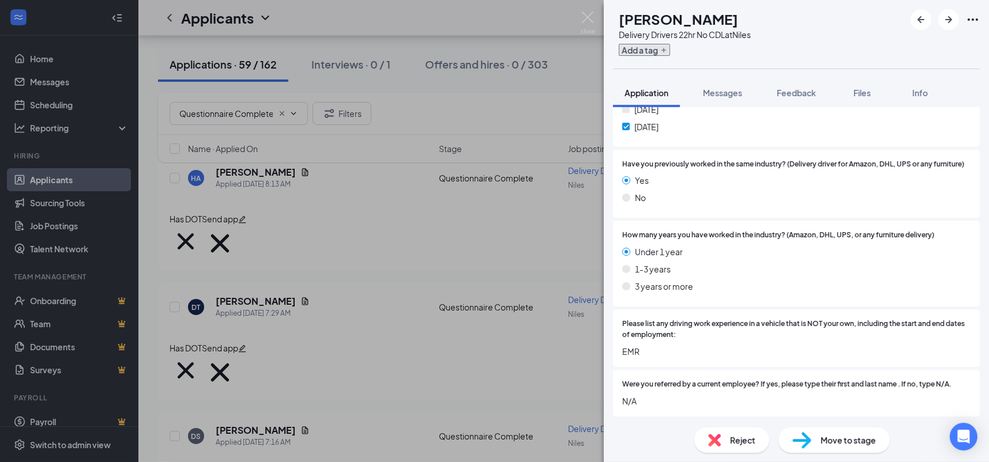
click at [667, 52] on button "Add a tag" at bounding box center [644, 50] width 51 height 12
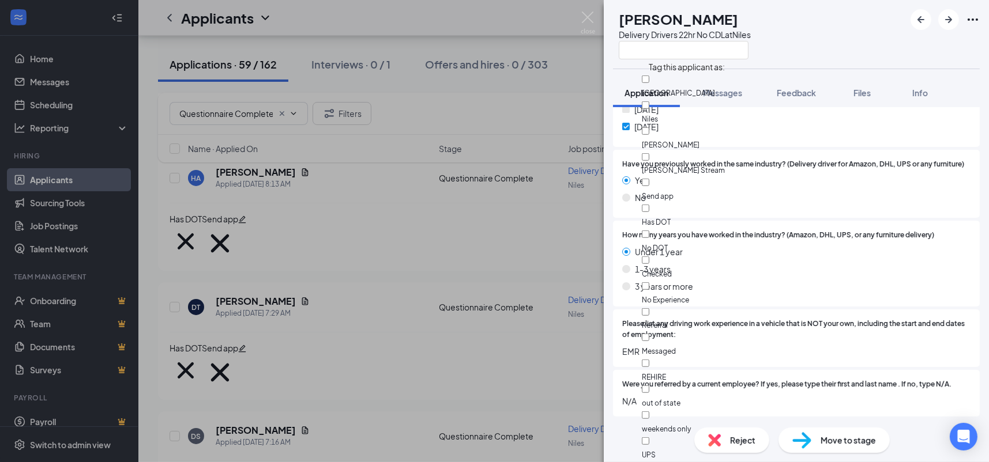
click at [704, 228] on div "No DOT" at bounding box center [707, 241] width 130 height 26
checkbox input "true"
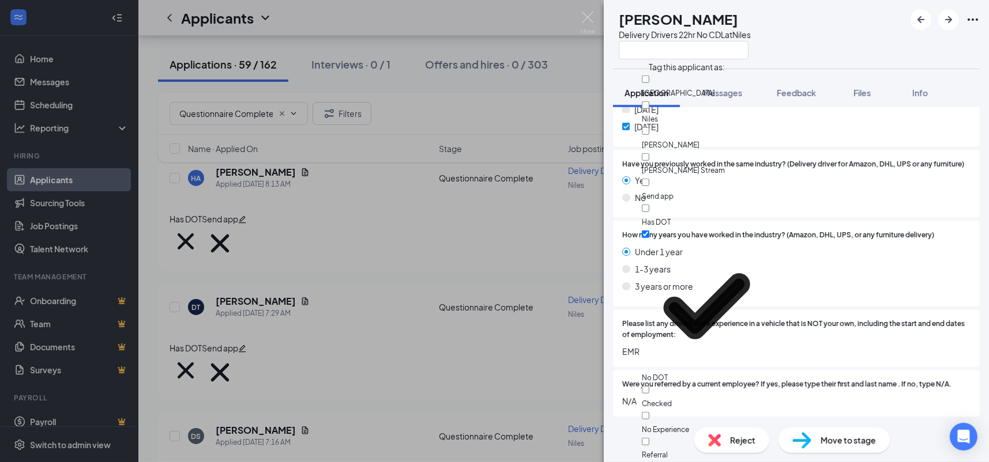
click at [703, 176] on div "Send app" at bounding box center [707, 189] width 130 height 26
checkbox input "true"
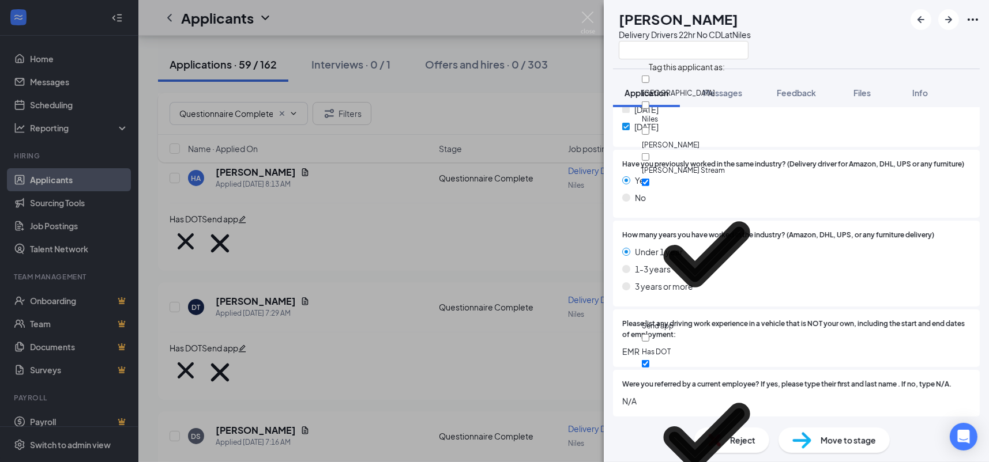
click at [894, 216] on div "Have you previously worked in the same industry? (Delivery driver for Amazon, D…" at bounding box center [796, 184] width 367 height 69
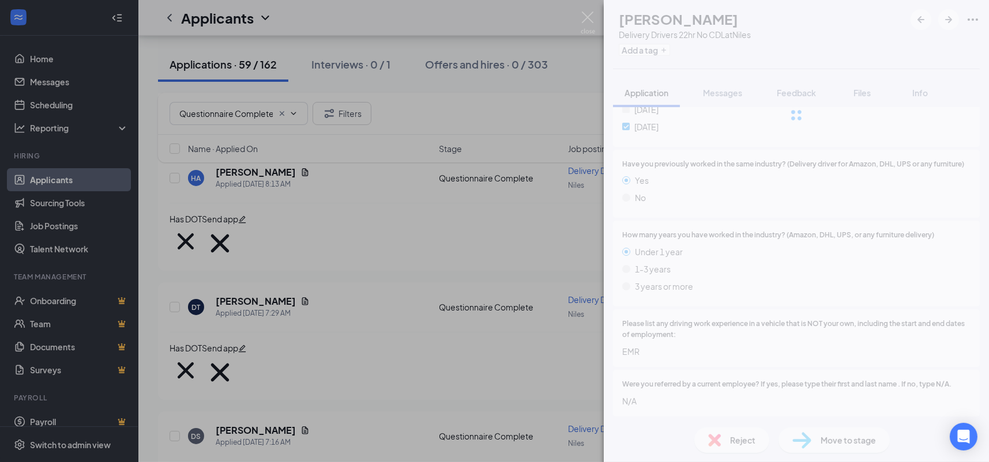
scroll to position [1167, 0]
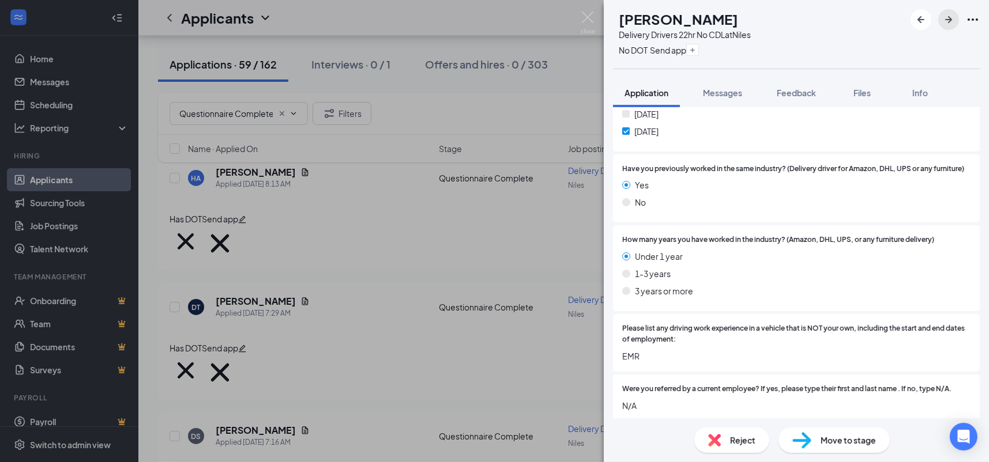
click at [950, 22] on icon "ArrowRight" at bounding box center [949, 20] width 14 height 14
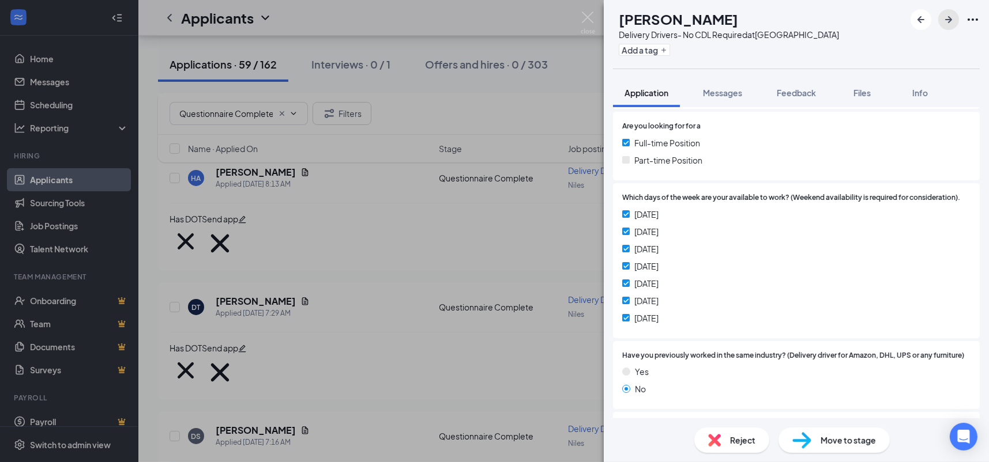
scroll to position [1172, 0]
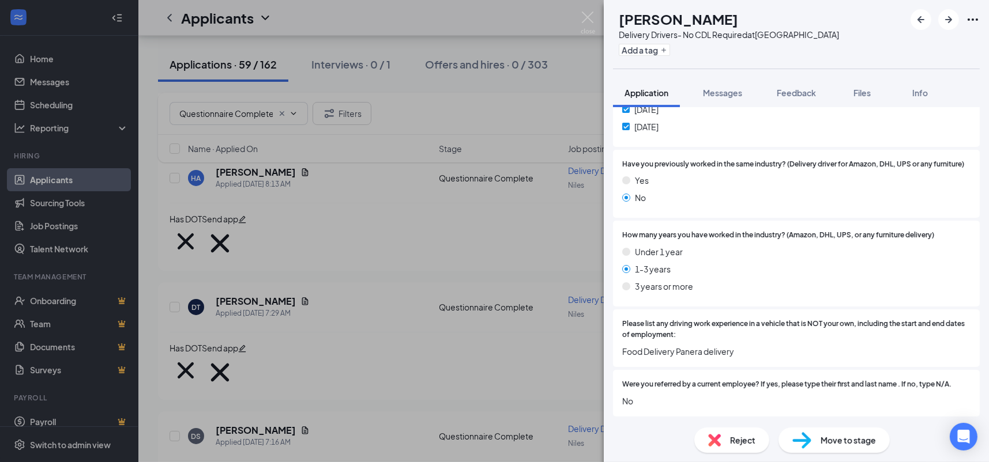
click at [743, 440] on span "Reject" at bounding box center [742, 440] width 25 height 13
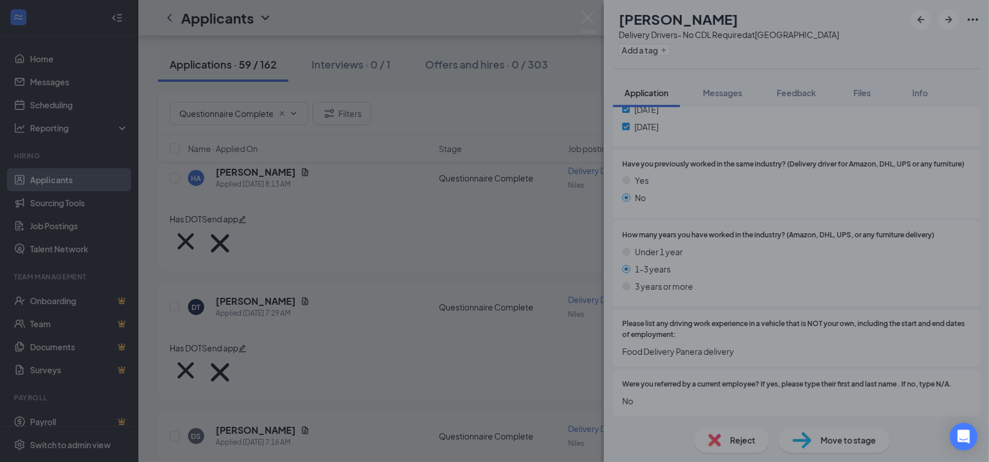
scroll to position [1167, 0]
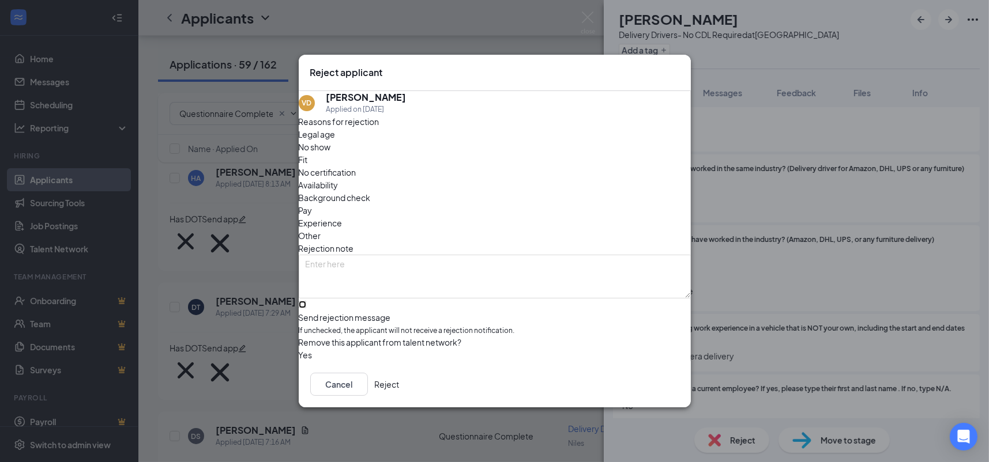
click at [306, 301] on input "Send rejection message If unchecked, the applicant will not receive a rejection…" at bounding box center [302, 304] width 7 height 7
checkbox input "true"
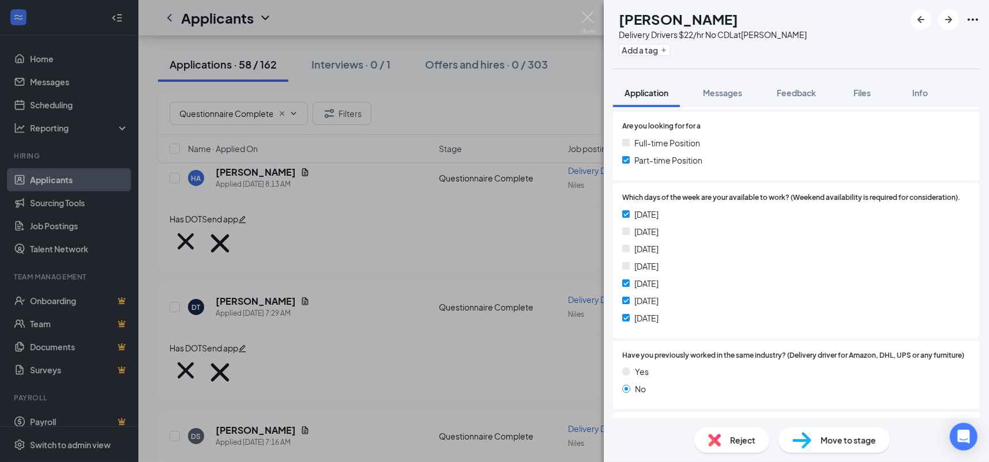
scroll to position [1172, 0]
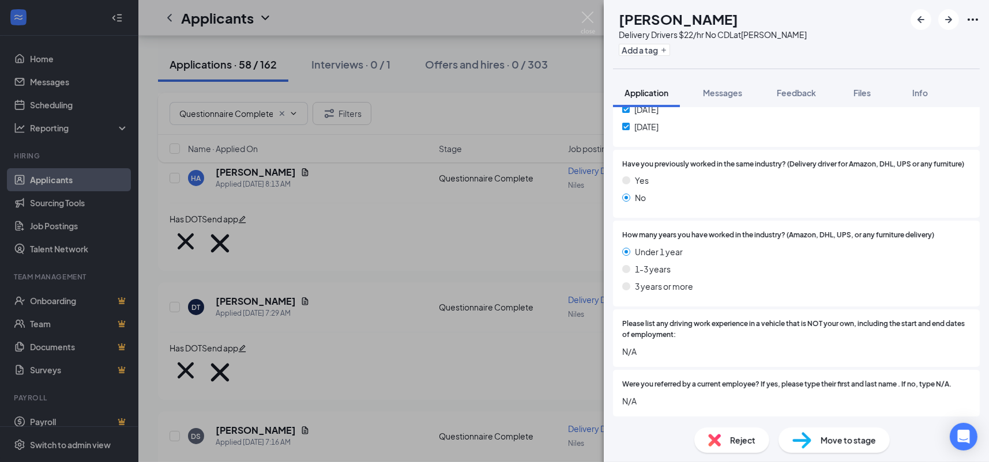
click at [735, 434] on div "Reject" at bounding box center [731, 440] width 75 height 25
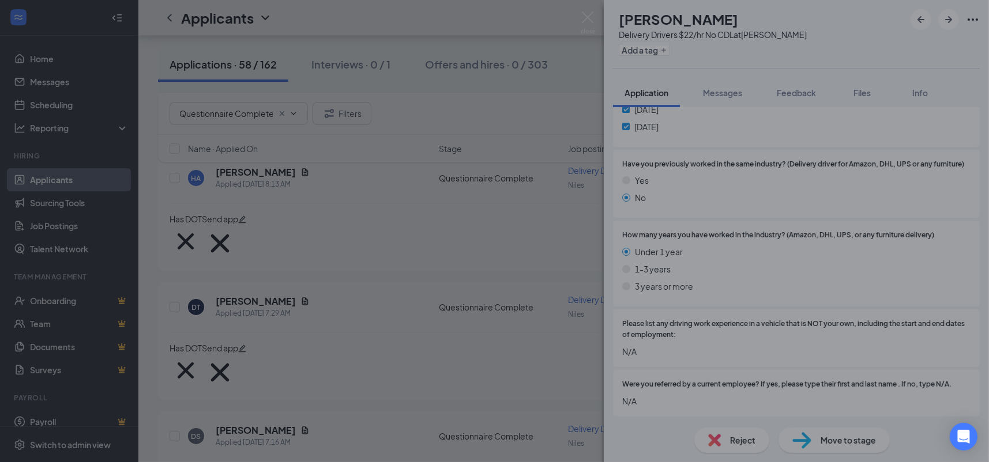
scroll to position [1167, 0]
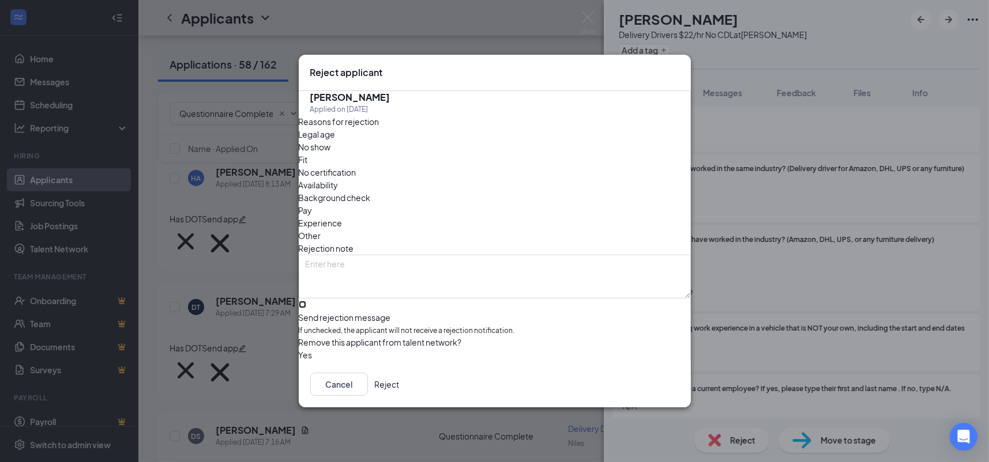
click at [306, 301] on input "Send rejection message If unchecked, the applicant will not receive a rejection…" at bounding box center [302, 304] width 7 height 7
checkbox input "true"
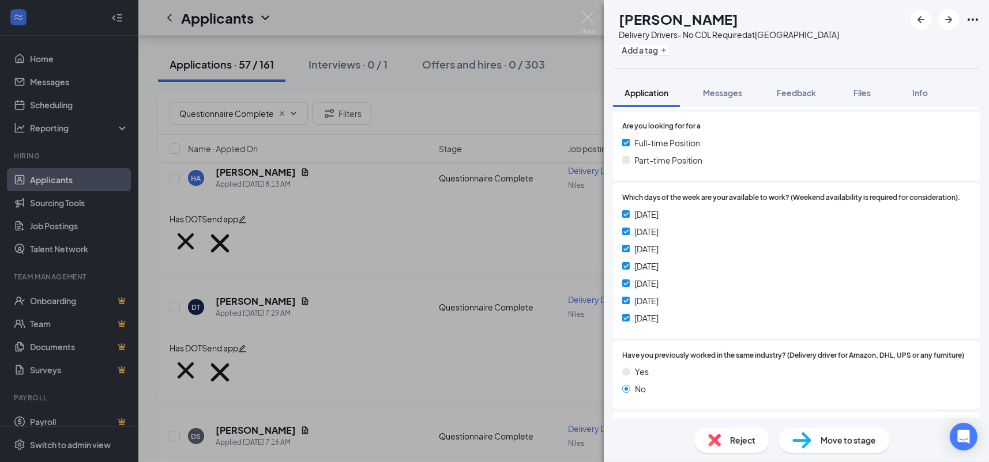
scroll to position [1172, 0]
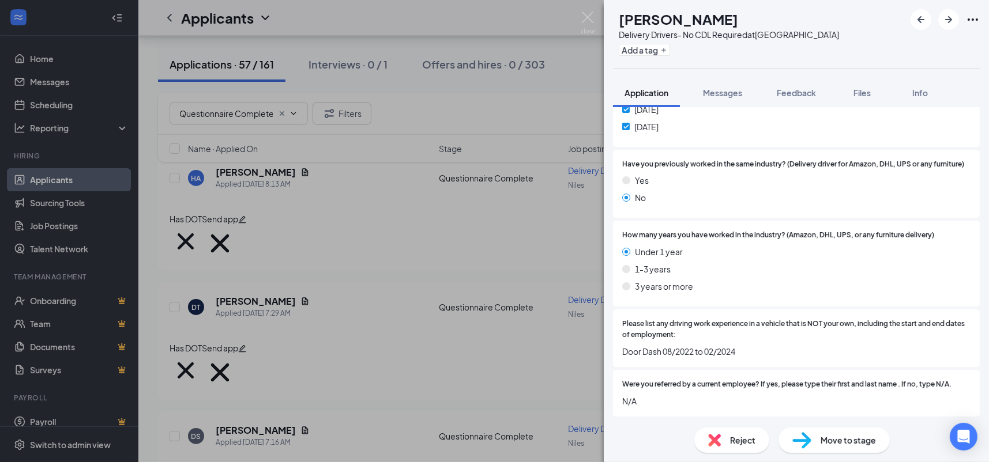
click at [725, 447] on div "Reject" at bounding box center [731, 440] width 75 height 25
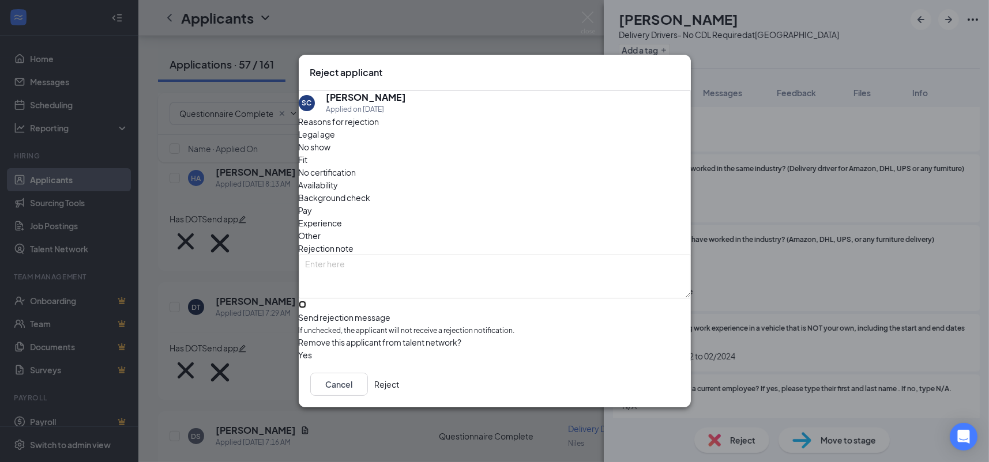
click at [306, 301] on input "Send rejection message If unchecked, the applicant will not receive a rejection…" at bounding box center [302, 304] width 7 height 7
checkbox input "true"
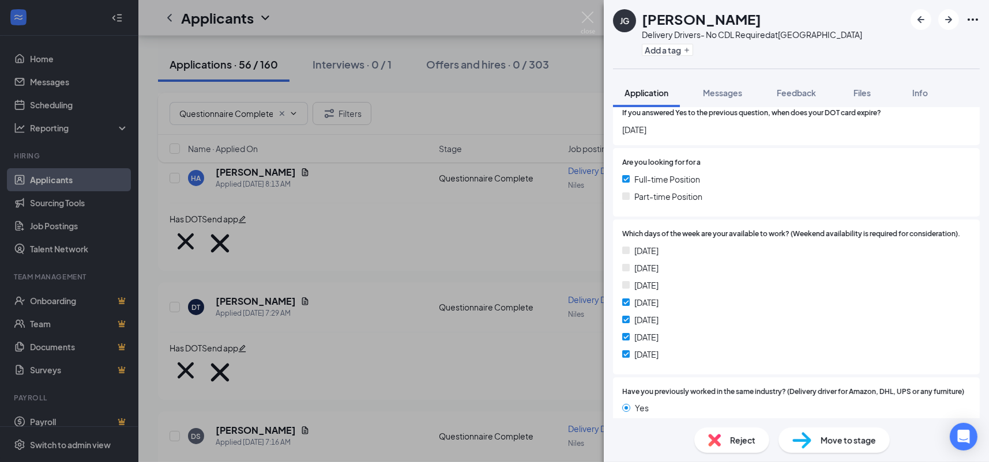
scroll to position [941, 0]
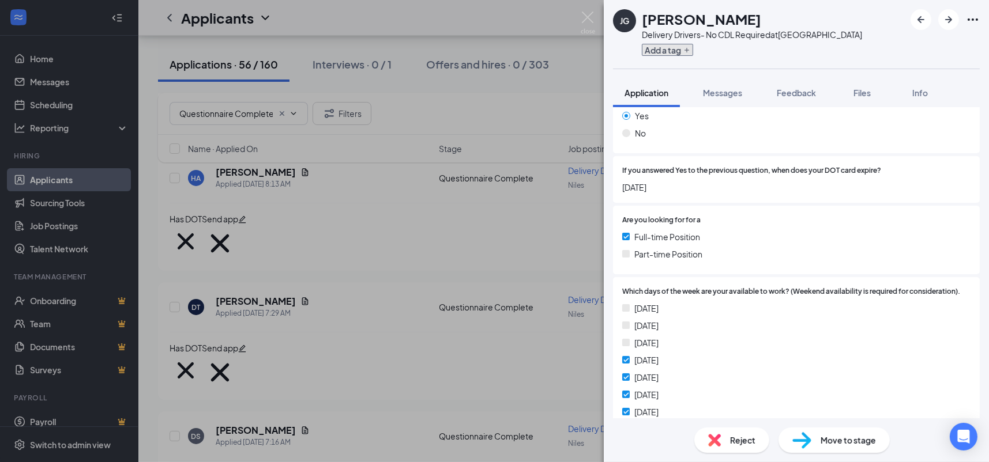
click at [665, 50] on button "Add a tag" at bounding box center [667, 50] width 51 height 12
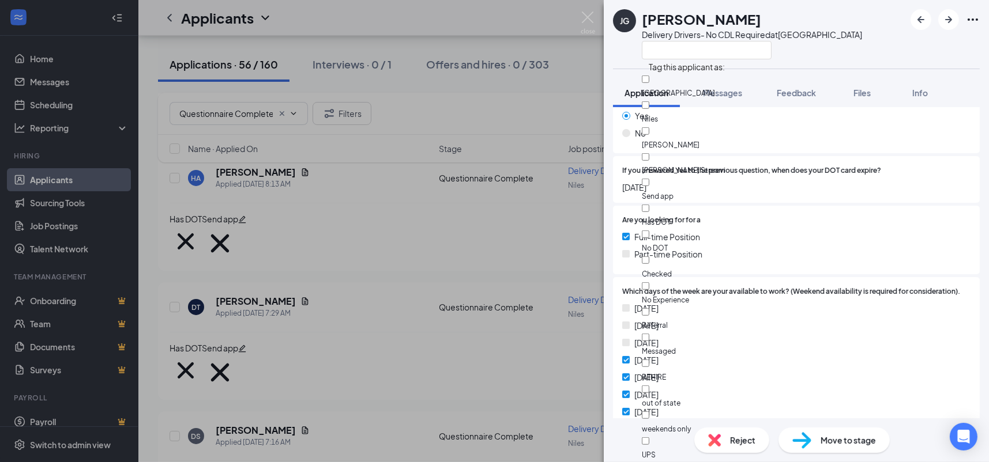
click at [691, 202] on div "Has DOT" at bounding box center [707, 215] width 130 height 26
checkbox input "true"
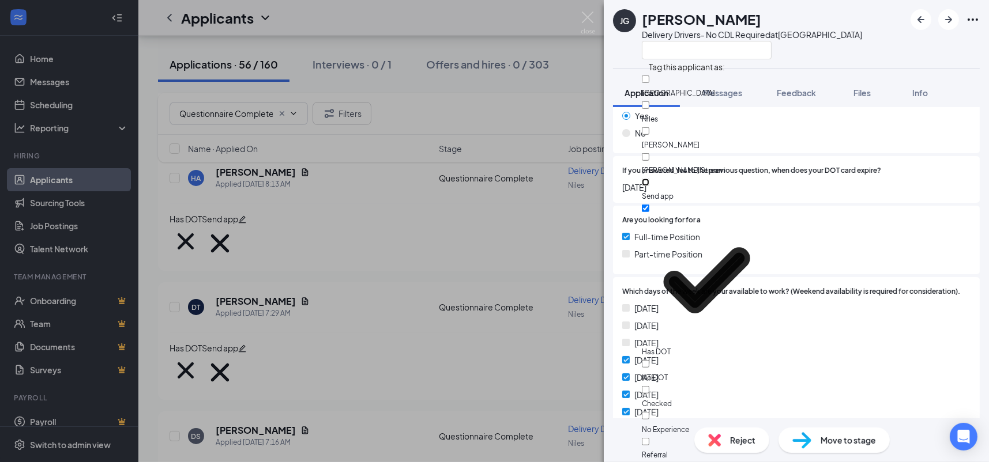
click at [649, 179] on input "Send app" at bounding box center [645, 182] width 7 height 7
checkbox input "true"
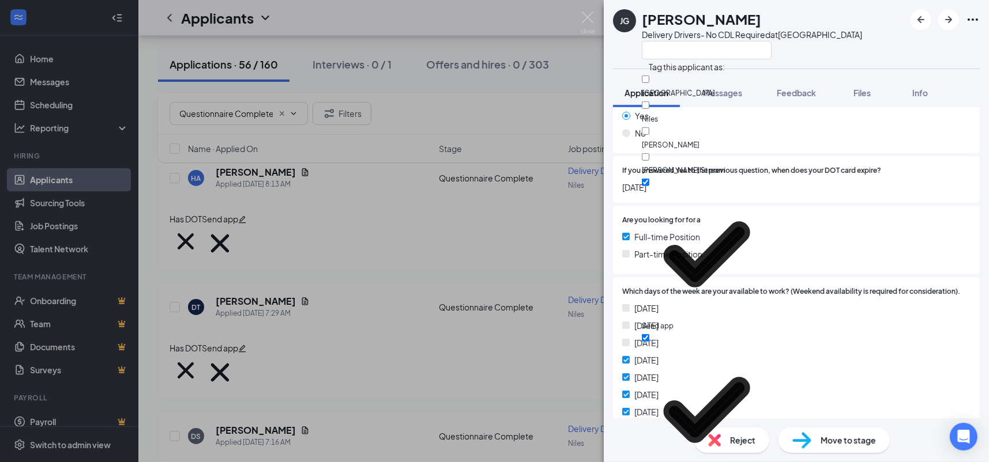
click at [849, 178] on div "If you answered Yes to the previous question, when does your DOT card expire? […" at bounding box center [796, 179] width 367 height 47
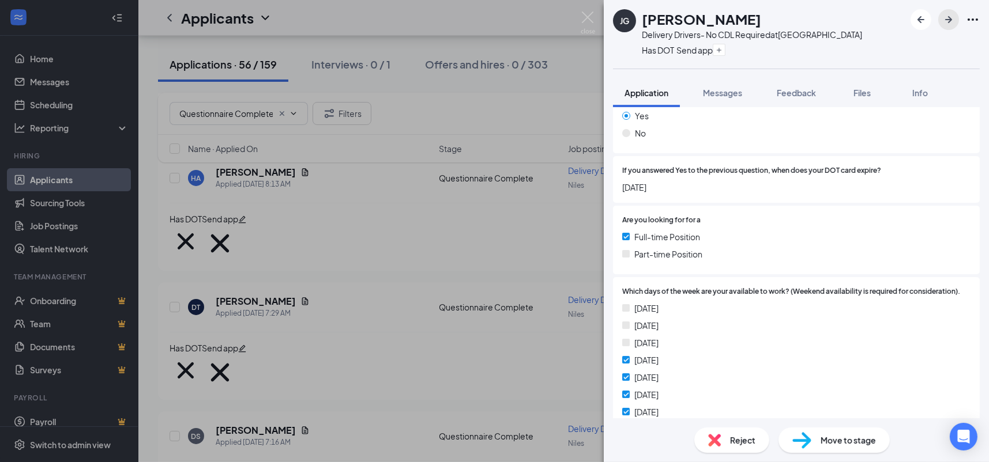
click at [950, 24] on icon "ArrowRight" at bounding box center [949, 20] width 14 height 14
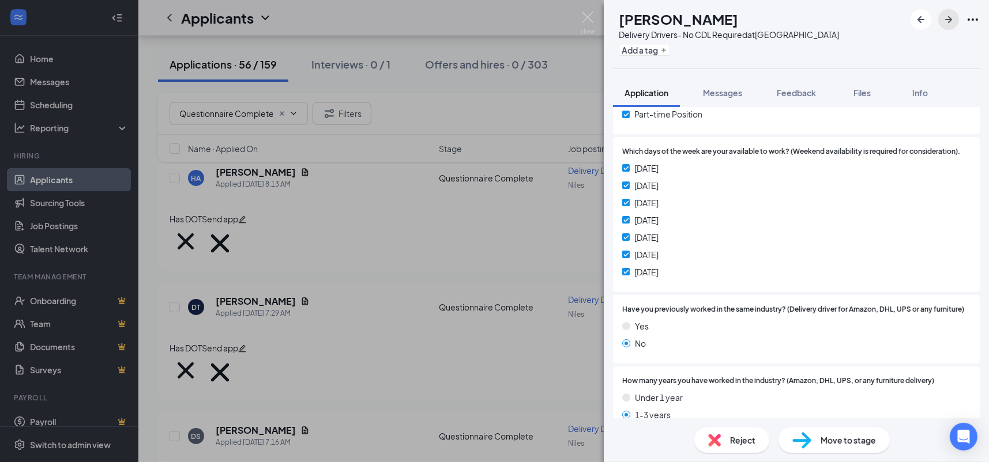
scroll to position [1172, 0]
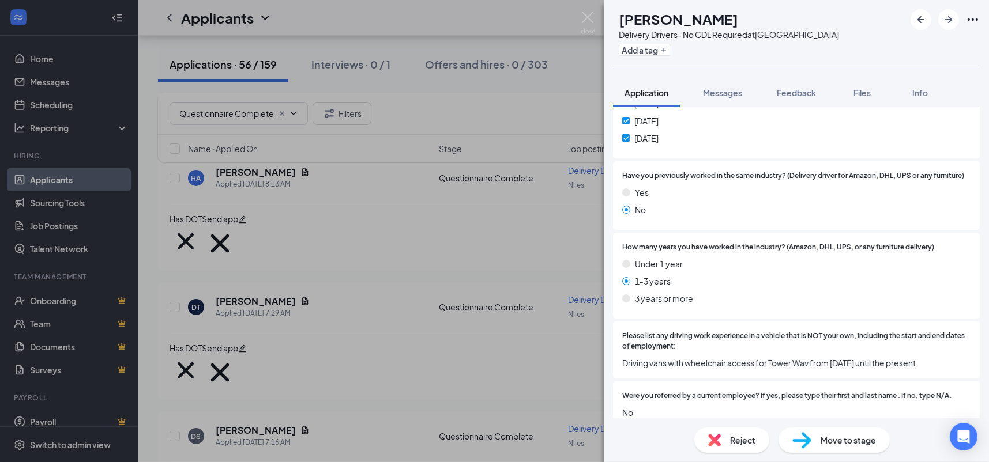
click at [720, 438] on img at bounding box center [714, 440] width 13 height 13
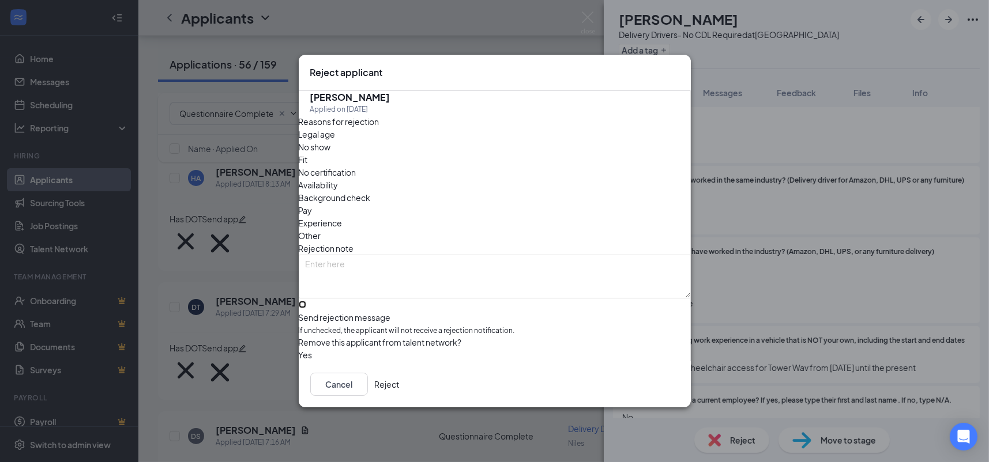
drag, startPoint x: 405, startPoint y: 294, endPoint x: 699, endPoint y: 392, distance: 310.6
click at [306, 301] on input "Send rejection message If unchecked, the applicant will not receive a rejection…" at bounding box center [302, 304] width 7 height 7
checkbox input "true"
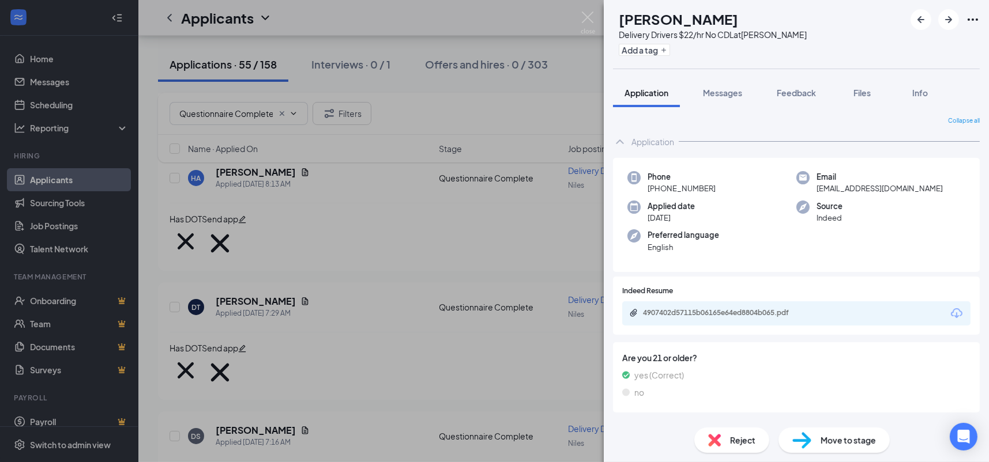
click at [788, 303] on div "4907402d57115b06165e64ed8804b065.pdf" at bounding box center [796, 314] width 348 height 24
click at [788, 309] on div "4907402d57115b06165e64ed8804b065.pdf" at bounding box center [723, 313] width 161 height 9
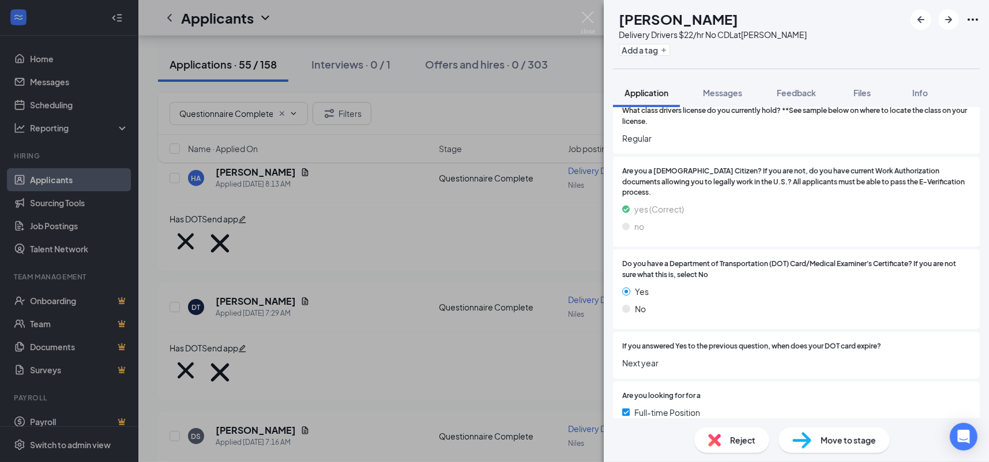
scroll to position [781, 0]
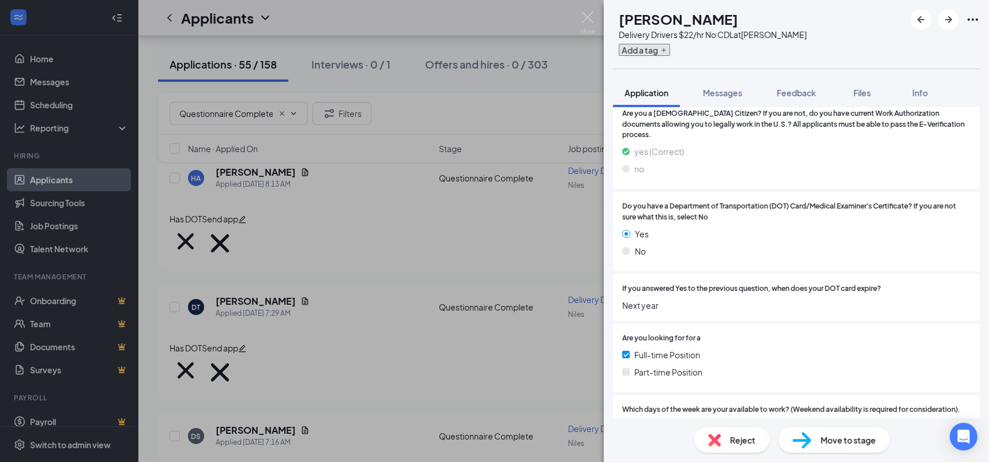
click at [670, 51] on button "Add a tag" at bounding box center [644, 50] width 51 height 12
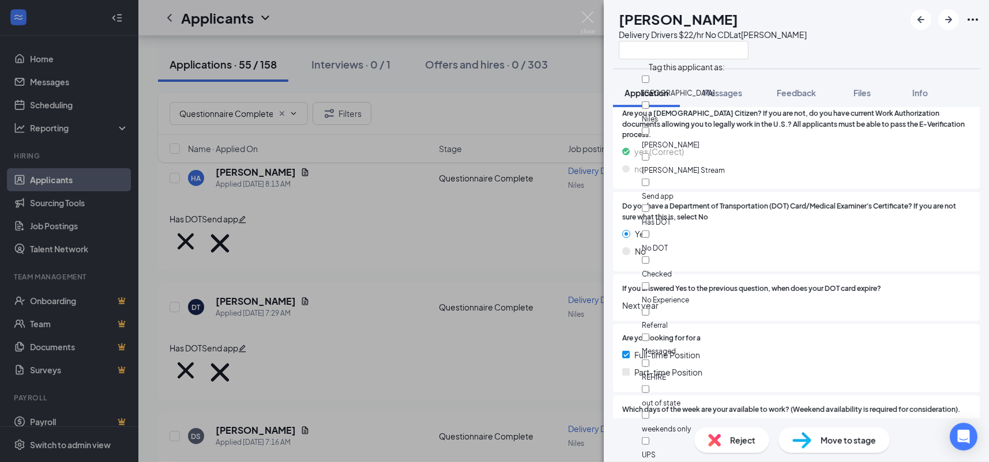
click at [706, 202] on div "Has DOT" at bounding box center [707, 215] width 130 height 26
checkbox input "true"
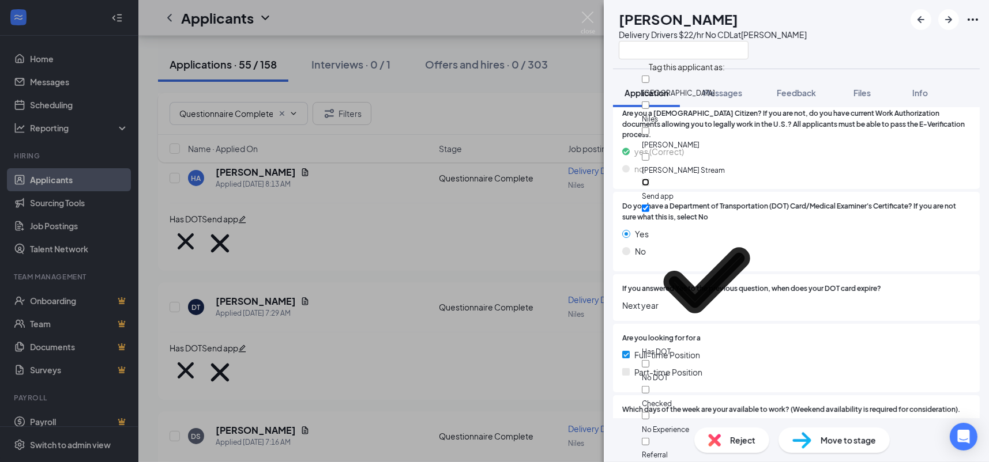
click at [649, 179] on input "Send app" at bounding box center [645, 182] width 7 height 7
checkbox input "true"
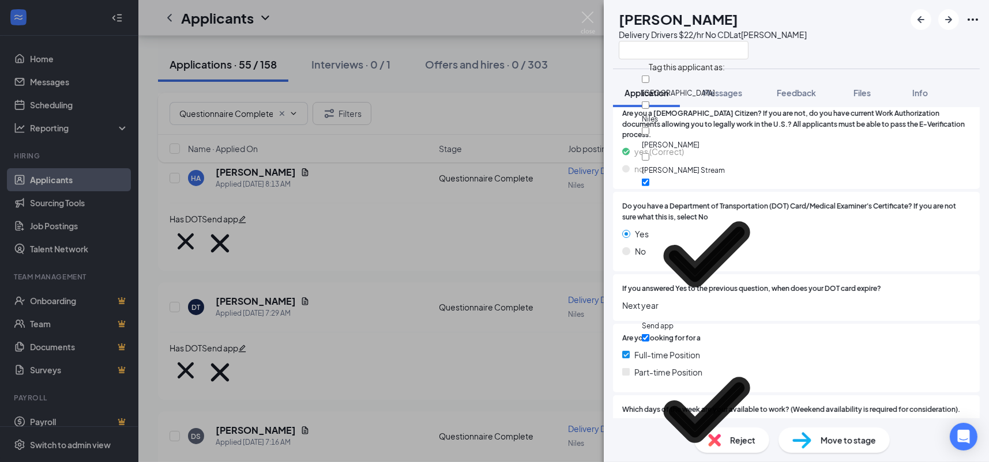
click at [913, 245] on div "No" at bounding box center [796, 251] width 348 height 13
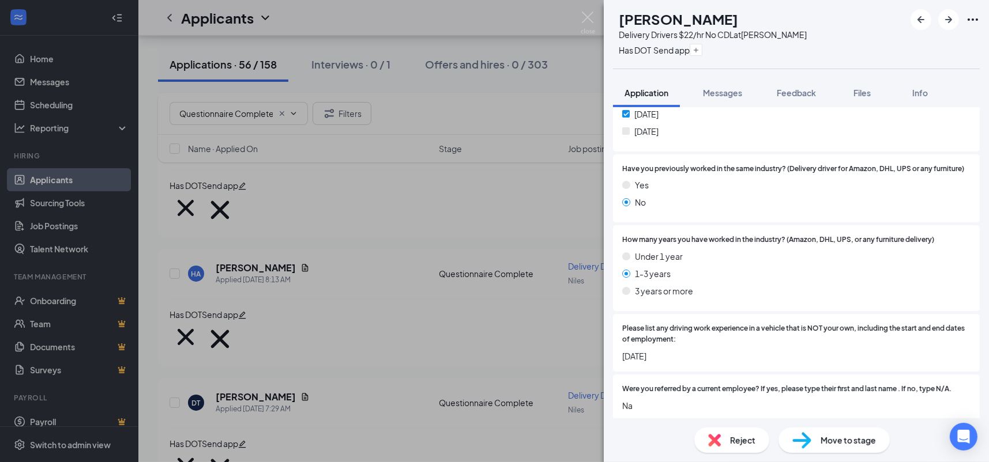
scroll to position [1184, 0]
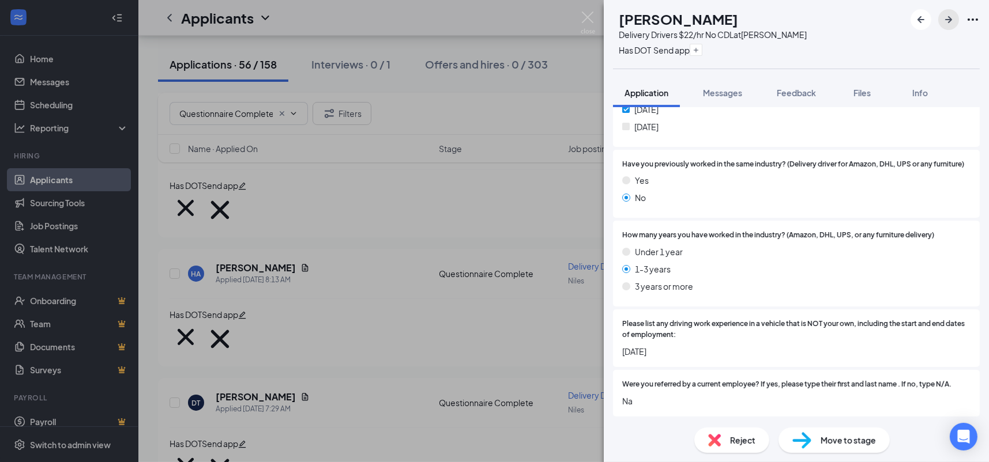
click at [945, 22] on icon "ArrowRight" at bounding box center [949, 20] width 14 height 14
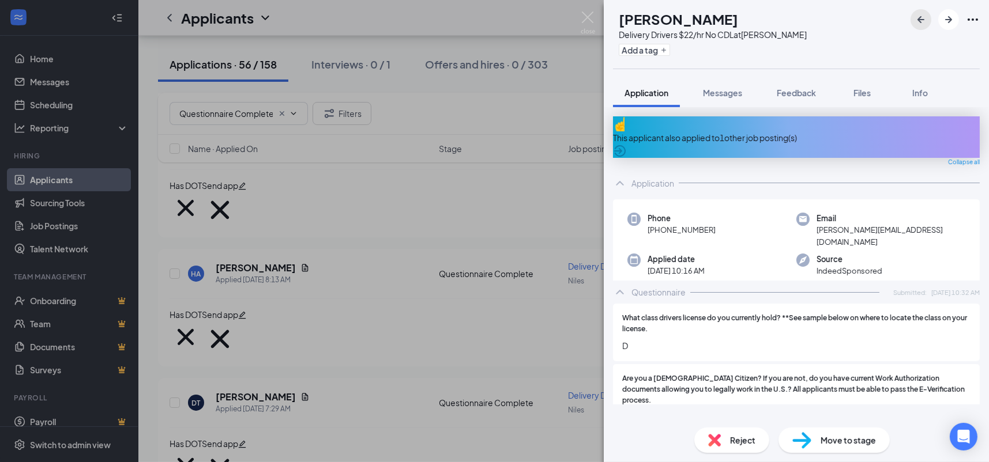
click at [920, 21] on icon "ArrowLeftNew" at bounding box center [920, 19] width 7 height 7
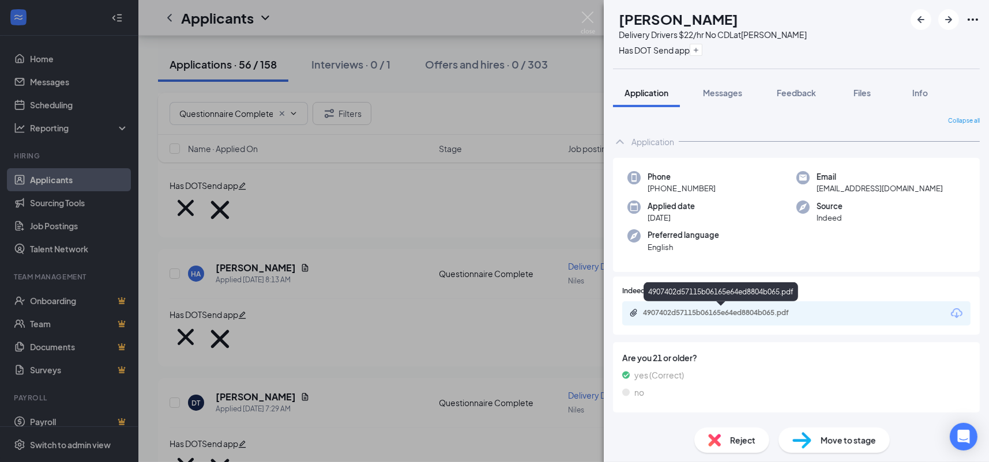
click at [755, 316] on div "4907402d57115b06165e64ed8804b065.pdf" at bounding box center [723, 313] width 161 height 9
click at [947, 18] on icon "ArrowRight" at bounding box center [949, 20] width 14 height 14
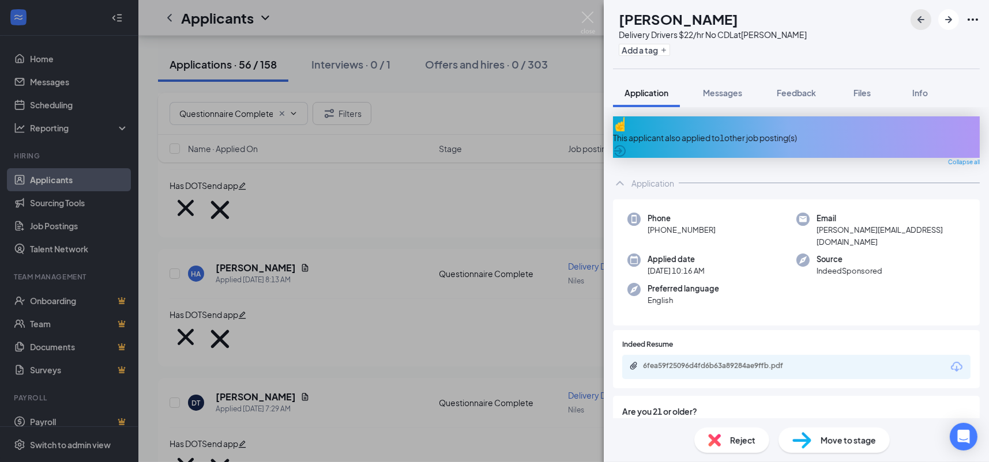
click at [919, 21] on icon "ArrowLeftNew" at bounding box center [920, 19] width 7 height 7
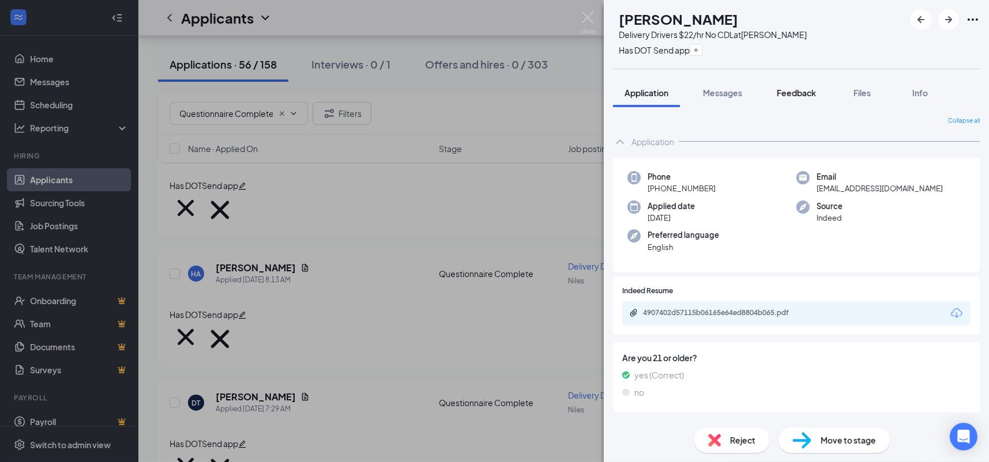
click at [811, 96] on span "Feedback" at bounding box center [796, 93] width 39 height 10
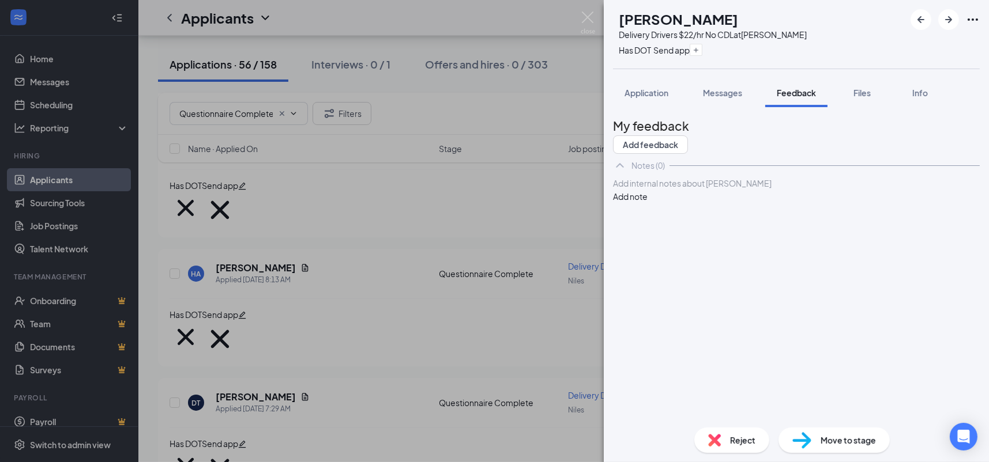
click at [721, 190] on div at bounding box center [797, 184] width 366 height 12
click at [795, 190] on div at bounding box center [797, 184] width 366 height 12
click at [951, 24] on icon "ArrowRight" at bounding box center [949, 20] width 14 height 14
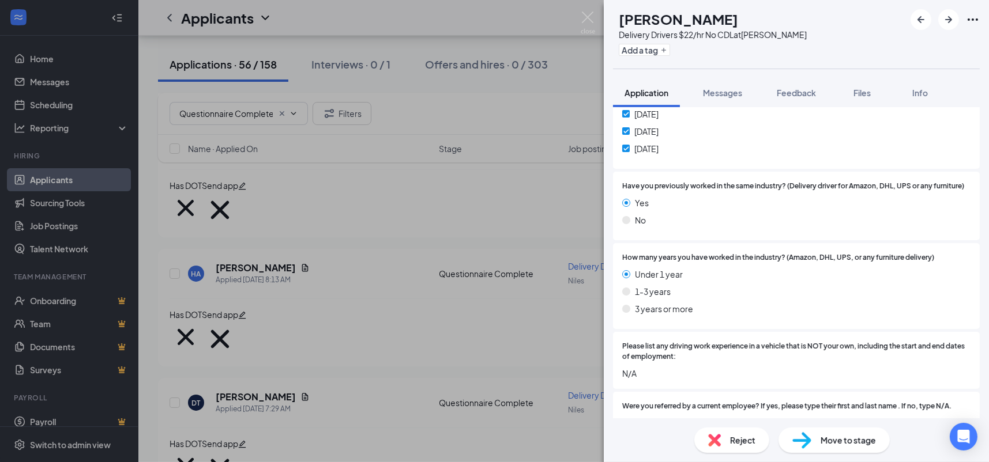
scroll to position [1204, 0]
click at [729, 434] on div "Reject" at bounding box center [731, 440] width 75 height 25
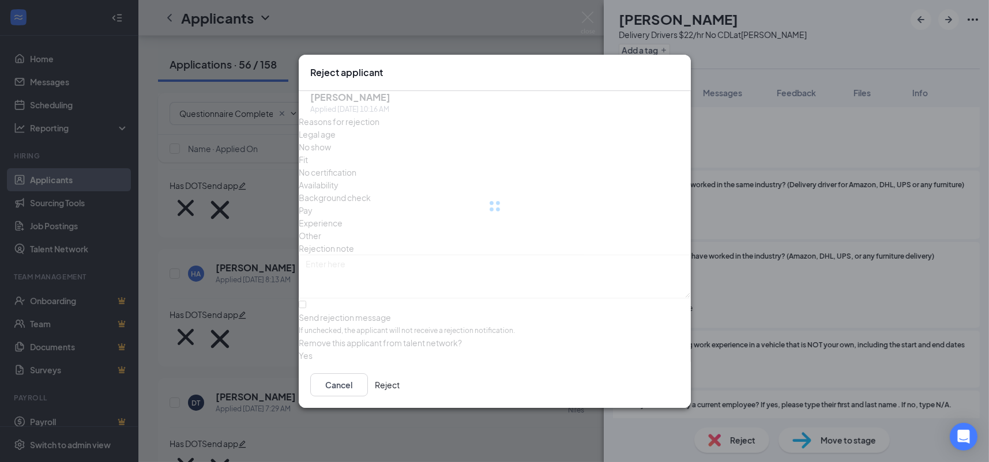
scroll to position [1199, 0]
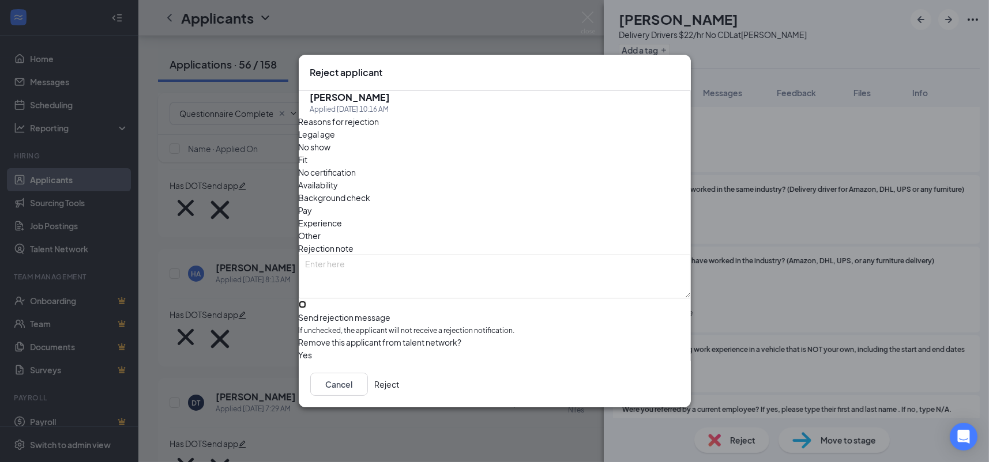
click at [306, 301] on input "Send rejection message If unchecked, the applicant will not receive a rejection…" at bounding box center [302, 304] width 7 height 7
checkbox input "true"
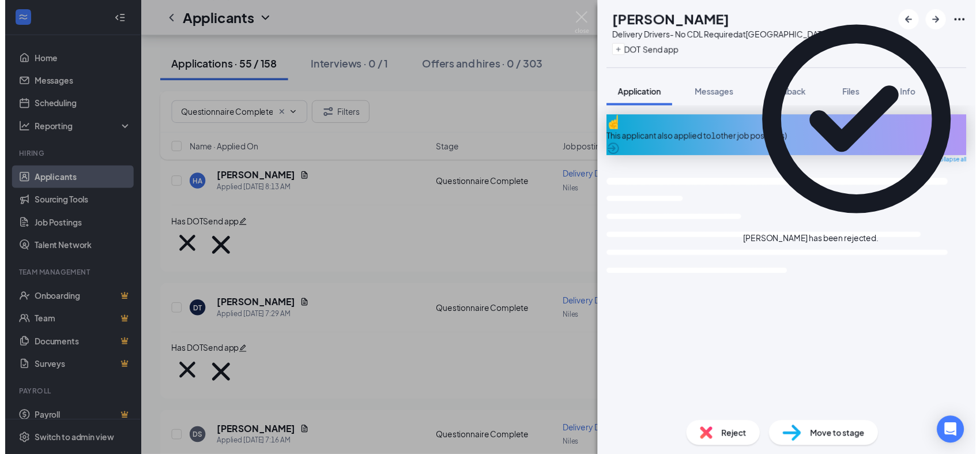
scroll to position [923, 0]
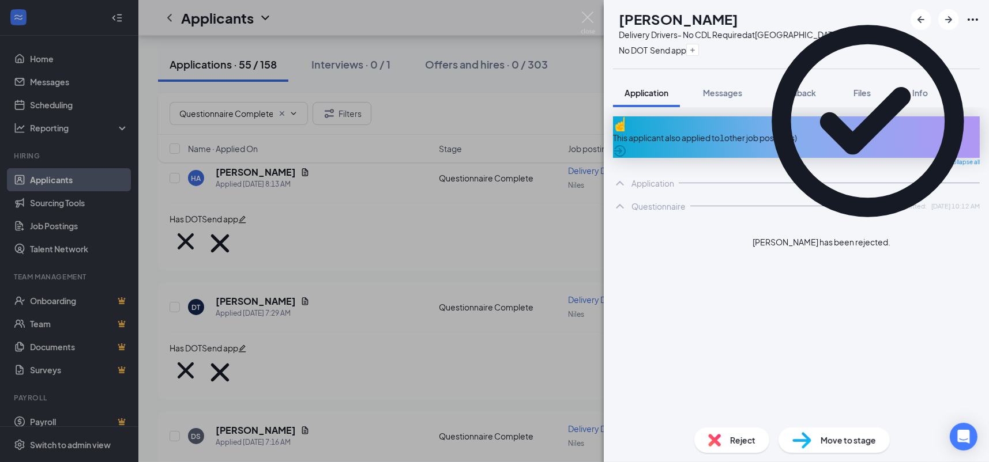
click at [422, 264] on div "EG Elfri [PERSON_NAME] Delivery Drivers- No CDL Required at [GEOGRAPHIC_DATA] N…" at bounding box center [494, 231] width 989 height 462
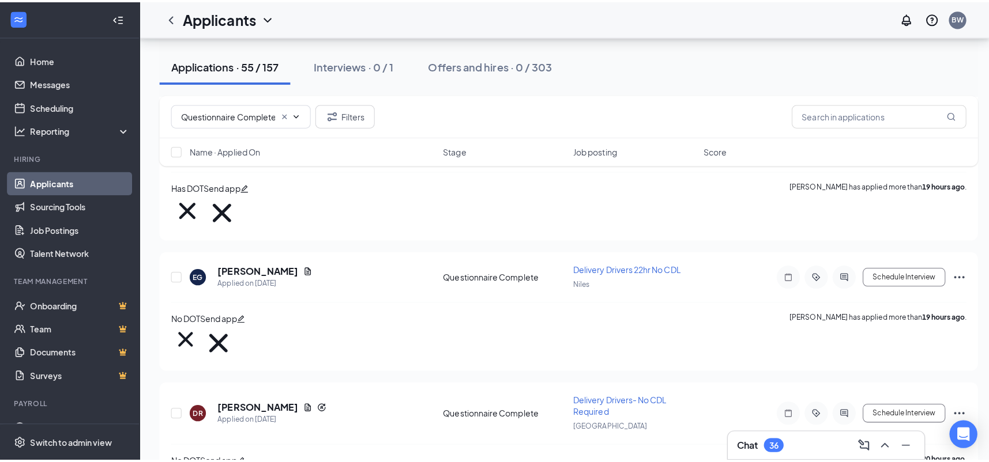
scroll to position [2883, 0]
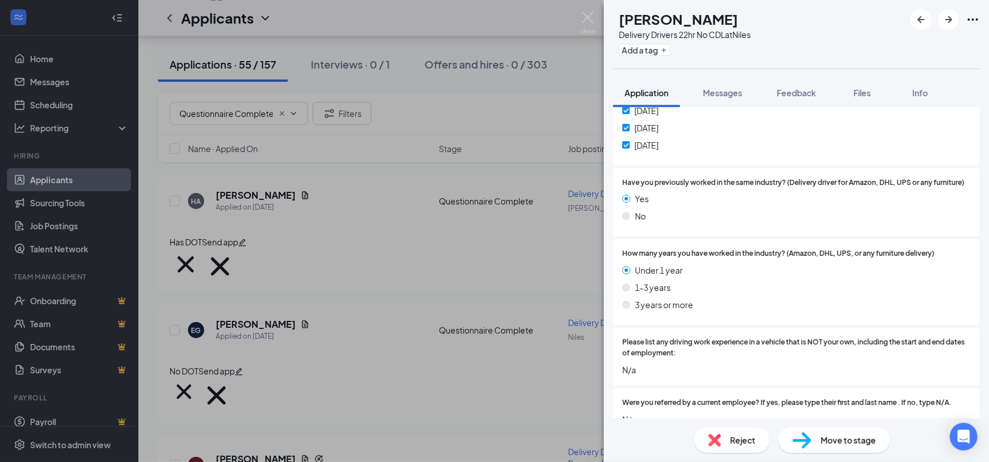
scroll to position [1172, 0]
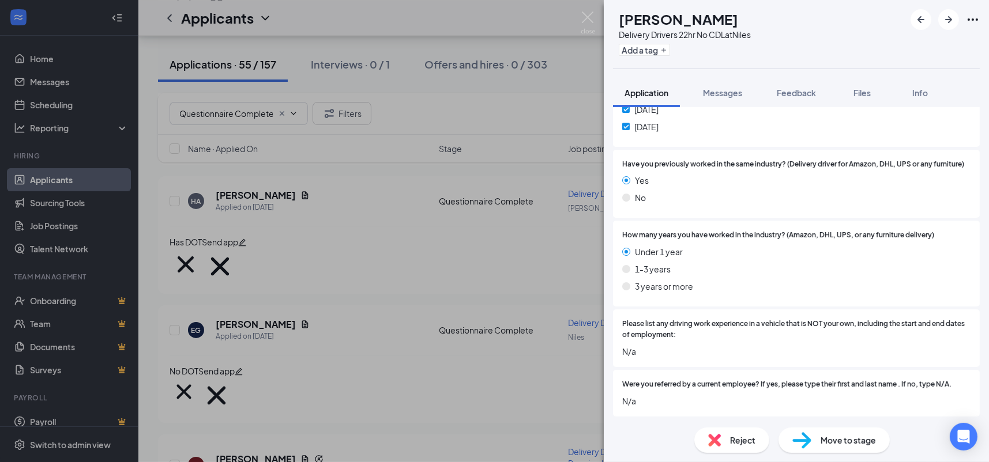
click at [746, 449] on div "Reject" at bounding box center [731, 440] width 75 height 25
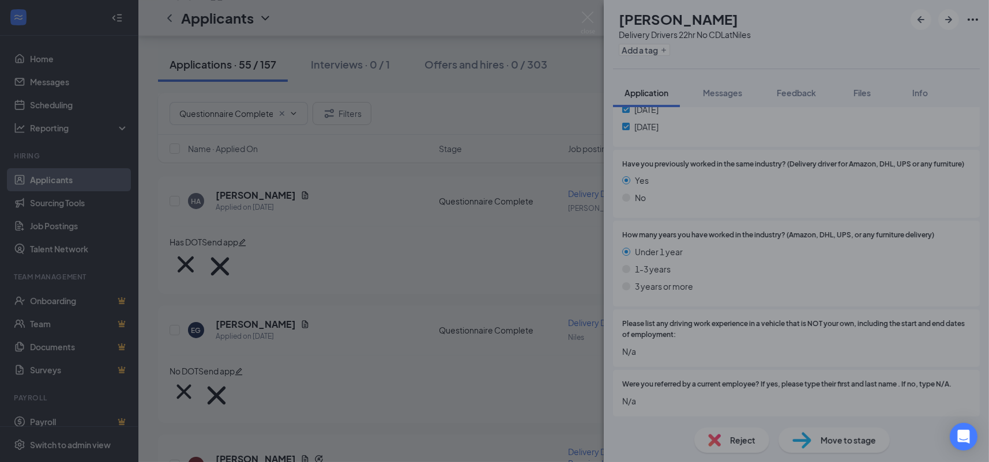
scroll to position [1167, 0]
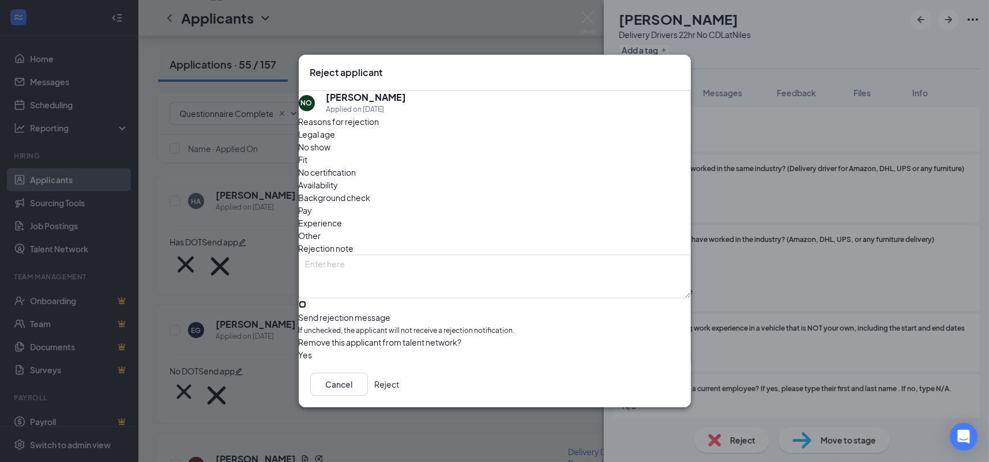
click at [306, 301] on input "Send rejection message If unchecked, the applicant will not receive a rejection…" at bounding box center [302, 304] width 7 height 7
checkbox input "true"
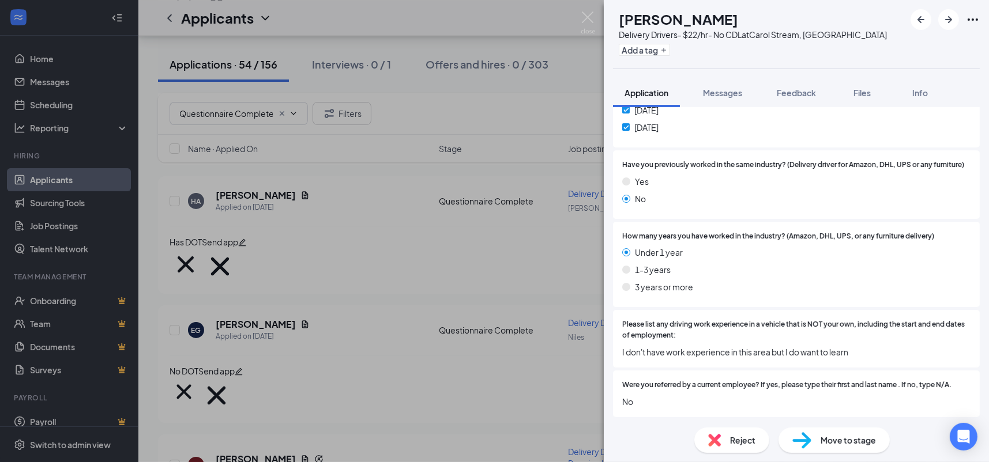
scroll to position [1109, 0]
click at [746, 428] on div "Reject" at bounding box center [731, 440] width 75 height 25
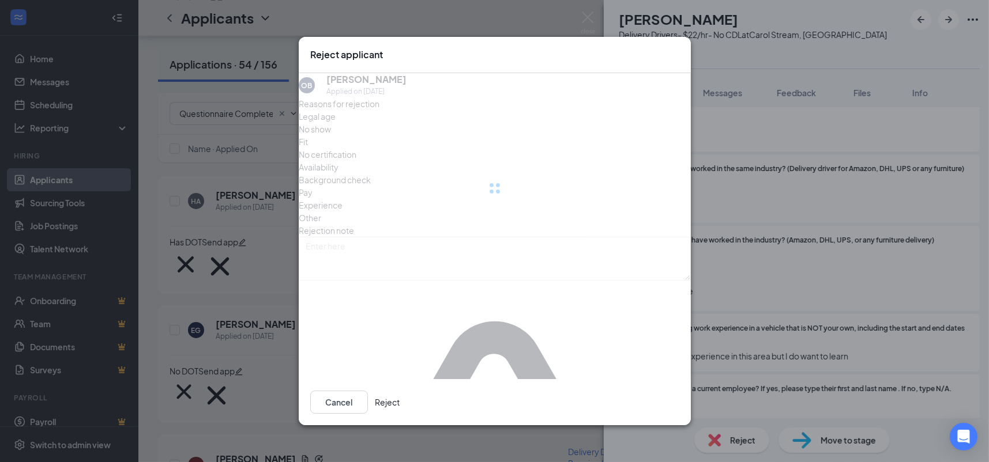
click at [744, 438] on div "Reject applicant OB [PERSON_NAME] Applied on [DATE] Reasons for rejection Legal…" at bounding box center [494, 231] width 989 height 462
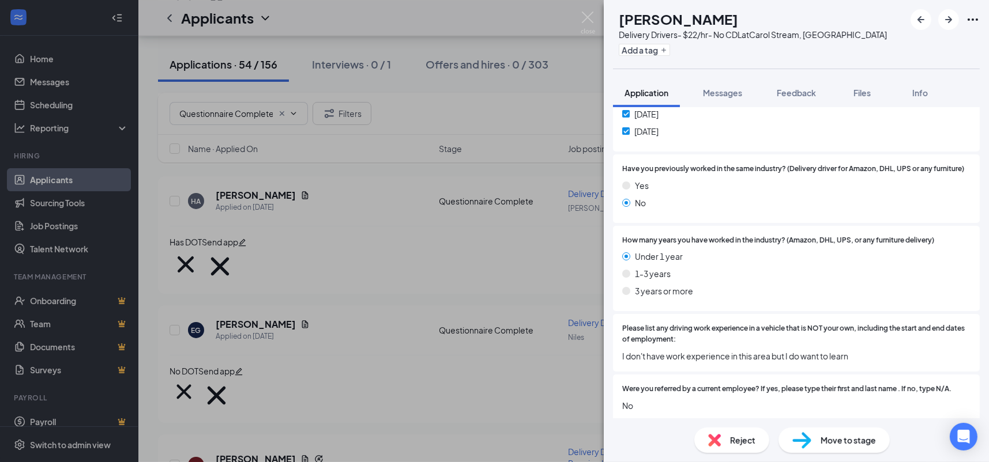
click at [714, 429] on div "Reject" at bounding box center [731, 440] width 75 height 25
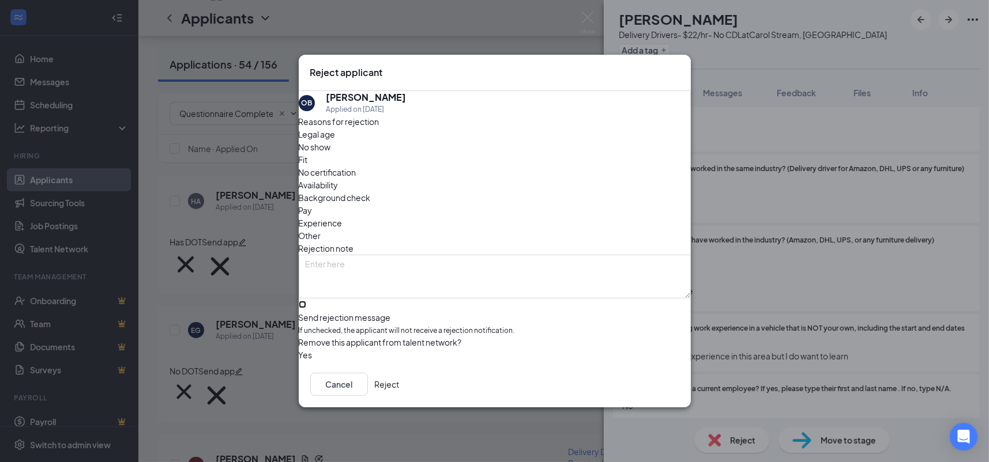
click at [306, 305] on input "Send rejection message If unchecked, the applicant will not receive a rejection…" at bounding box center [302, 304] width 7 height 7
checkbox input "true"
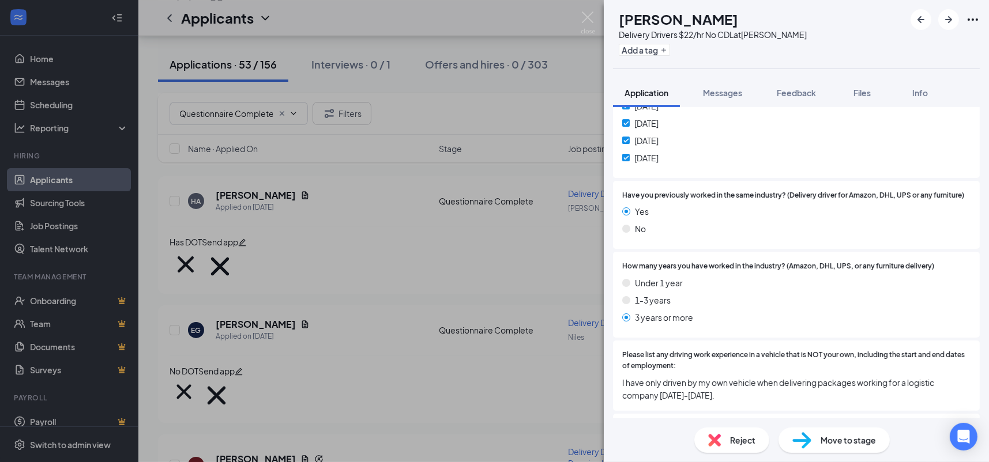
scroll to position [1197, 0]
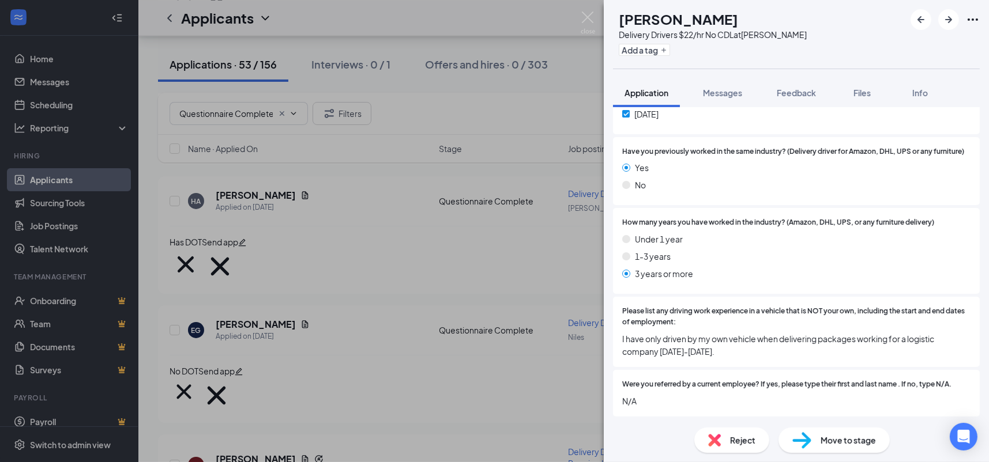
click at [714, 443] on img at bounding box center [714, 440] width 13 height 13
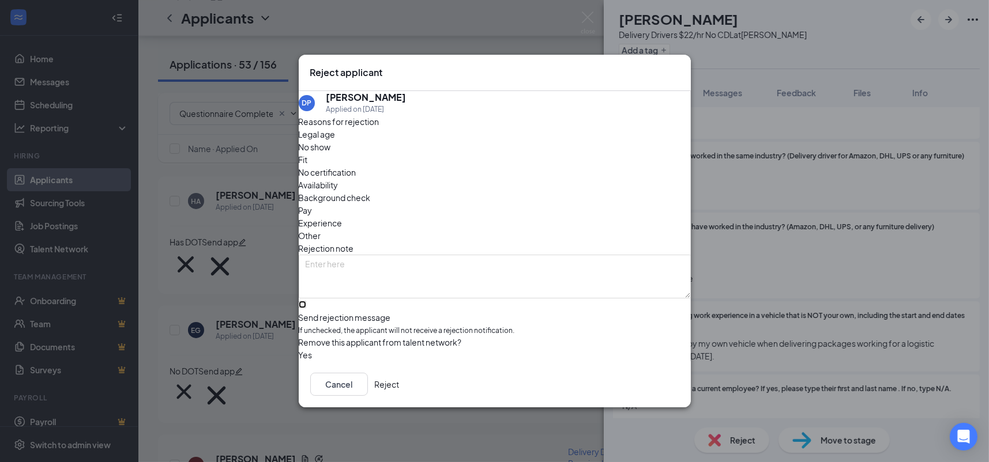
click at [306, 305] on input "Send rejection message If unchecked, the applicant will not receive a rejection…" at bounding box center [302, 304] width 7 height 7
checkbox input "true"
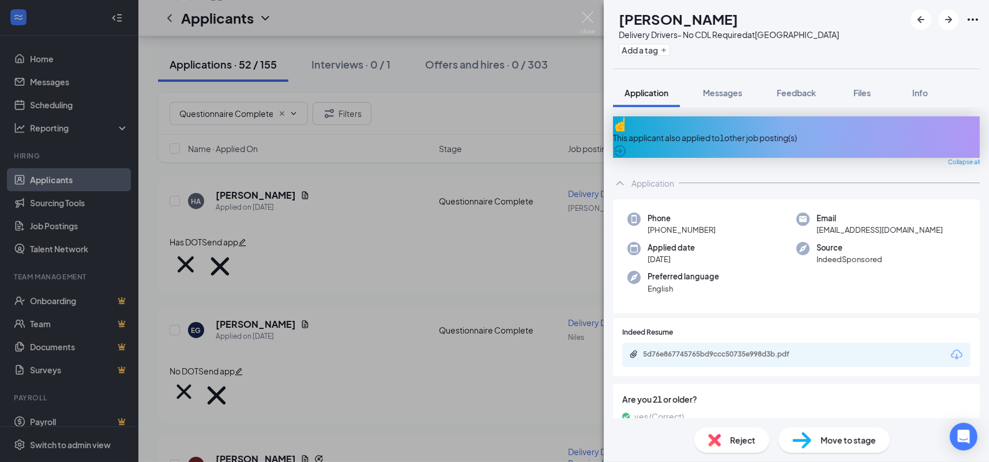
click at [753, 352] on div "5d76e867745765bd9ccc50735e998d3b.pdf" at bounding box center [796, 355] width 348 height 24
click at [754, 350] on div "5d76e867745765bd9ccc50735e998d3b.pdf" at bounding box center [723, 354] width 161 height 9
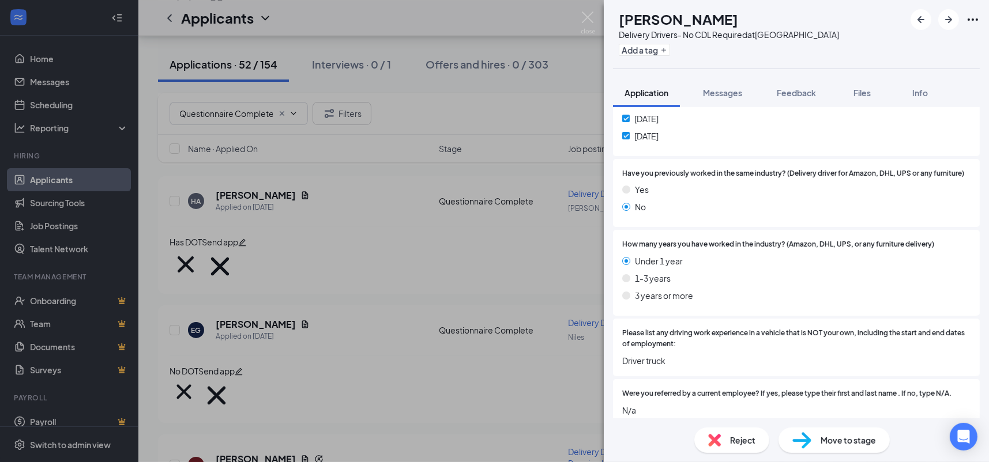
scroll to position [928, 0]
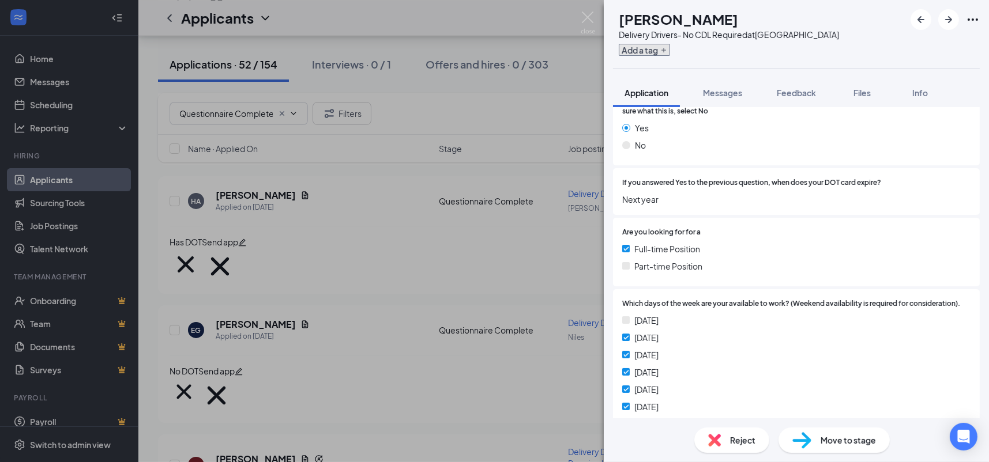
click at [663, 44] on button "Add a tag" at bounding box center [644, 50] width 51 height 12
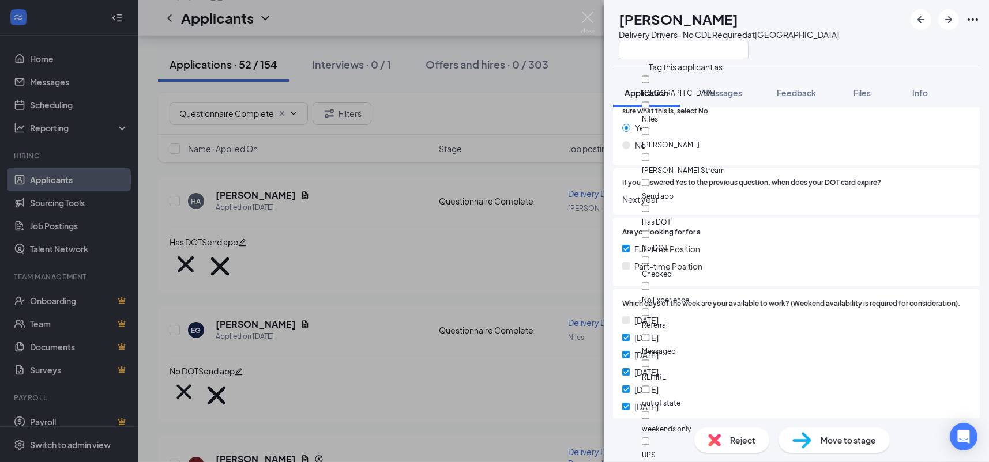
click at [705, 202] on div "Has DOT" at bounding box center [707, 215] width 130 height 26
checkbox input "true"
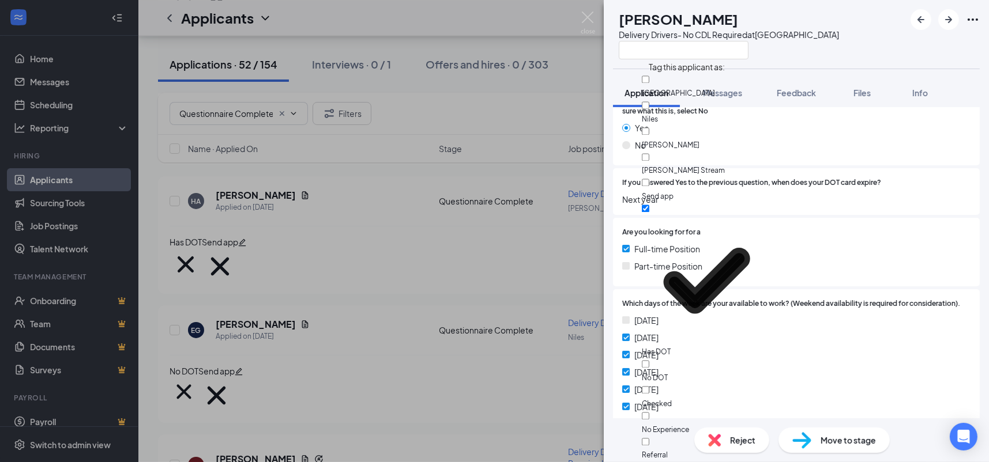
click at [701, 176] on div "Send app" at bounding box center [707, 189] width 130 height 26
checkbox input "true"
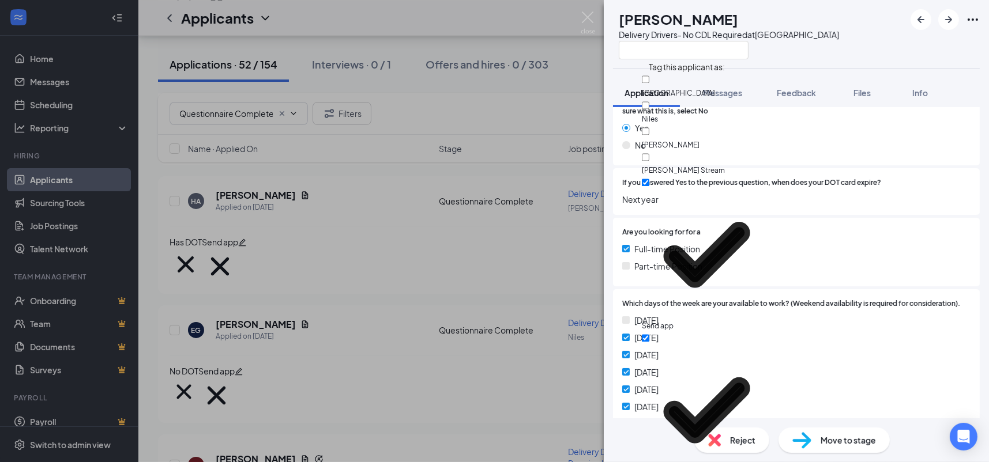
click at [809, 193] on span "Next year" at bounding box center [796, 199] width 348 height 13
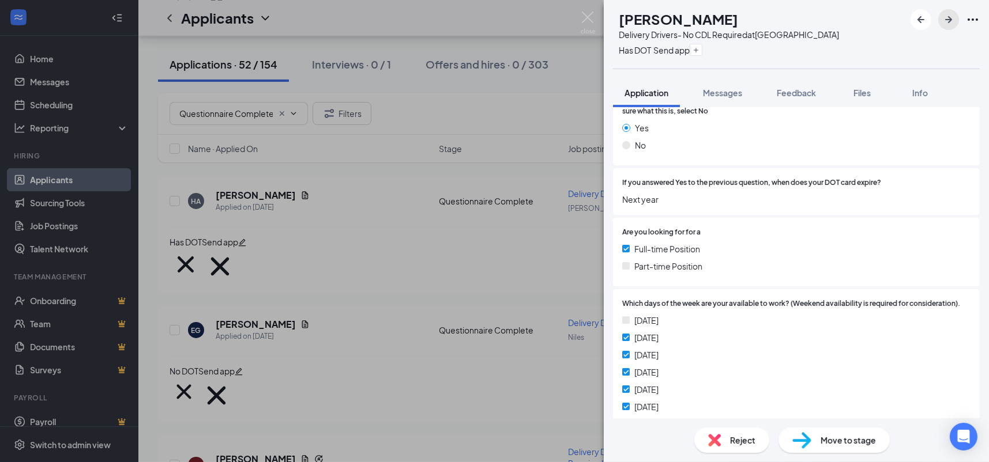
click at [947, 22] on icon "ArrowRight" at bounding box center [949, 20] width 14 height 14
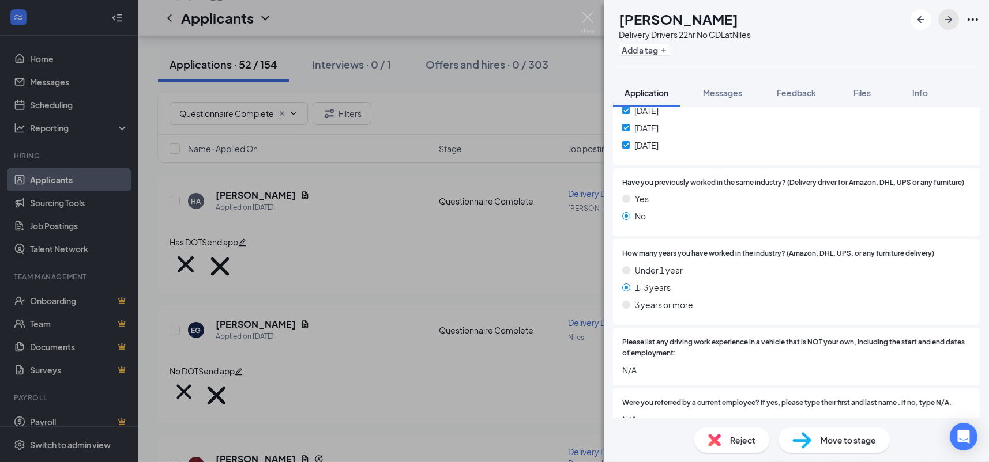
scroll to position [1172, 0]
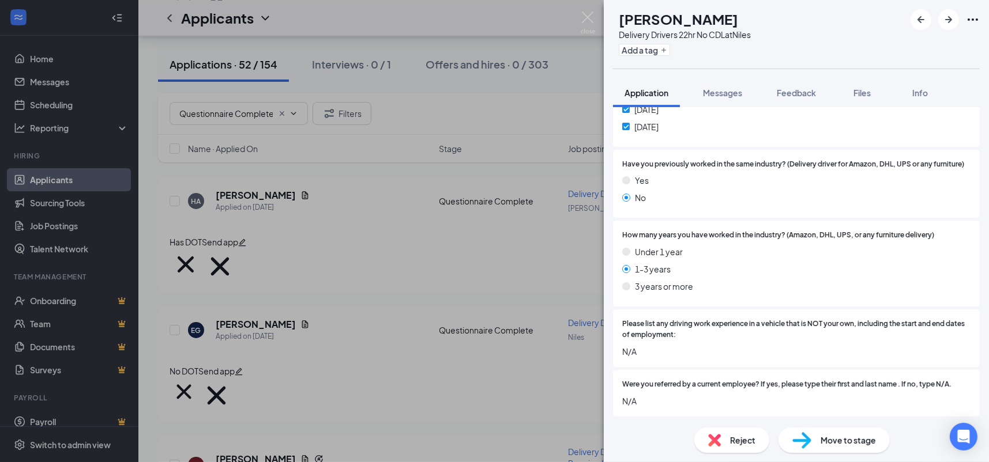
click at [743, 444] on span "Reject" at bounding box center [742, 440] width 25 height 13
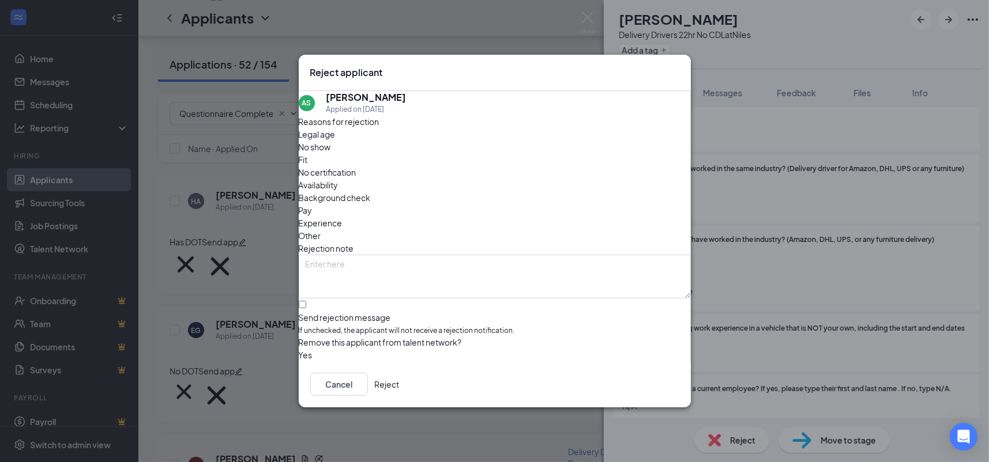
click at [439, 276] on div "Reasons for rejection Legal age No show Fit No certification Availability Backg…" at bounding box center [495, 238] width 392 height 247
click at [306, 301] on input "Send rejection message If unchecked, the applicant will not receive a rejection…" at bounding box center [302, 304] width 7 height 7
checkbox input "true"
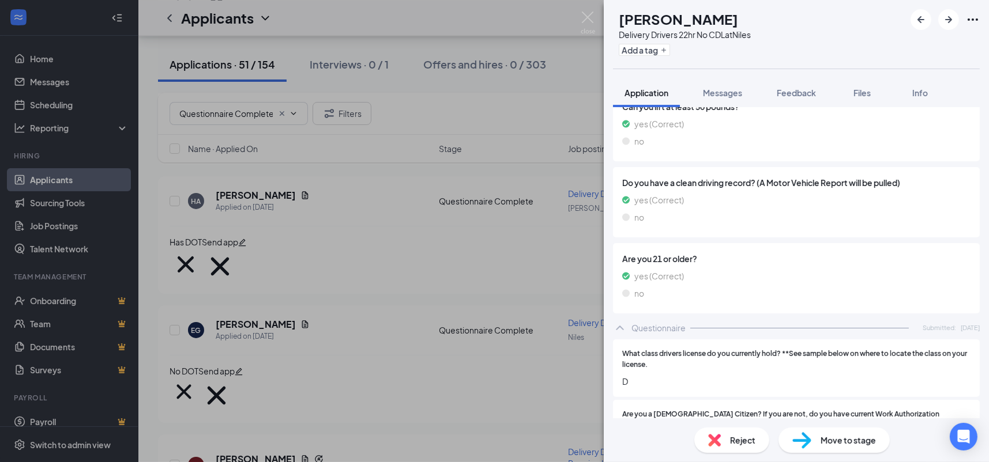
scroll to position [710, 0]
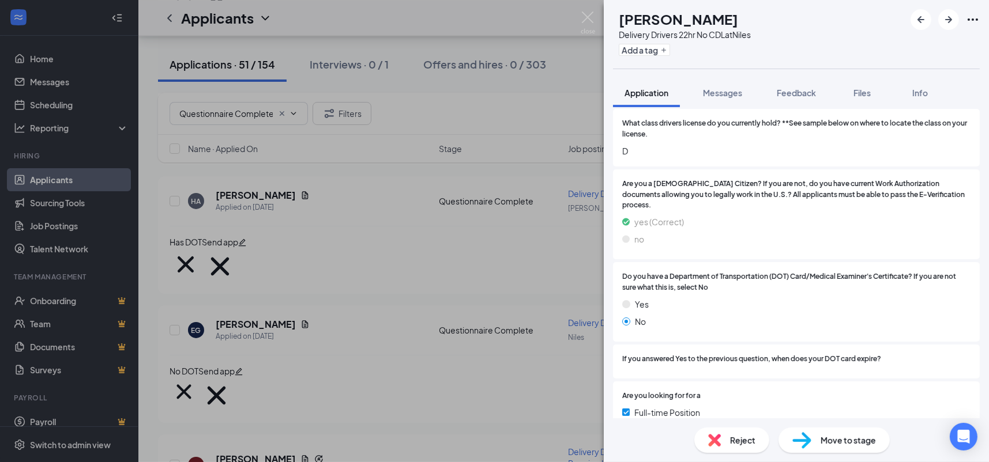
click at [675, 61] on div "AW [PERSON_NAME] Delivery Drivers 22hr No CDL at Niles Add a tag" at bounding box center [796, 34] width 385 height 69
click at [676, 60] on div "AW [PERSON_NAME] Delivery Drivers 22hr No CDL at Niles Add a tag" at bounding box center [796, 34] width 385 height 69
click at [670, 52] on button "Add a tag" at bounding box center [644, 50] width 51 height 12
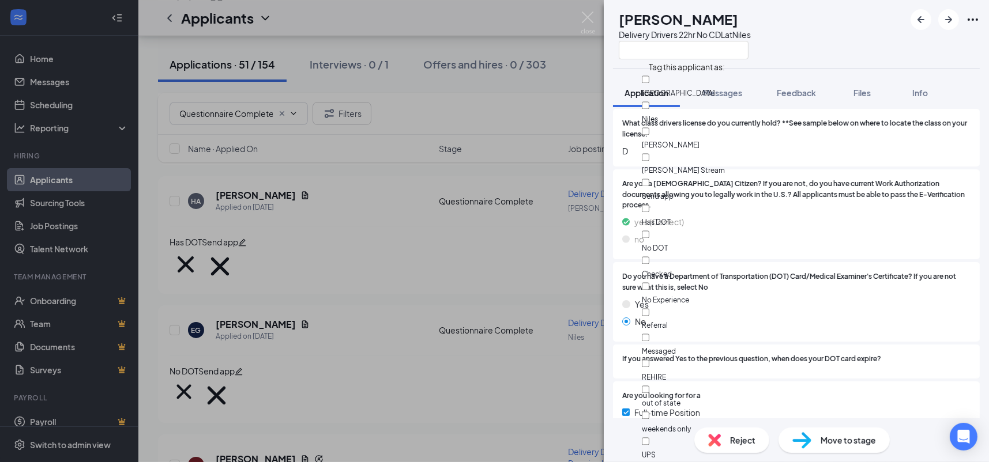
click at [697, 228] on div "No DOT" at bounding box center [707, 241] width 130 height 26
checkbox input "true"
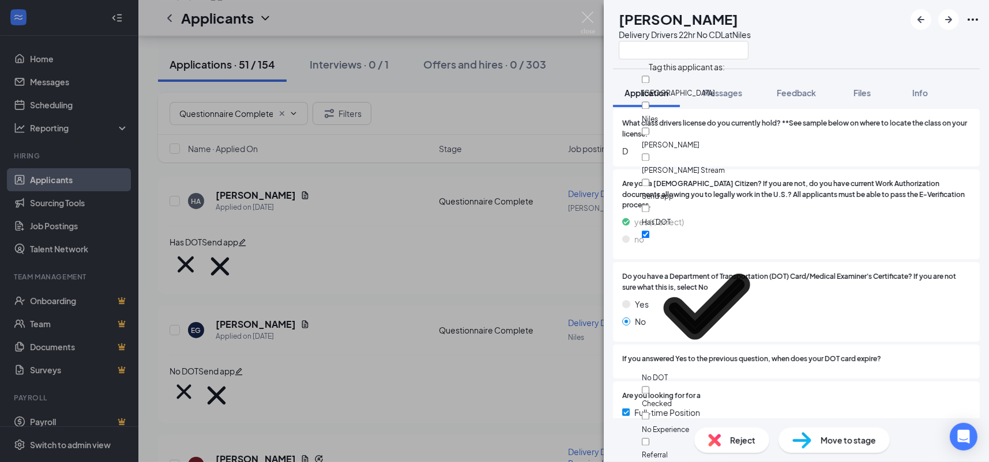
click at [703, 176] on div "Send app" at bounding box center [707, 189] width 130 height 26
checkbox input "true"
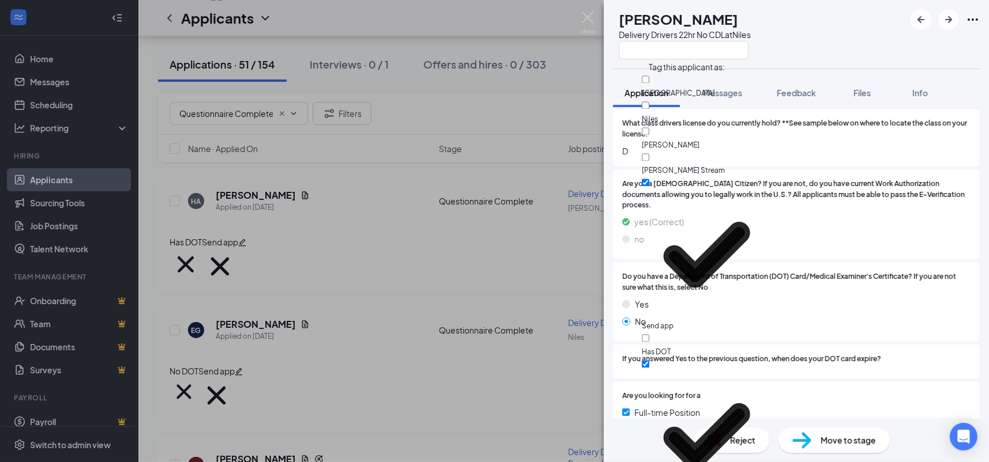
click at [812, 184] on span "Are you a [DEMOGRAPHIC_DATA] Citizen? If you are not, do you have current Work …" at bounding box center [796, 195] width 348 height 33
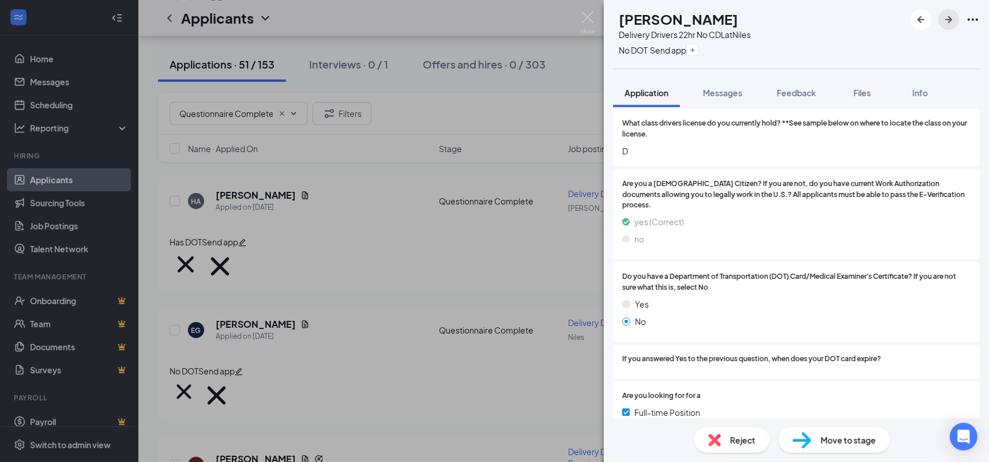
click at [944, 21] on icon "ArrowRight" at bounding box center [949, 20] width 14 height 14
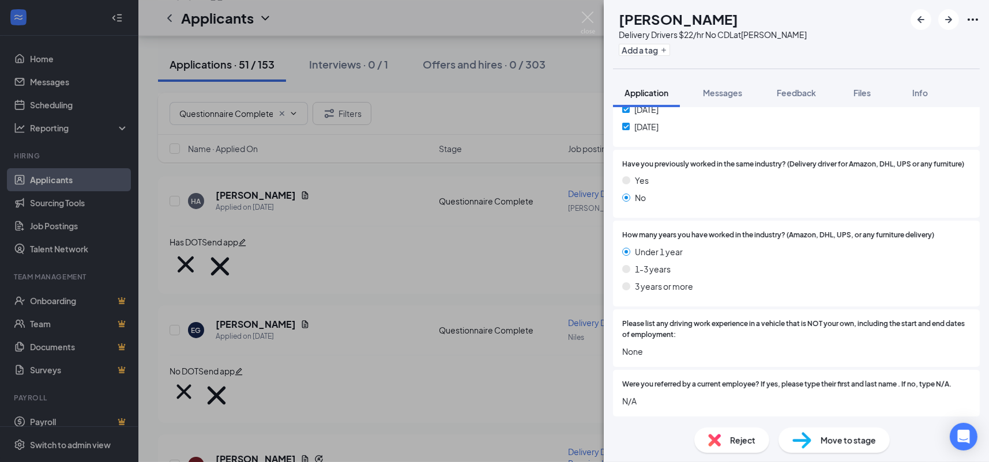
click at [732, 444] on span "Reject" at bounding box center [742, 440] width 25 height 13
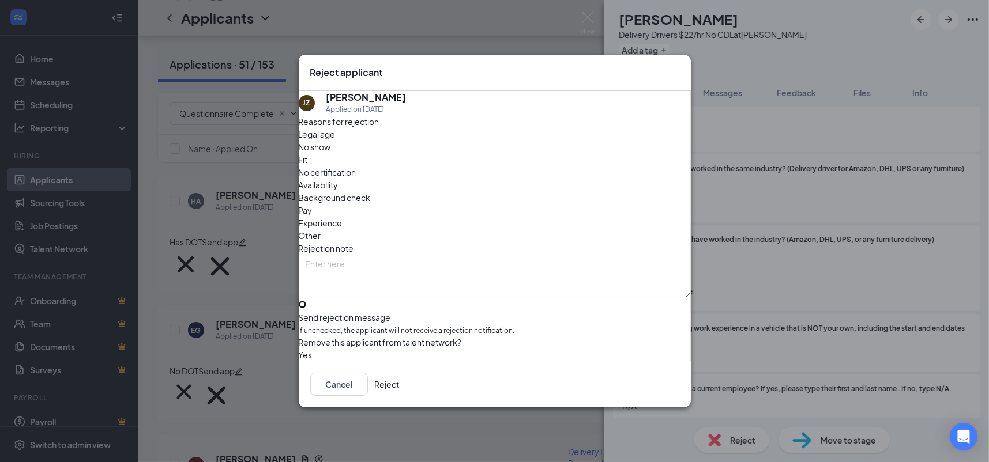
click at [306, 301] on input "Send rejection message If unchecked, the applicant will not receive a rejection…" at bounding box center [302, 304] width 7 height 7
checkbox input "true"
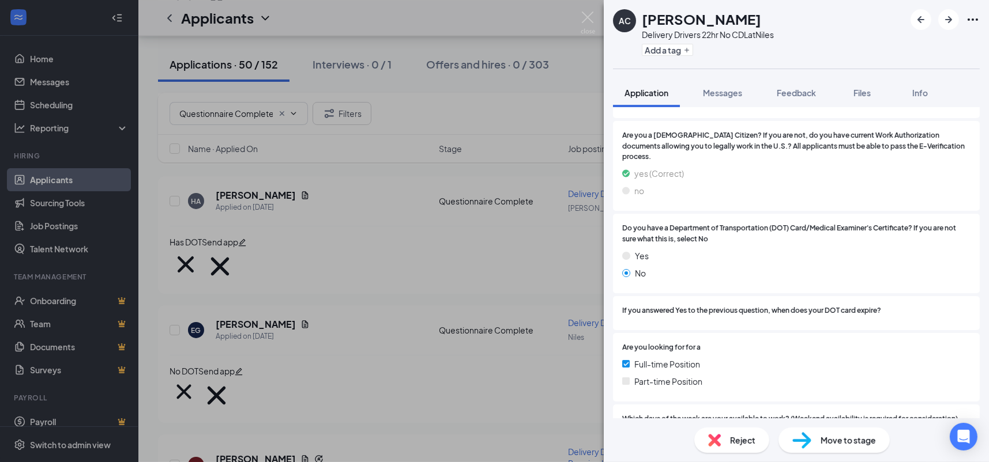
scroll to position [743, 0]
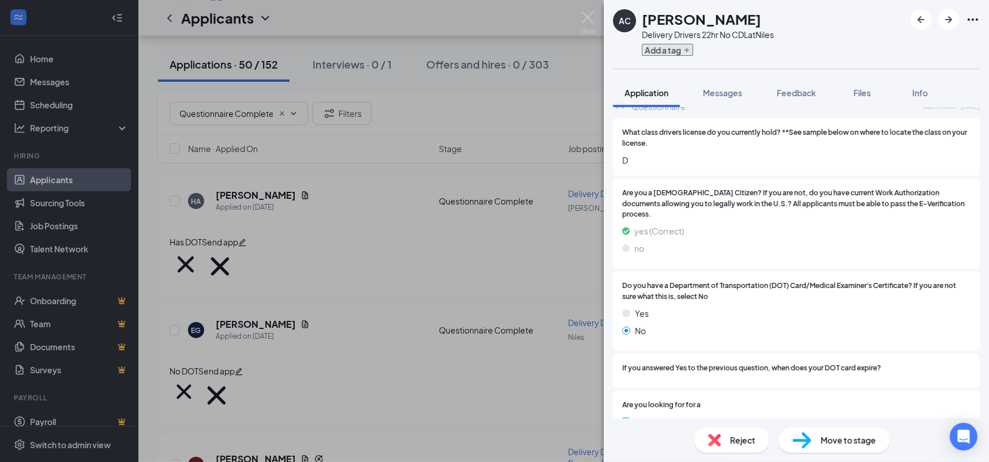
click at [681, 47] on button "Add a tag" at bounding box center [667, 50] width 51 height 12
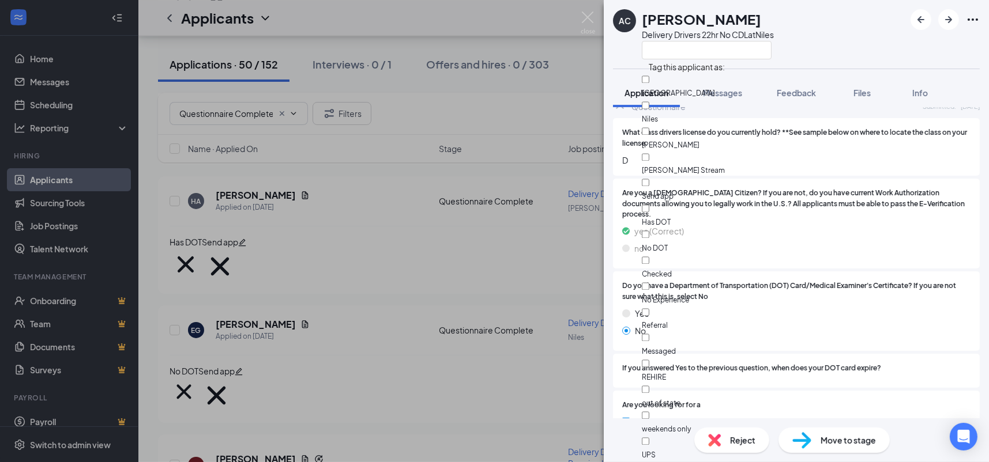
click at [706, 228] on div "No DOT" at bounding box center [707, 241] width 130 height 26
checkbox input "true"
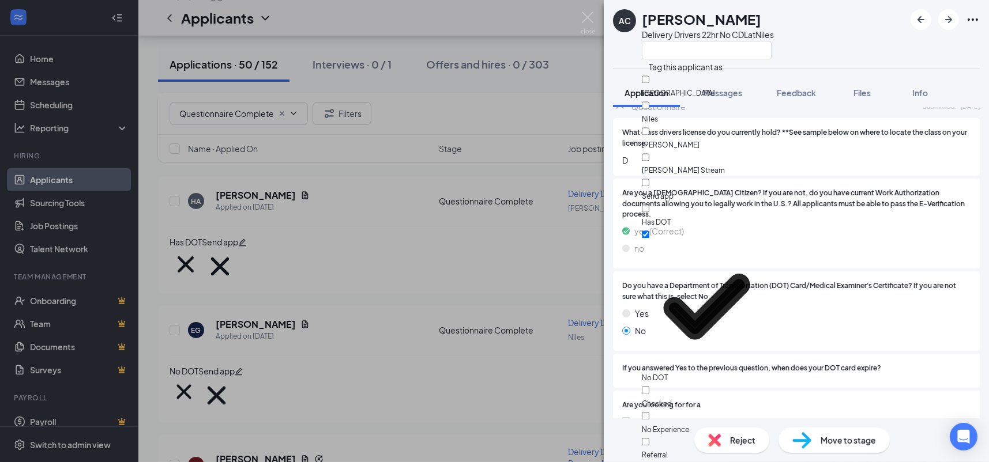
click at [708, 176] on div "Send app" at bounding box center [707, 189] width 130 height 26
checkbox input "true"
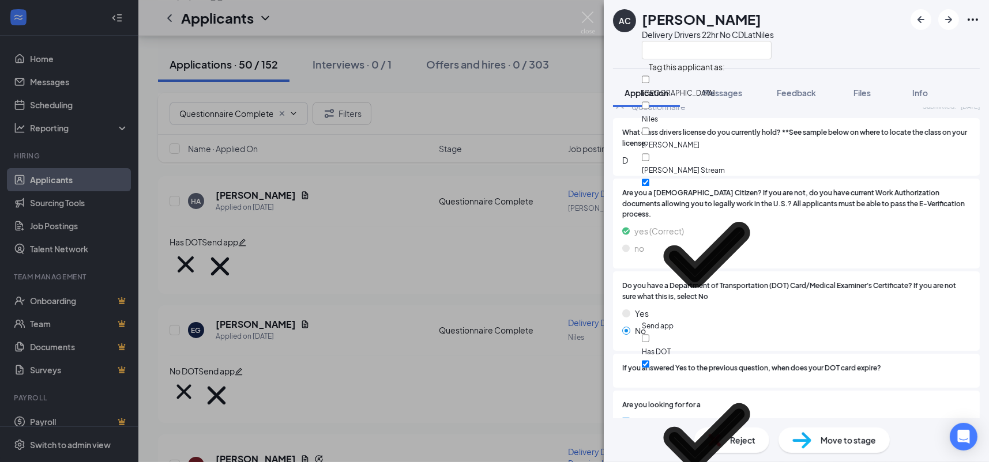
click at [841, 200] on div "Are you a [DEMOGRAPHIC_DATA] Citizen? If you are not, do you have current Work …" at bounding box center [796, 224] width 348 height 72
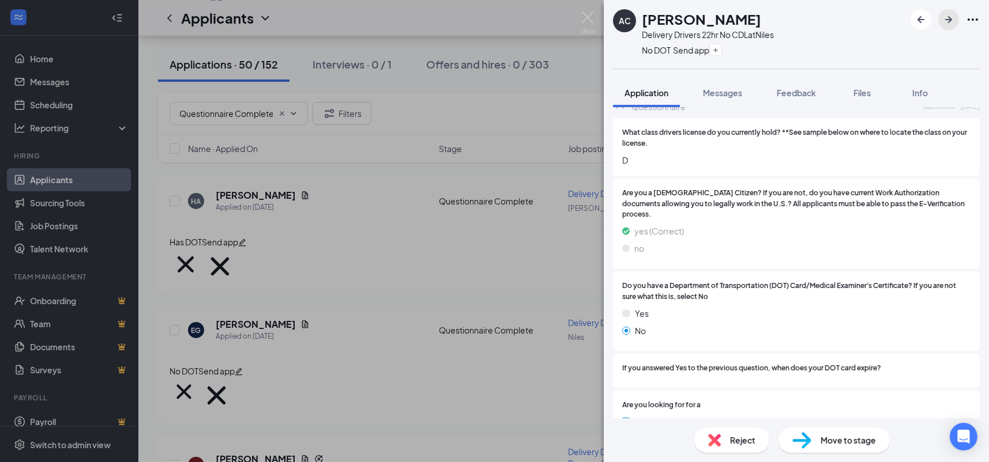
click at [945, 21] on icon "ArrowRight" at bounding box center [949, 20] width 14 height 14
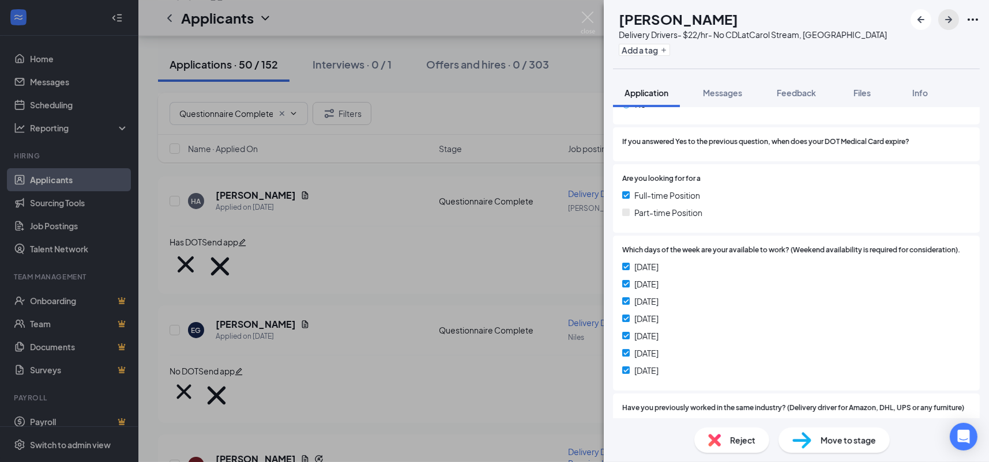
scroll to position [1109, 0]
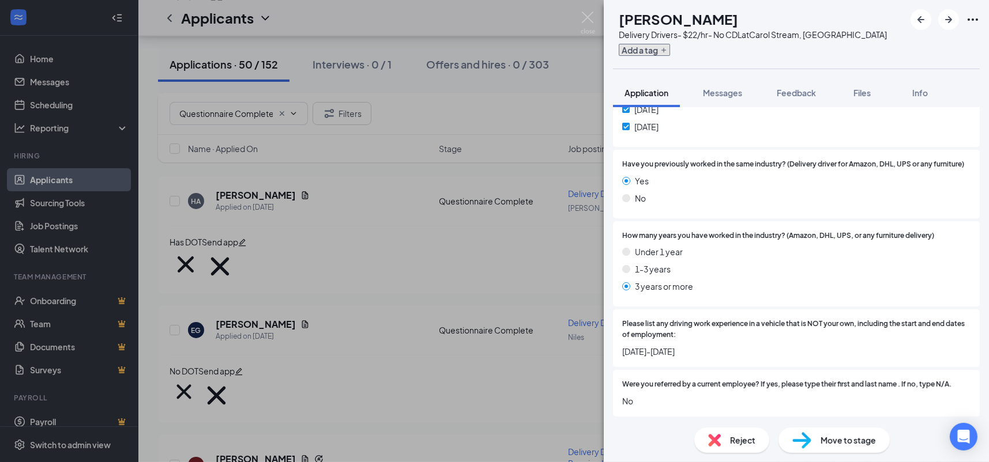
click at [670, 52] on button "Add a tag" at bounding box center [644, 50] width 51 height 12
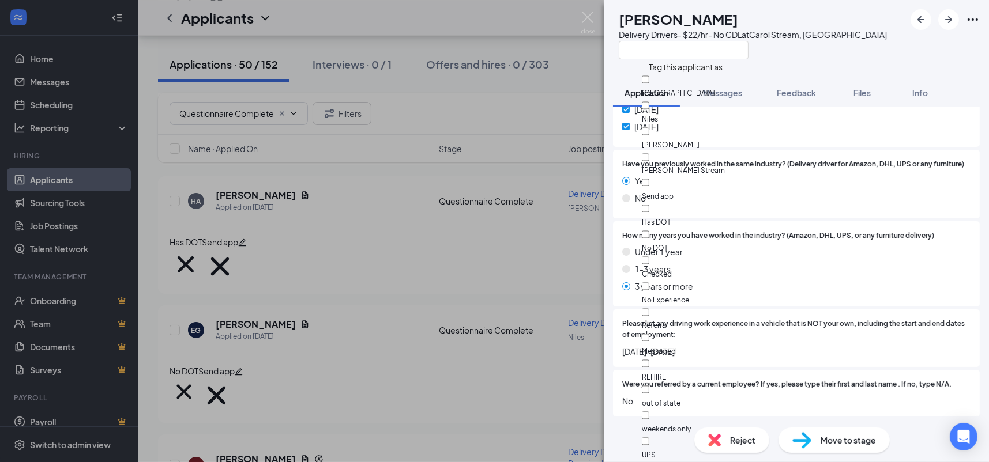
click at [694, 228] on div "No DOT" at bounding box center [707, 241] width 130 height 26
checkbox input "true"
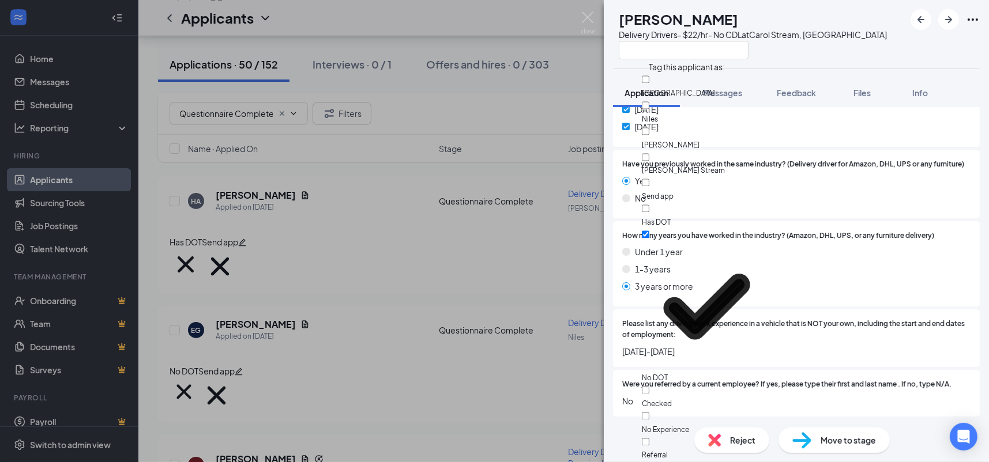
click at [699, 176] on div "Send app" at bounding box center [707, 189] width 130 height 26
checkbox input "true"
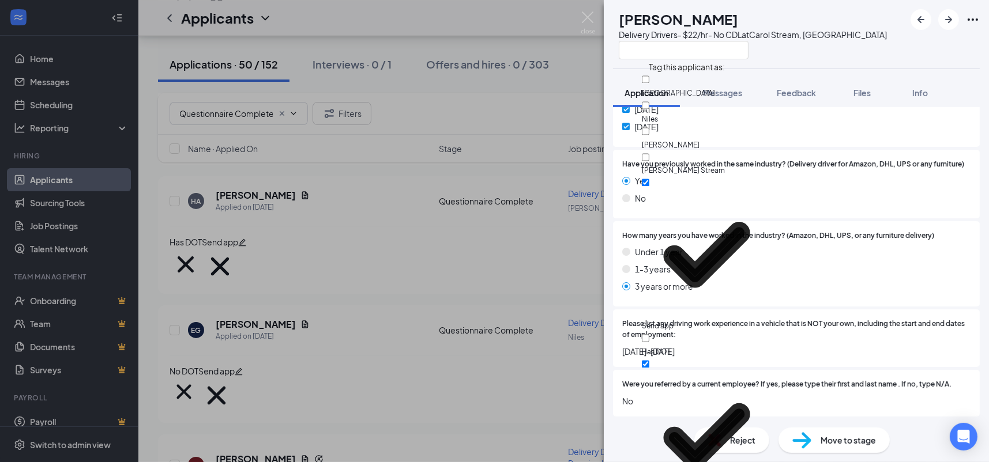
click at [801, 169] on div "Have you previously worked in the same industry? (Delivery driver for Amazon, D…" at bounding box center [796, 184] width 348 height 50
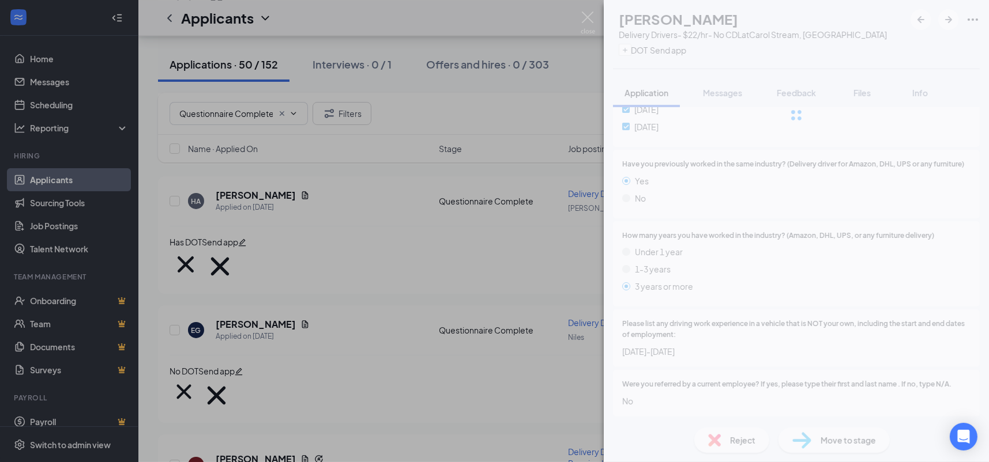
scroll to position [1104, 0]
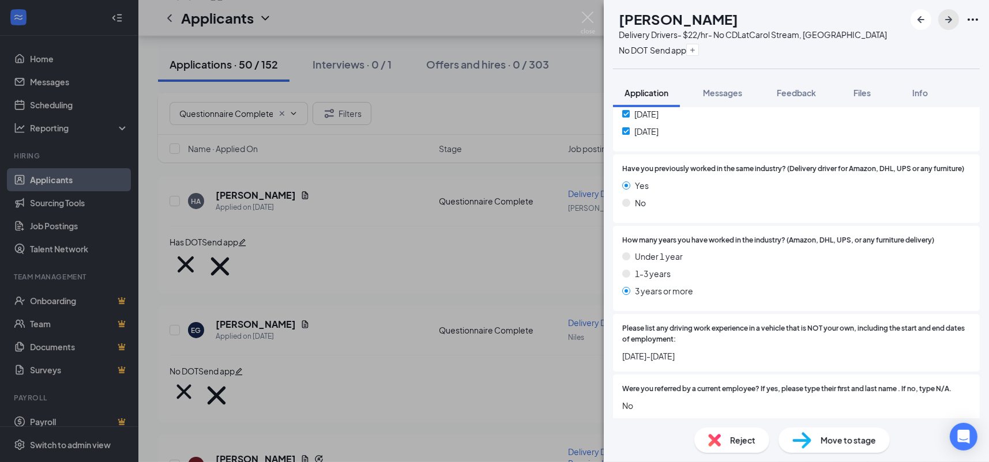
click at [946, 22] on icon "ArrowRight" at bounding box center [949, 20] width 14 height 14
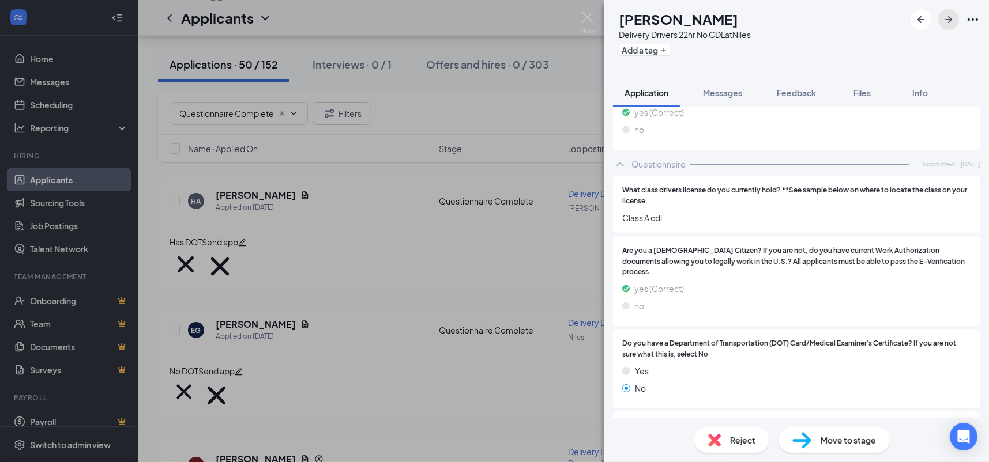
scroll to position [800, 0]
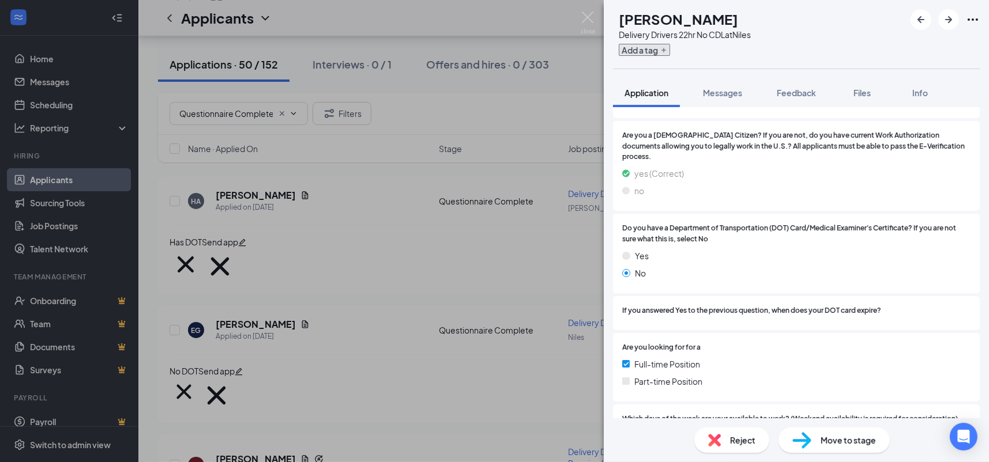
click at [665, 47] on button "Add a tag" at bounding box center [644, 50] width 51 height 12
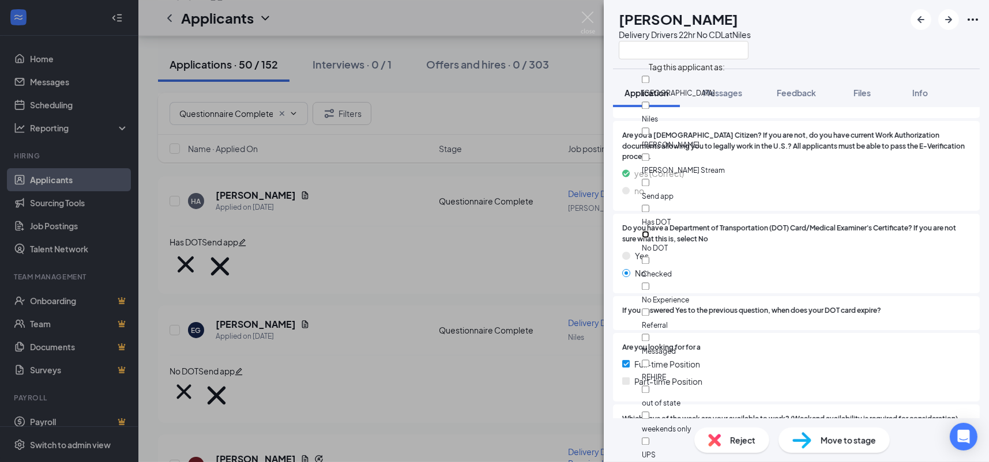
click at [649, 231] on input "No DOT" at bounding box center [645, 234] width 7 height 7
checkbox input "true"
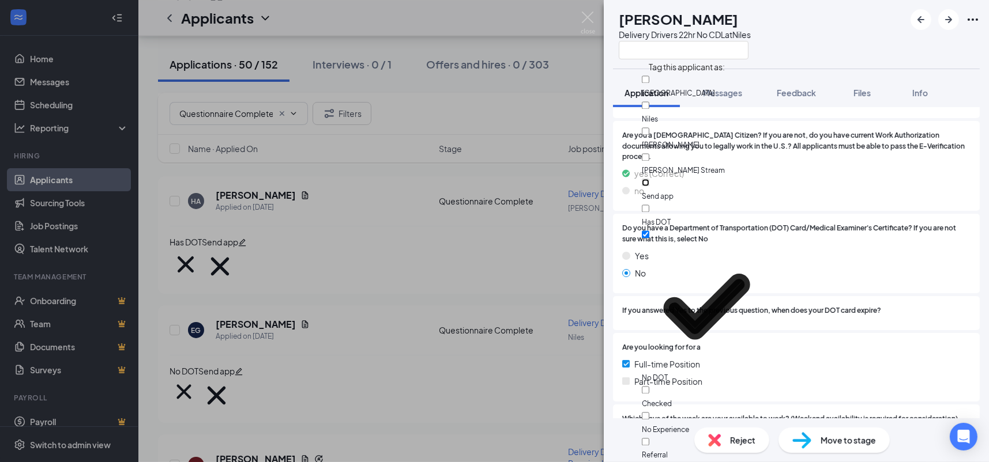
click at [649, 179] on input "Send app" at bounding box center [645, 182] width 7 height 7
checkbox input "true"
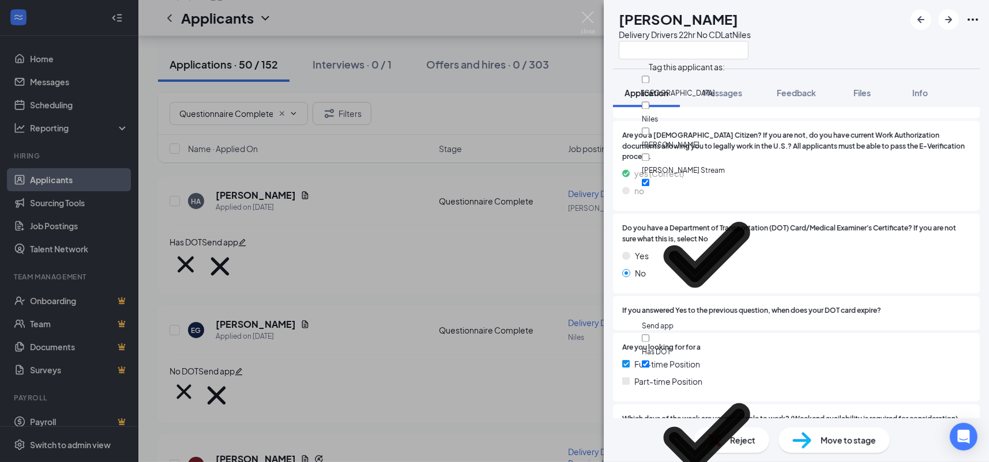
click at [882, 225] on div "Do you have a Department of Transportation (DOT) Card/Medical Examiner's Certif…" at bounding box center [796, 253] width 348 height 61
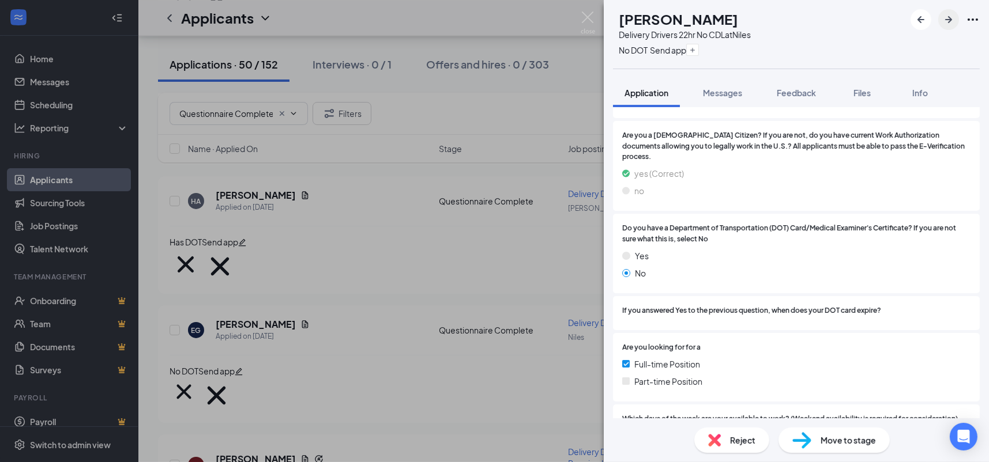
click at [950, 22] on icon "ArrowRight" at bounding box center [949, 20] width 14 height 14
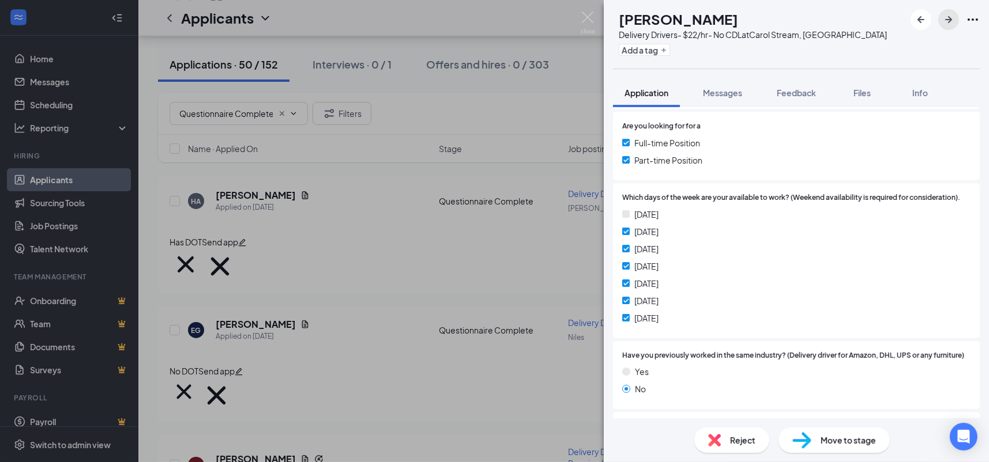
scroll to position [1172, 0]
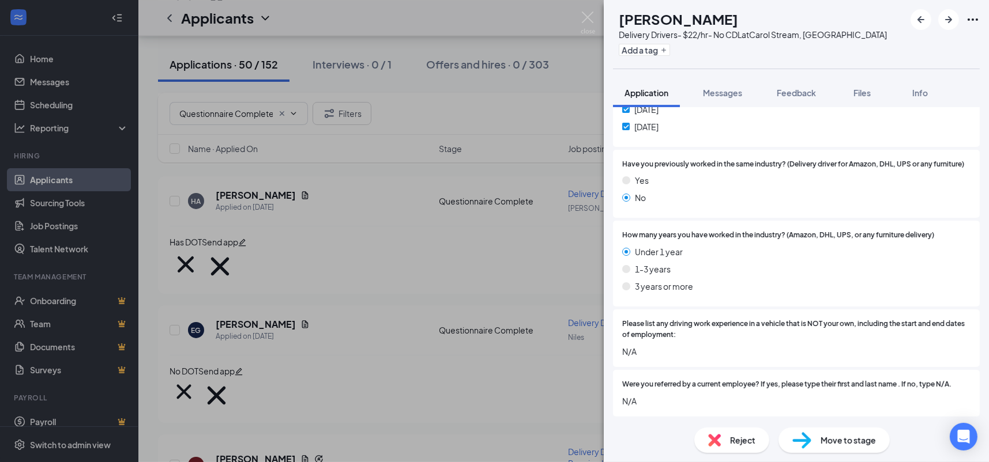
click at [728, 448] on div "Reject" at bounding box center [731, 440] width 75 height 25
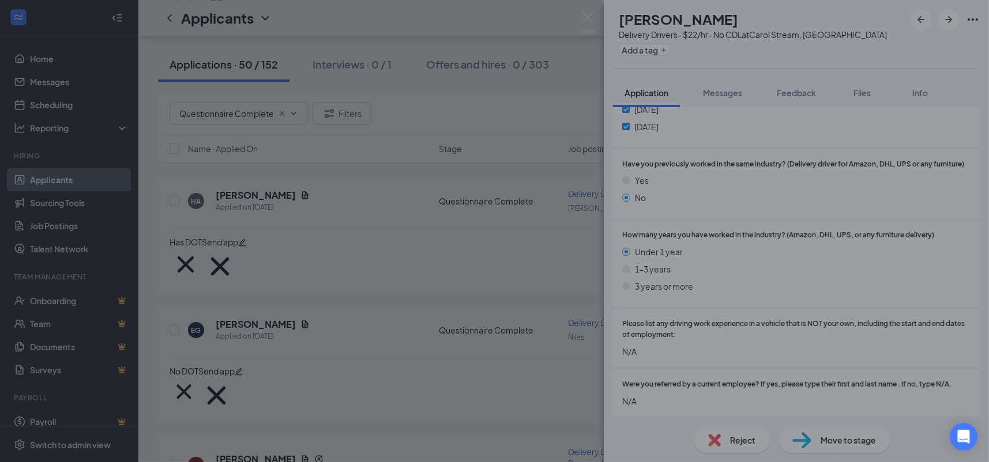
scroll to position [1167, 0]
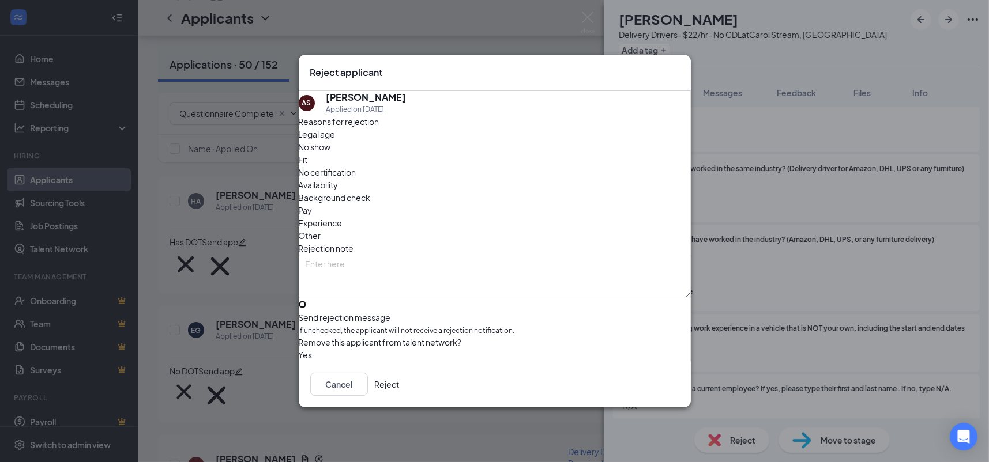
click at [306, 301] on input "Send rejection message If unchecked, the applicant will not receive a rejection…" at bounding box center [302, 304] width 7 height 7
checkbox input "true"
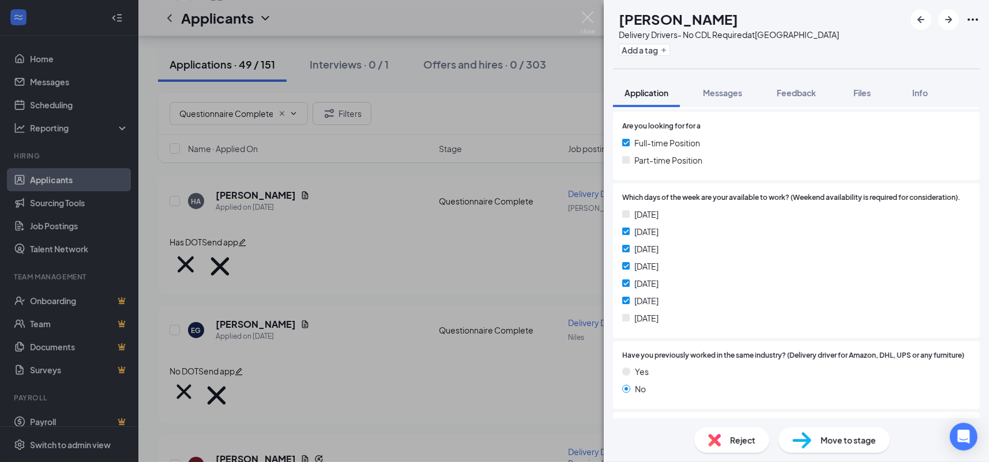
scroll to position [1172, 0]
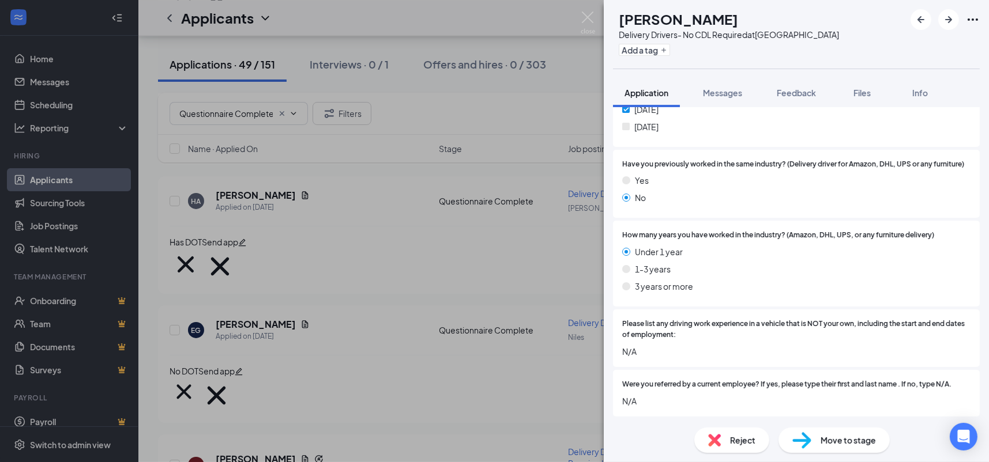
click at [720, 451] on div "Reject" at bounding box center [731, 440] width 75 height 25
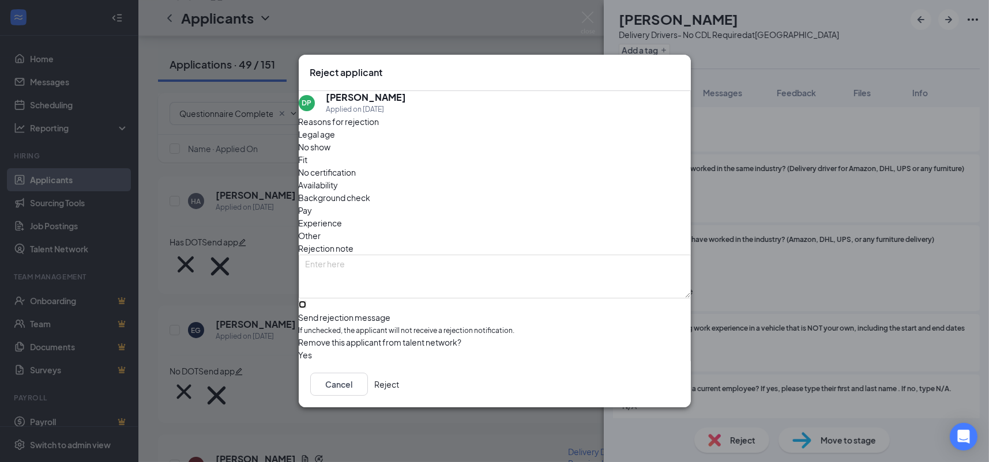
click at [306, 301] on input "Send rejection message If unchecked, the applicant will not receive a rejection…" at bounding box center [302, 304] width 7 height 7
checkbox input "true"
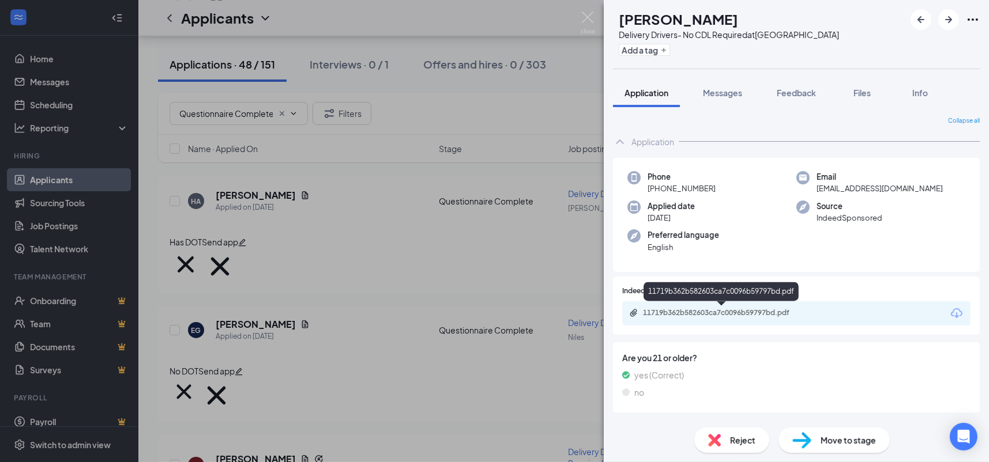
click at [711, 305] on div "11719b362b582603ca7c0096b59797bd.pdf" at bounding box center [721, 294] width 155 height 24
click at [713, 309] on div "11719b362b582603ca7c0096b59797bd.pdf" at bounding box center [723, 313] width 161 height 9
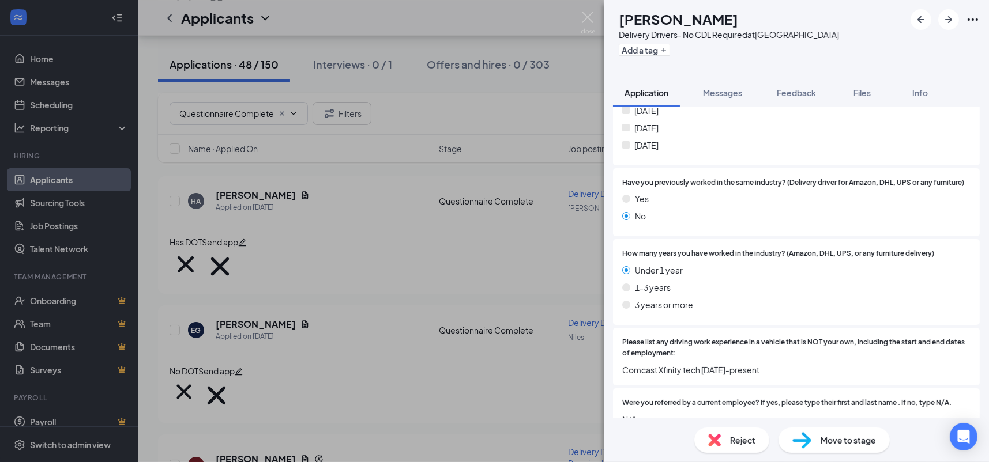
scroll to position [1172, 0]
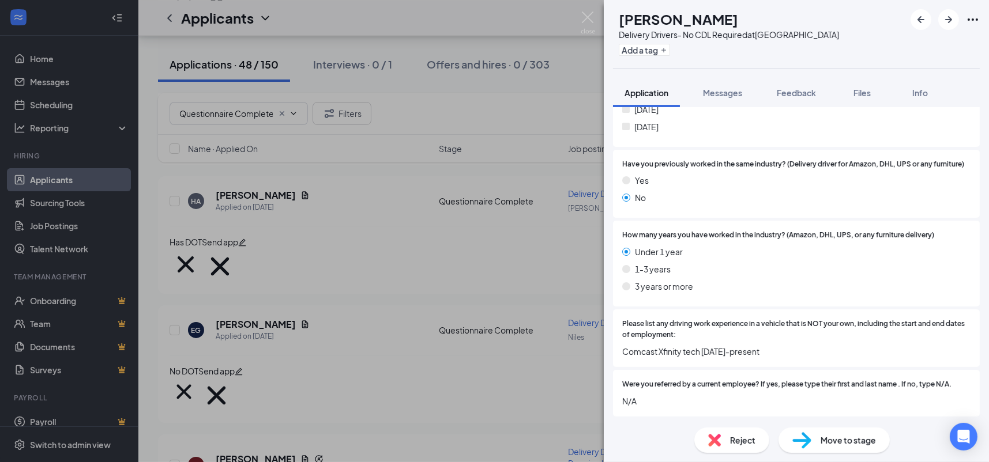
click at [739, 447] on div "Reject" at bounding box center [731, 440] width 75 height 25
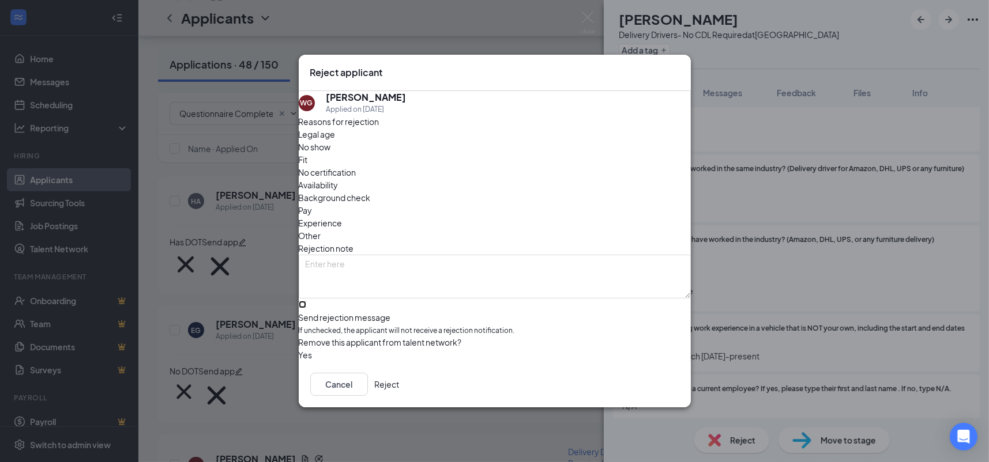
click at [306, 301] on input "Send rejection message If unchecked, the applicant will not receive a rejection…" at bounding box center [302, 304] width 7 height 7
checkbox input "true"
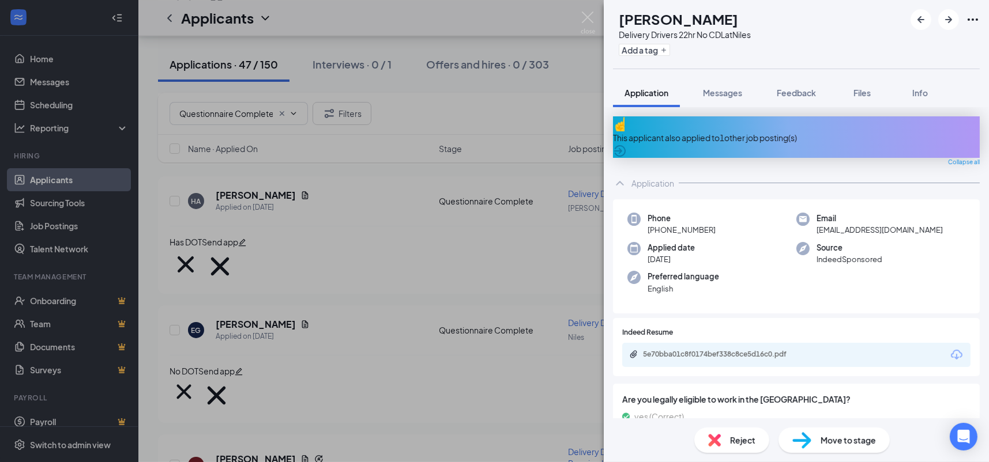
drag, startPoint x: 324, startPoint y: 238, endPoint x: 809, endPoint y: 269, distance: 486.5
click at [324, 238] on div "[PERSON_NAME] Nawab Delivery Drivers 22hr No CDL at Niles Add a tag Application…" at bounding box center [494, 231] width 989 height 462
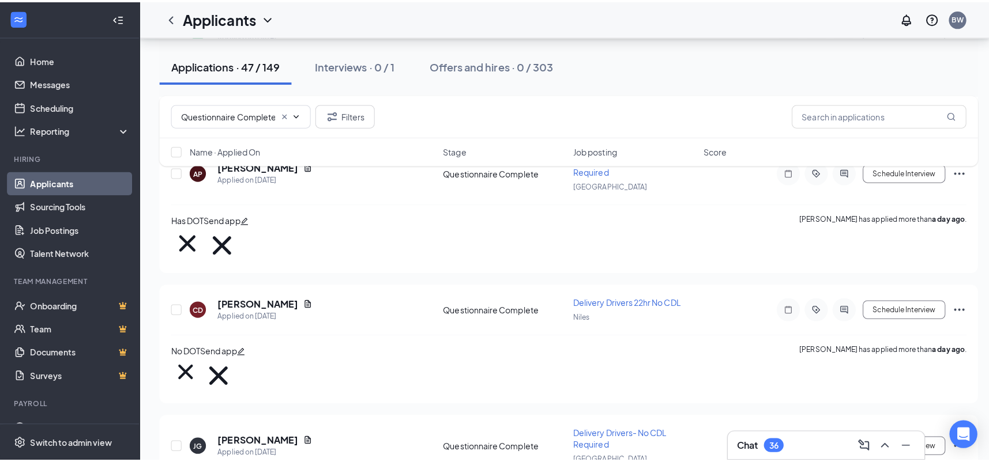
scroll to position [3345, 0]
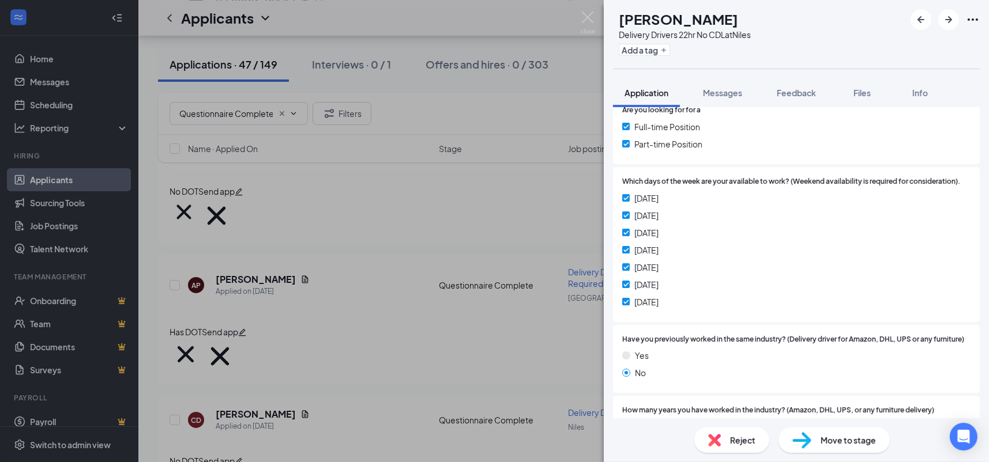
scroll to position [1204, 0]
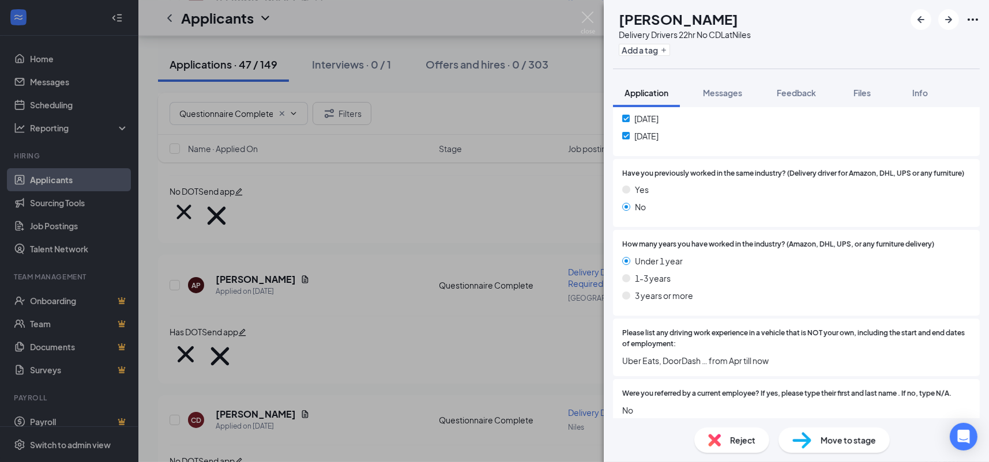
click at [735, 444] on span "Reject" at bounding box center [742, 440] width 25 height 13
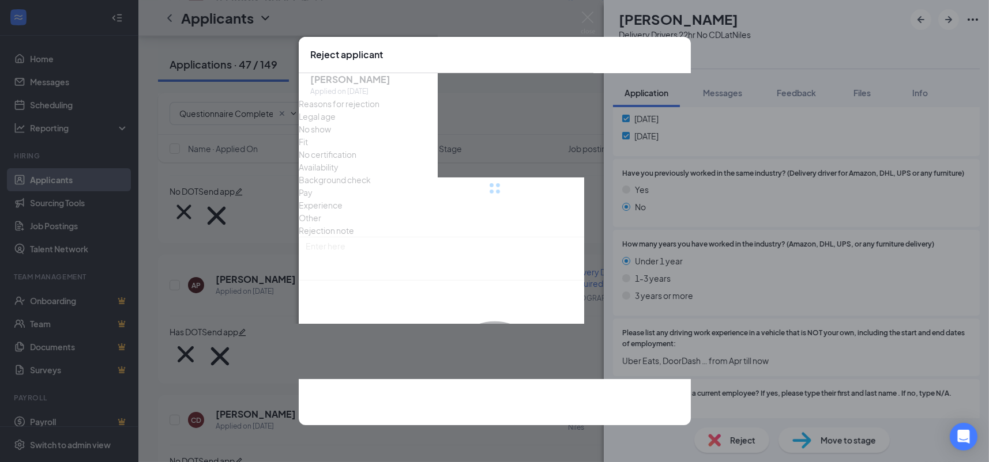
scroll to position [1199, 0]
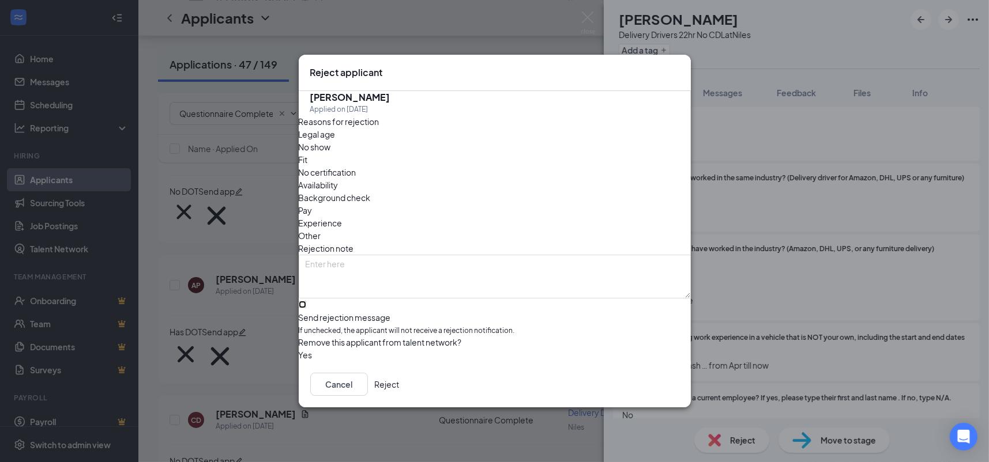
click at [306, 301] on input "Send rejection message If unchecked, the applicant will not receive a rejection…" at bounding box center [302, 304] width 7 height 7
checkbox input "true"
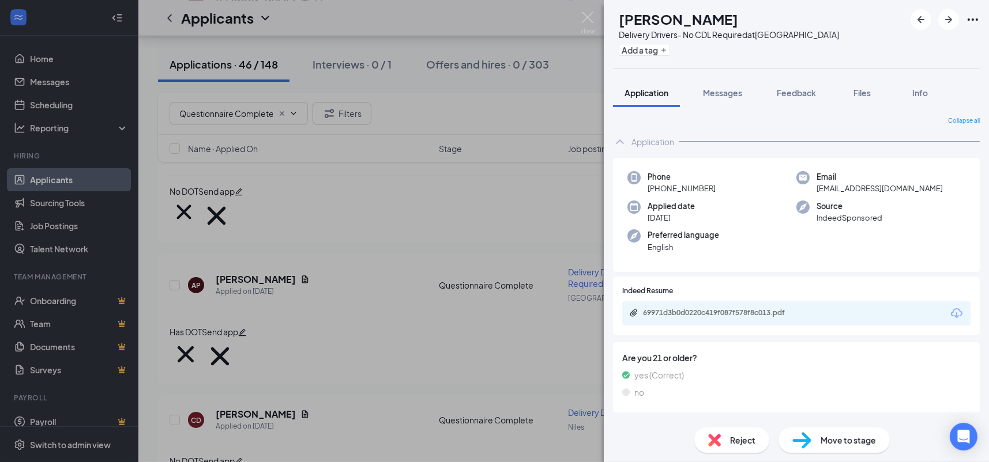
click at [795, 314] on div "69971d3b0d0220c419f087f578f8c013.pdf" at bounding box center [723, 313] width 161 height 9
click at [719, 450] on div "Reject" at bounding box center [731, 440] width 75 height 25
click at [714, 435] on img at bounding box center [714, 440] width 13 height 13
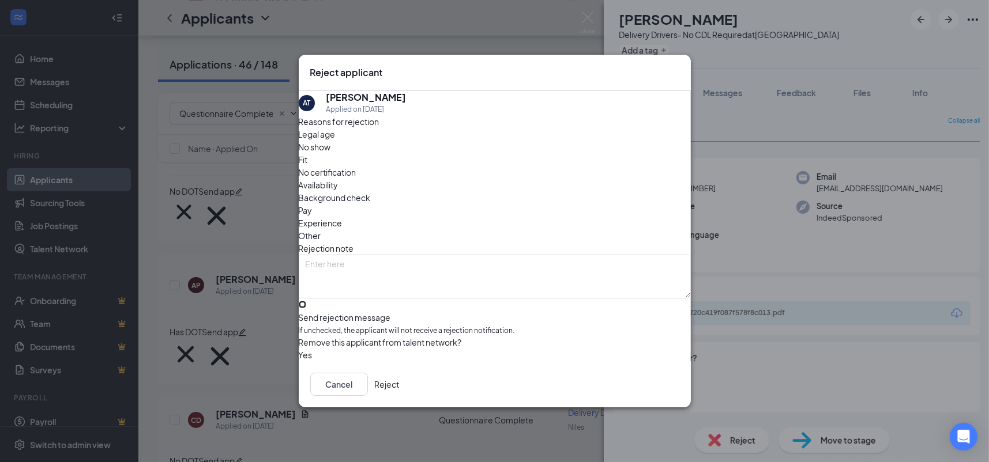
click at [306, 301] on input "Send rejection message If unchecked, the applicant will not receive a rejection…" at bounding box center [302, 304] width 7 height 7
checkbox input "true"
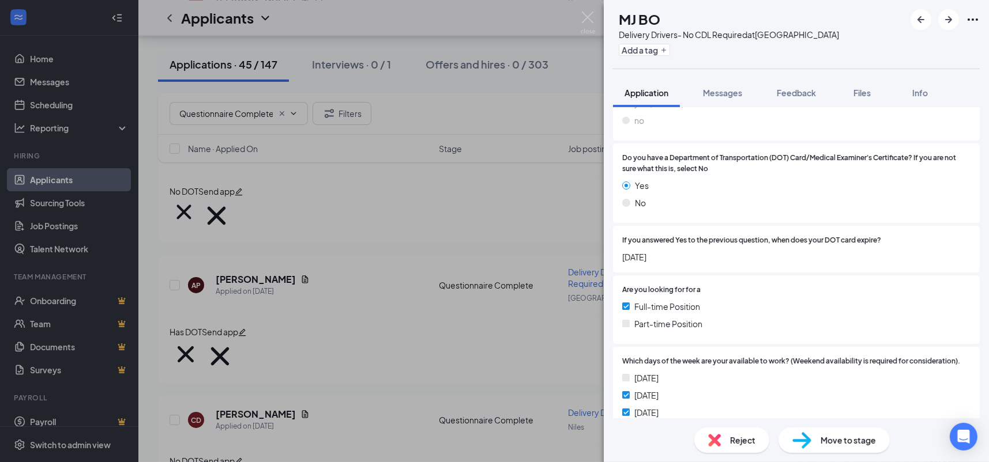
scroll to position [813, 0]
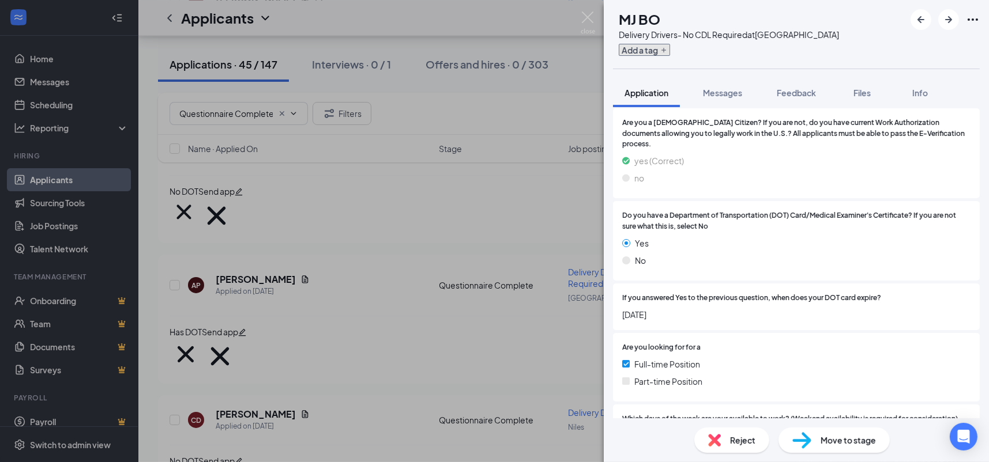
drag, startPoint x: 657, startPoint y: 51, endPoint x: 688, endPoint y: 160, distance: 113.4
click at [657, 51] on button "Add a tag" at bounding box center [644, 50] width 51 height 12
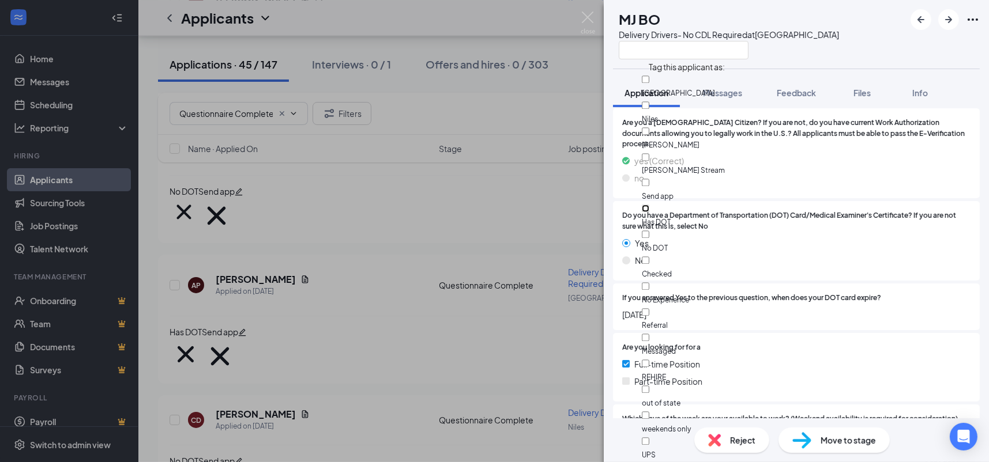
click at [649, 205] on input "Has DOT" at bounding box center [645, 208] width 7 height 7
checkbox input "true"
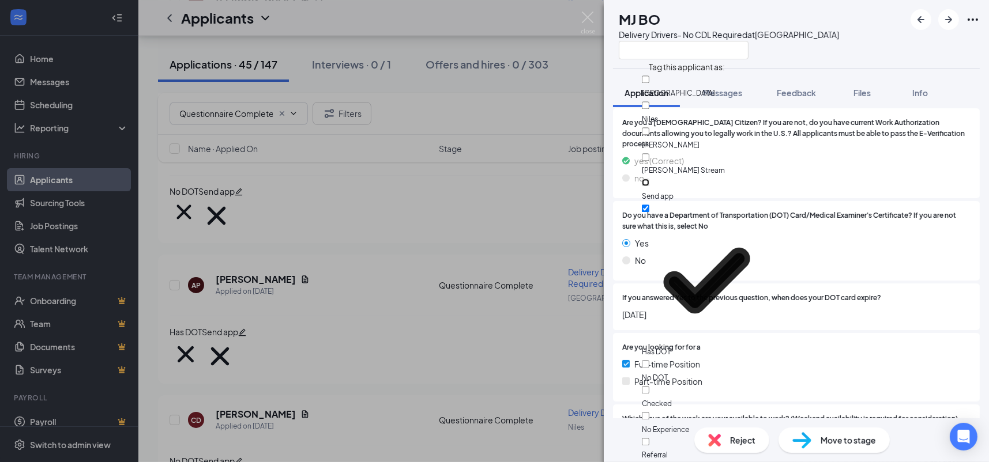
click at [649, 179] on input "Send app" at bounding box center [645, 182] width 7 height 7
checkbox input "true"
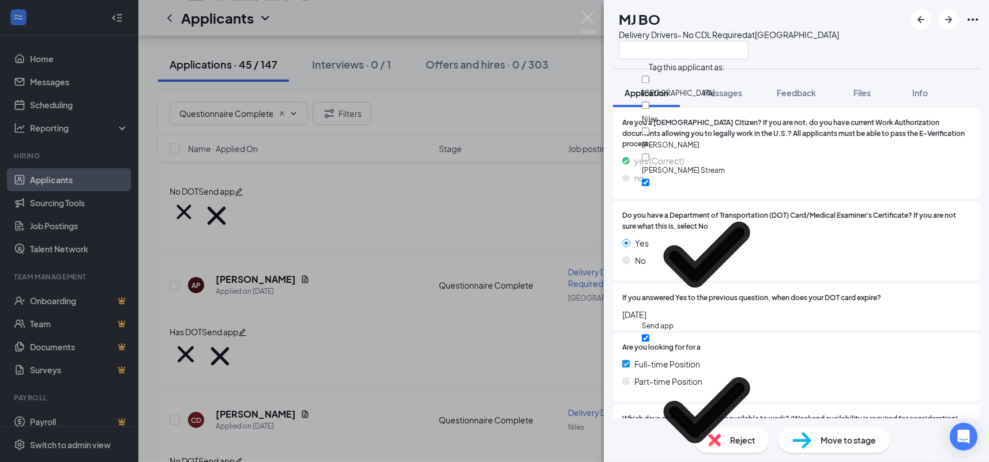
click at [859, 237] on div "Yes" at bounding box center [796, 243] width 348 height 13
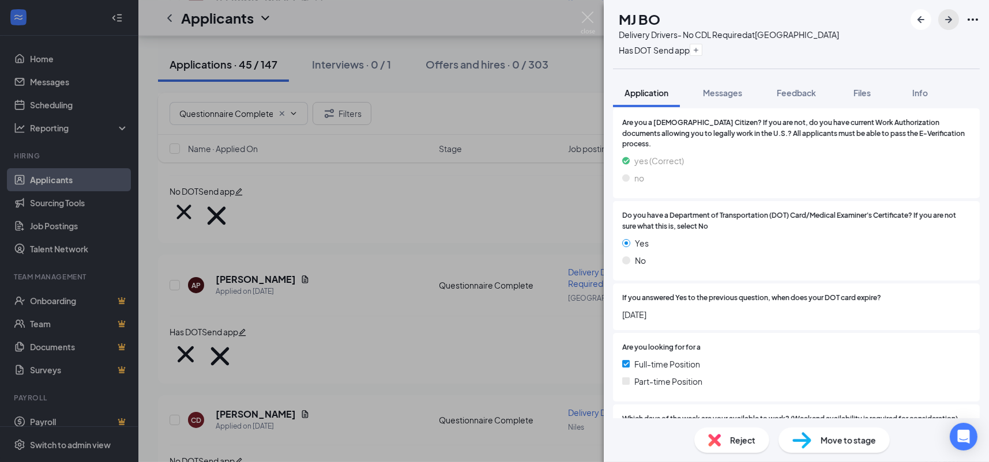
click at [950, 20] on icon "ArrowRight" at bounding box center [948, 19] width 7 height 7
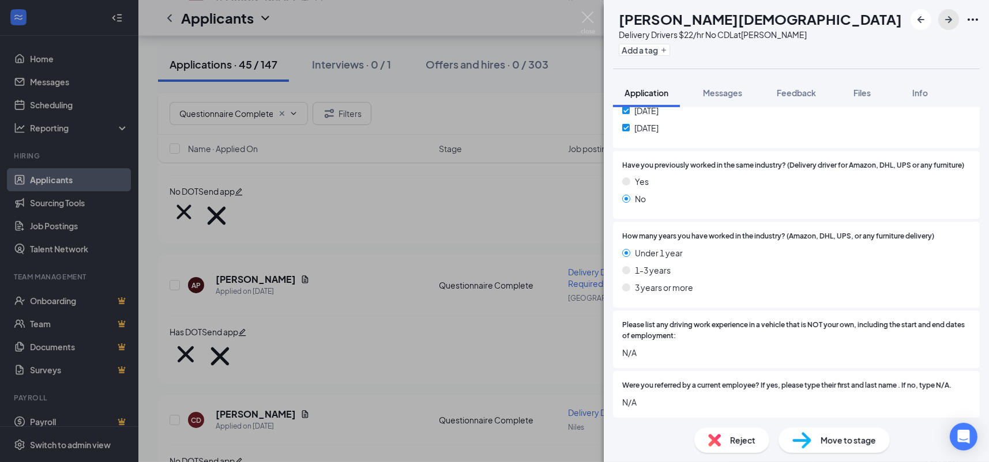
scroll to position [1172, 0]
click at [747, 443] on span "Reject" at bounding box center [742, 440] width 25 height 13
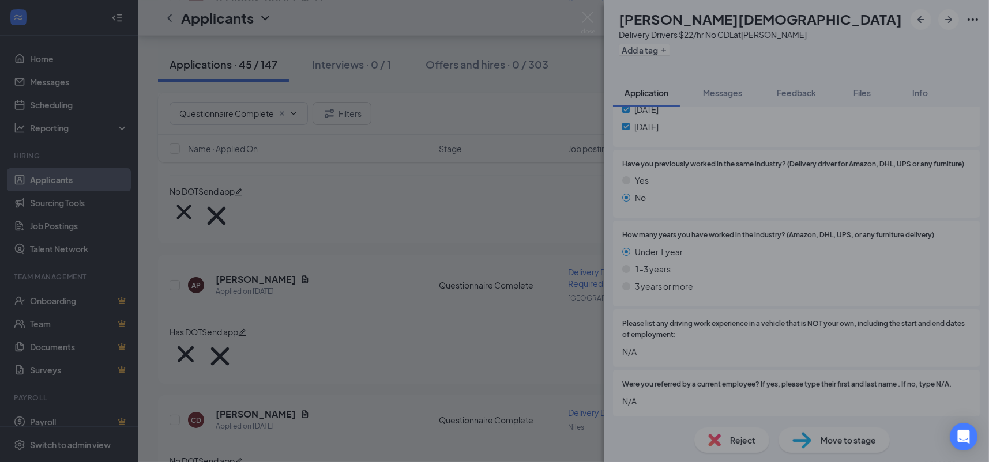
scroll to position [1167, 0]
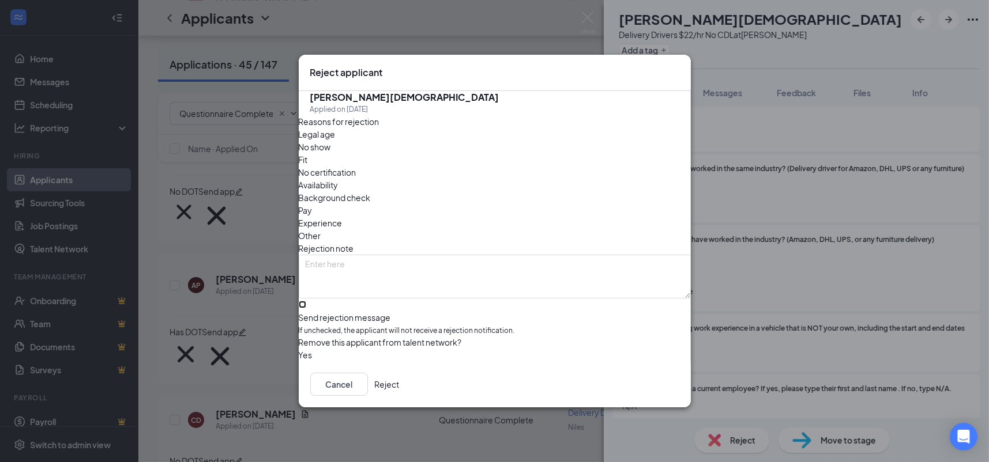
click at [306, 301] on input "Send rejection message If unchecked, the applicant will not receive a rejection…" at bounding box center [302, 304] width 7 height 7
checkbox input "true"
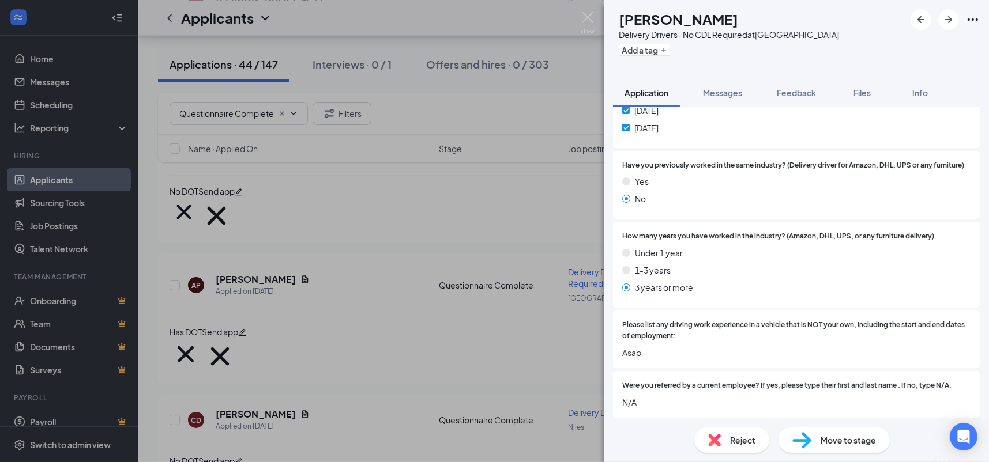
scroll to position [1172, 0]
click at [727, 449] on div "Reject" at bounding box center [731, 440] width 75 height 25
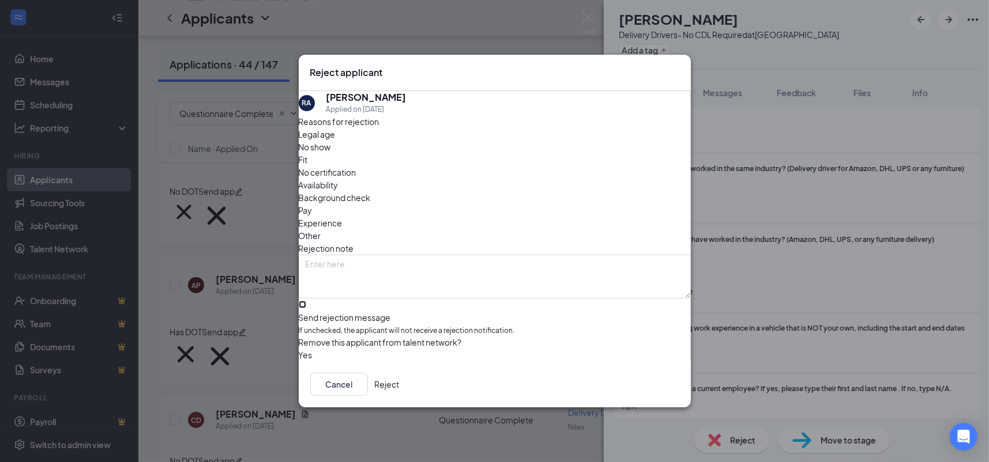
click at [306, 301] on input "Send rejection message If unchecked, the applicant will not receive a rejection…" at bounding box center [302, 304] width 7 height 7
checkbox input "true"
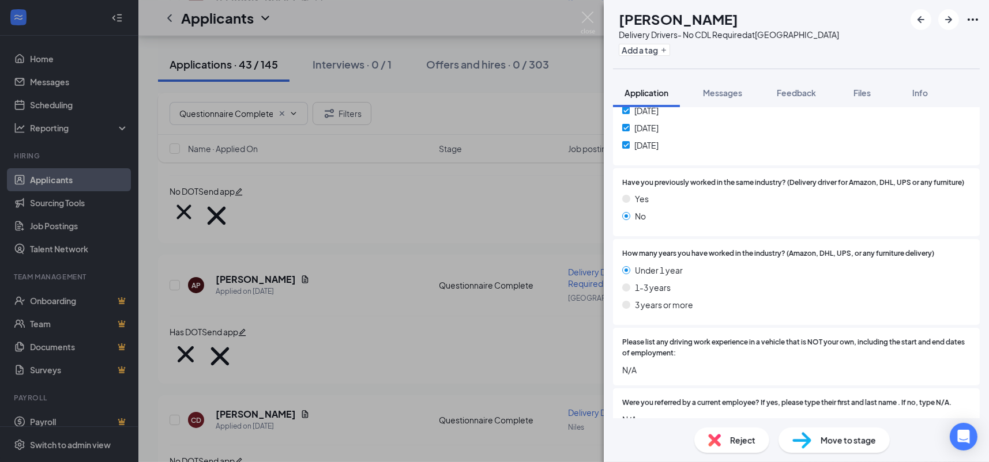
scroll to position [1172, 0]
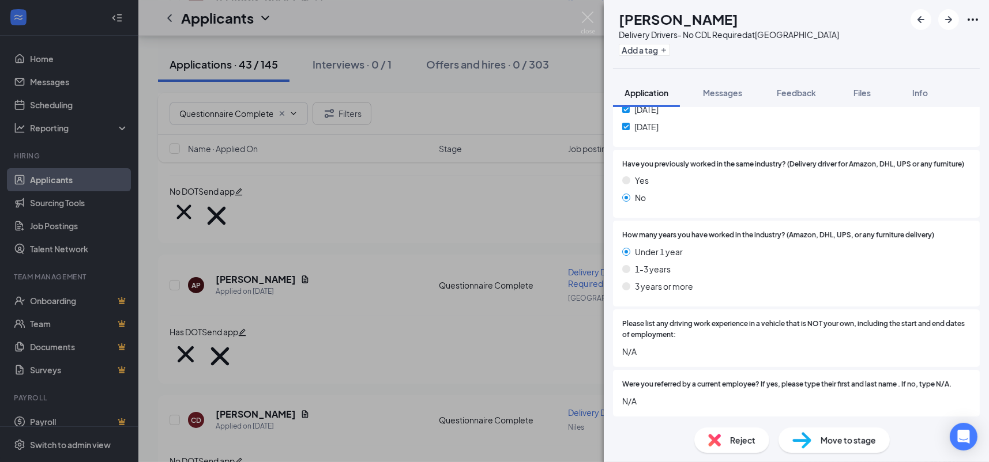
click at [720, 452] on div "Reject" at bounding box center [731, 440] width 75 height 25
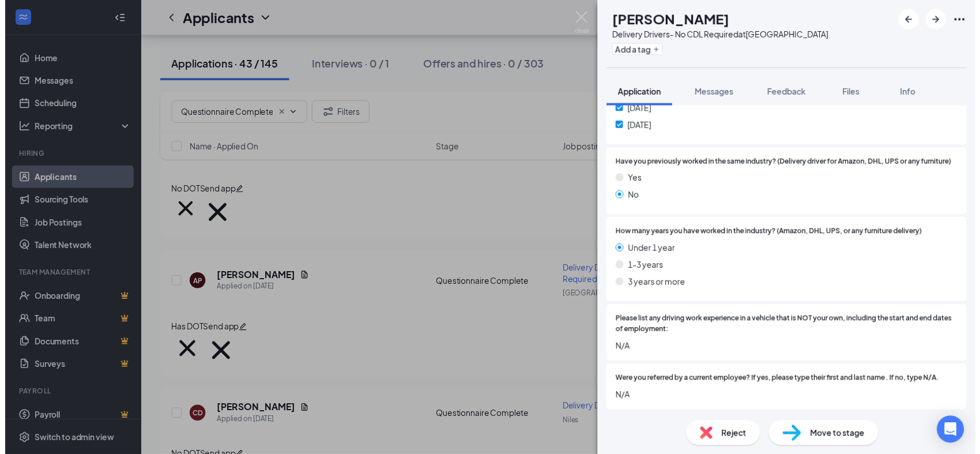
scroll to position [1167, 0]
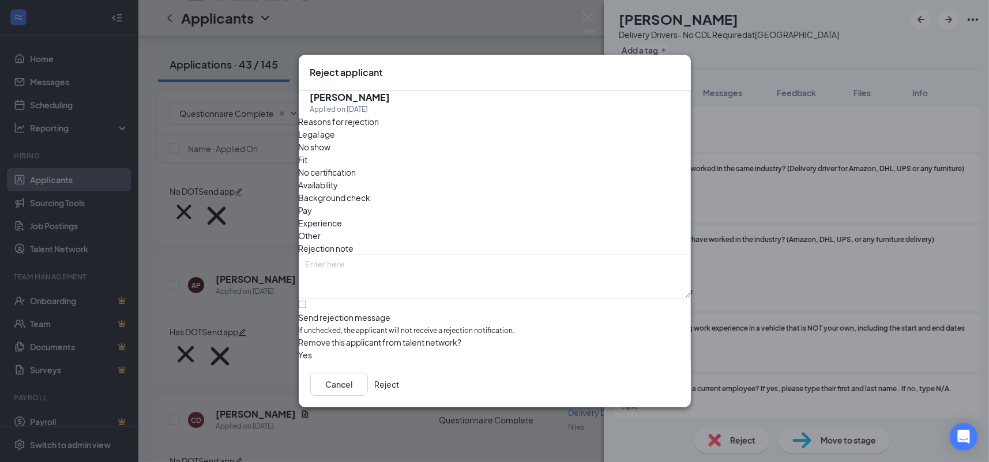
drag, startPoint x: 276, startPoint y: 269, endPoint x: 375, endPoint y: 294, distance: 102.9
click at [275, 269] on div "Reject applicant [PERSON_NAME] Applied on [DATE] Reasons for rejection Legal ag…" at bounding box center [494, 231] width 989 height 462
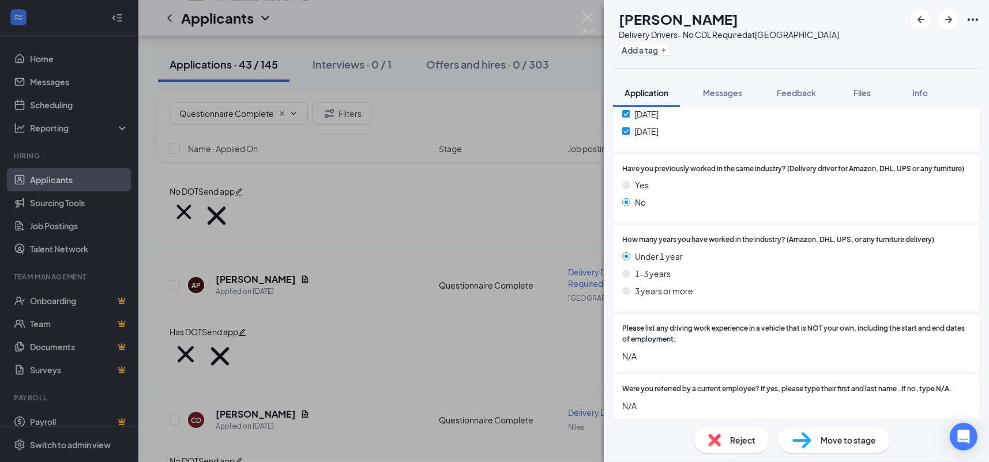
click at [375, 294] on div "[PERSON_NAME] Delivery Drivers- No CDL Required at [GEOGRAPHIC_DATA] Add a tag …" at bounding box center [494, 231] width 989 height 462
click at [734, 431] on div "Reject" at bounding box center [731, 440] width 75 height 25
click at [735, 436] on div "Reject applicant [PERSON_NAME] Applied on [DATE] Reasons for rejection Legal ag…" at bounding box center [494, 231] width 989 height 462
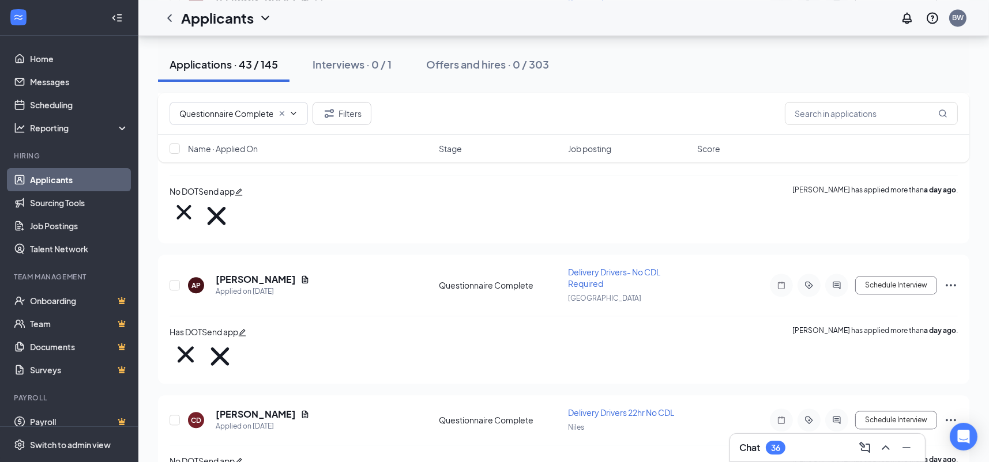
click at [739, 442] on h3 "Chat" at bounding box center [749, 448] width 21 height 13
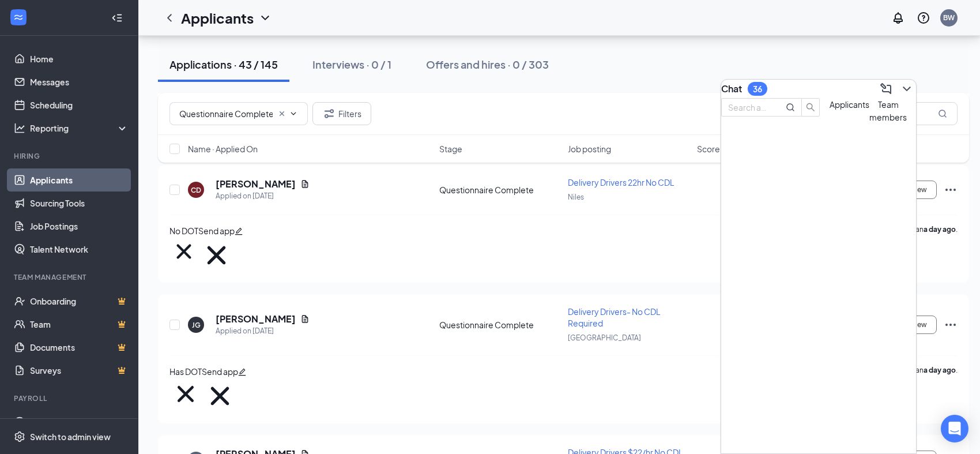
scroll to position [3402, 0]
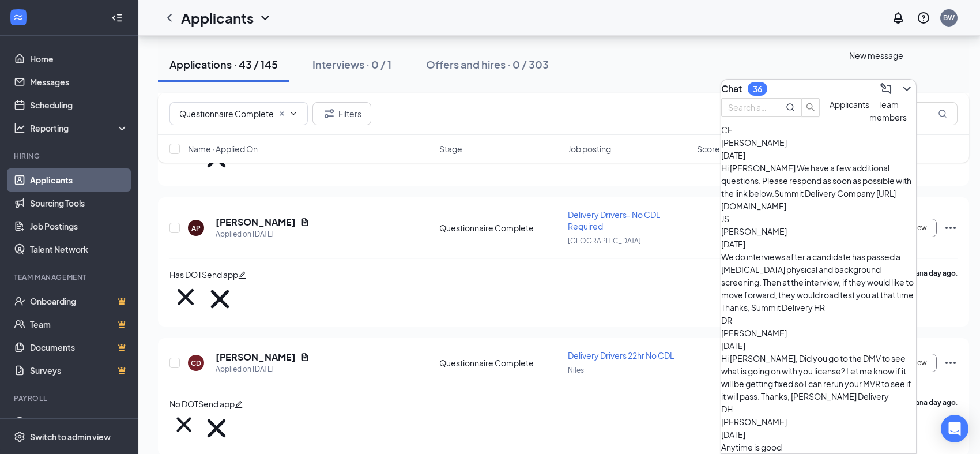
click at [902, 84] on icon "ChevronDown" at bounding box center [907, 89] width 14 height 14
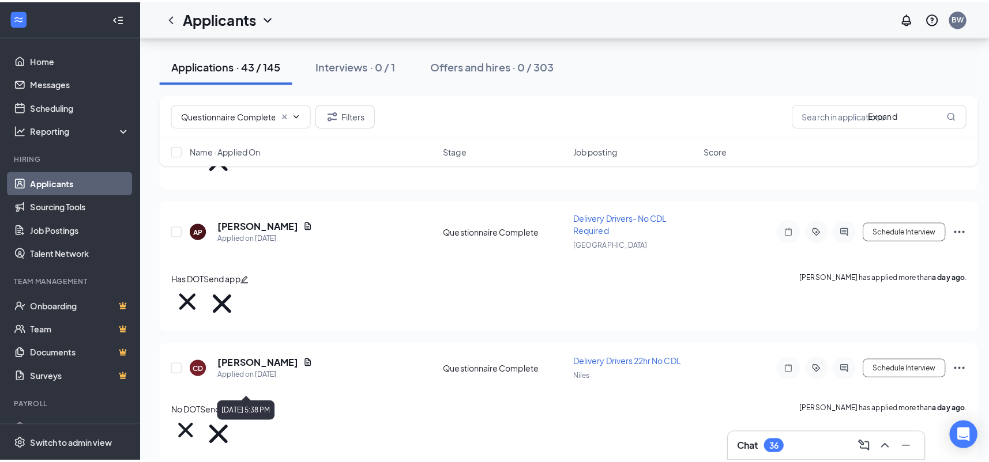
scroll to position [3460, 0]
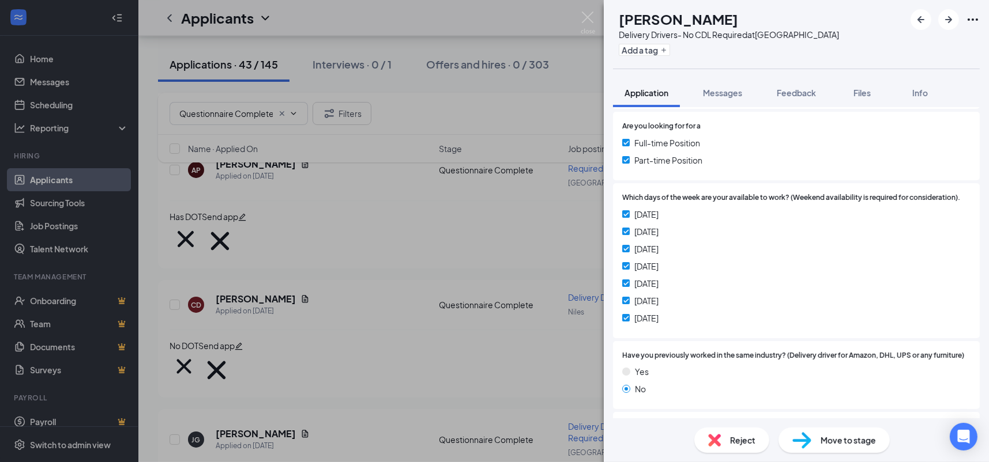
scroll to position [1172, 0]
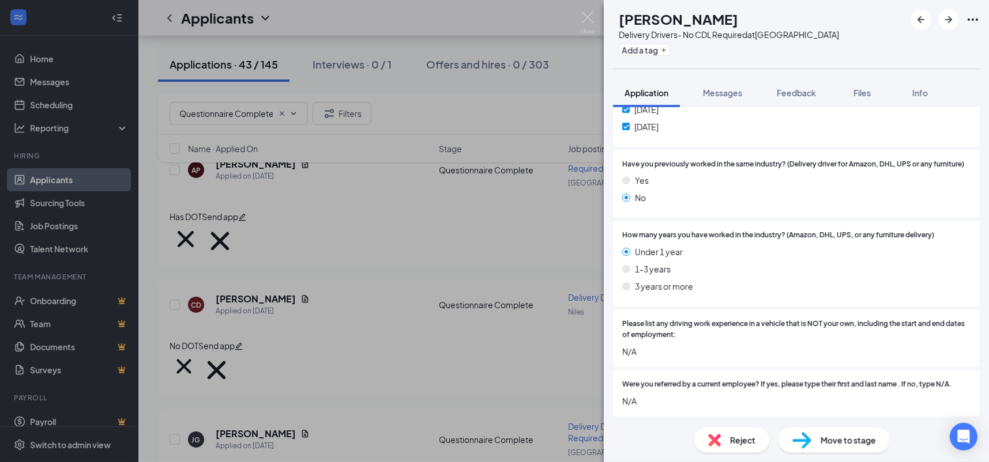
click at [739, 439] on span "Reject" at bounding box center [742, 440] width 25 height 13
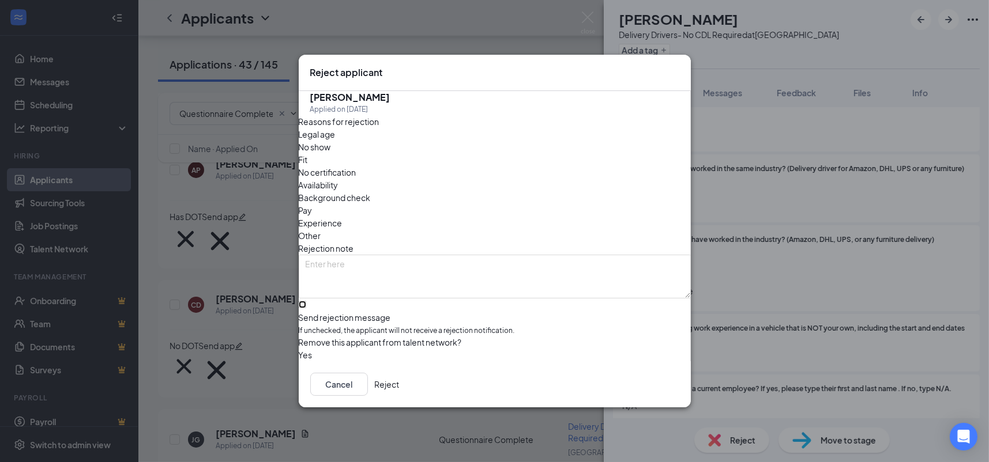
click at [306, 301] on input "Send rejection message If unchecked, the applicant will not receive a rejection…" at bounding box center [302, 304] width 7 height 7
checkbox input "true"
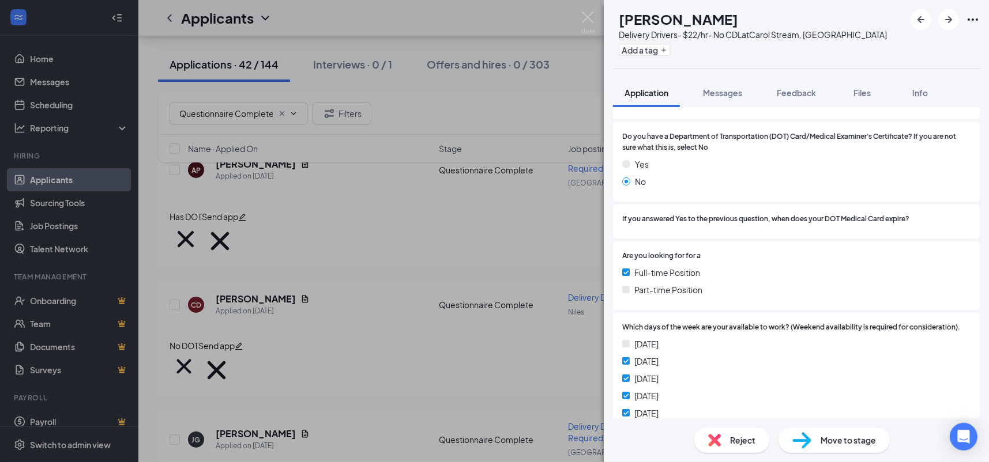
scroll to position [735, 0]
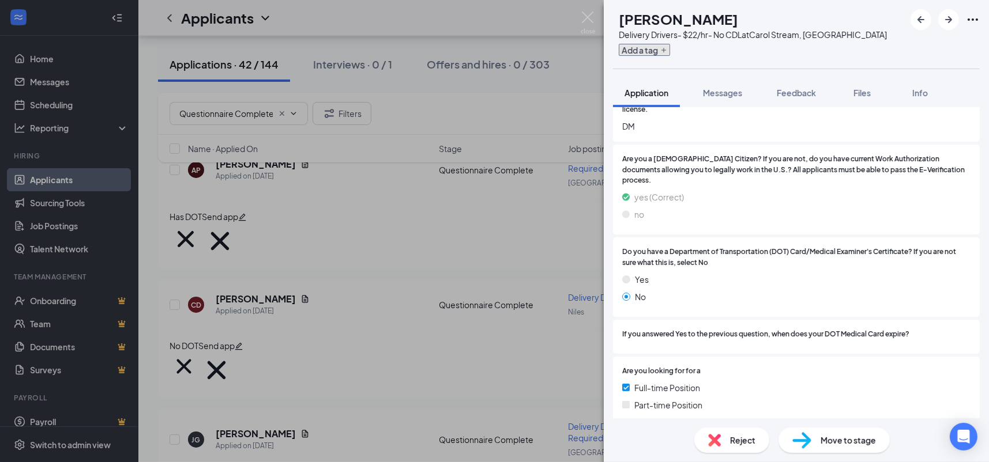
click at [670, 48] on button "Add a tag" at bounding box center [644, 50] width 51 height 12
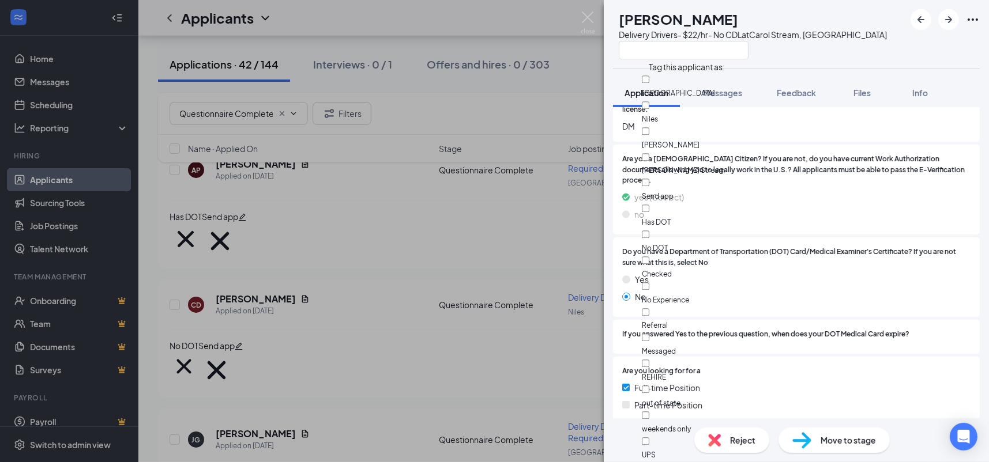
click at [694, 228] on div "No DOT" at bounding box center [707, 241] width 130 height 26
checkbox input "true"
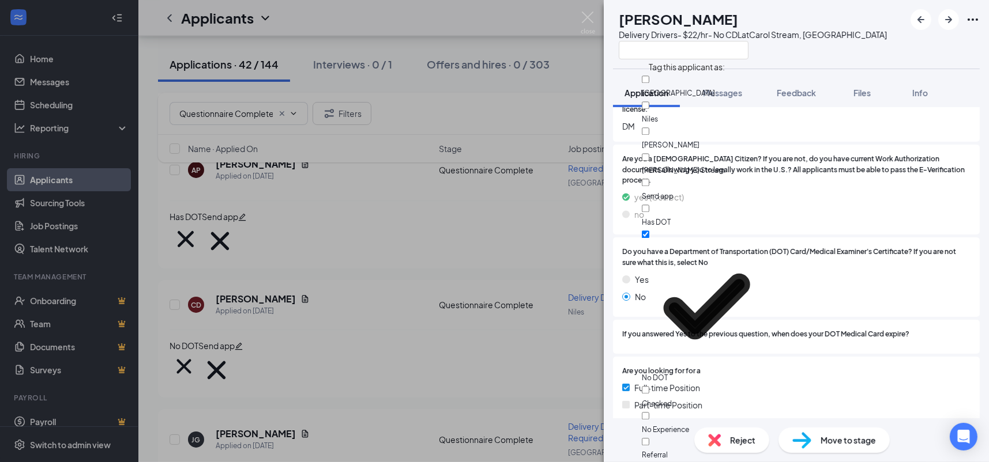
click at [705, 176] on div "Send app" at bounding box center [707, 189] width 130 height 26
checkbox input "true"
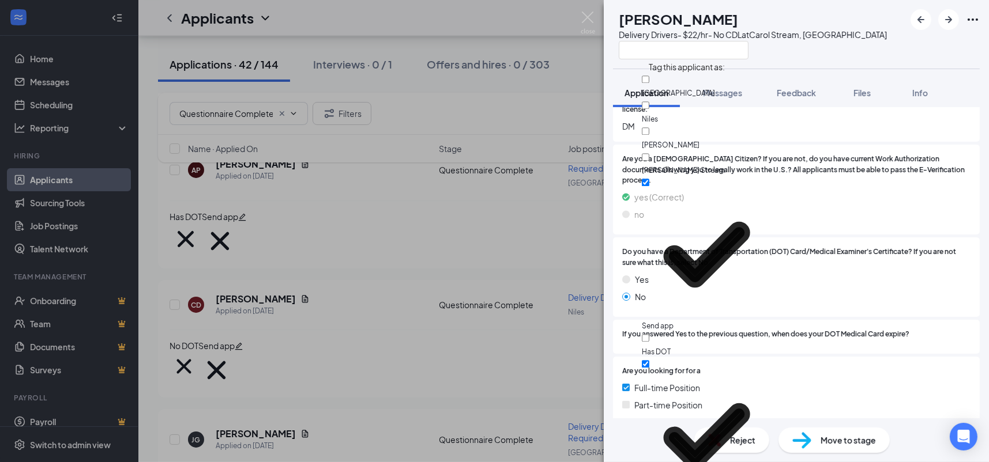
click at [860, 191] on div "yes (Correct)" at bounding box center [796, 197] width 348 height 13
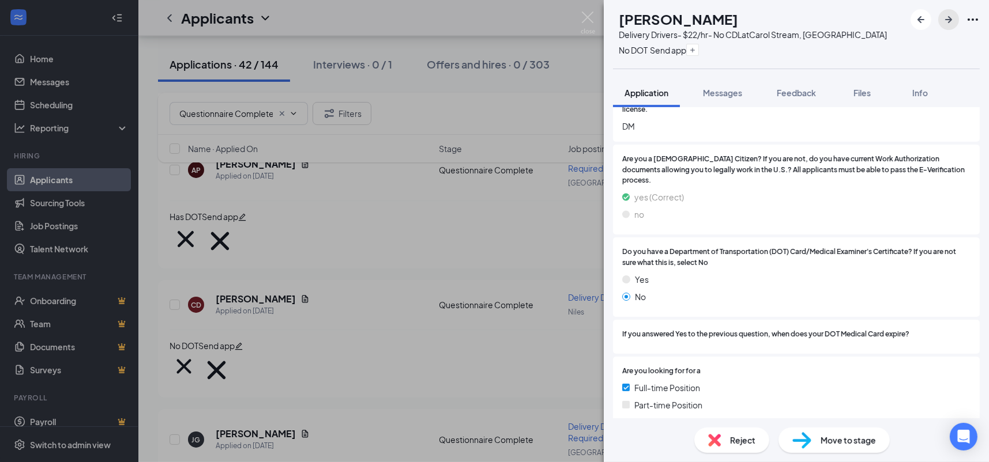
click at [954, 21] on icon "ArrowRight" at bounding box center [949, 20] width 14 height 14
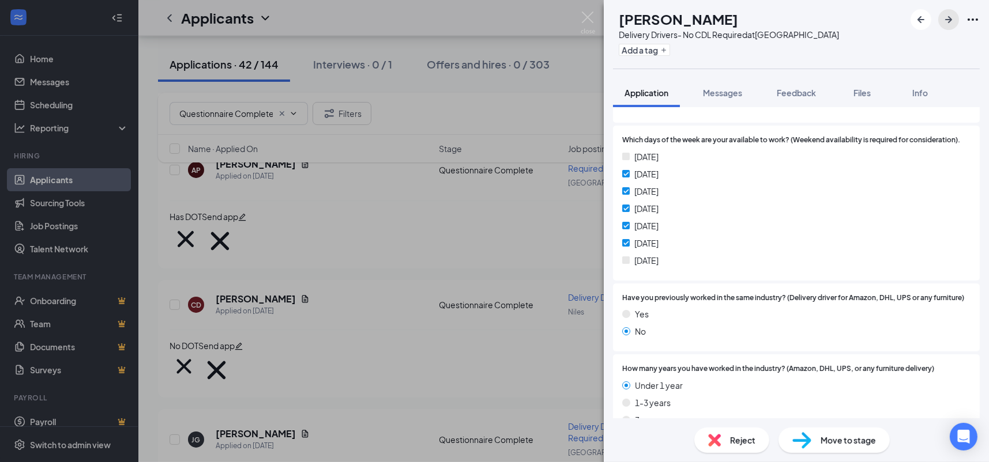
scroll to position [1184, 0]
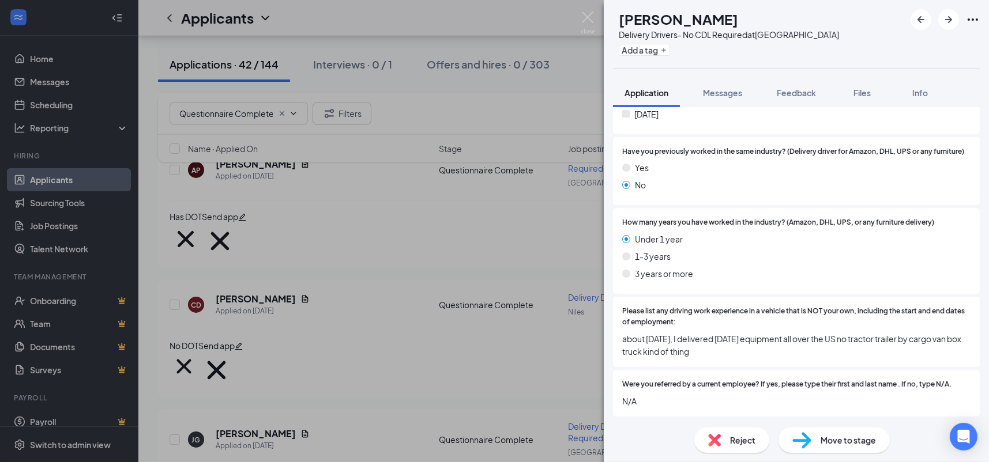
click at [750, 445] on span "Reject" at bounding box center [742, 440] width 25 height 13
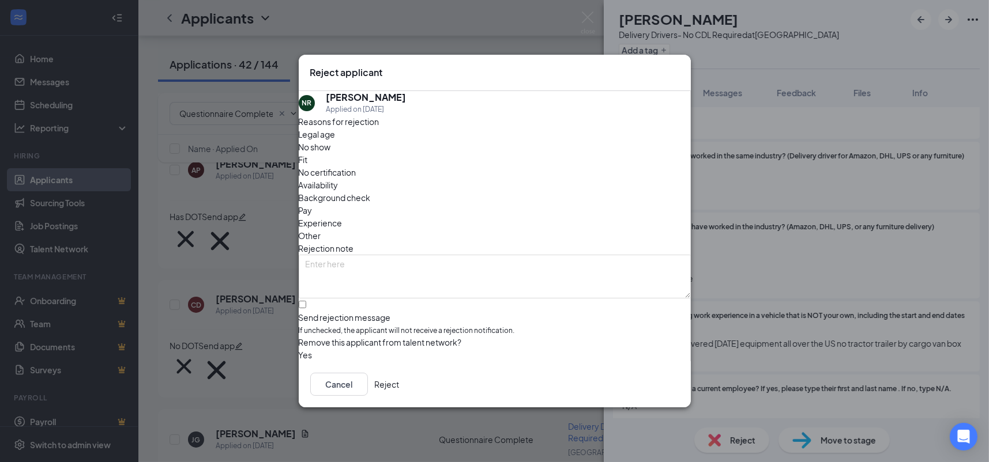
click at [358, 271] on div "Reasons for rejection Legal age No show Fit No certification Availability Backg…" at bounding box center [495, 238] width 392 height 247
click at [362, 280] on div "Reasons for rejection Legal age No show Fit No certification Availability Backg…" at bounding box center [495, 238] width 392 height 247
click at [375, 280] on div "Reasons for rejection Legal age No show Fit No certification Availability Backg…" at bounding box center [495, 238] width 392 height 247
click at [306, 301] on input "Send rejection message If unchecked, the applicant will not receive a rejection…" at bounding box center [302, 304] width 7 height 7
checkbox input "true"
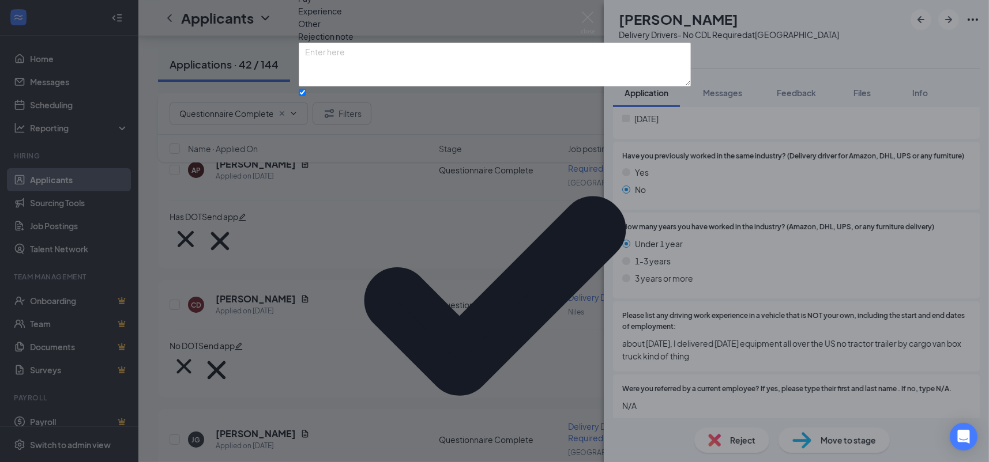
drag, startPoint x: 658, startPoint y: 403, endPoint x: 749, endPoint y: 340, distance: 110.4
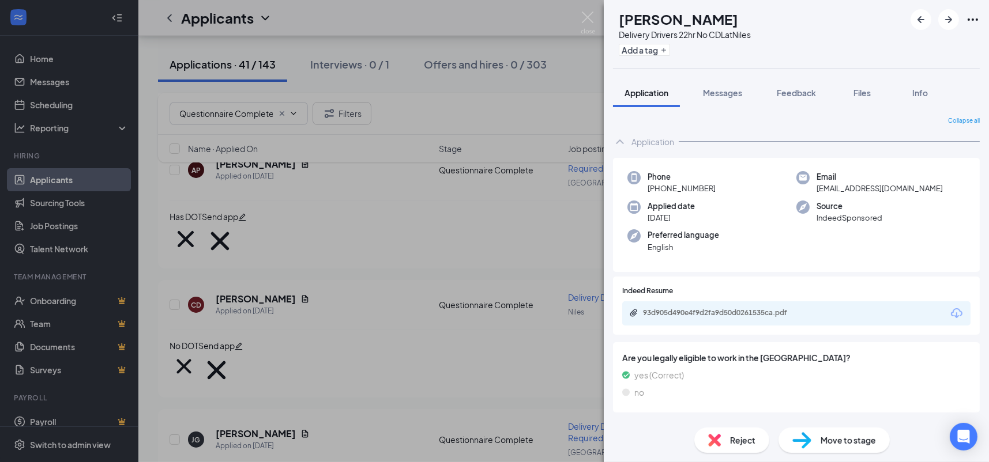
click at [798, 302] on div "93d905d490e4f9d2fa9d50d0261535ca.pdf" at bounding box center [796, 314] width 348 height 24
click at [798, 307] on div "93d905d490e4f9d2fa9d50d0261535ca.pdf" at bounding box center [796, 314] width 348 height 24
click at [798, 313] on div "93d905d490e4f9d2fa9d50d0261535ca.pdf" at bounding box center [723, 313] width 161 height 9
click at [731, 442] on span "Reject" at bounding box center [742, 440] width 25 height 13
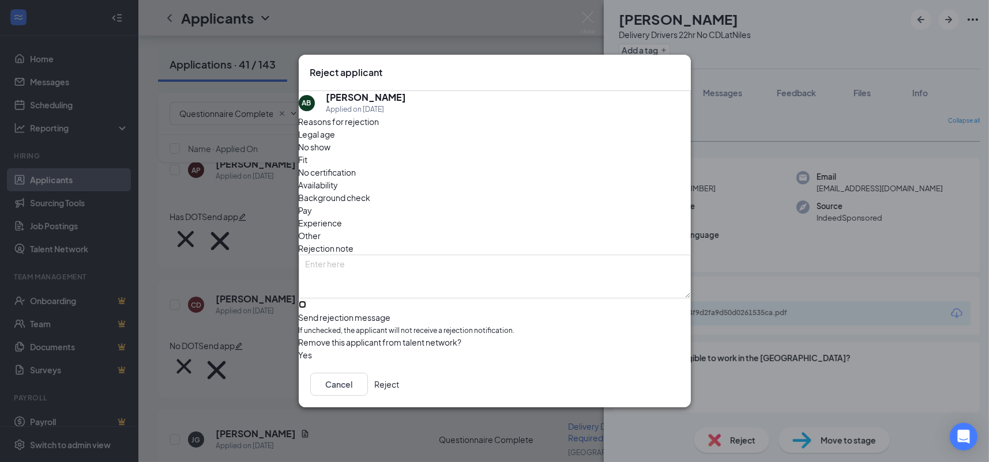
click at [306, 301] on input "Send rejection message If unchecked, the applicant will not receive a rejection…" at bounding box center [302, 304] width 7 height 7
checkbox input "true"
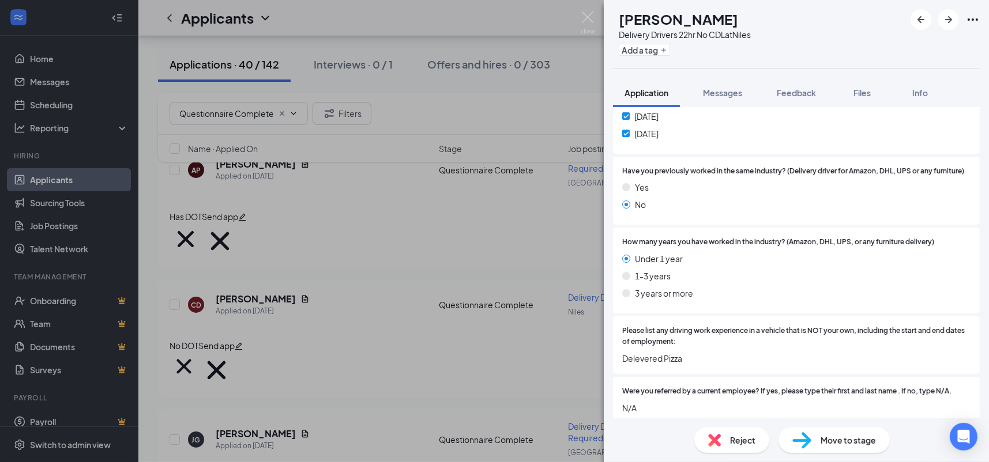
scroll to position [1184, 0]
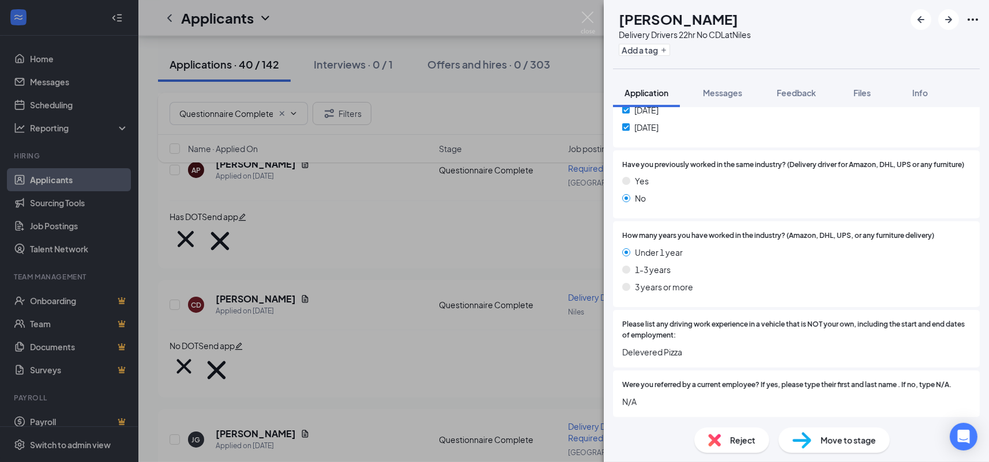
click at [735, 446] on span "Reject" at bounding box center [742, 440] width 25 height 13
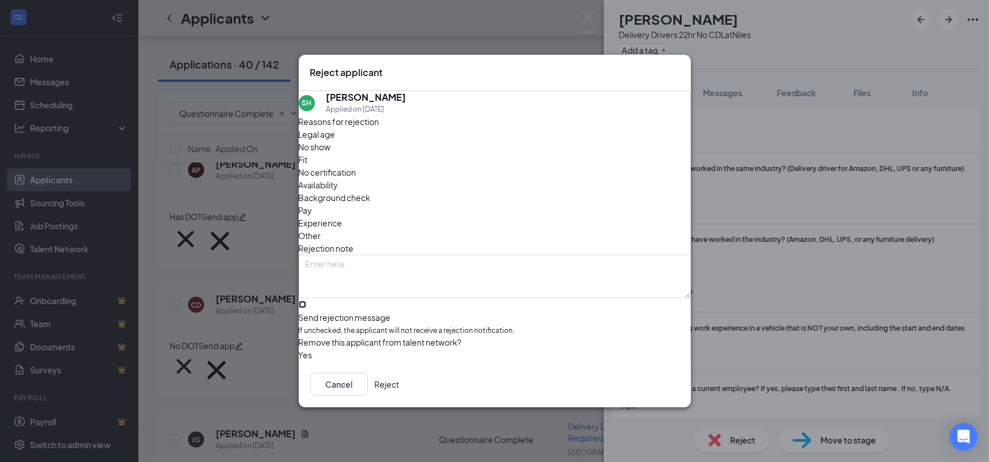
click at [306, 301] on input "Send rejection message If unchecked, the applicant will not receive a rejection…" at bounding box center [302, 304] width 7 height 7
checkbox input "true"
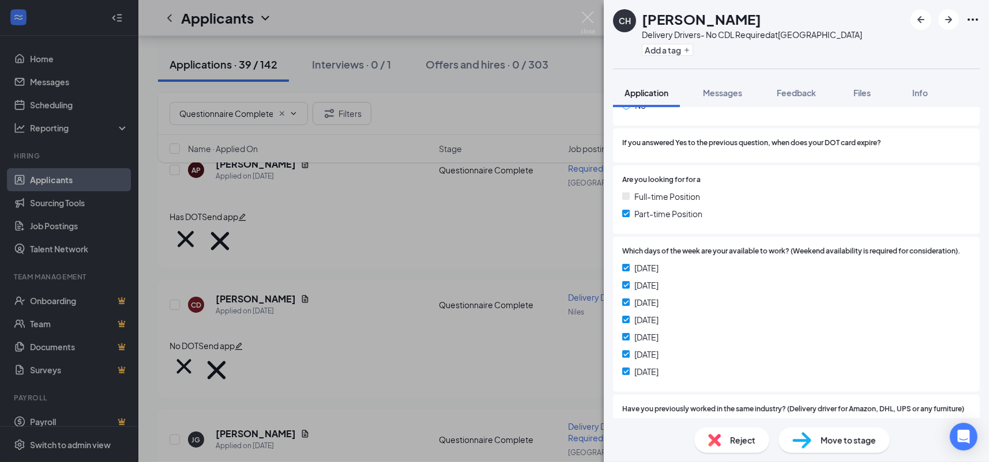
scroll to position [795, 0]
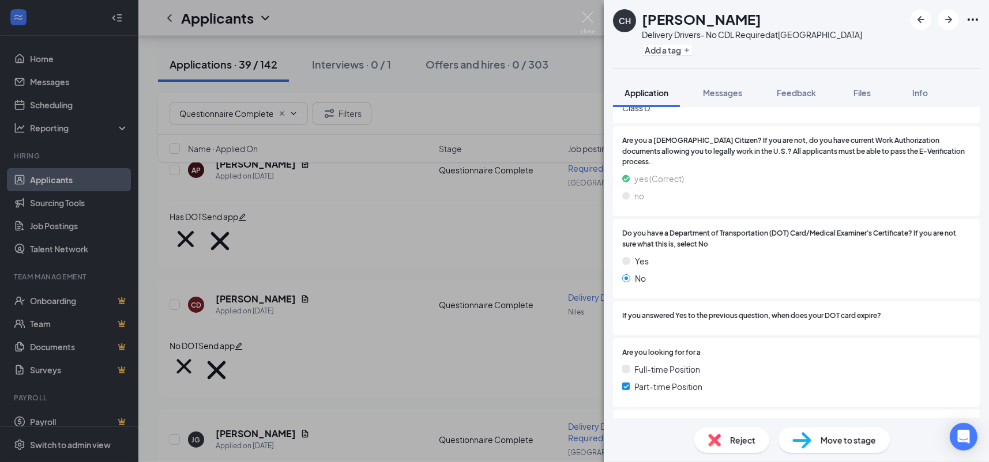
click at [680, 57] on div "Add a tag" at bounding box center [752, 49] width 220 height 19
click at [684, 41] on div "Add a tag" at bounding box center [752, 49] width 220 height 19
click at [688, 51] on icon "Plus" at bounding box center [686, 50] width 7 height 7
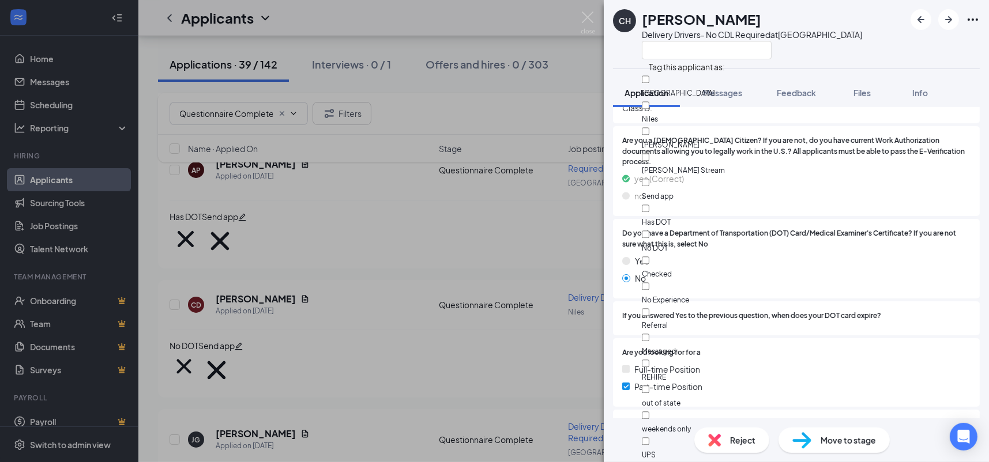
click at [694, 228] on div "No DOT" at bounding box center [707, 241] width 130 height 26
checkbox input "true"
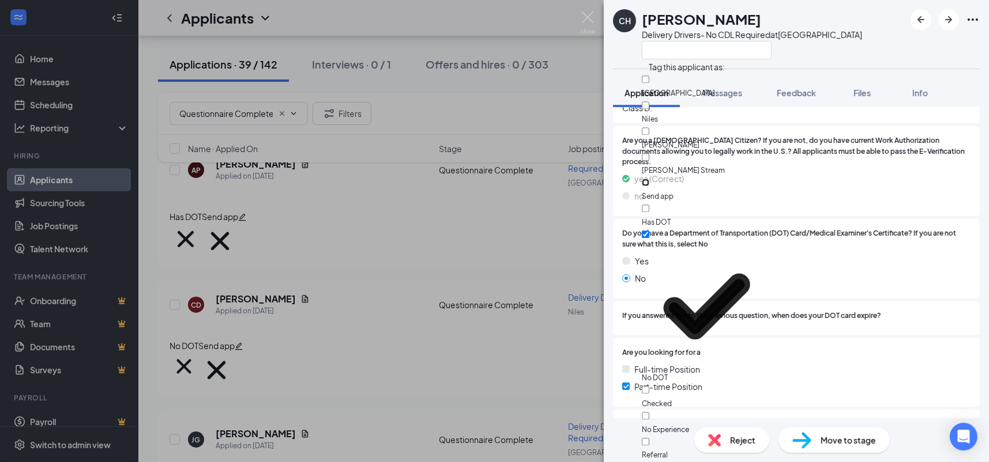
click at [649, 179] on input "Send app" at bounding box center [645, 182] width 7 height 7
checkbox input "true"
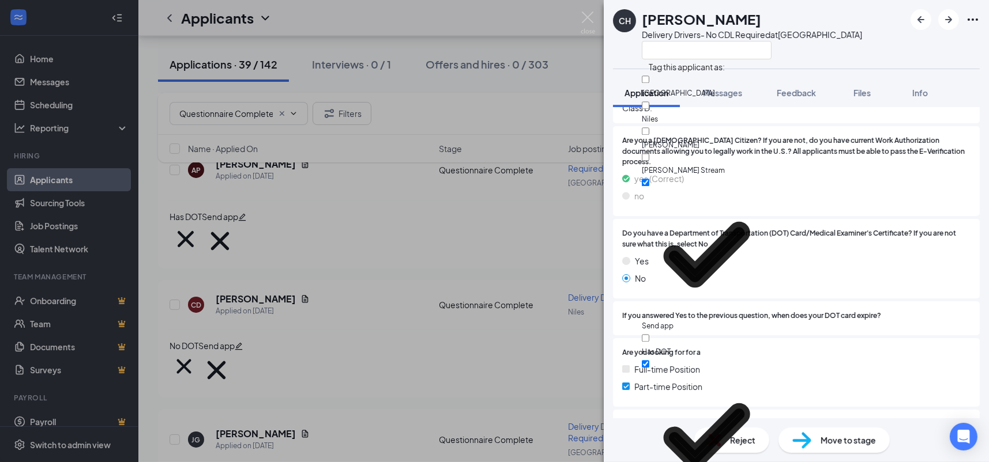
click at [884, 188] on div "Are you a [DEMOGRAPHIC_DATA] Citizen? If you are not, do you have current Work …" at bounding box center [796, 171] width 367 height 91
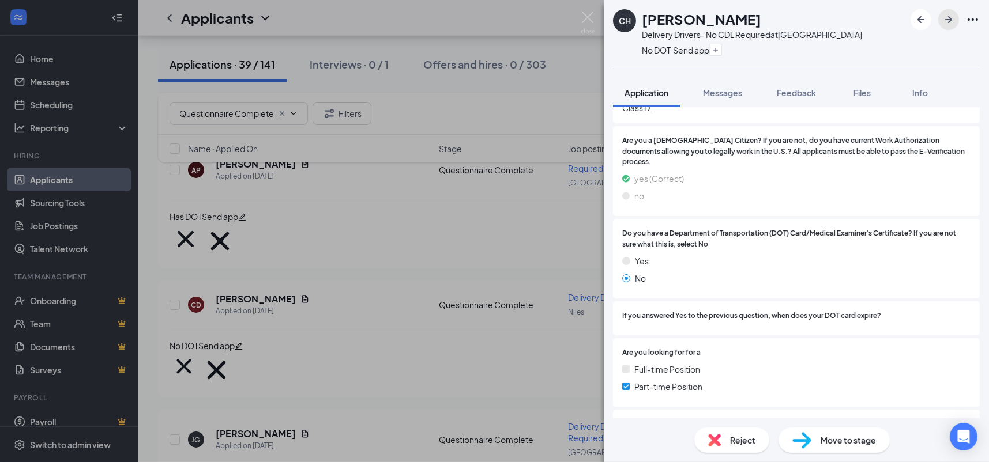
click at [949, 13] on icon "ArrowRight" at bounding box center [949, 20] width 14 height 14
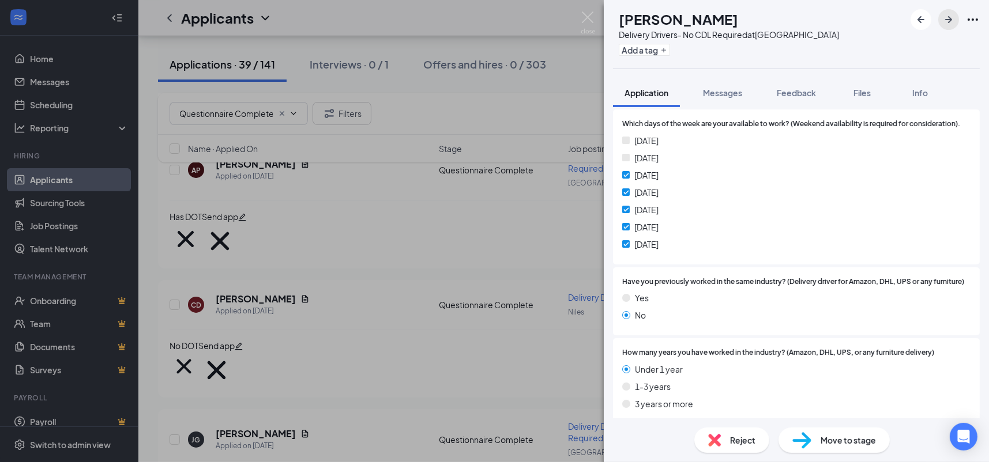
scroll to position [1204, 0]
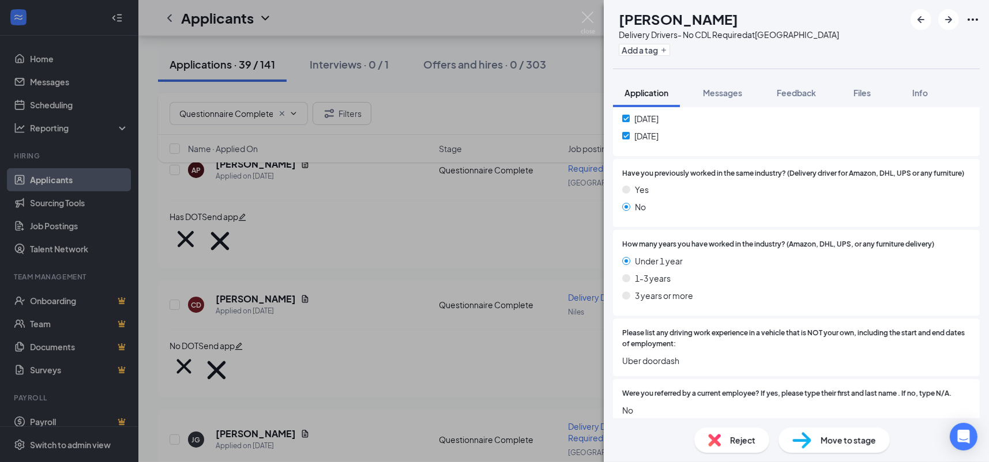
click at [732, 439] on span "Reject" at bounding box center [742, 440] width 25 height 13
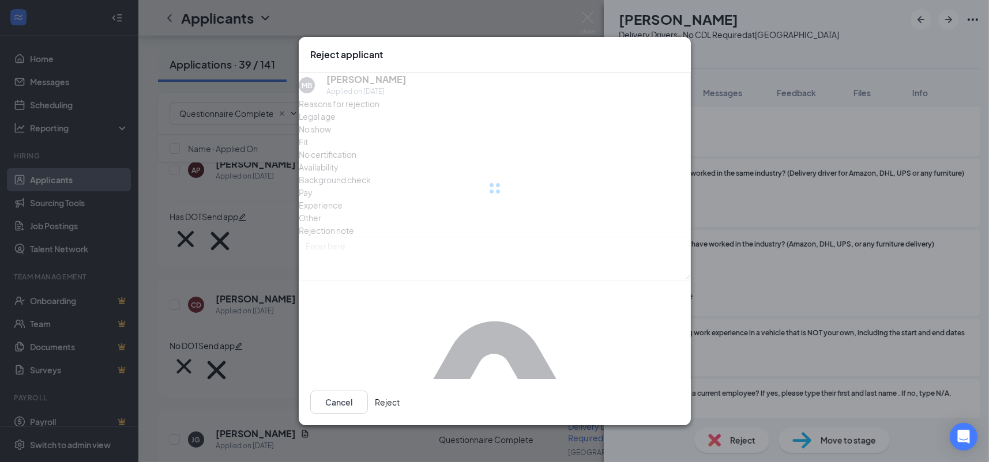
scroll to position [1199, 0]
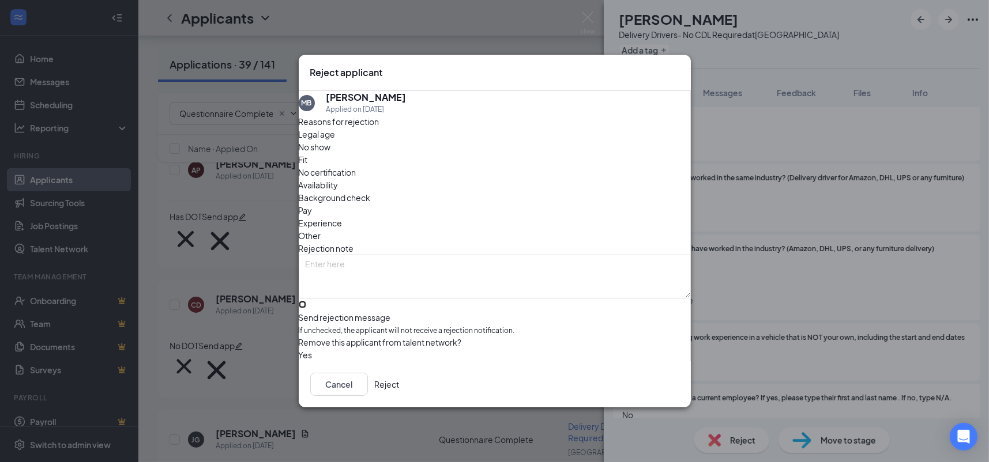
click at [306, 301] on input "Send rejection message If unchecked, the applicant will not receive a rejection…" at bounding box center [302, 304] width 7 height 7
checkbox input "true"
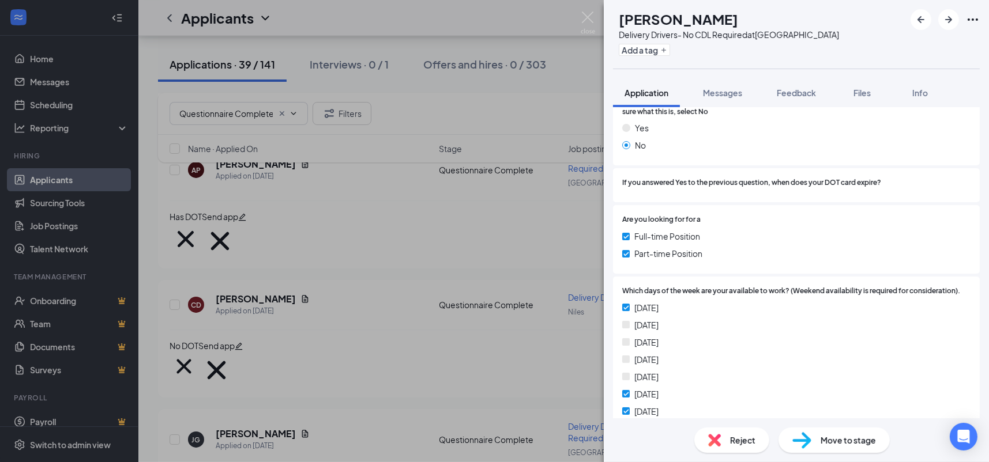
scroll to position [1129, 0]
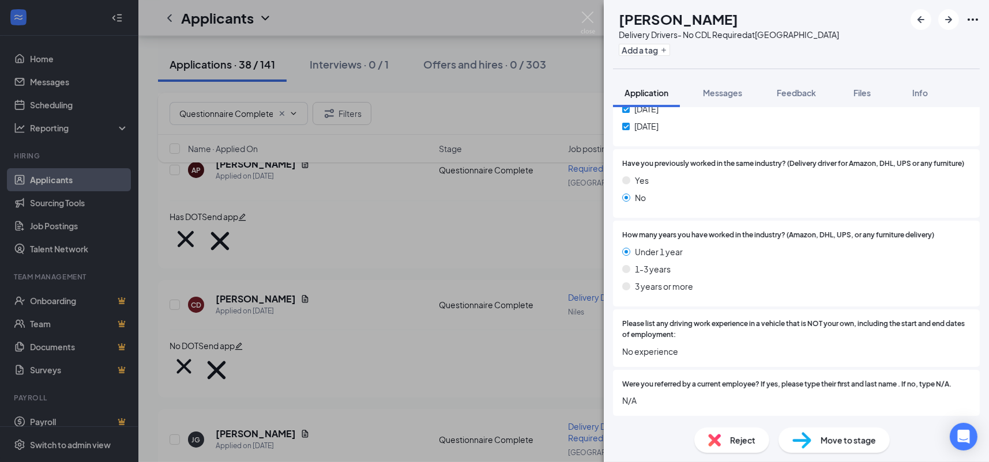
click at [734, 435] on span "Reject" at bounding box center [742, 440] width 25 height 13
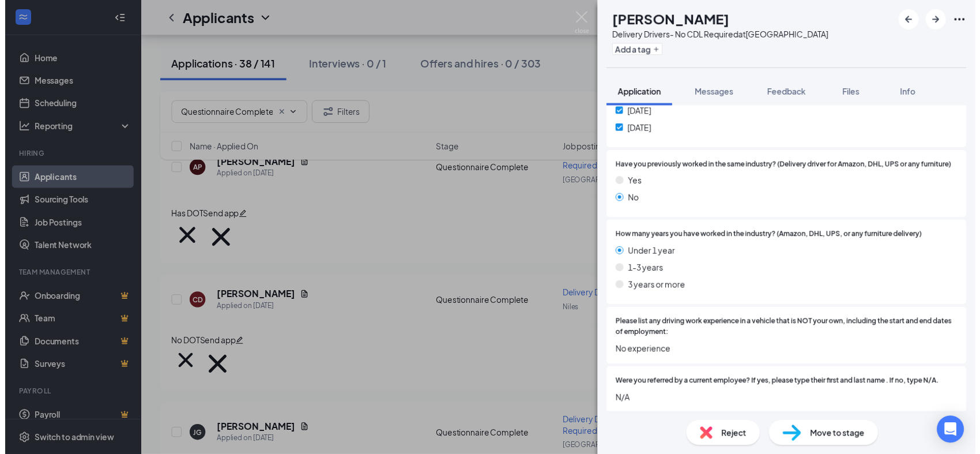
scroll to position [1167, 0]
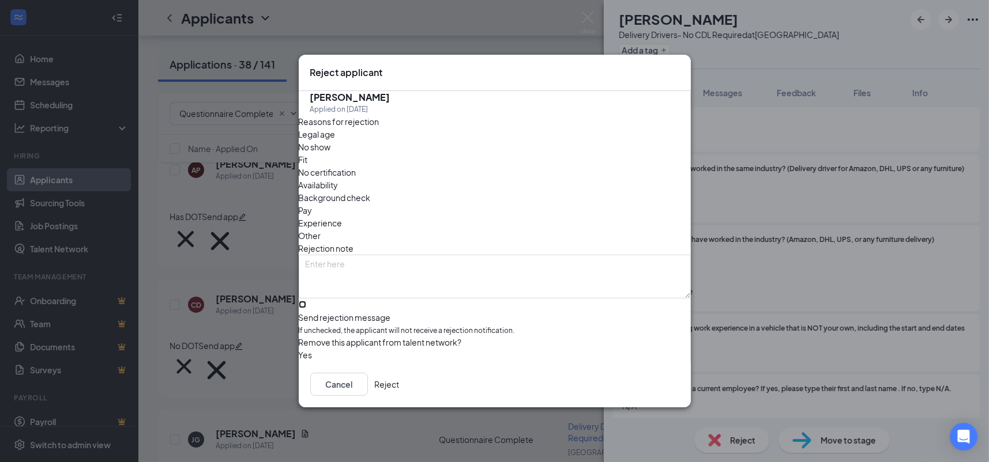
click at [306, 301] on input "Send rejection message If unchecked, the applicant will not receive a rejection…" at bounding box center [302, 304] width 7 height 7
checkbox input "true"
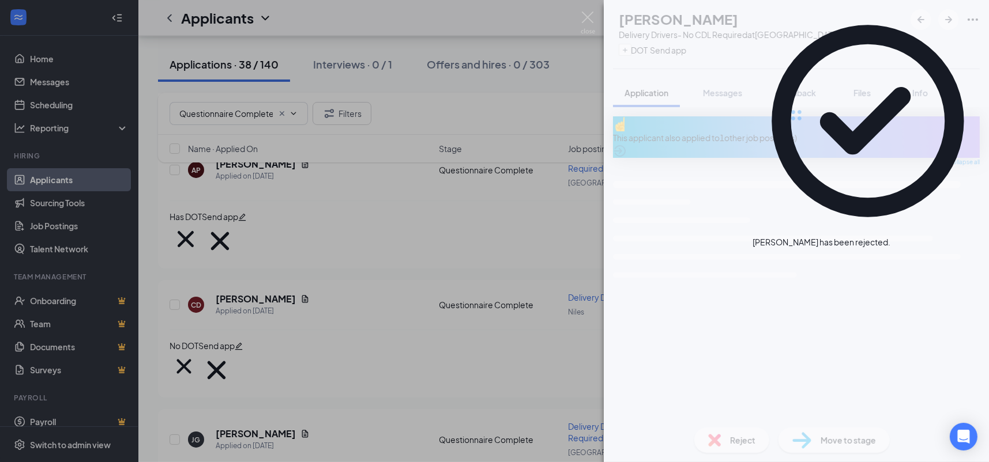
click at [447, 235] on div "EG Elfri [PERSON_NAME] Delivery Drivers- No CDL Required at [GEOGRAPHIC_DATA] N…" at bounding box center [494, 231] width 989 height 462
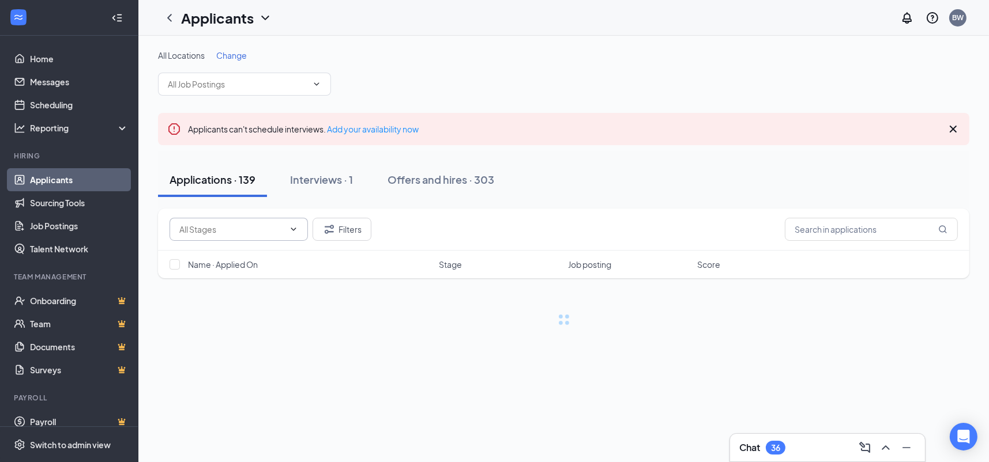
click at [218, 225] on input "text" at bounding box center [231, 229] width 105 height 13
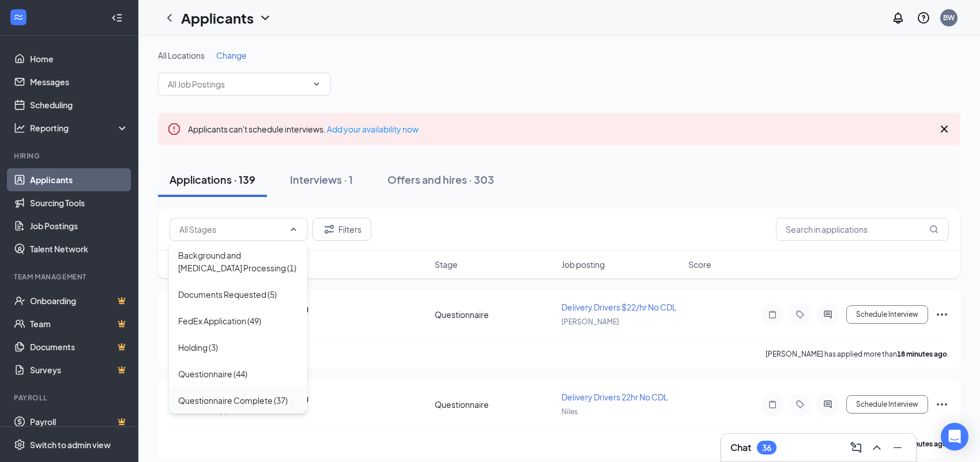
click at [255, 407] on div "Questionnaire Complete (37)" at bounding box center [233, 400] width 110 height 13
type input "Questionnaire Complete (37)"
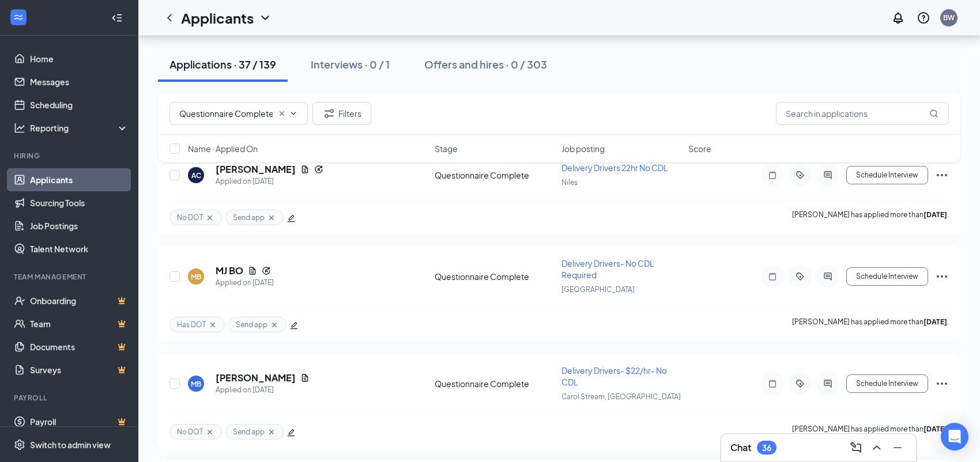
scroll to position [3501, 0]
